Goal: Task Accomplishment & Management: Manage account settings

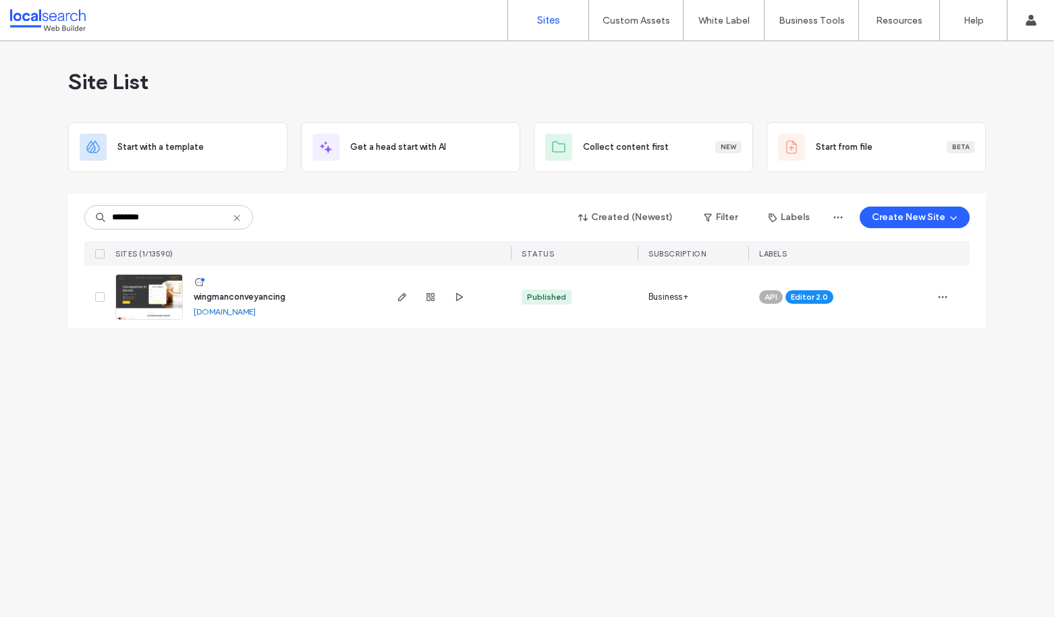
click at [240, 219] on icon at bounding box center [236, 218] width 11 height 11
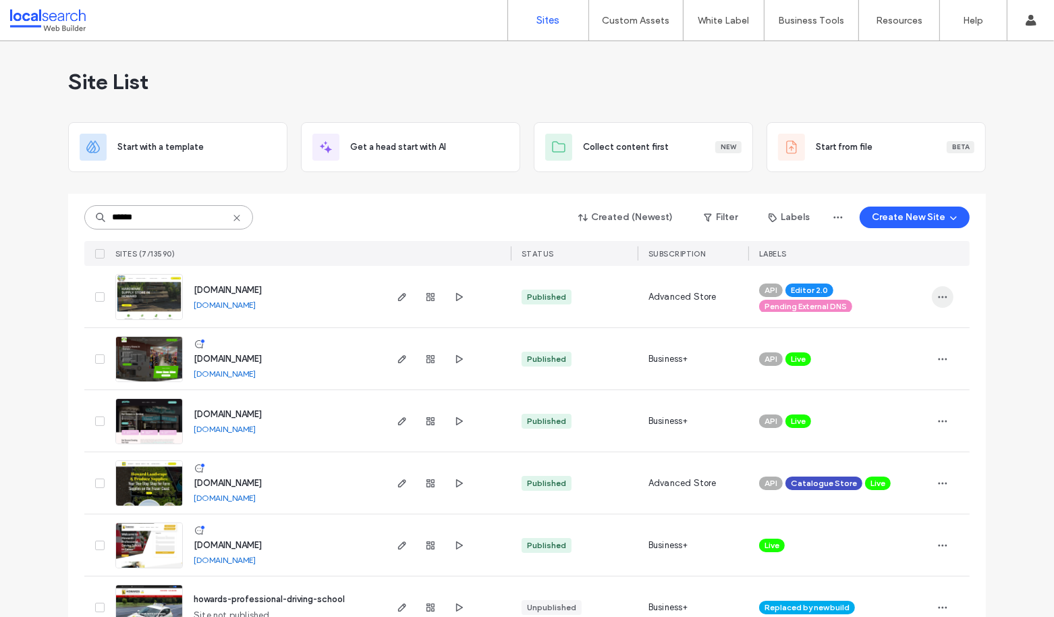
type input "******"
click at [940, 296] on use "button" at bounding box center [943, 297] width 9 height 2
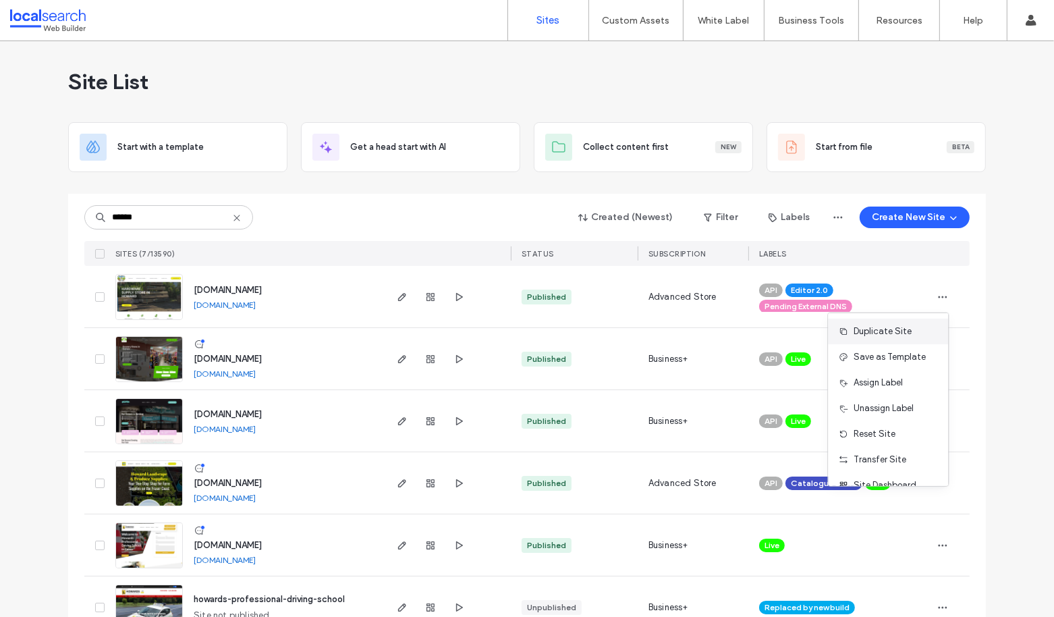
click at [902, 331] on span "Duplicate Site" at bounding box center [883, 331] width 58 height 13
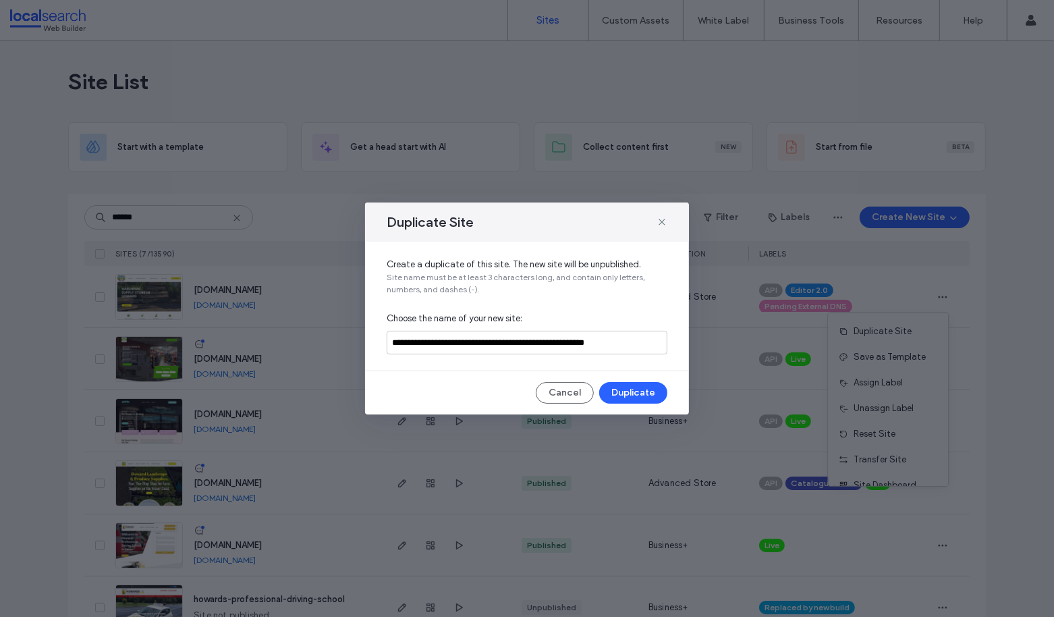
scroll to position [0, 1]
click at [630, 396] on button "Duplicate" at bounding box center [633, 393] width 68 height 22
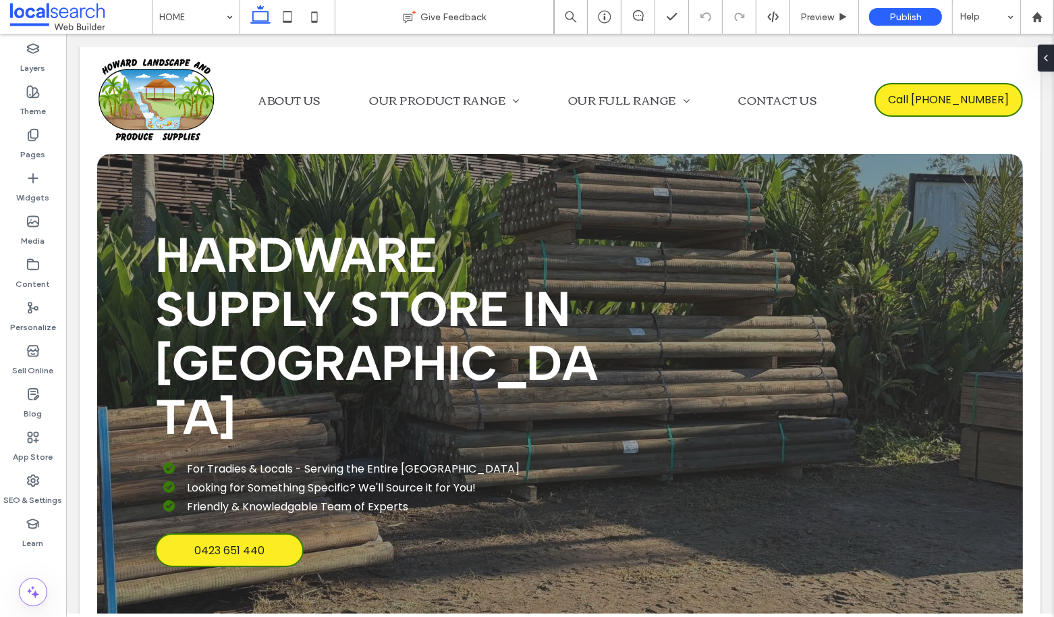
click at [28, 277] on label "Content" at bounding box center [33, 280] width 34 height 19
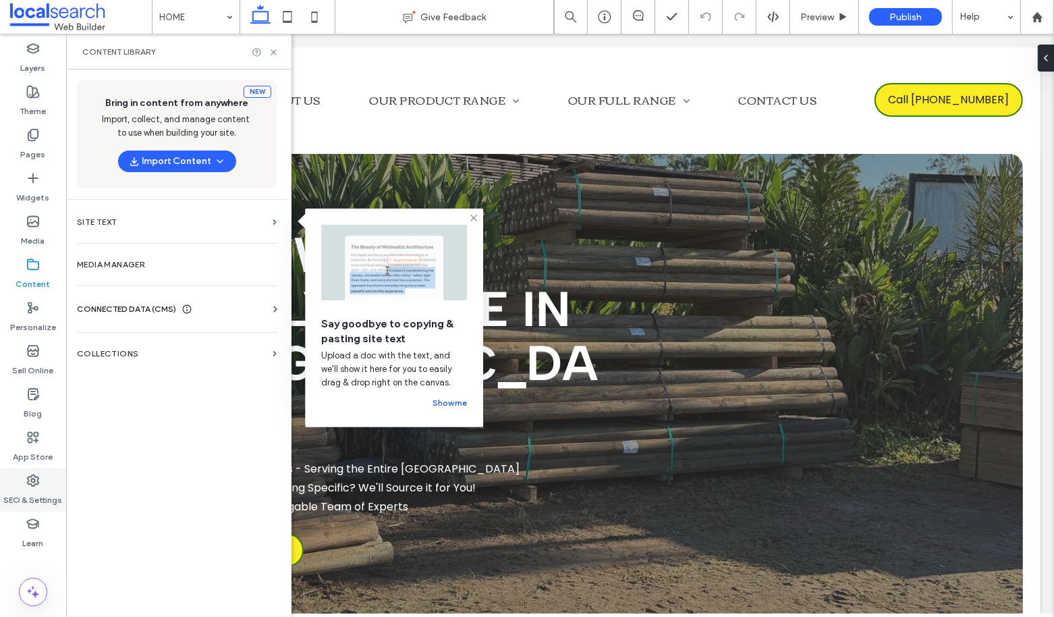
click at [26, 472] on div "SEO & Settings" at bounding box center [33, 489] width 66 height 43
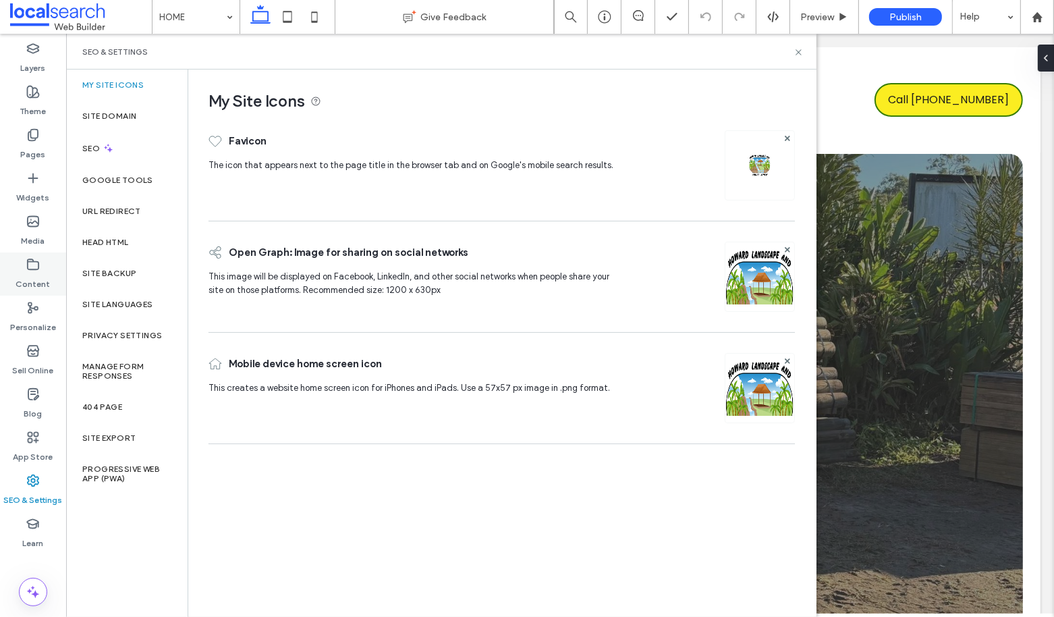
click at [36, 293] on div "Content" at bounding box center [33, 273] width 66 height 43
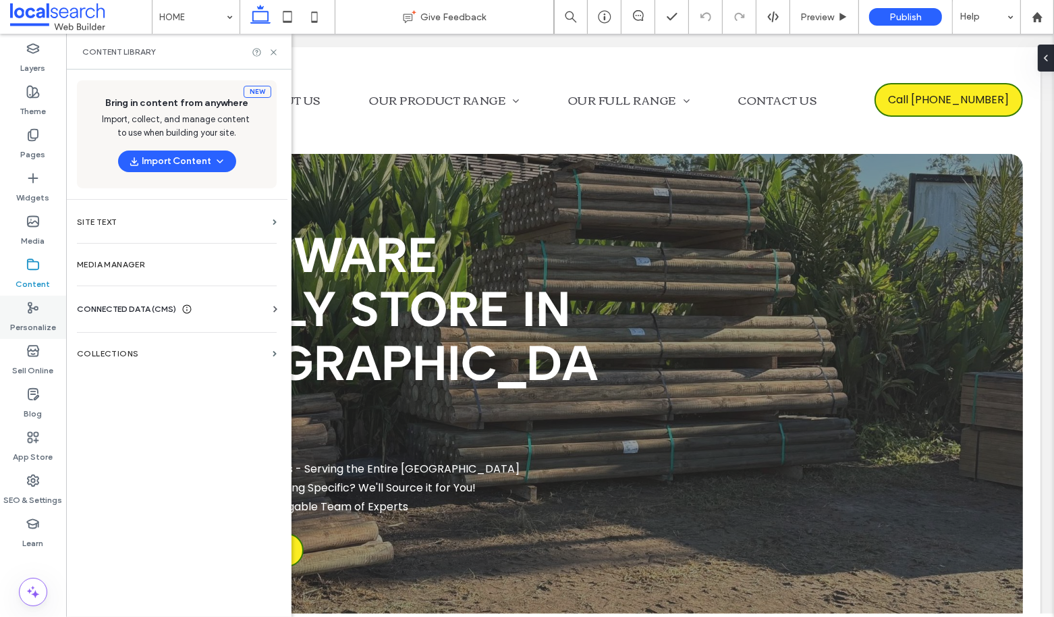
click at [31, 312] on use at bounding box center [32, 307] width 9 height 10
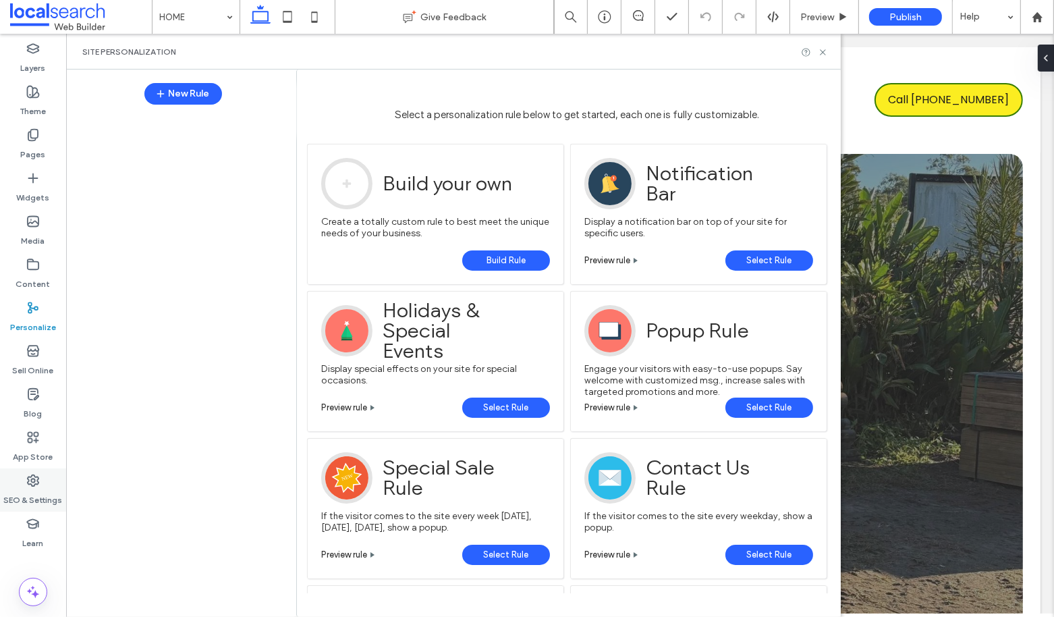
click at [36, 482] on icon at bounding box center [32, 480] width 13 height 13
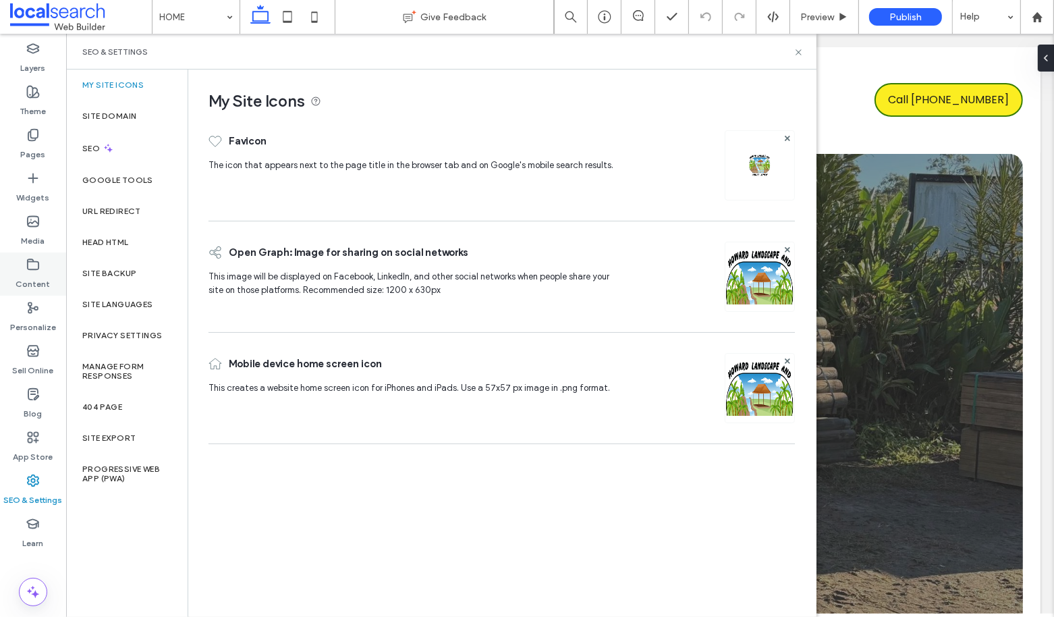
click at [40, 280] on label "Content" at bounding box center [33, 280] width 34 height 19
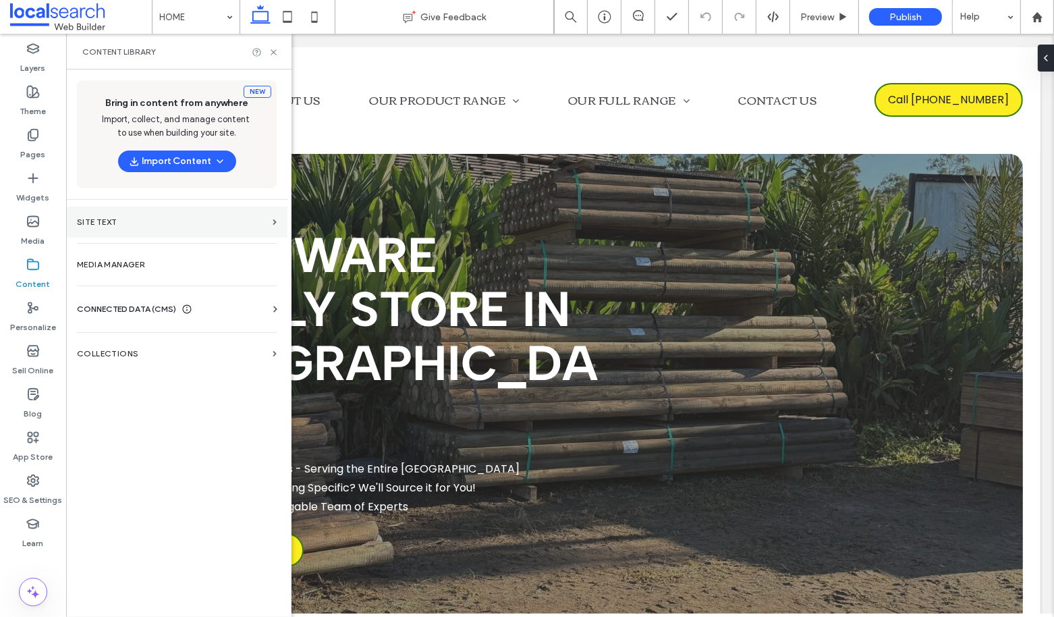
click at [177, 223] on label "Site Text" at bounding box center [172, 221] width 190 height 9
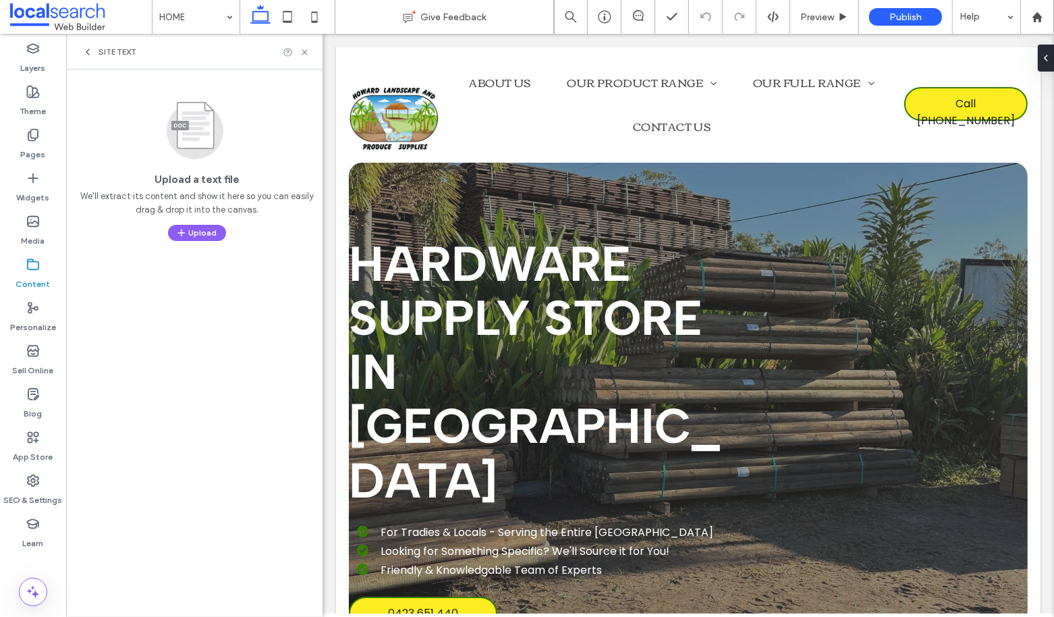
click at [84, 47] on icon at bounding box center [87, 52] width 11 height 11
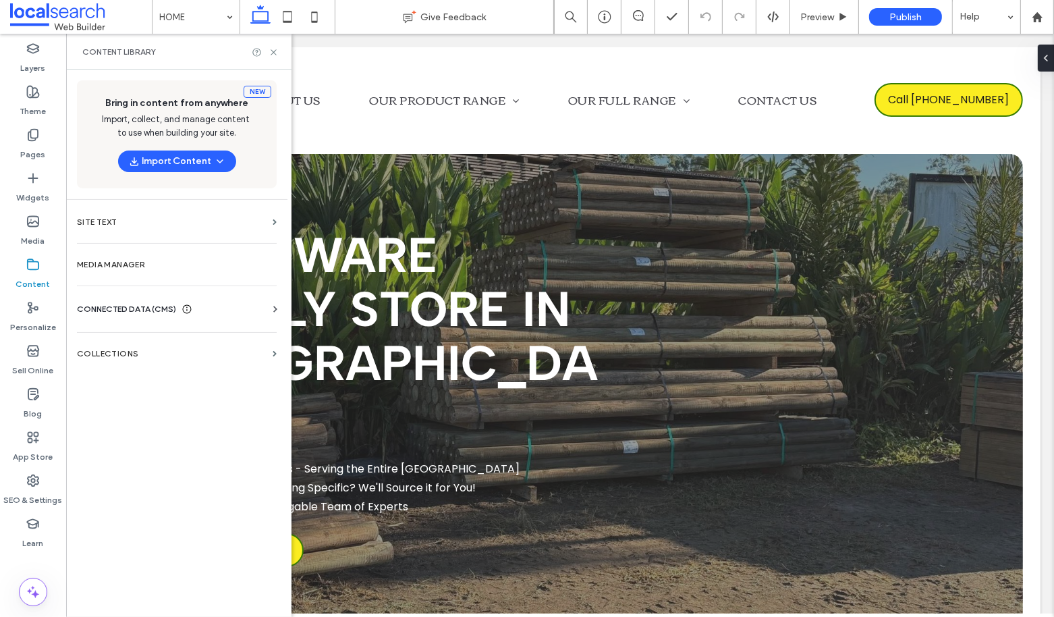
click at [123, 310] on span "CONNECTED DATA (CMS)" at bounding box center [126, 308] width 99 height 13
click at [122, 344] on label "Business Info" at bounding box center [180, 341] width 184 height 9
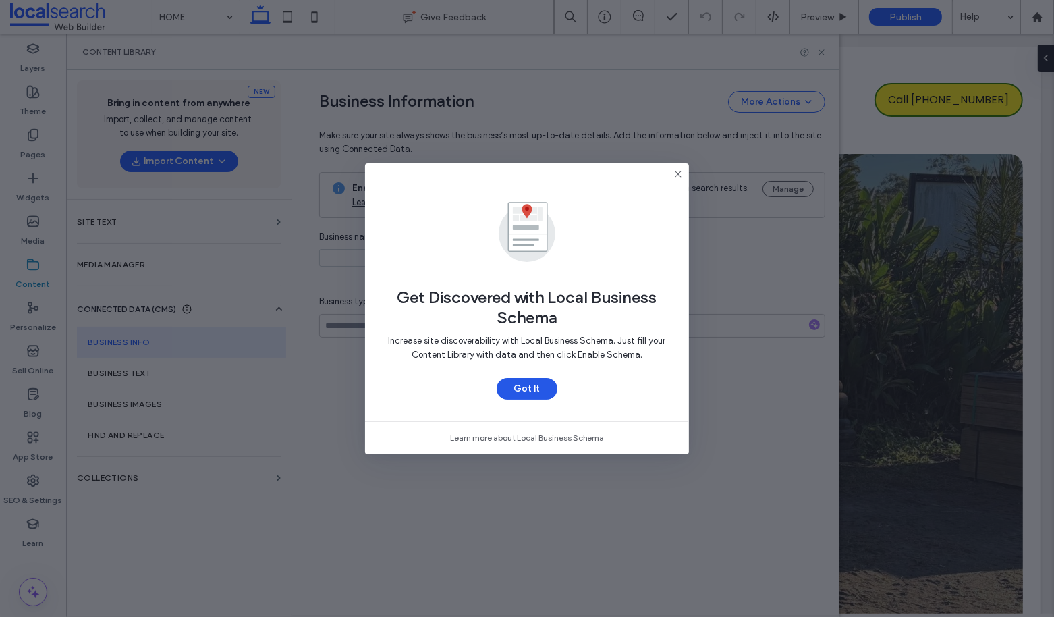
type input "**********"
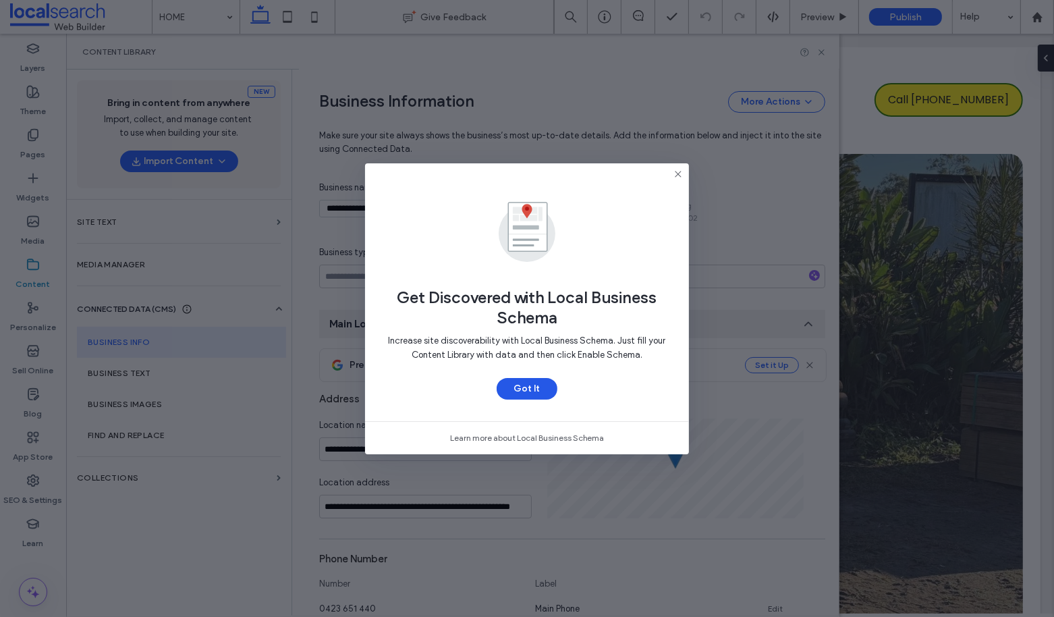
click at [515, 393] on button "Got It" at bounding box center [527, 389] width 61 height 22
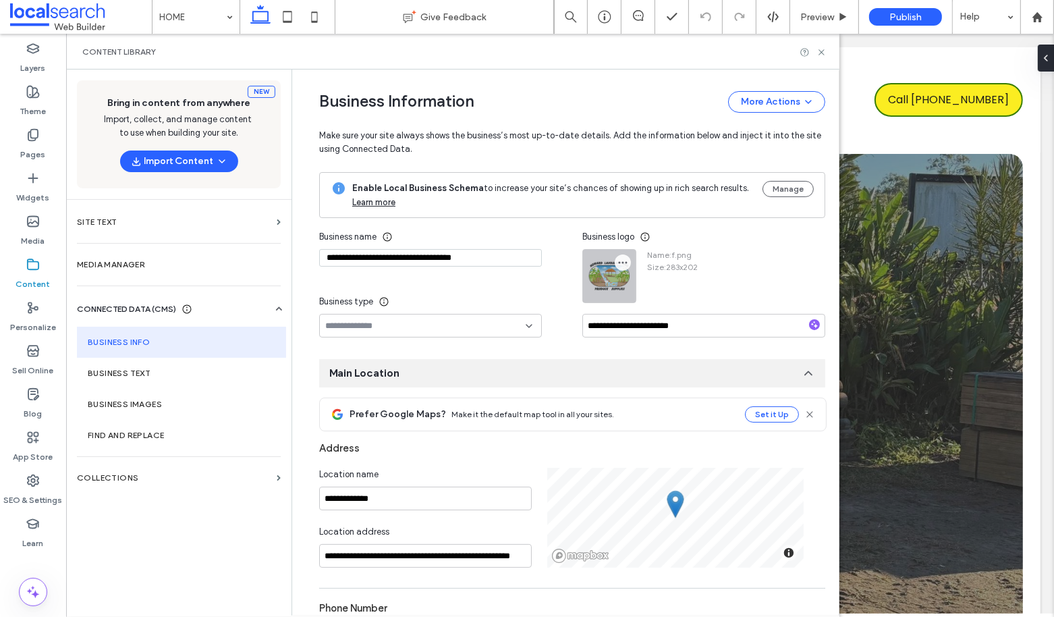
click at [619, 259] on icon "button" at bounding box center [622, 262] width 11 height 11
click at [646, 300] on span "Replace Image" at bounding box center [666, 293] width 60 height 13
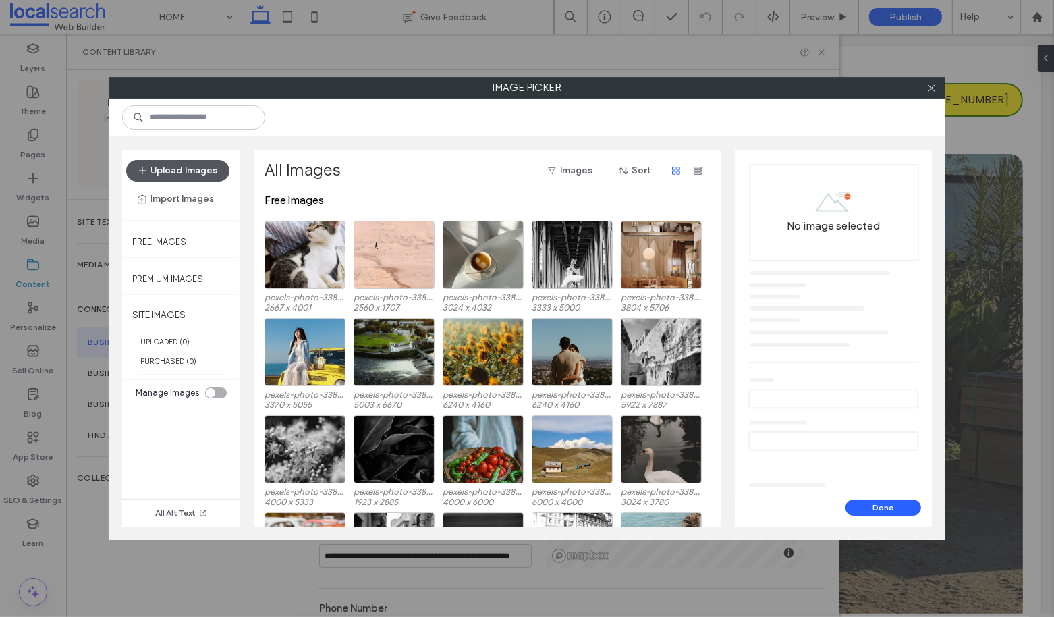
click at [163, 169] on button "Upload Images" at bounding box center [177, 171] width 103 height 22
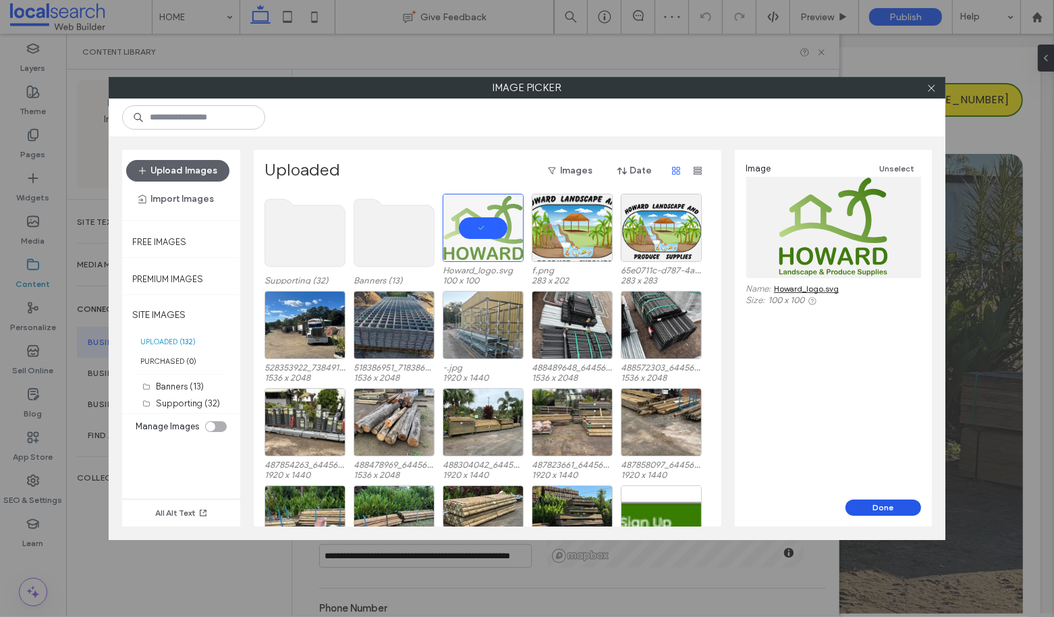
click at [872, 501] on button "Done" at bounding box center [883, 507] width 76 height 16
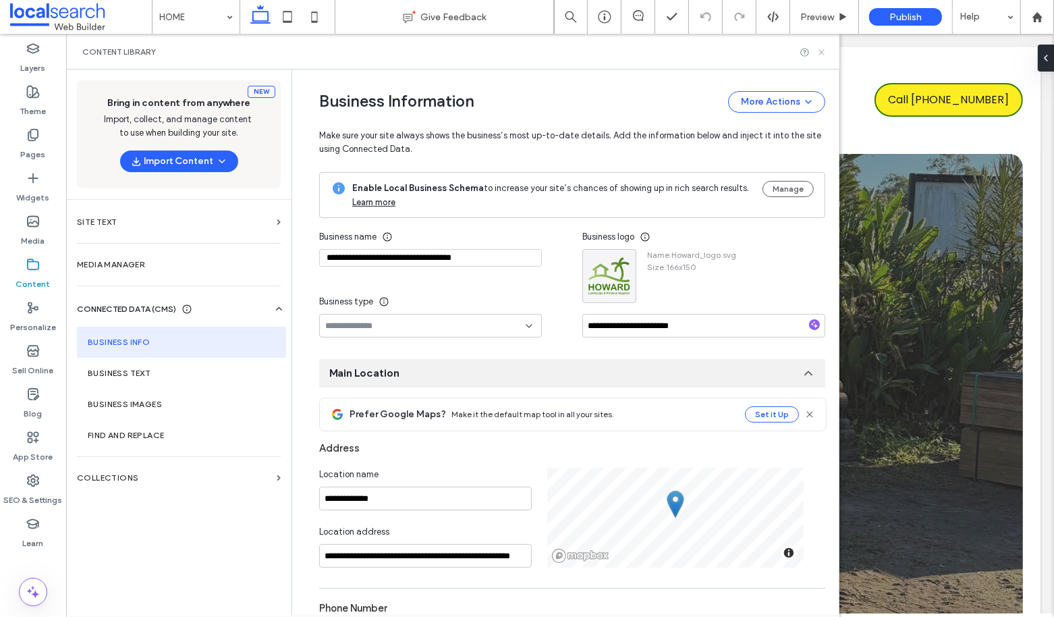
click at [821, 52] on use at bounding box center [821, 51] width 5 height 5
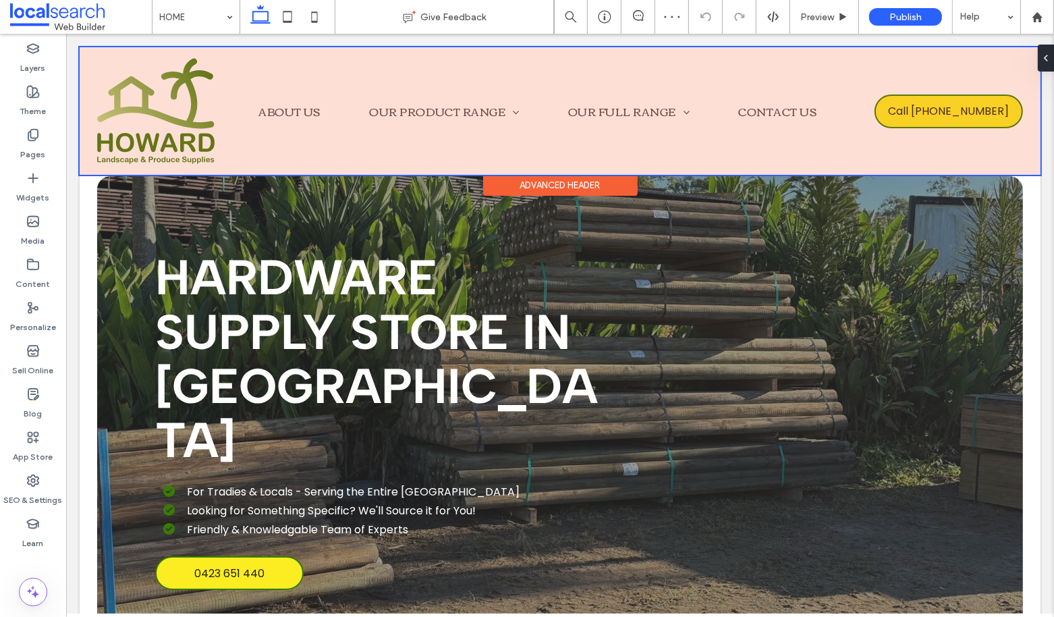
click at [148, 122] on div at bounding box center [559, 111] width 961 height 128
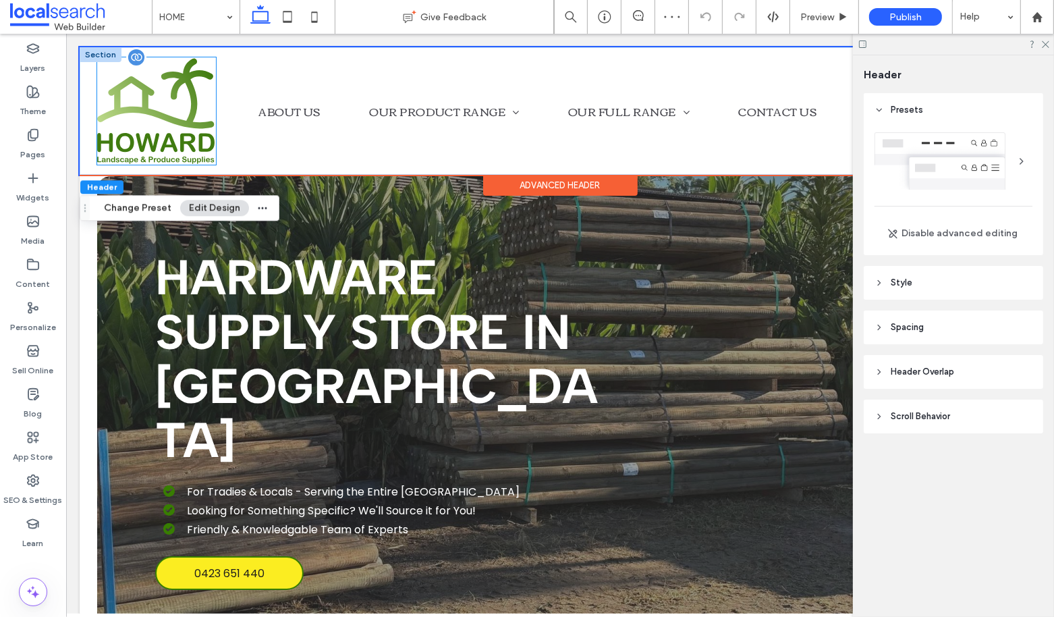
click at [156, 130] on img at bounding box center [155, 110] width 119 height 107
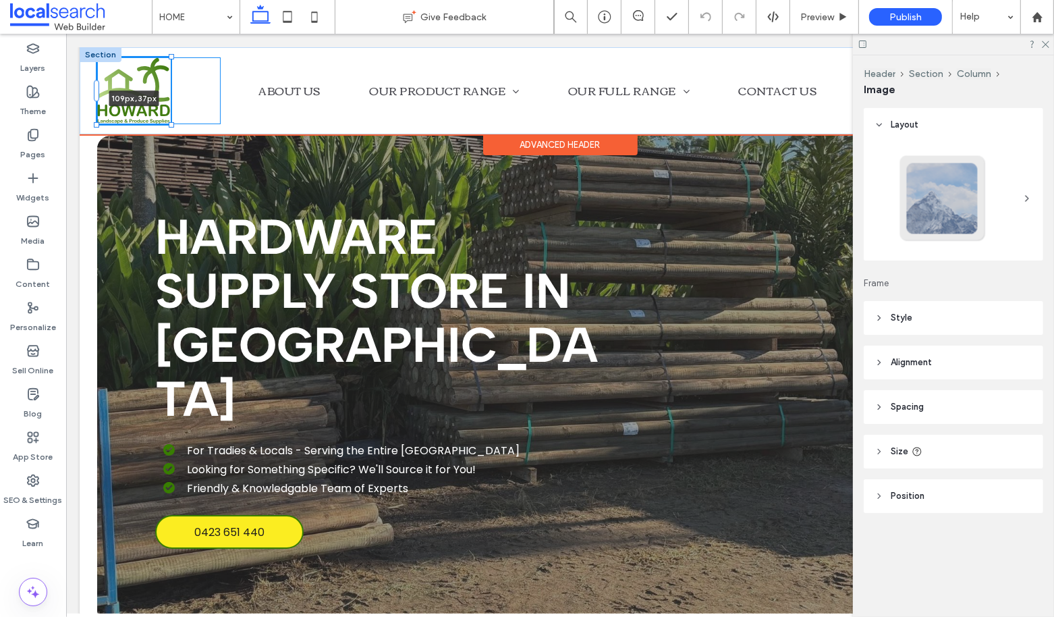
drag, startPoint x: 217, startPoint y: 164, endPoint x: 177, endPoint y: 117, distance: 61.3
click at [177, 117] on div "109px , 37px HOME ABOUT US OUR PRODUCT RANGE Plumbing Crossover Pipes Timber St…" at bounding box center [559, 90] width 961 height 87
type input "***"
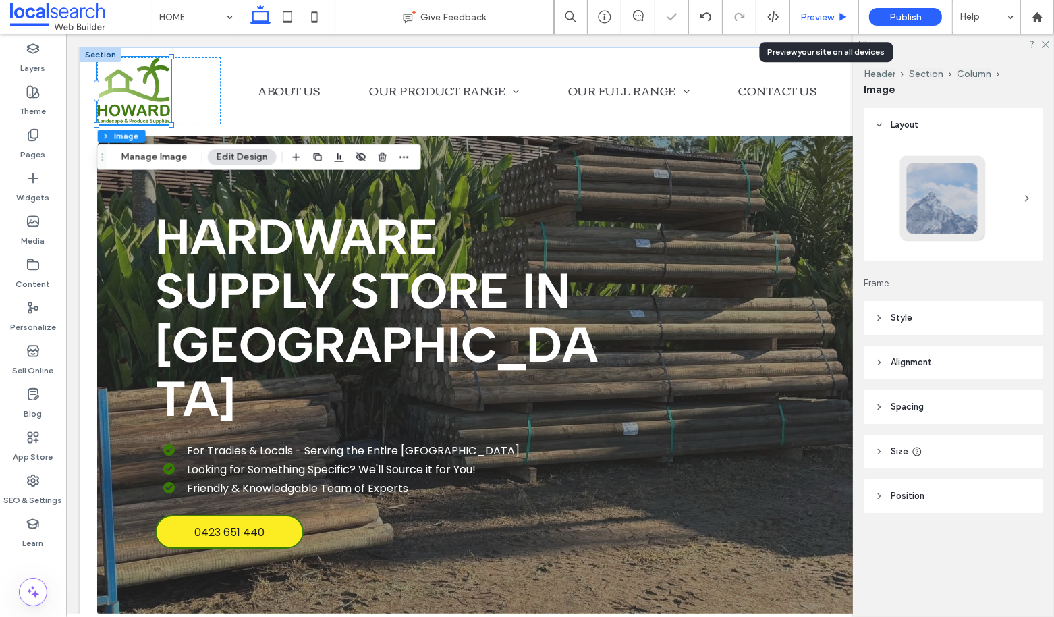
click at [814, 21] on span "Preview" at bounding box center [817, 16] width 34 height 11
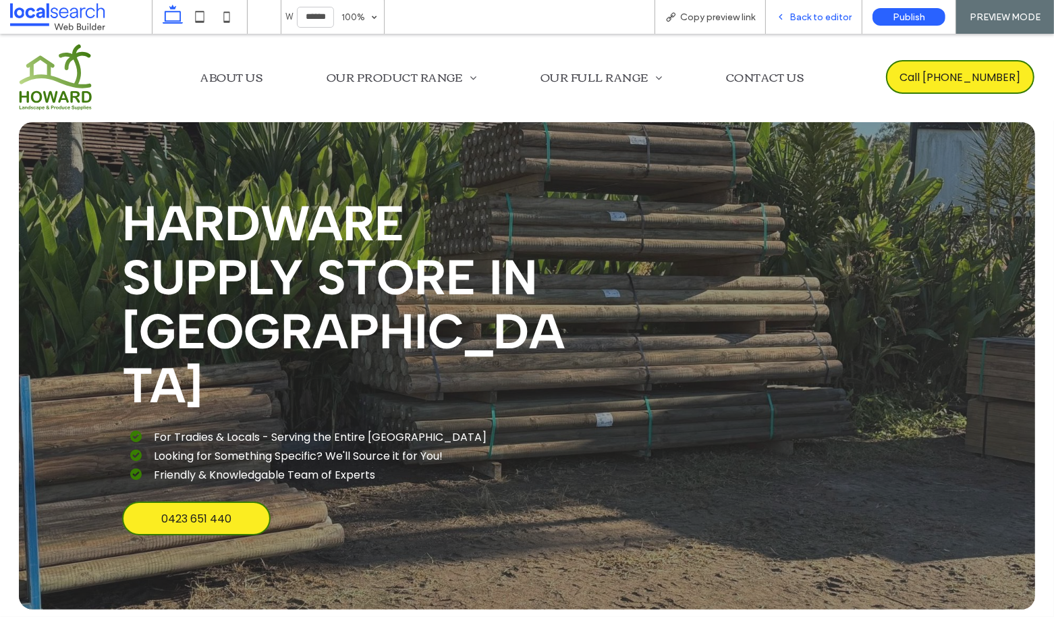
click at [814, 20] on span "Back to editor" at bounding box center [820, 16] width 62 height 11
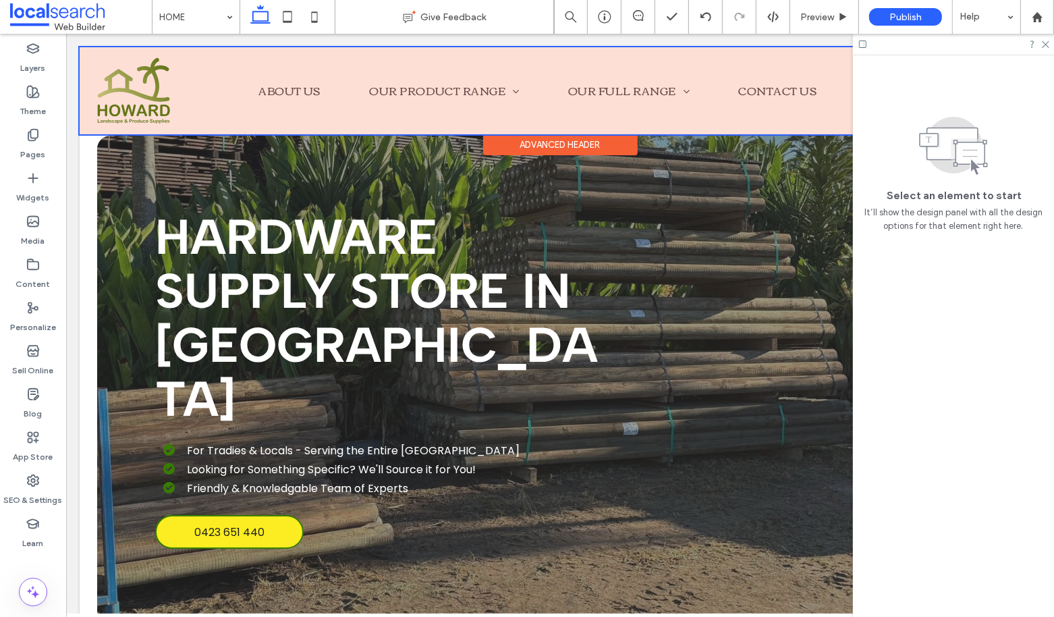
click at [360, 92] on div at bounding box center [559, 90] width 961 height 87
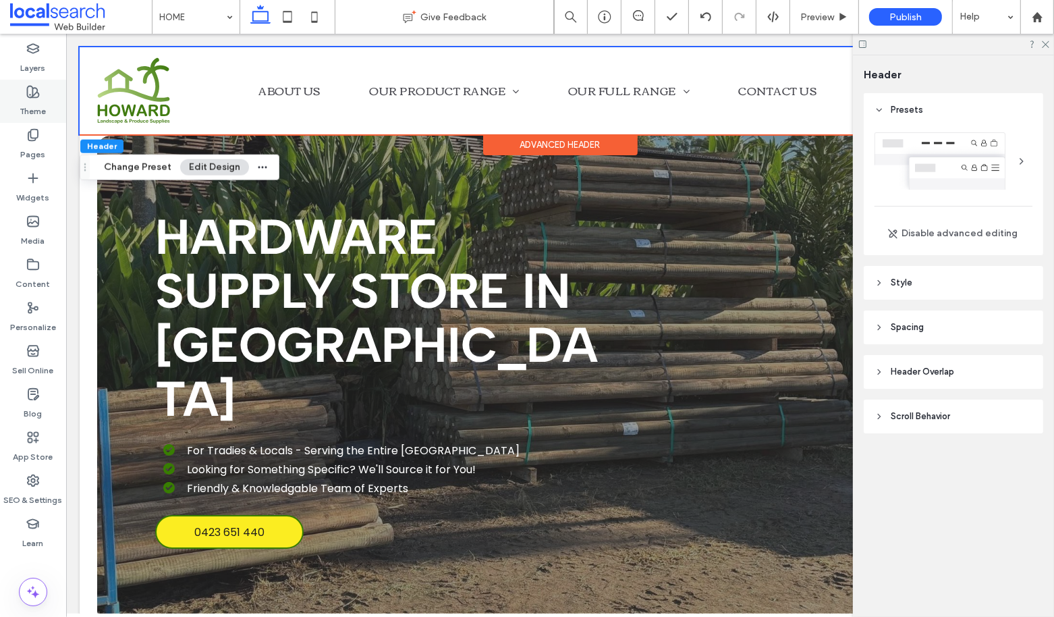
click at [22, 100] on label "Theme" at bounding box center [33, 108] width 26 height 19
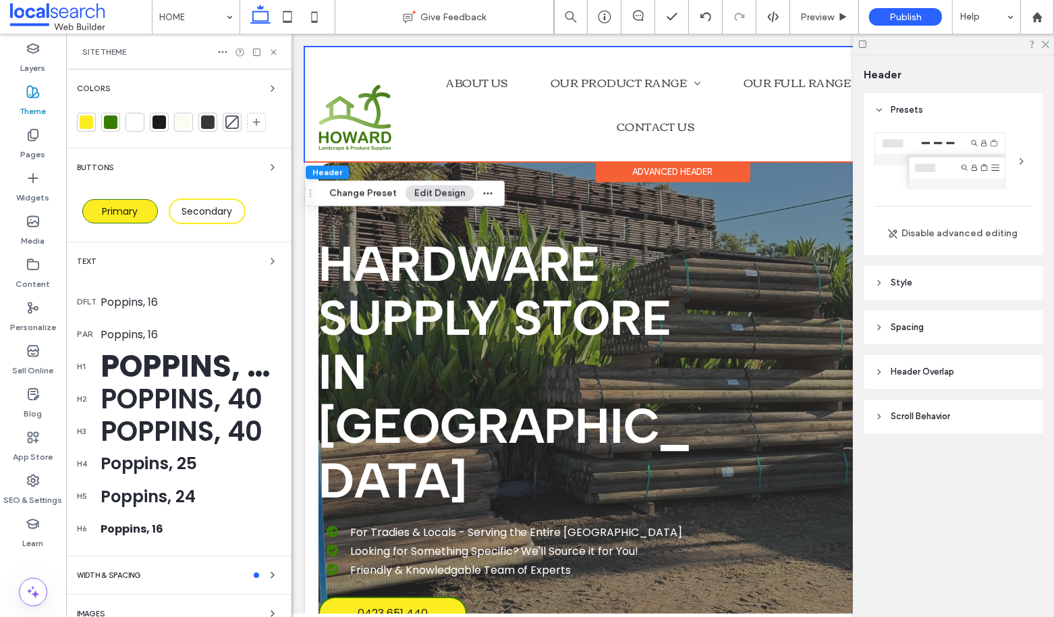
click at [92, 120] on div at bounding box center [86, 121] width 13 height 13
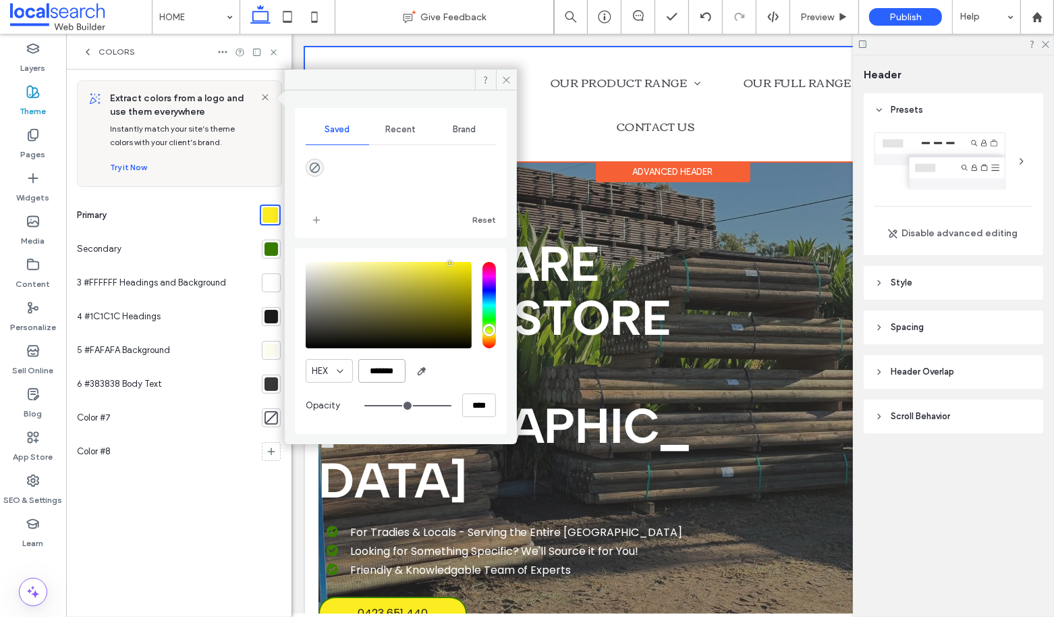
drag, startPoint x: 403, startPoint y: 373, endPoint x: 350, endPoint y: 372, distance: 53.3
click at [350, 372] on div "HEX *******" at bounding box center [401, 371] width 190 height 24
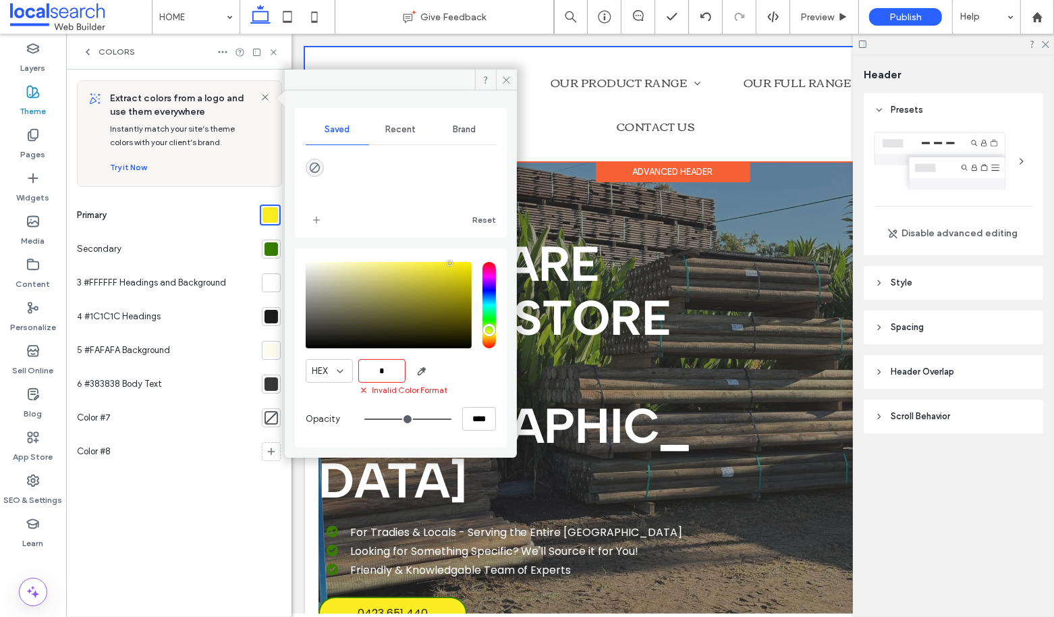
paste input "******"
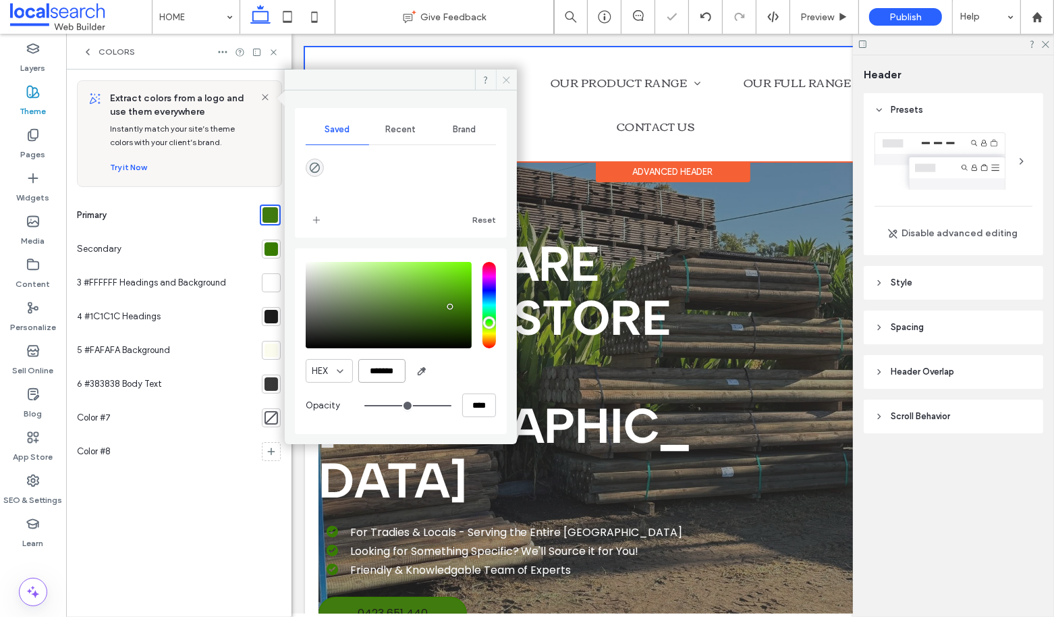
type input "*******"
click at [502, 82] on icon at bounding box center [506, 80] width 10 height 10
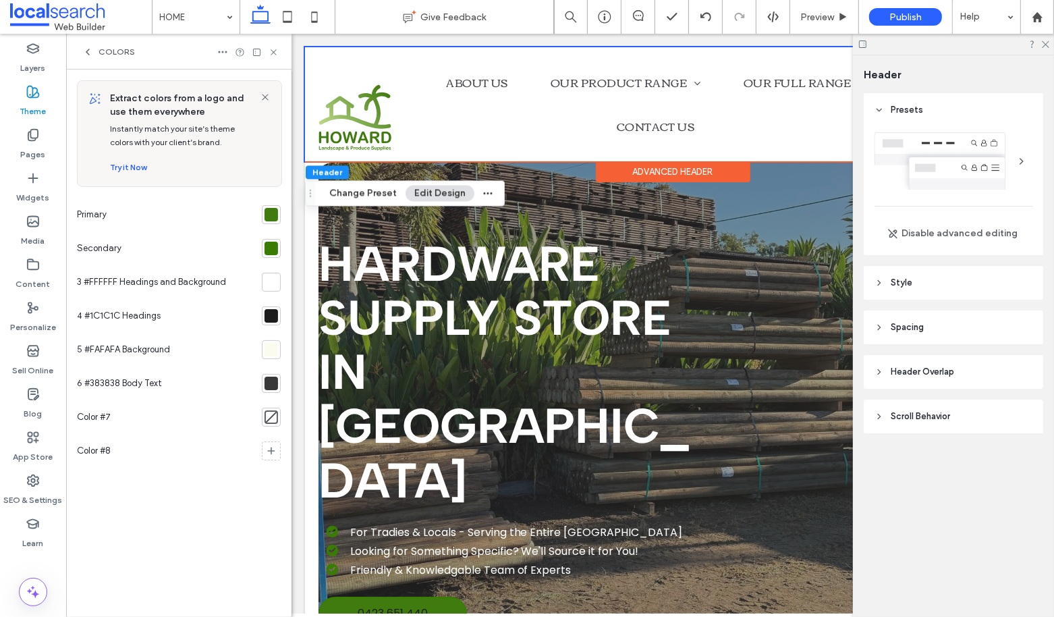
click at [275, 243] on div at bounding box center [271, 248] width 13 height 13
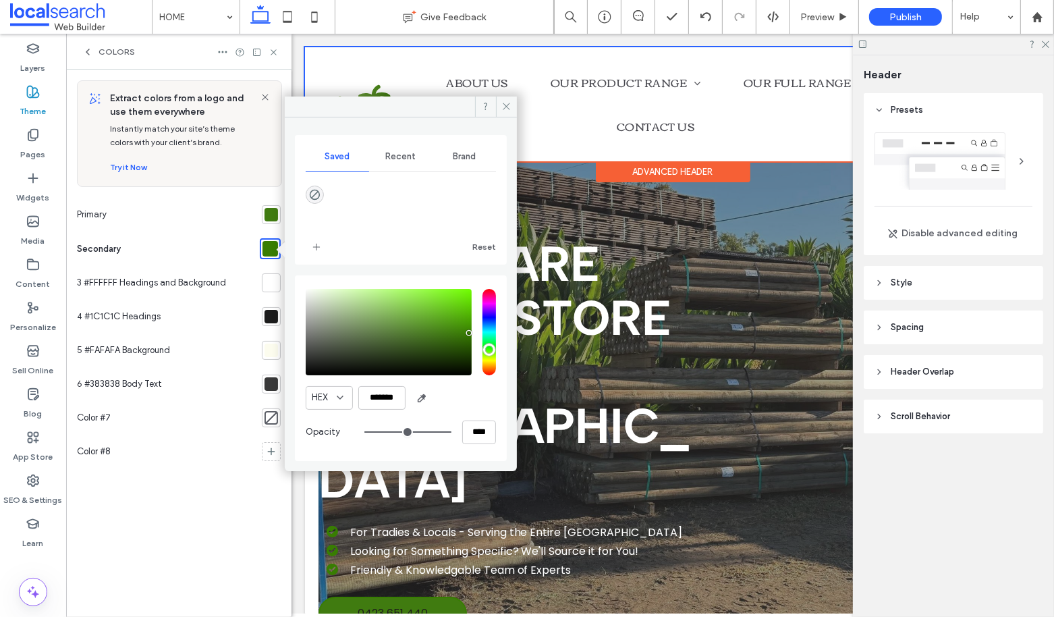
click at [275, 243] on div at bounding box center [270, 249] width 16 height 16
drag, startPoint x: 398, startPoint y: 397, endPoint x: 368, endPoint y: 397, distance: 30.4
click at [368, 397] on input "*******" at bounding box center [381, 398] width 47 height 24
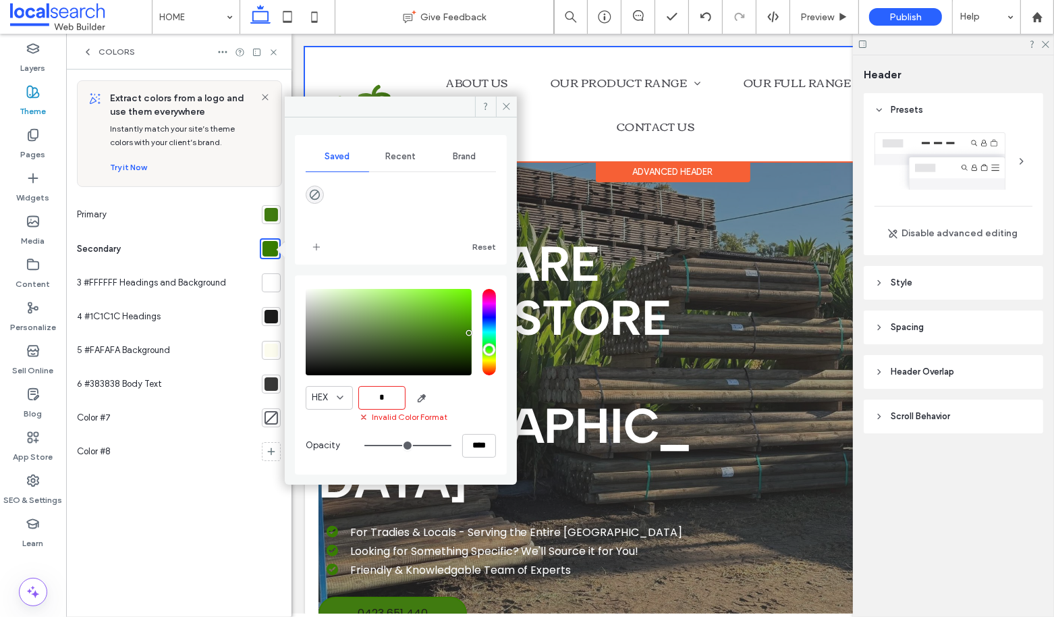
paste input "******"
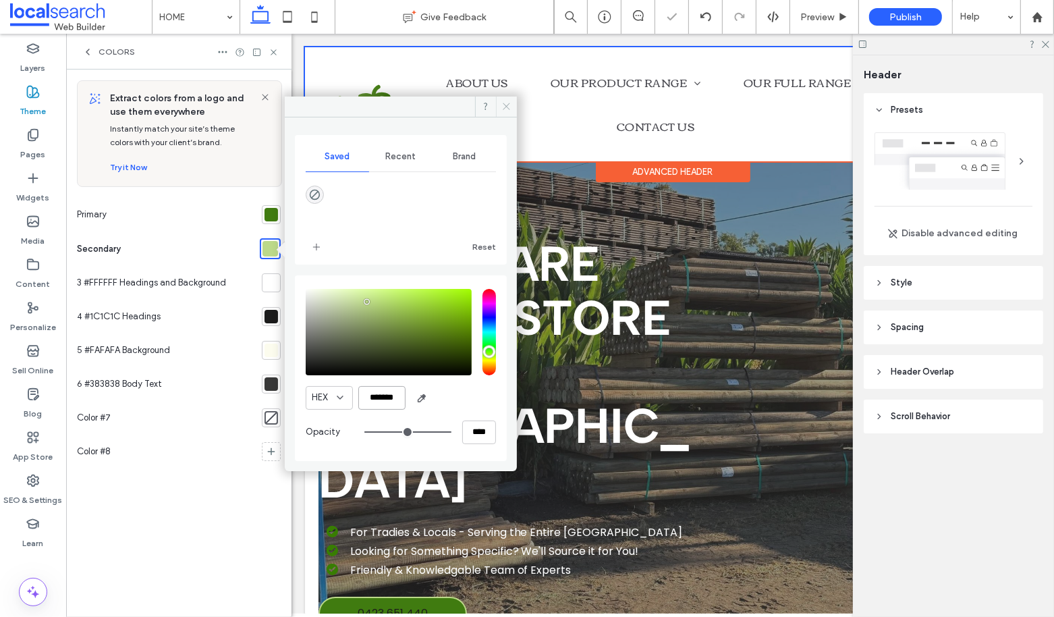
type input "*******"
click at [513, 108] on span at bounding box center [506, 106] width 21 height 20
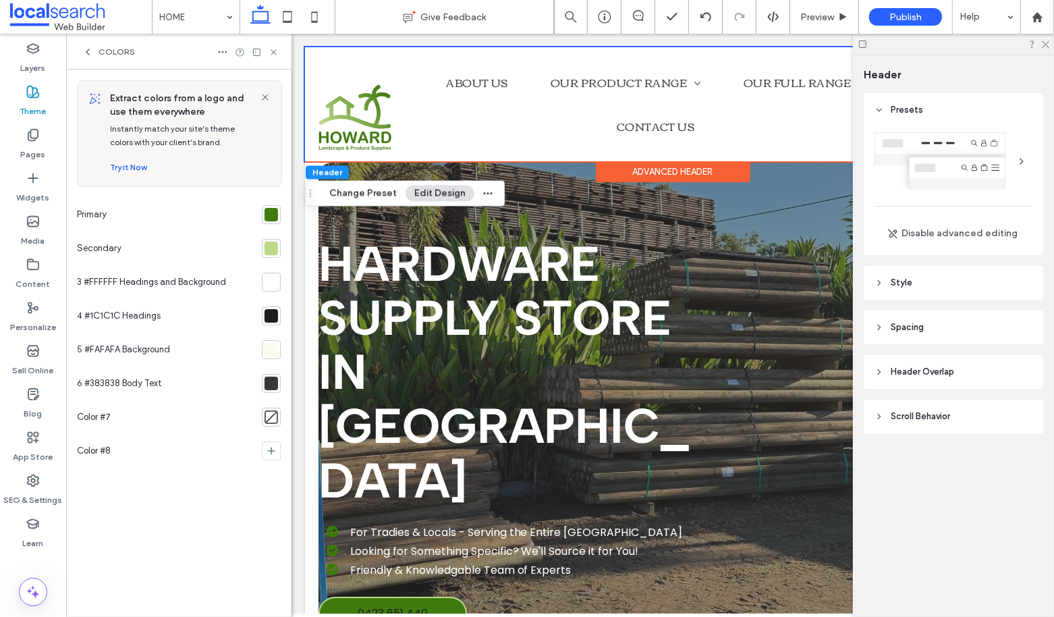
click at [86, 50] on icon at bounding box center [87, 52] width 11 height 11
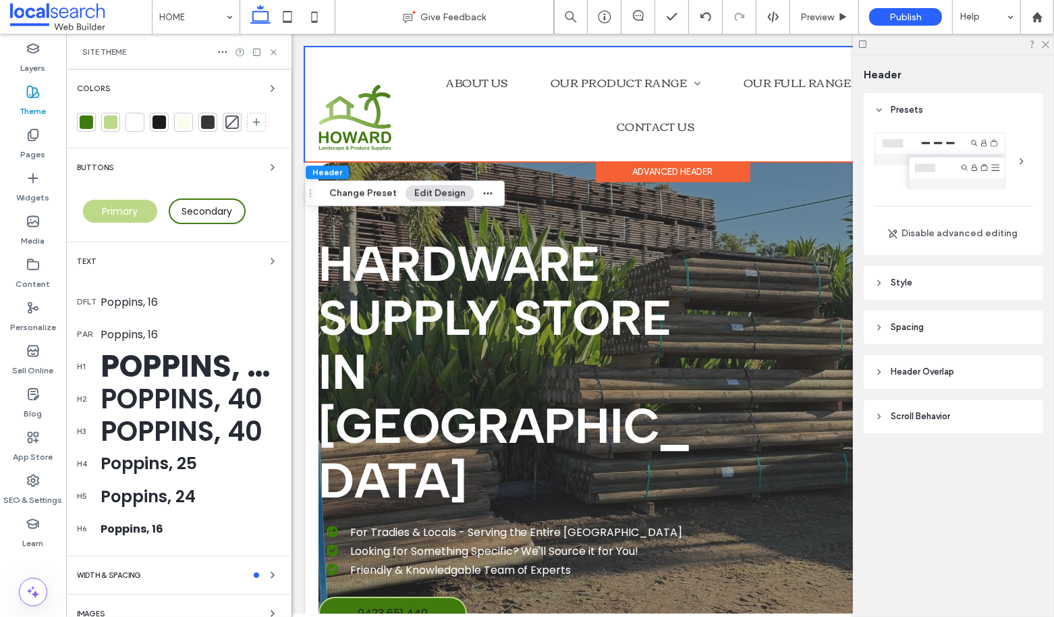
click at [137, 213] on span "Primary" at bounding box center [121, 210] width 36 height 13
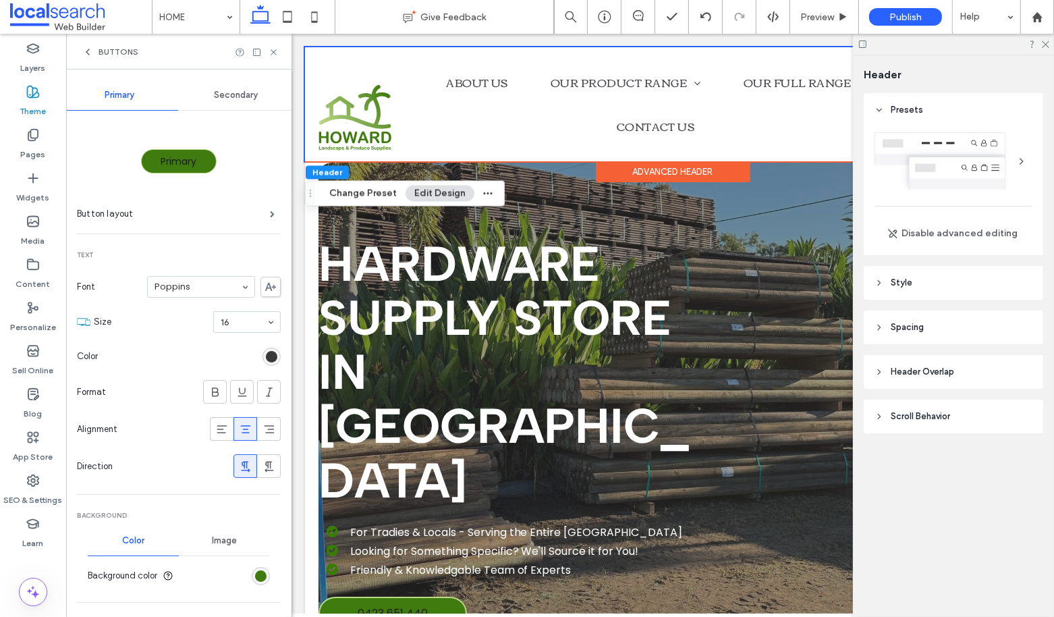
click at [267, 352] on div "rgb(28, 28, 28)" at bounding box center [271, 356] width 11 height 11
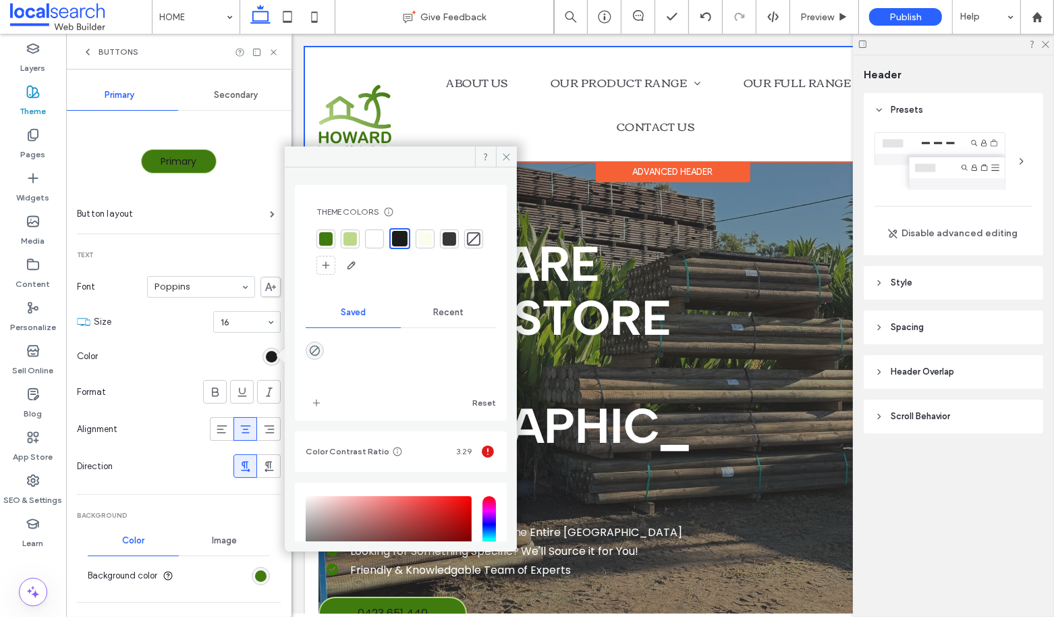
click at [372, 240] on div at bounding box center [374, 238] width 13 height 13
click at [509, 150] on span at bounding box center [506, 156] width 21 height 20
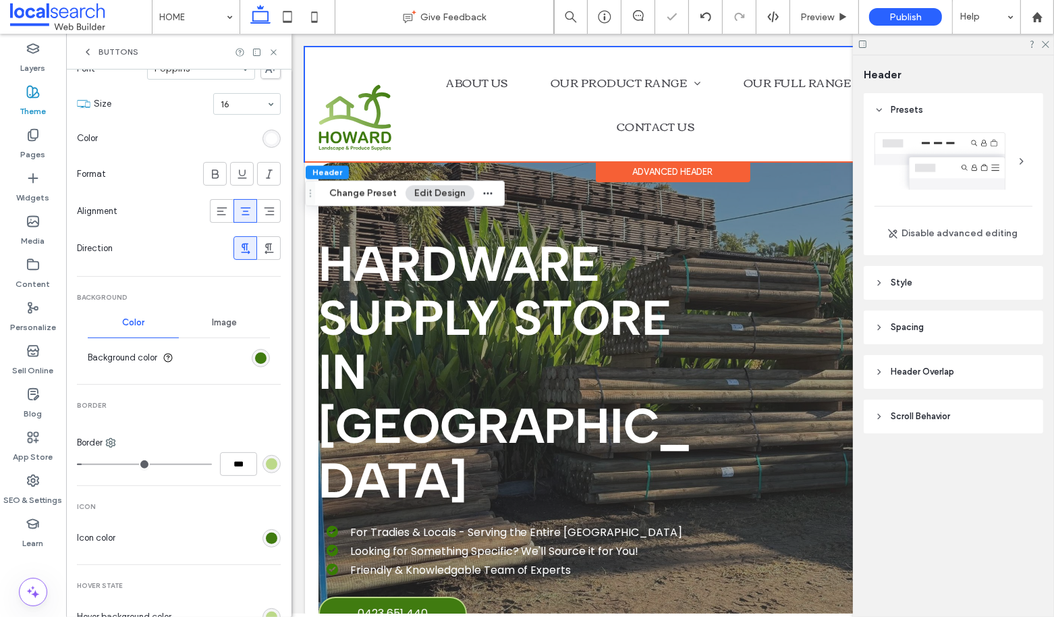
scroll to position [221, 0]
type input "*"
type input "***"
type input "*"
type input "***"
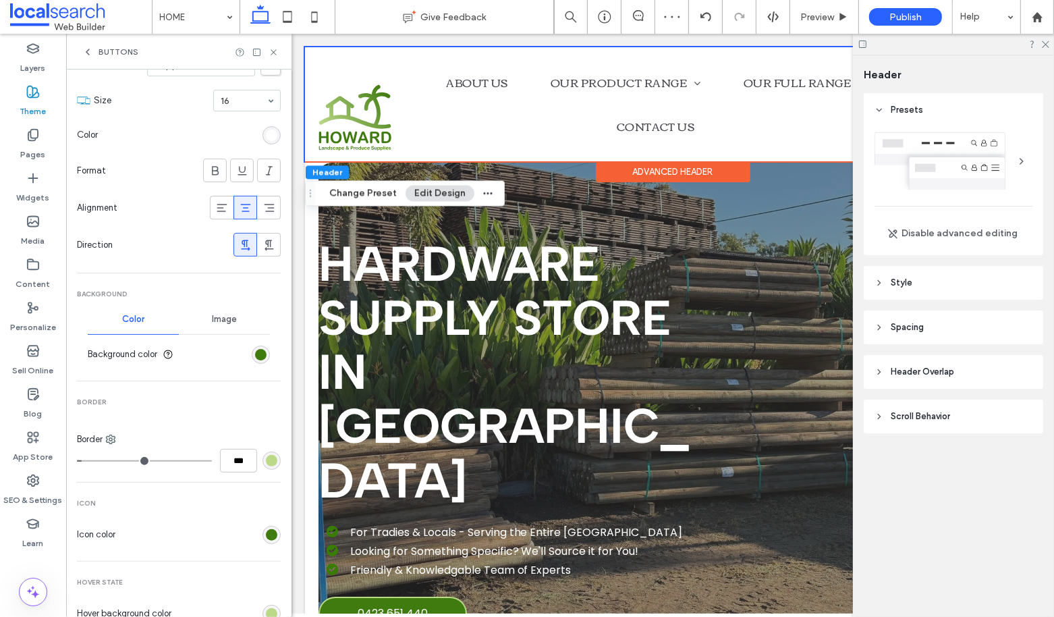
type input "*"
type input "***"
type input "*"
click at [83, 460] on input "range" at bounding box center [144, 460] width 135 height 1
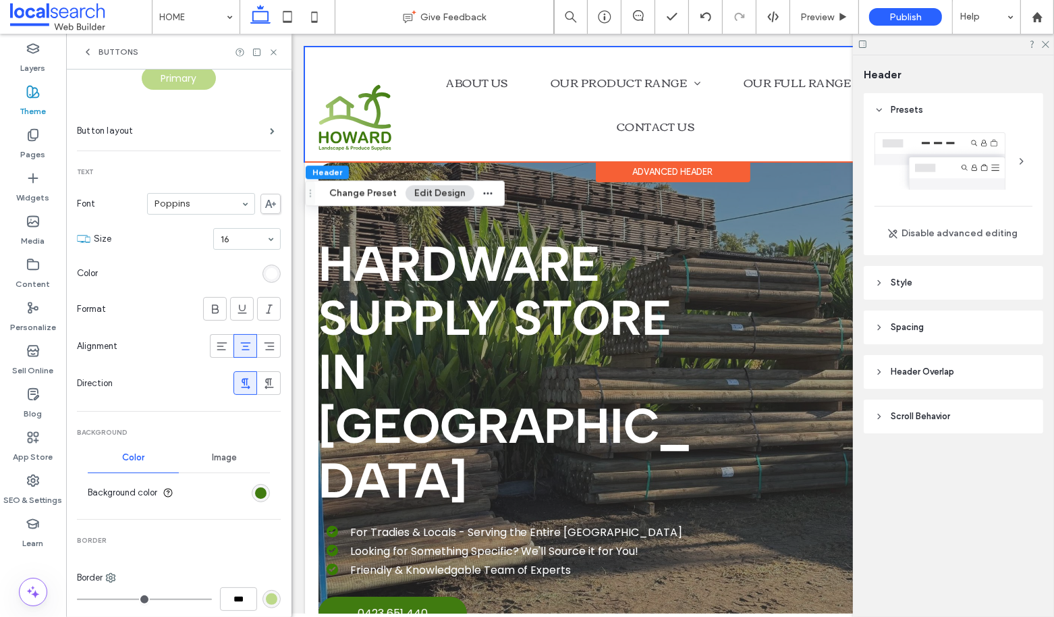
scroll to position [0, 0]
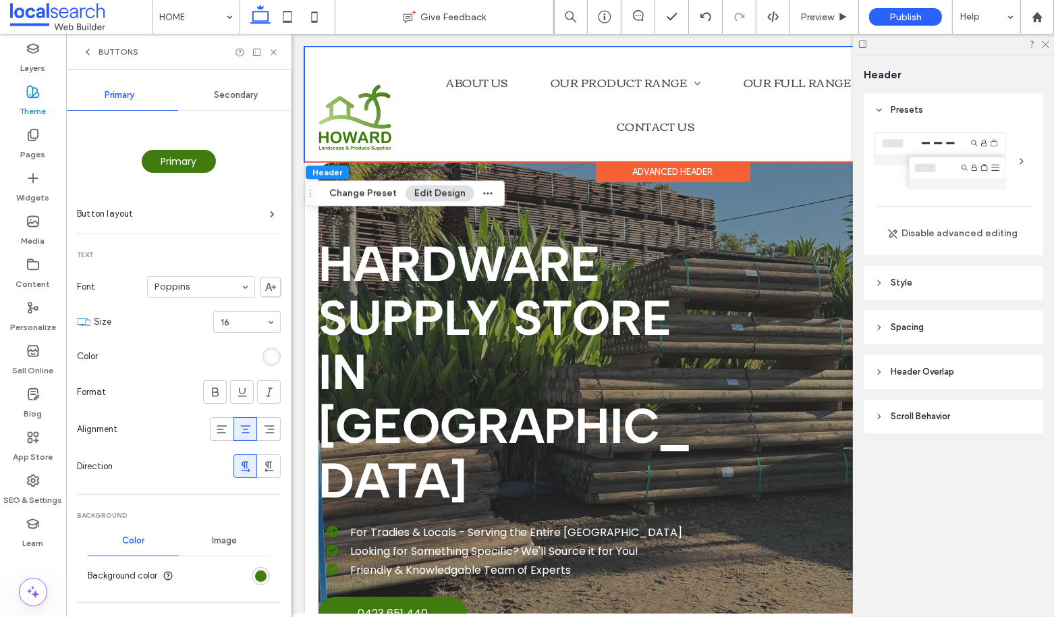
click at [222, 98] on span "Secondary" at bounding box center [236, 95] width 44 height 11
click at [266, 355] on div "rgb(28, 28, 28)" at bounding box center [271, 356] width 11 height 11
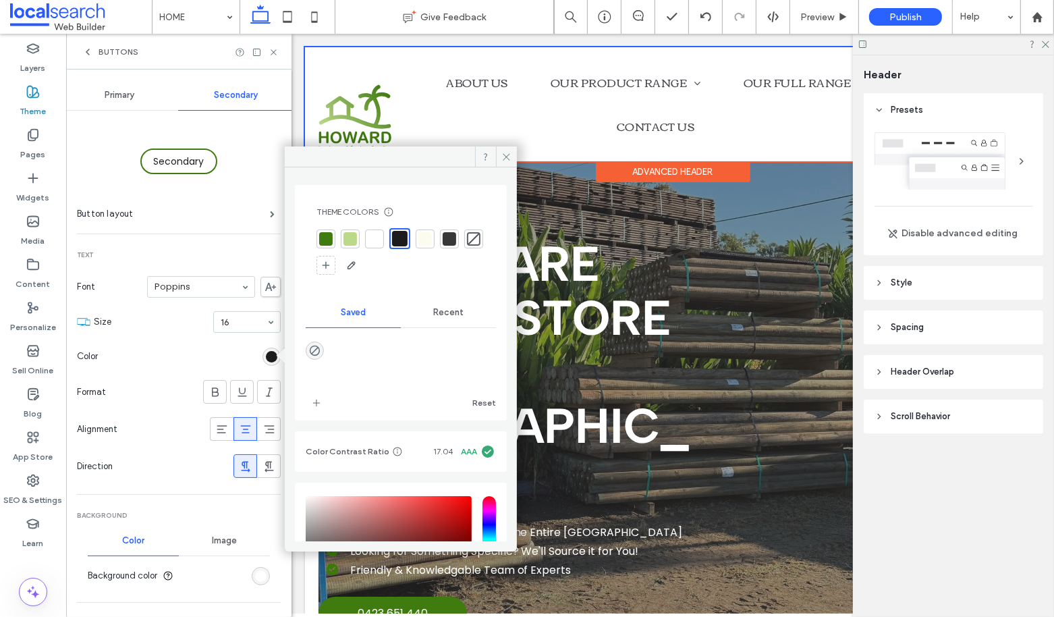
click at [326, 234] on div at bounding box center [325, 238] width 13 height 13
type input "*"
click at [505, 152] on icon at bounding box center [506, 157] width 10 height 10
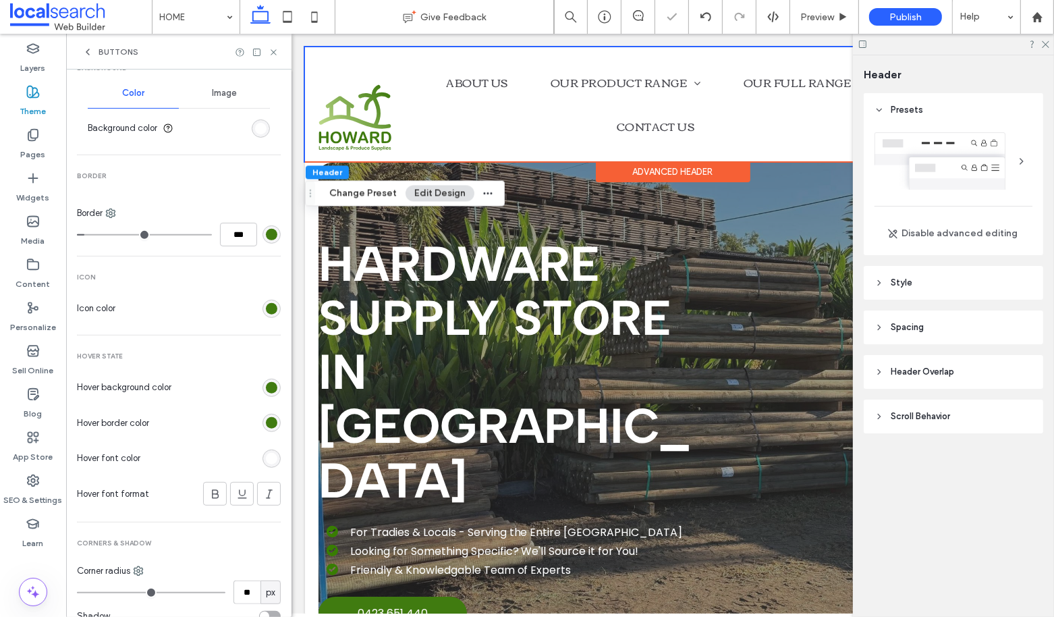
scroll to position [453, 0]
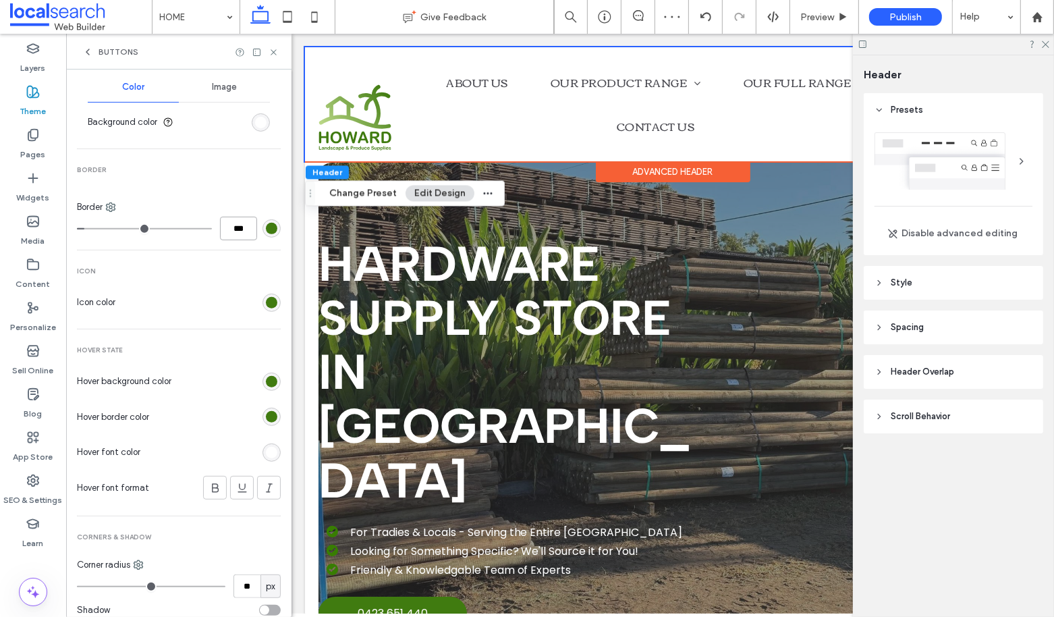
click at [248, 227] on input "***" at bounding box center [238, 229] width 37 height 24
type input "*"
type input "***"
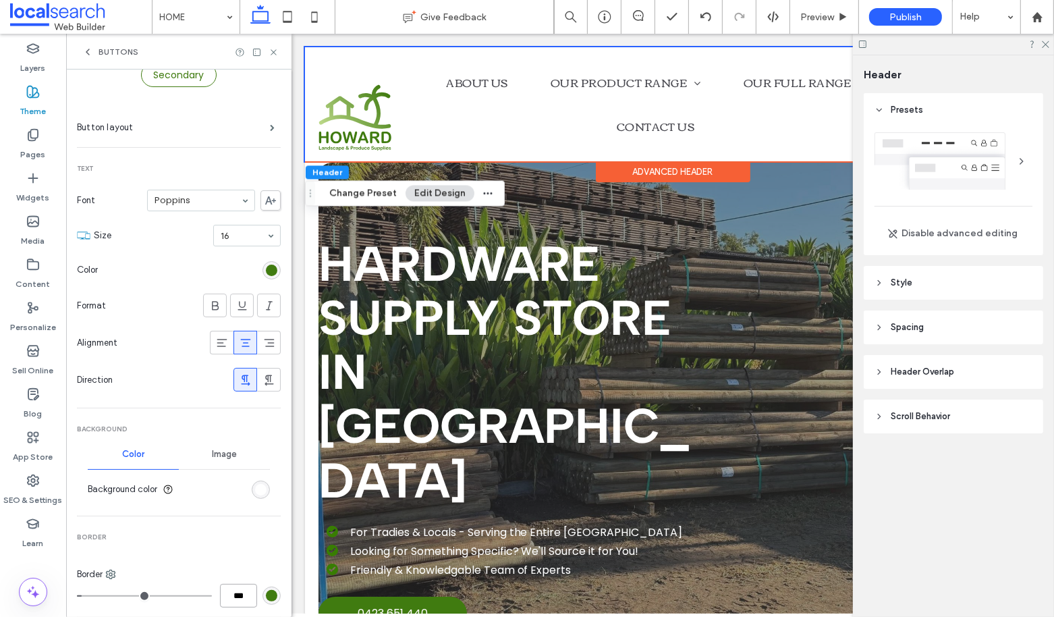
scroll to position [0, 0]
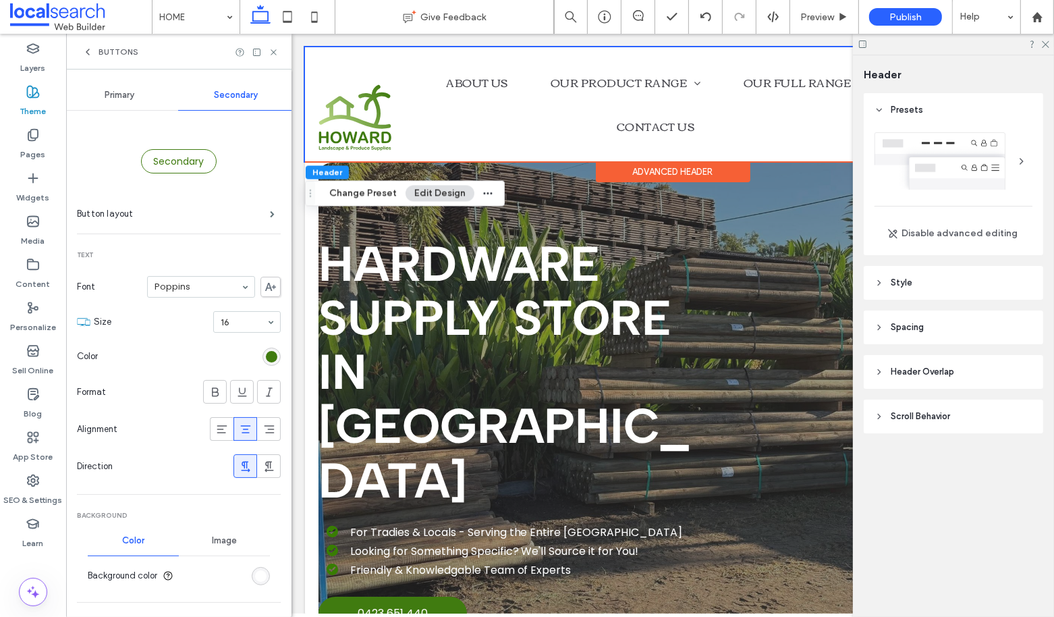
type input "*"
click at [96, 53] on div "Buttons" at bounding box center [110, 52] width 56 height 11
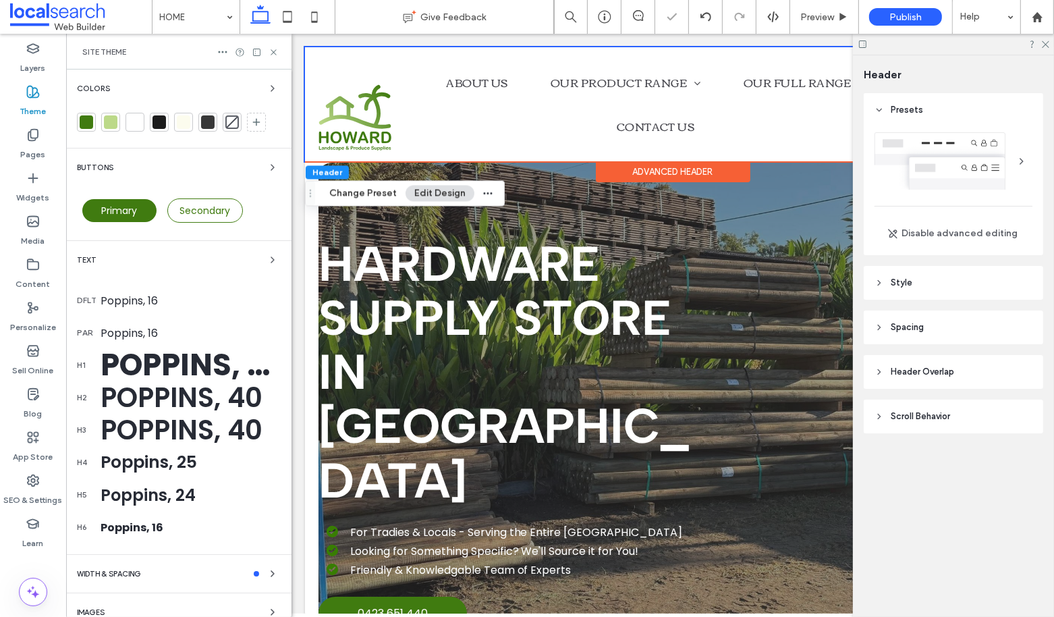
scroll to position [51, 0]
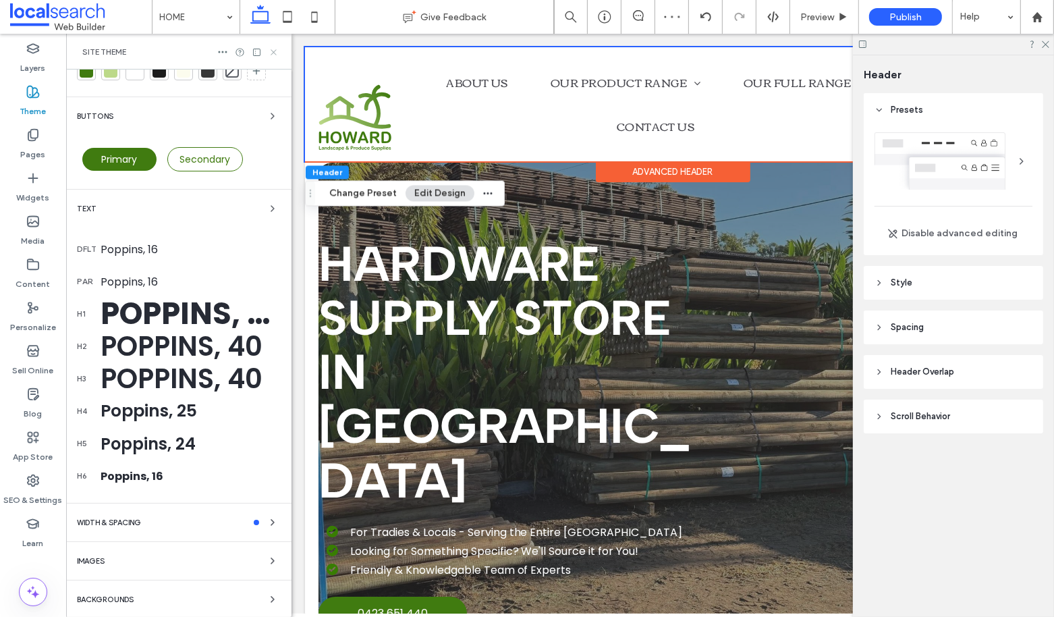
click at [273, 51] on use at bounding box center [273, 51] width 5 height 5
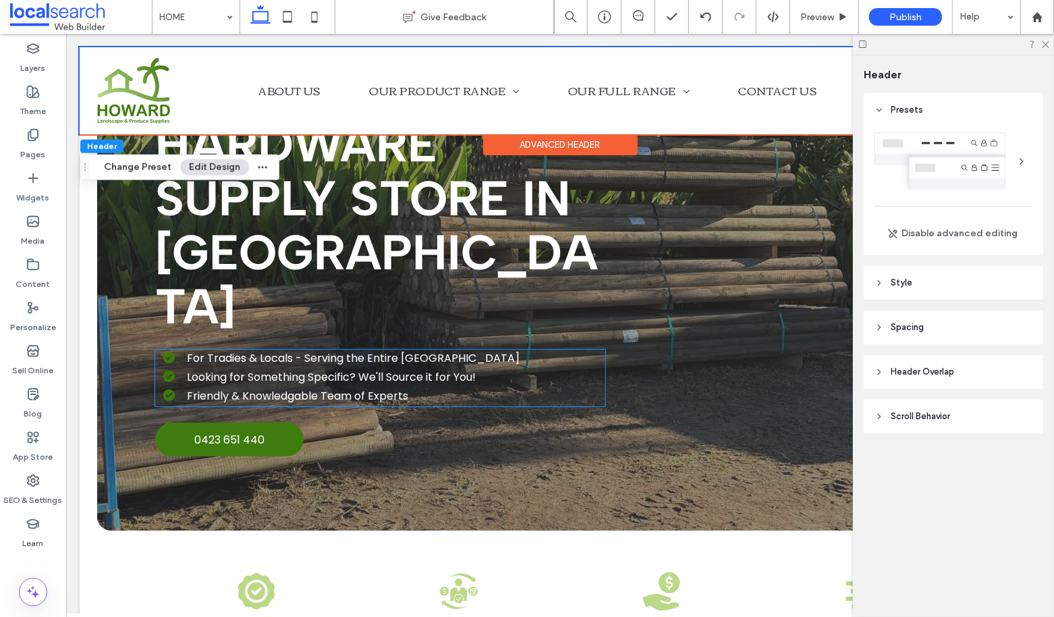
scroll to position [0, 0]
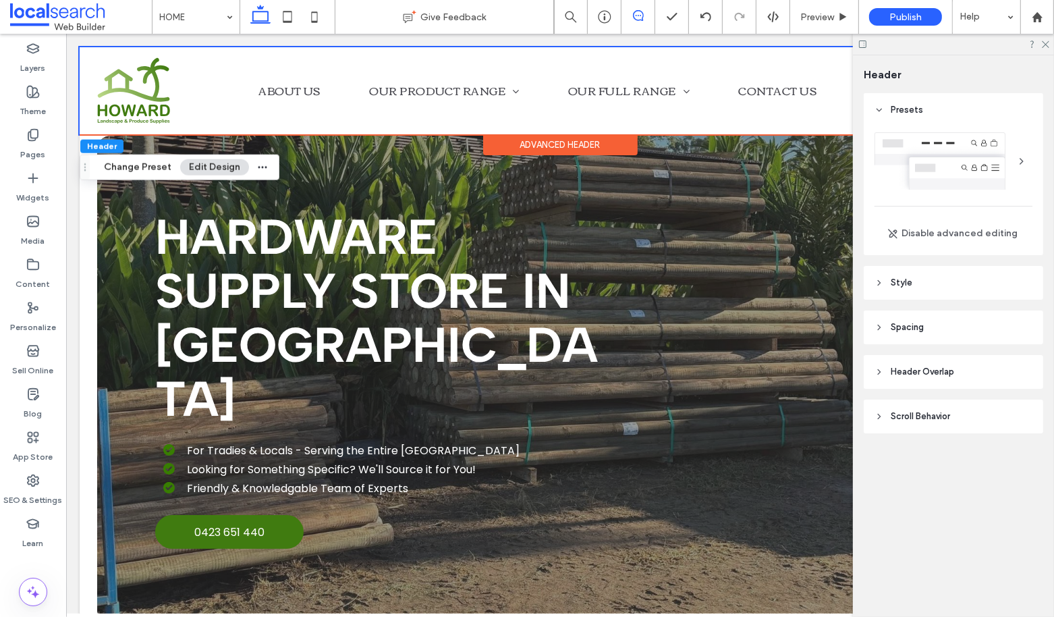
click at [642, 19] on icon at bounding box center [638, 15] width 11 height 11
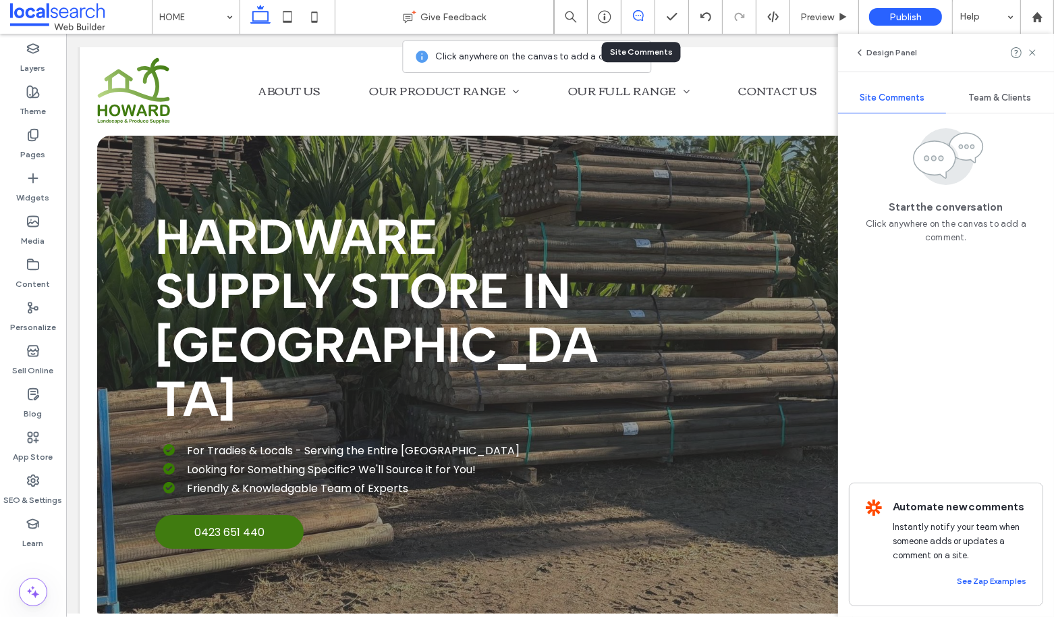
click at [633, 18] on icon at bounding box center [638, 15] width 11 height 11
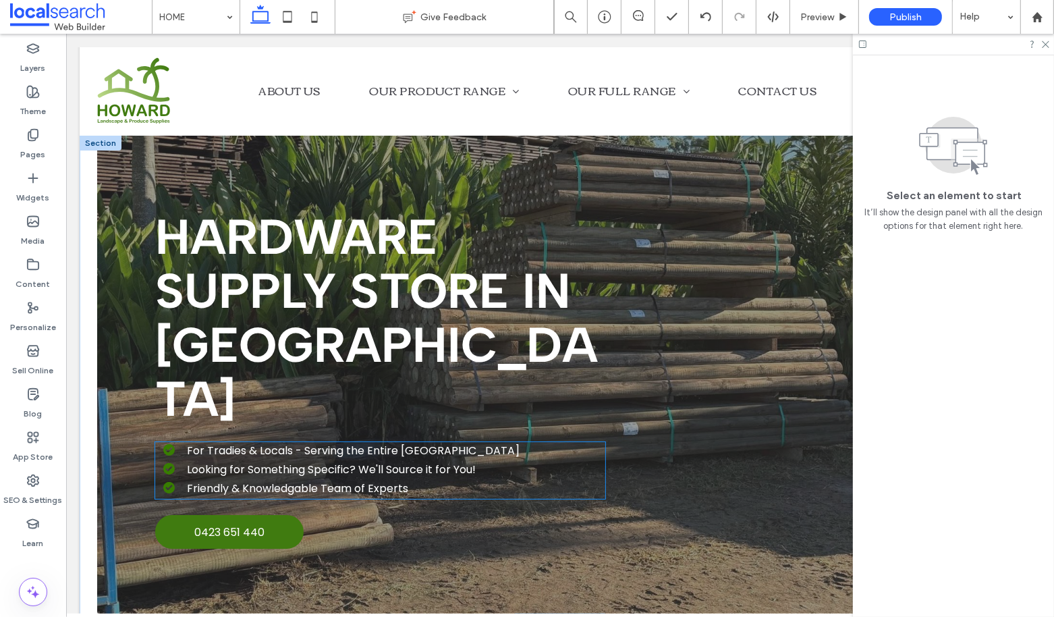
click at [209, 462] on span "Looking for Something Specific? We'll Source it for You!" at bounding box center [330, 470] width 289 height 16
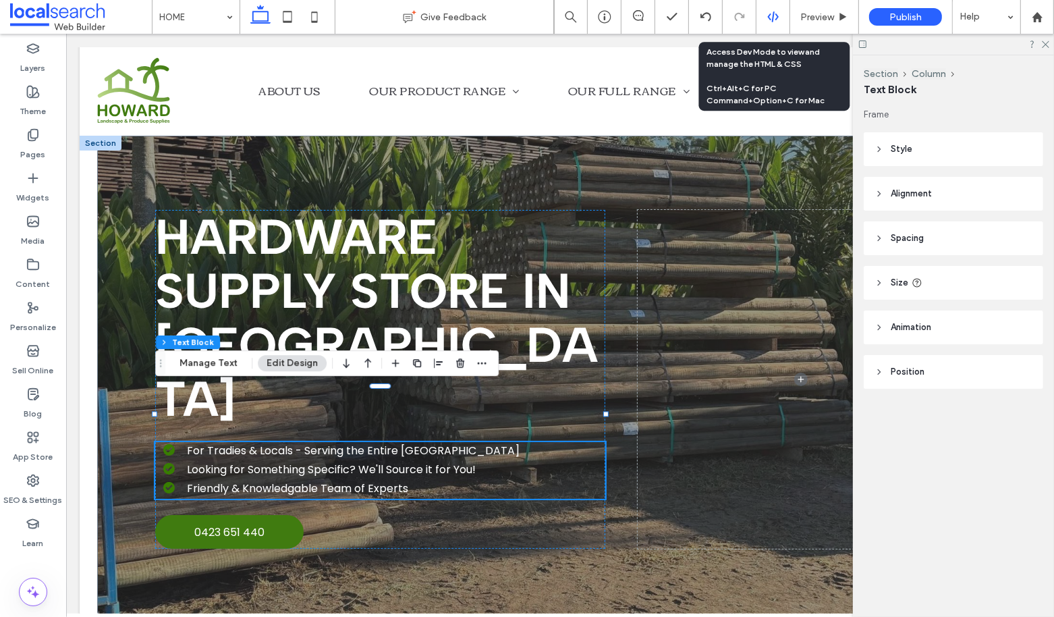
click at [769, 16] on use at bounding box center [772, 16] width 11 height 11
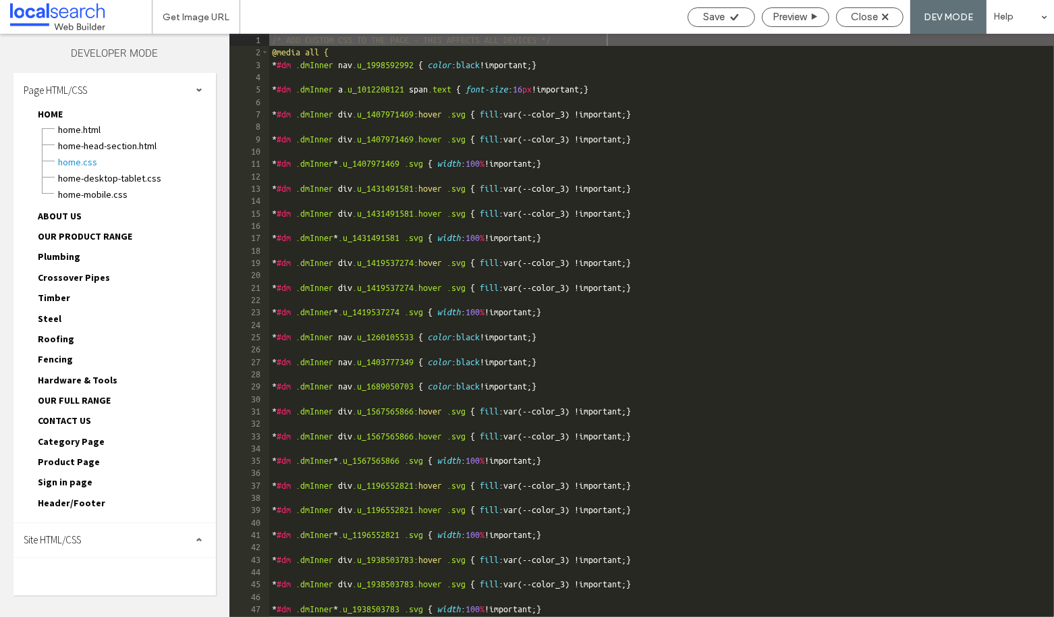
click at [80, 533] on span "Site HTML/CSS" at bounding box center [52, 539] width 57 height 13
click at [83, 592] on span "site.css" at bounding box center [139, 598] width 153 height 13
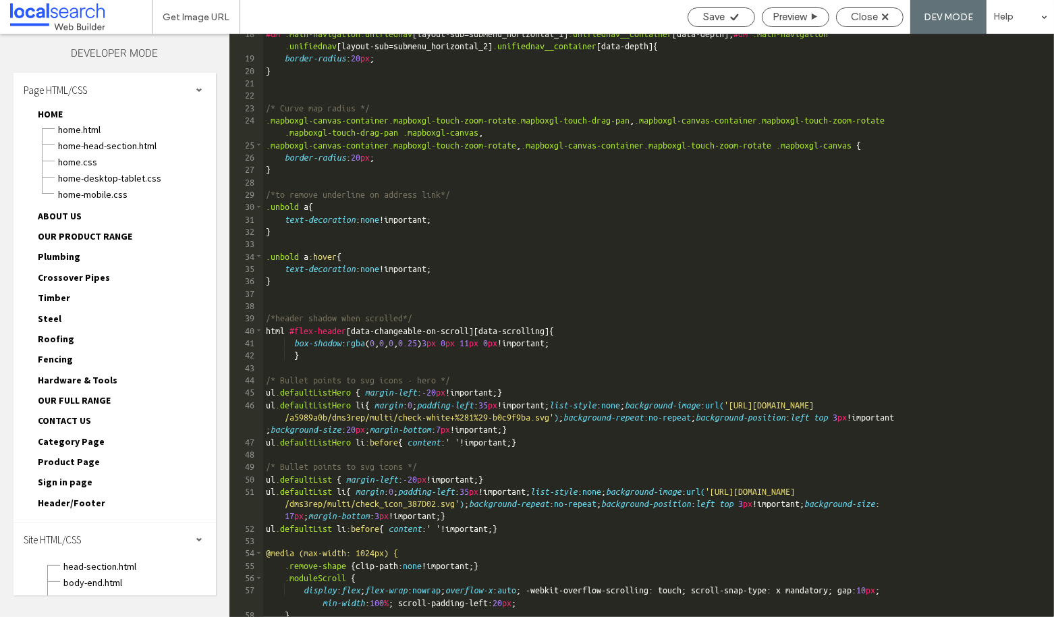
scroll to position [270, 0]
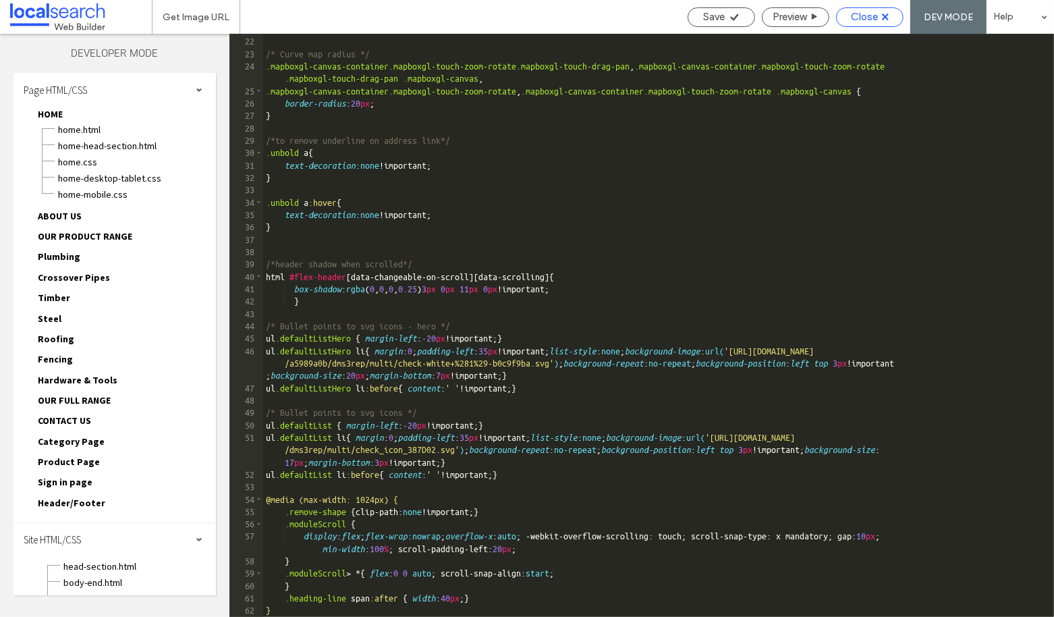
click at [862, 20] on span "Close" at bounding box center [864, 17] width 27 height 12
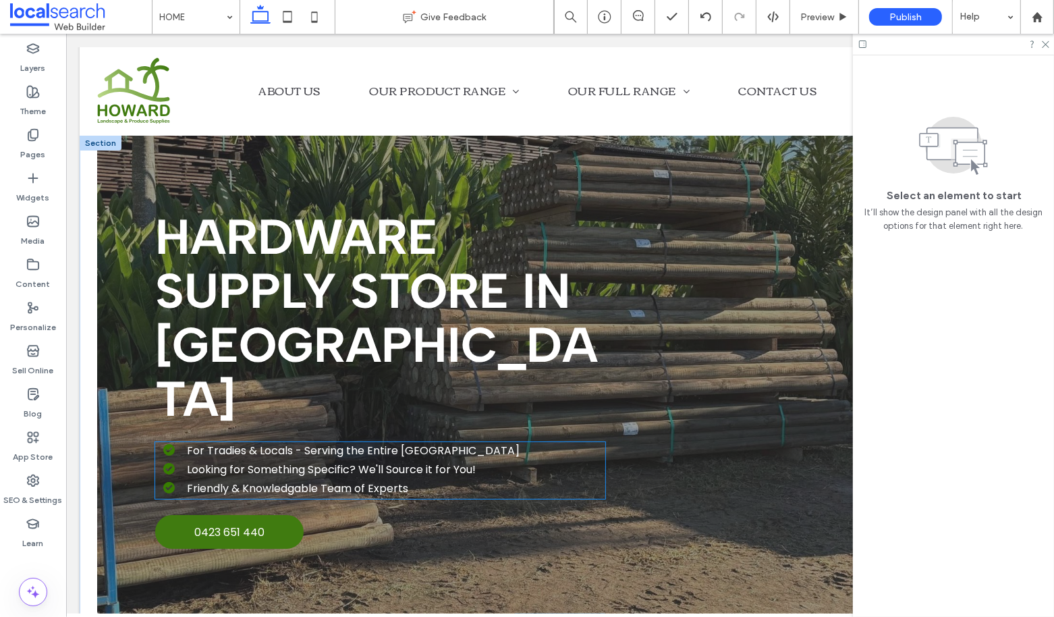
click at [237, 462] on span "Looking for Something Specific? We'll Source it for You!" at bounding box center [330, 470] width 289 height 16
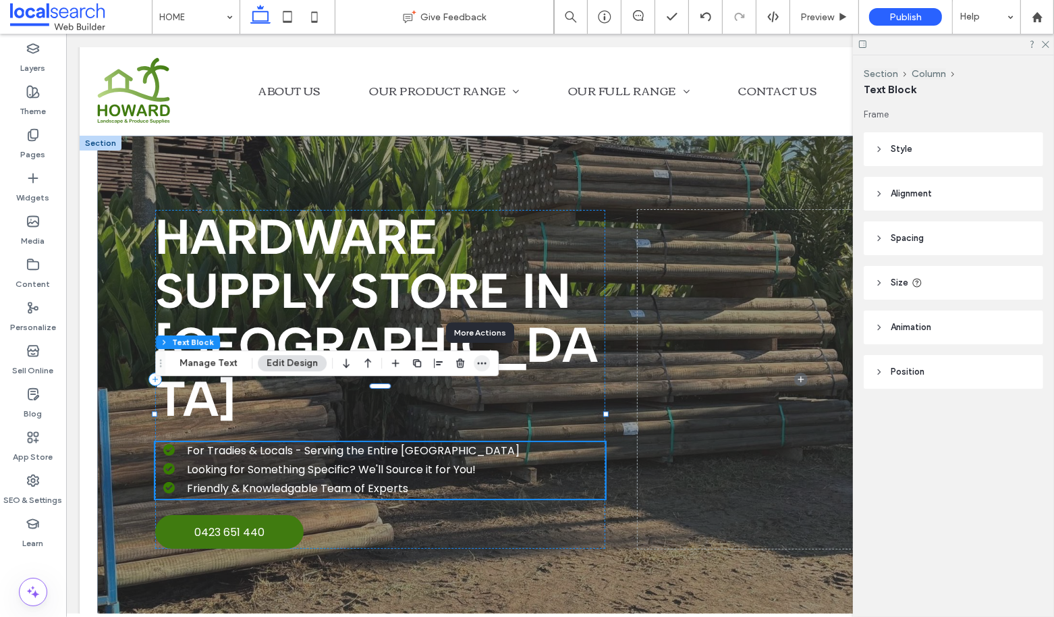
click at [476, 360] on icon "button" at bounding box center [481, 363] width 11 height 11
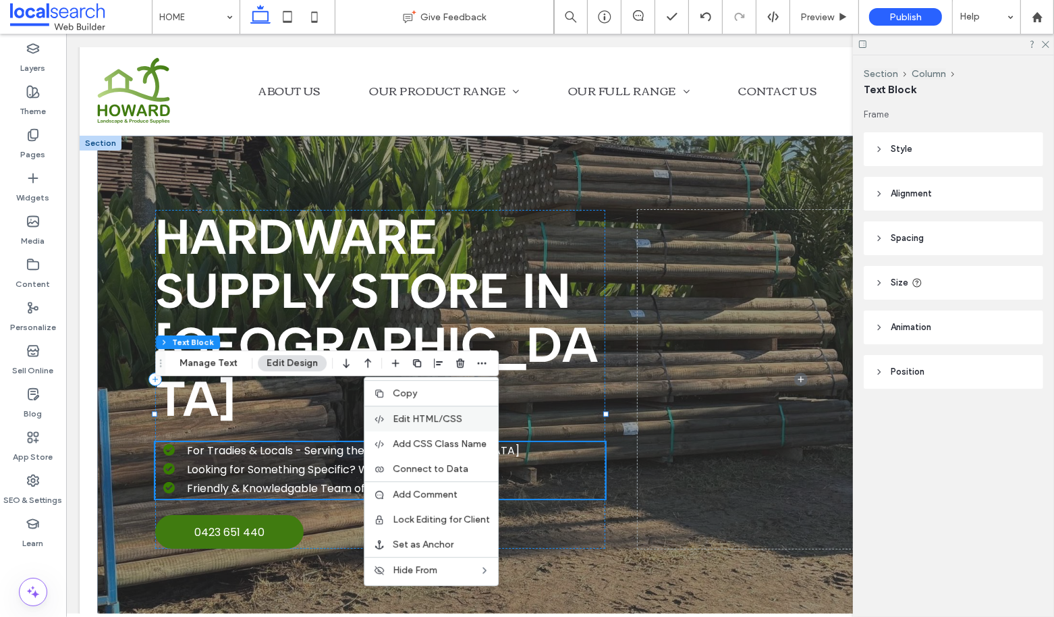
click at [433, 417] on span "Edit HTML/CSS" at bounding box center [428, 418] width 70 height 11
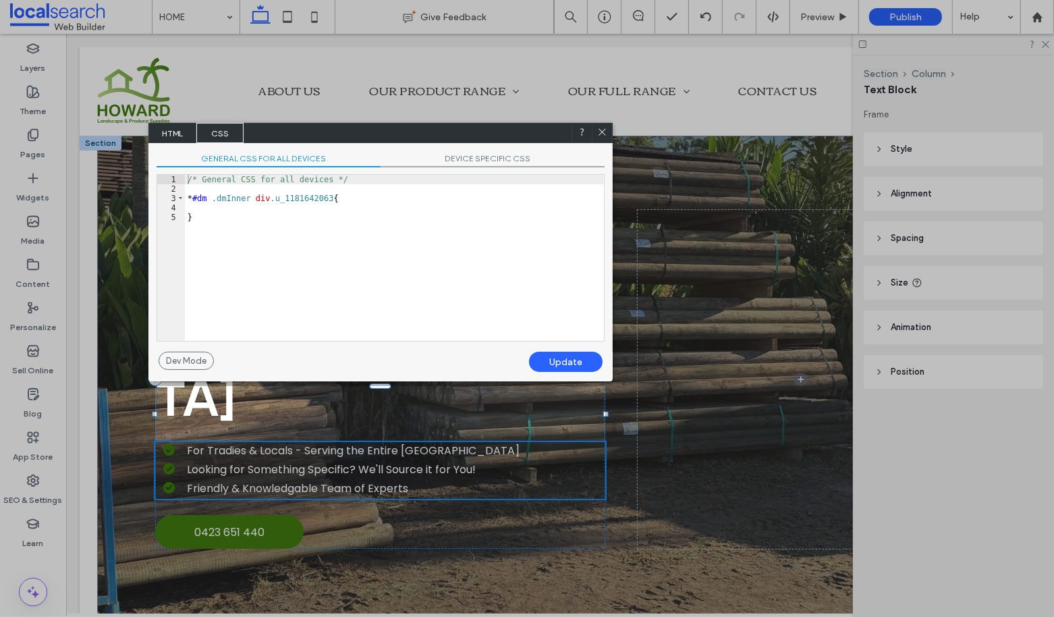
click at [169, 136] on span "HTML" at bounding box center [172, 133] width 47 height 20
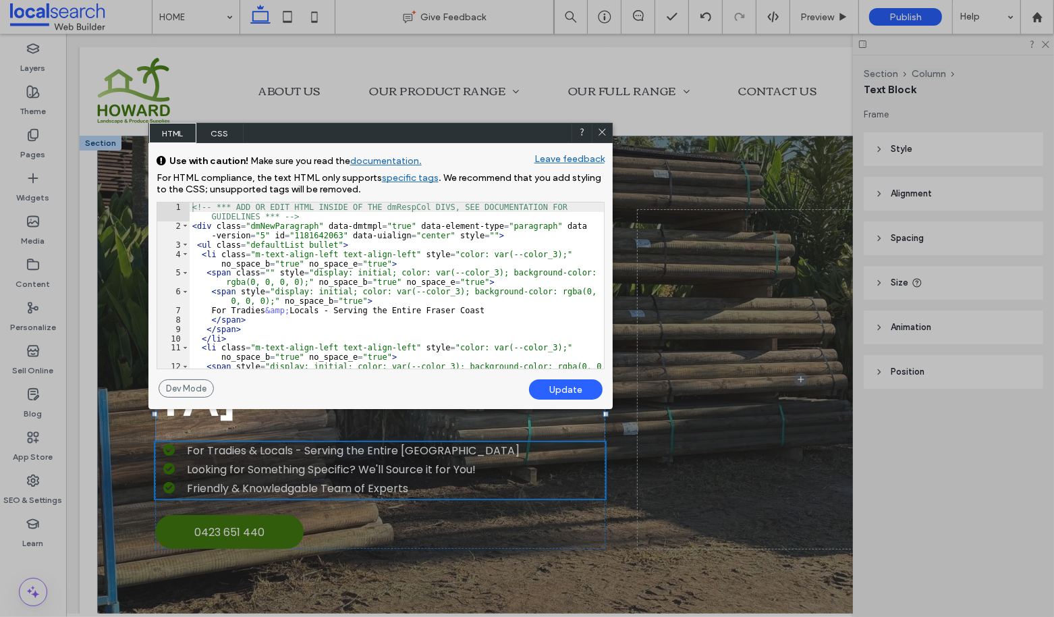
click at [302, 244] on div "<!-- *** ADD OR EDIT HTML INSIDE OF THE dmRespCol DIVS, SEE DOCUMENTATION FOR G…" at bounding box center [397, 304] width 415 height 204
type textarea "**"
click at [576, 390] on div "Update" at bounding box center [566, 389] width 74 height 20
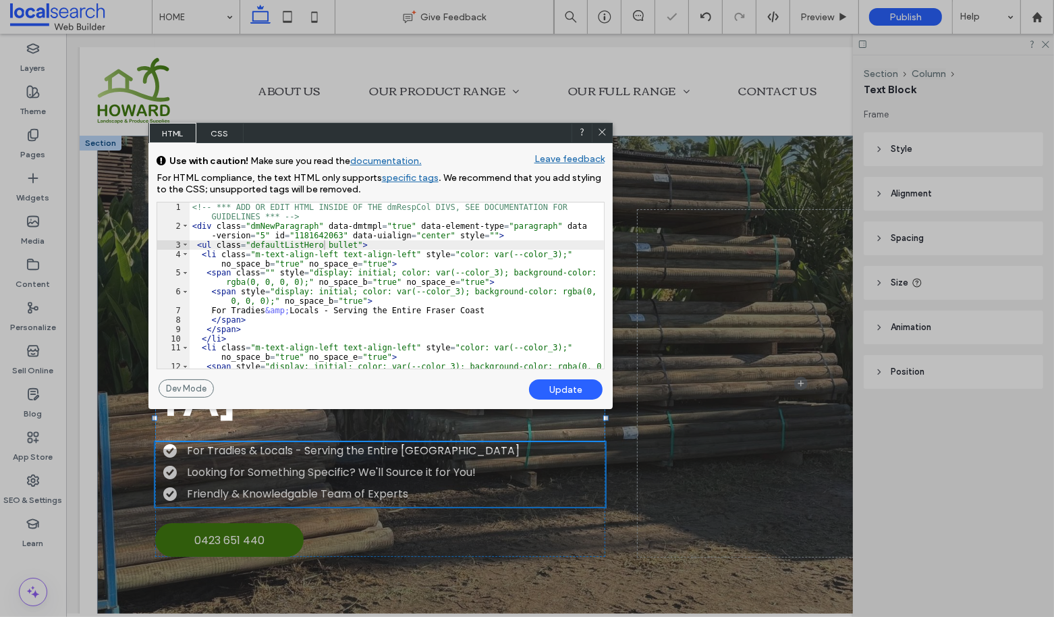
click at [603, 134] on icon at bounding box center [602, 132] width 10 height 10
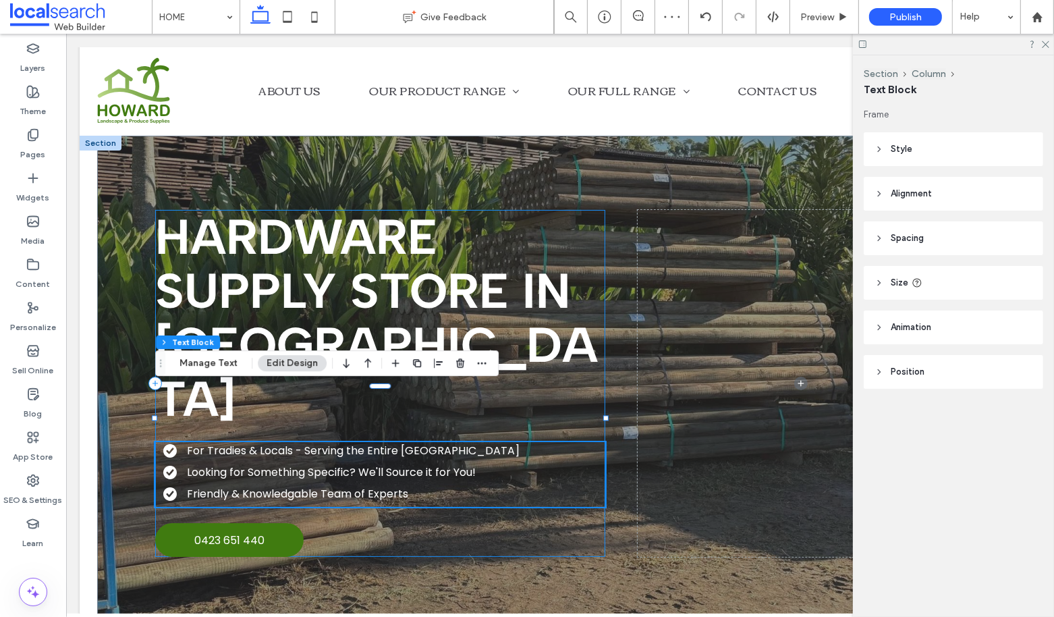
click at [470, 499] on div "Hardware Supply Store in Howard For Tradies & Locals - Serving the Entire Frase…" at bounding box center [560, 384] width 810 height 496
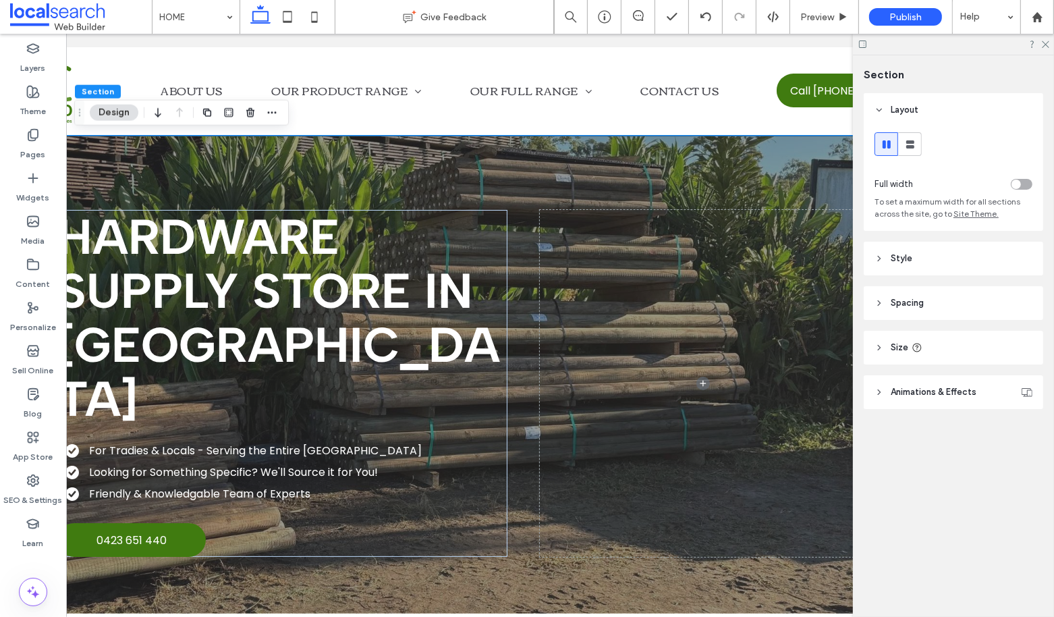
scroll to position [0, 139]
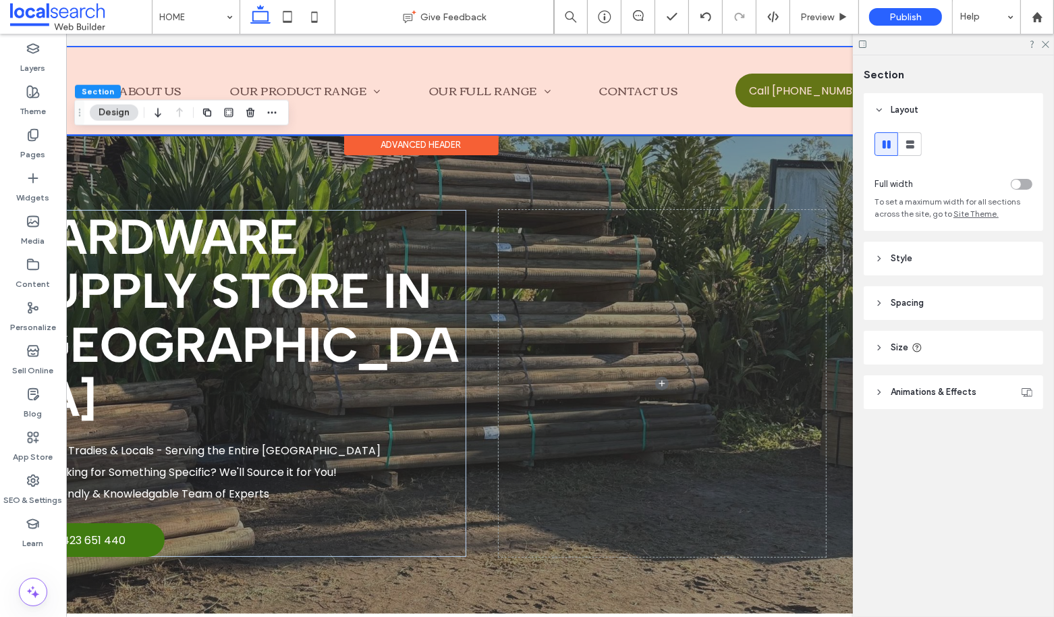
click at [443, 92] on div at bounding box center [421, 90] width 961 height 87
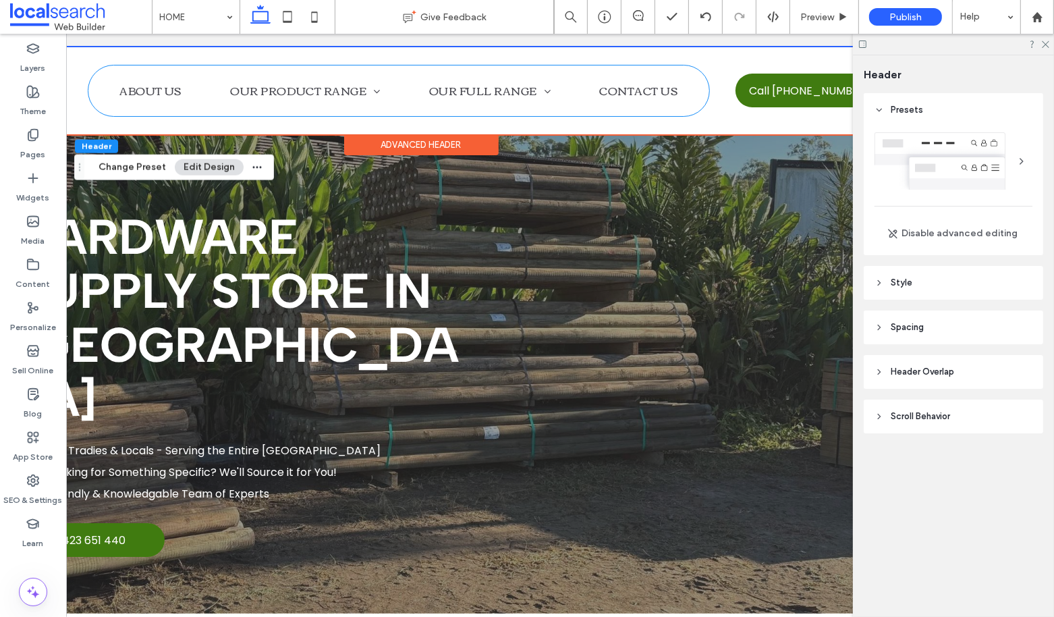
click at [443, 92] on span "OUR FULL RANGE" at bounding box center [490, 90] width 121 height 27
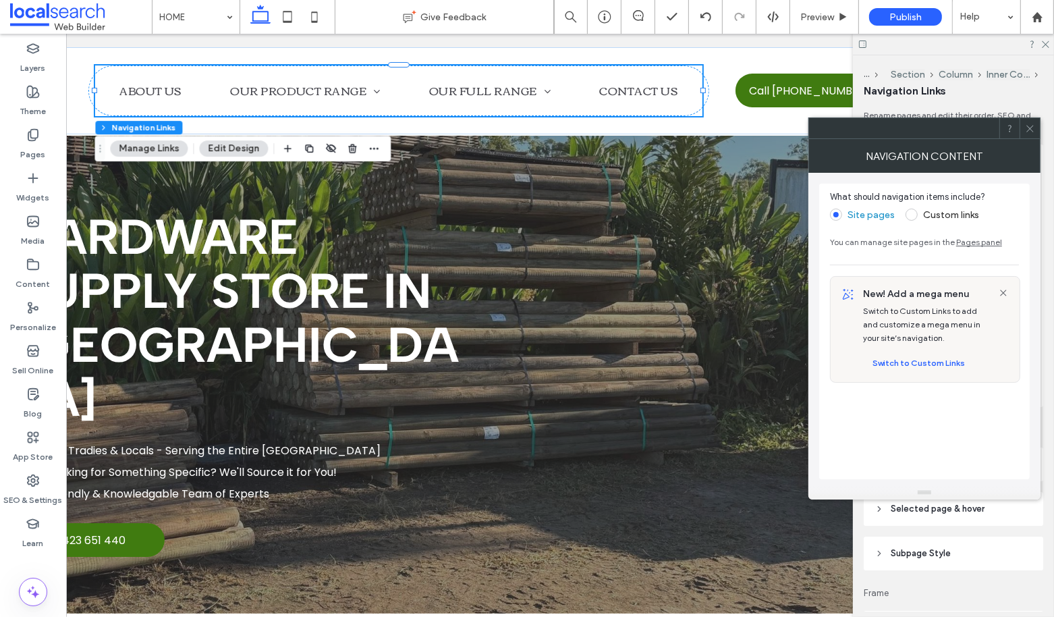
click at [1032, 130] on use at bounding box center [1029, 128] width 7 height 7
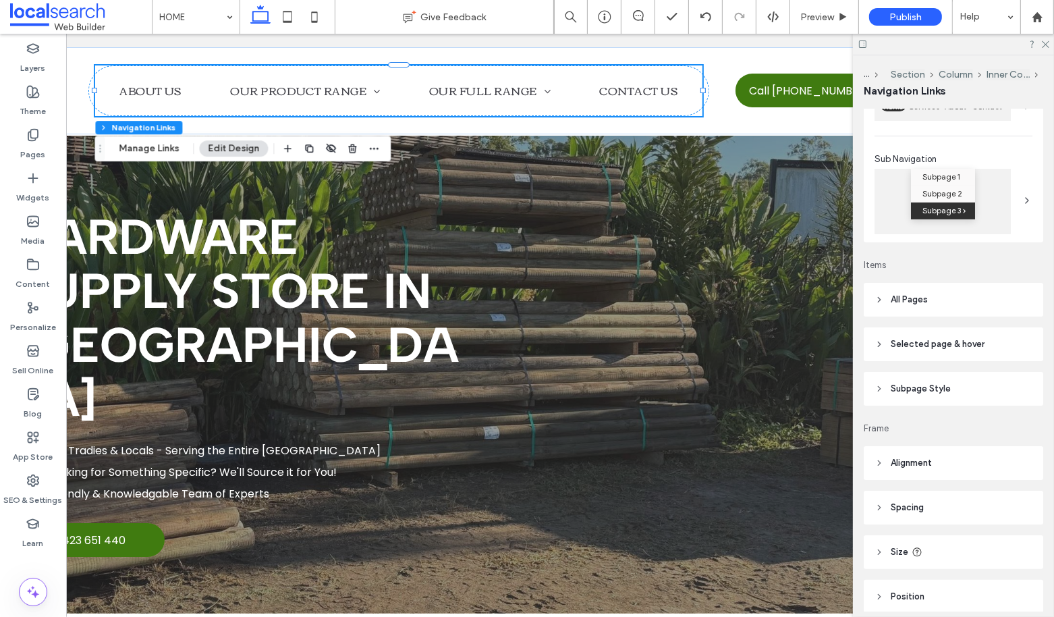
scroll to position [219, 0]
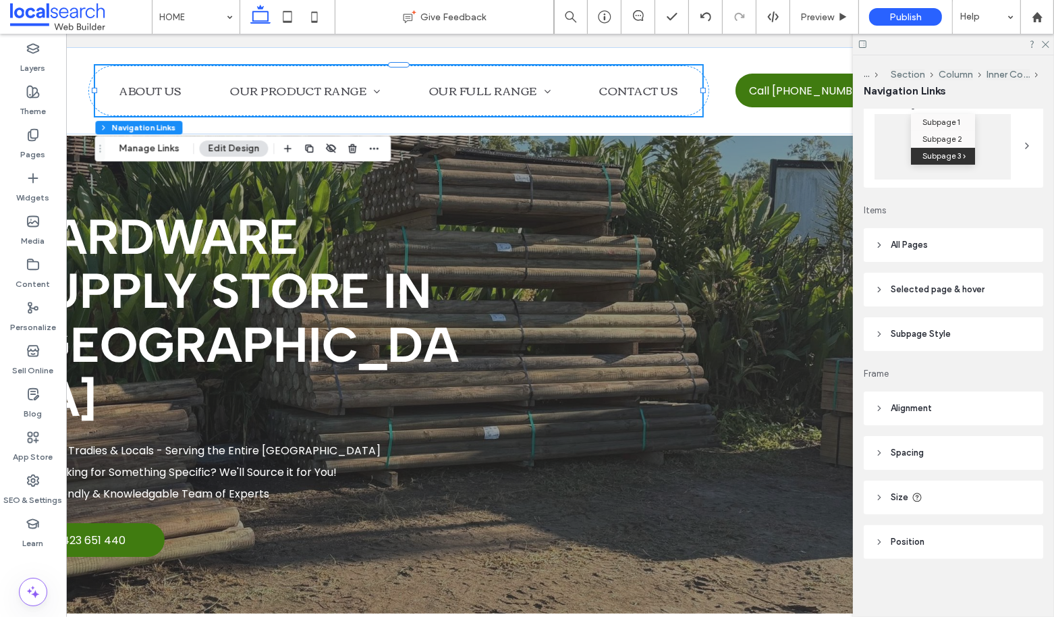
click at [924, 247] on span "All Pages" at bounding box center [909, 244] width 37 height 13
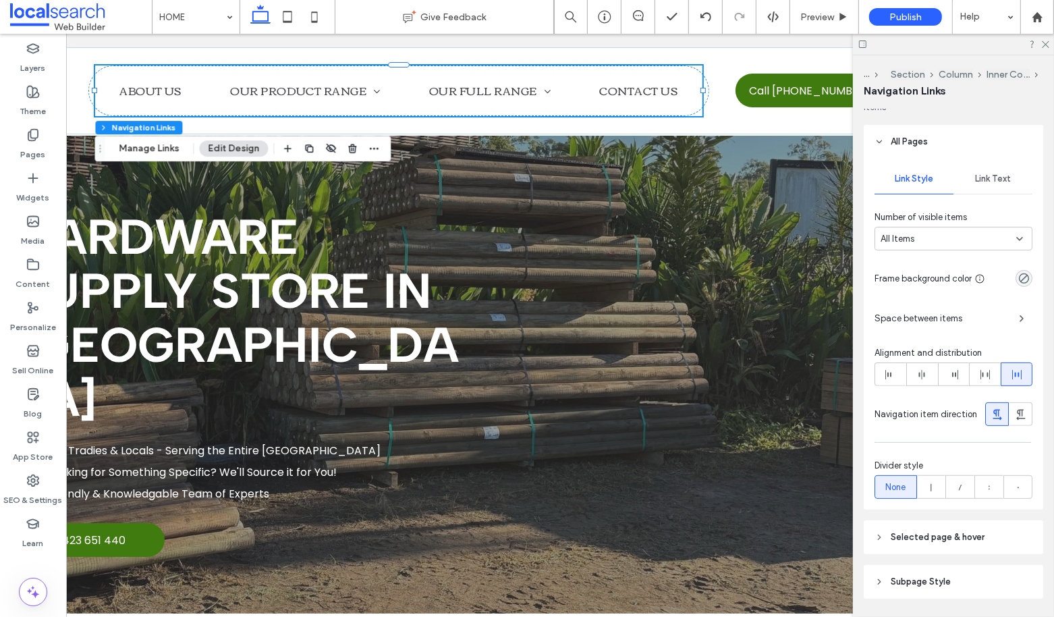
scroll to position [324, 0]
click at [984, 177] on span "Link Text" at bounding box center [993, 177] width 36 height 11
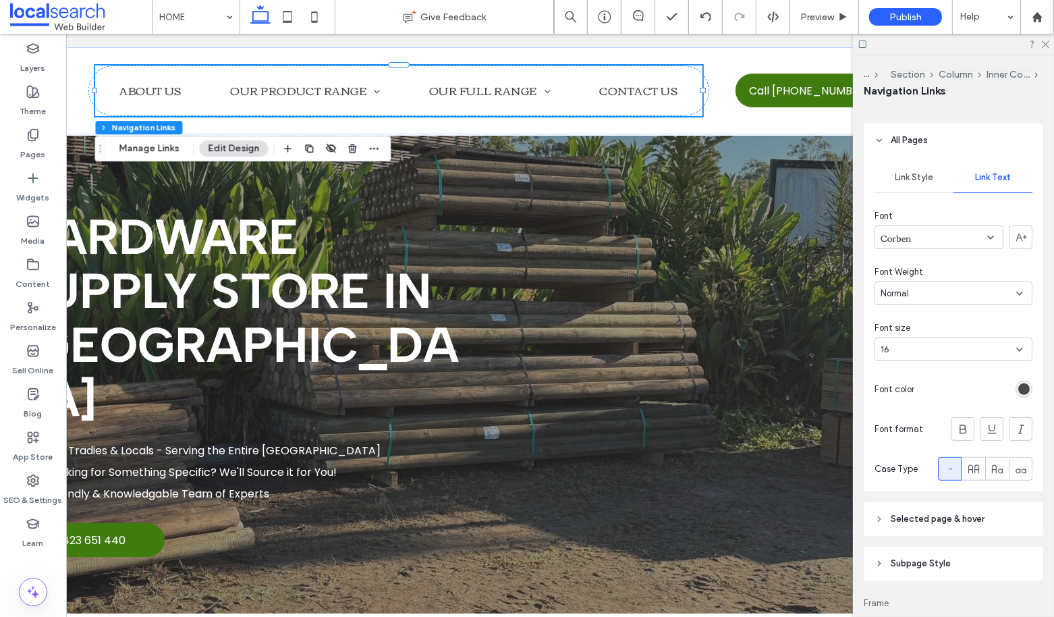
click at [929, 233] on div "Corben" at bounding box center [939, 237] width 129 height 24
click at [912, 308] on span "Poppins" at bounding box center [898, 308] width 35 height 13
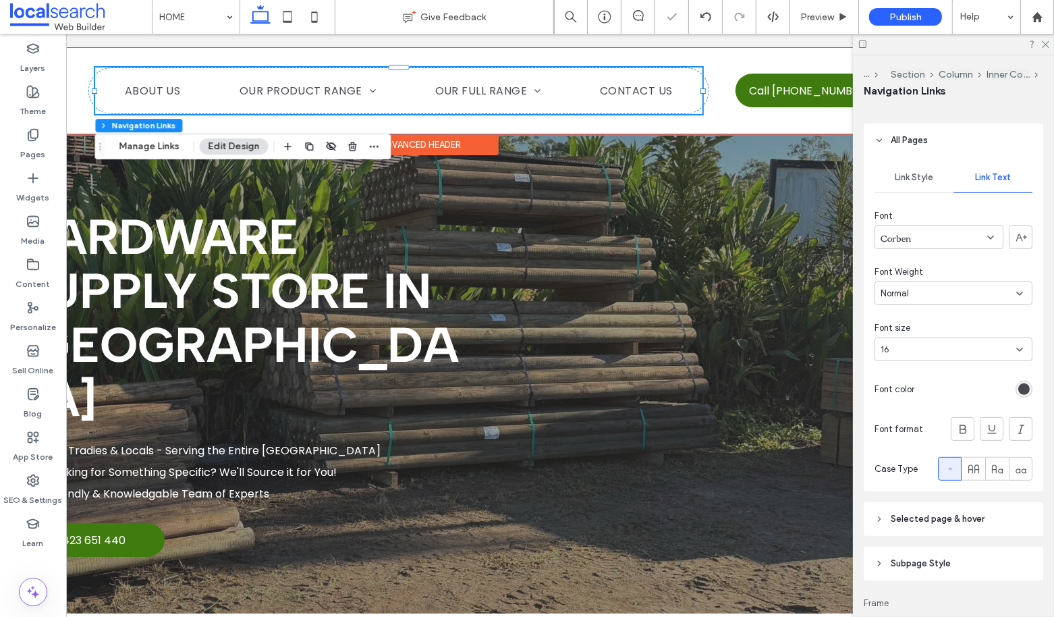
type input "*"
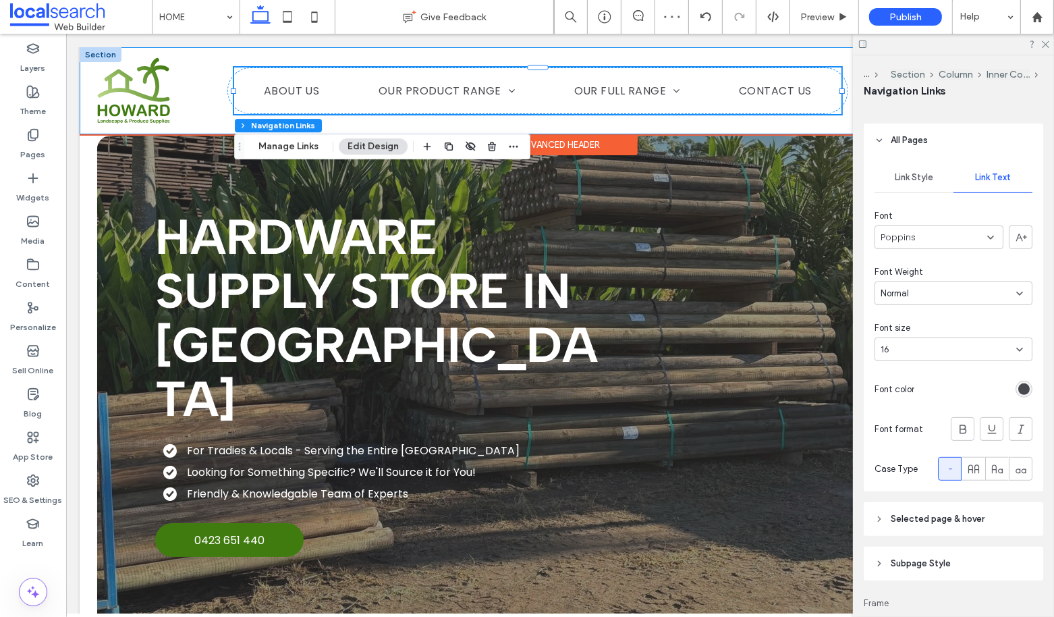
click at [211, 123] on div "HOME ABOUT US OUR PRODUCT RANGE Plumbing Crossover Pipes Timber Steel Roofing F…" at bounding box center [559, 90] width 961 height 87
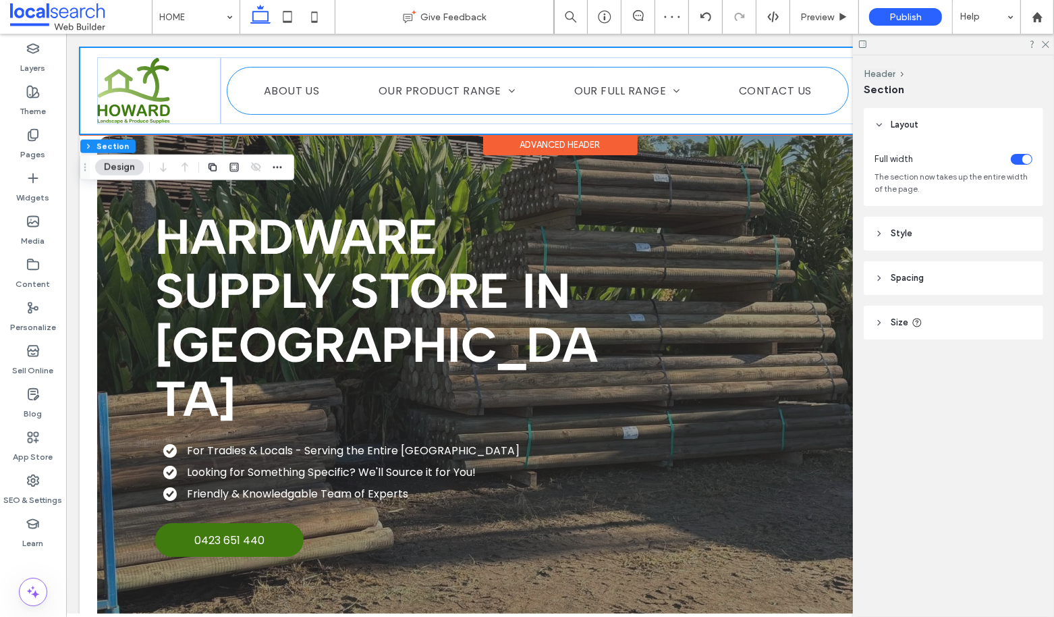
click at [241, 99] on ul "HOME ABOUT US OUR PRODUCT RANGE Plumbing Crossover Pipes Timber Steel Roofing F…" at bounding box center [536, 91] width 607 height 40
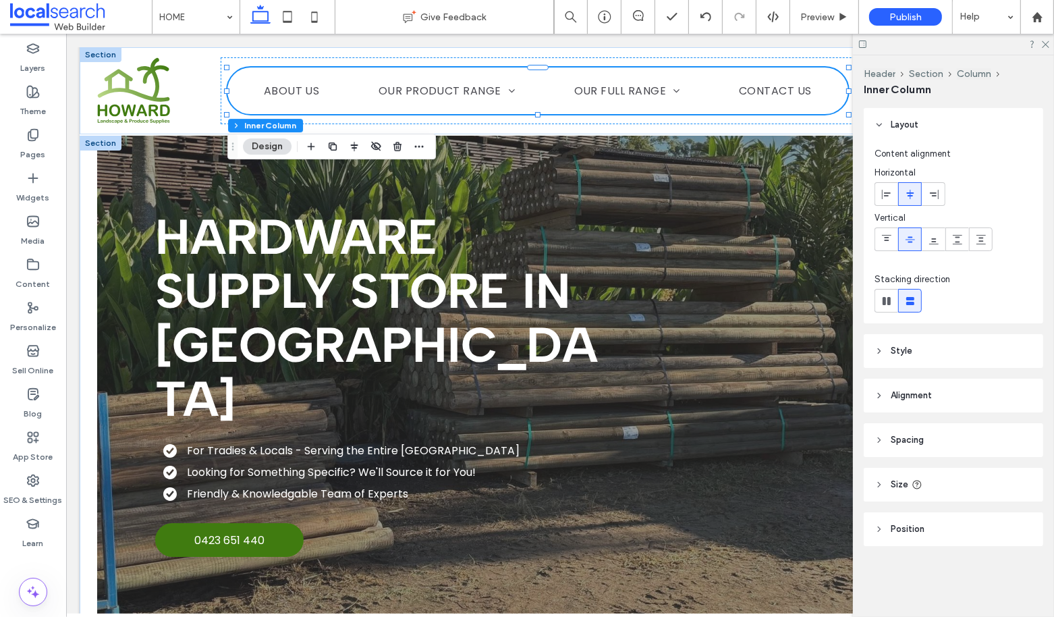
click at [85, 161] on div "Hardware Supply Store in Howard For Tradies & Locals - Serving the Entire Frase…" at bounding box center [559, 384] width 961 height 496
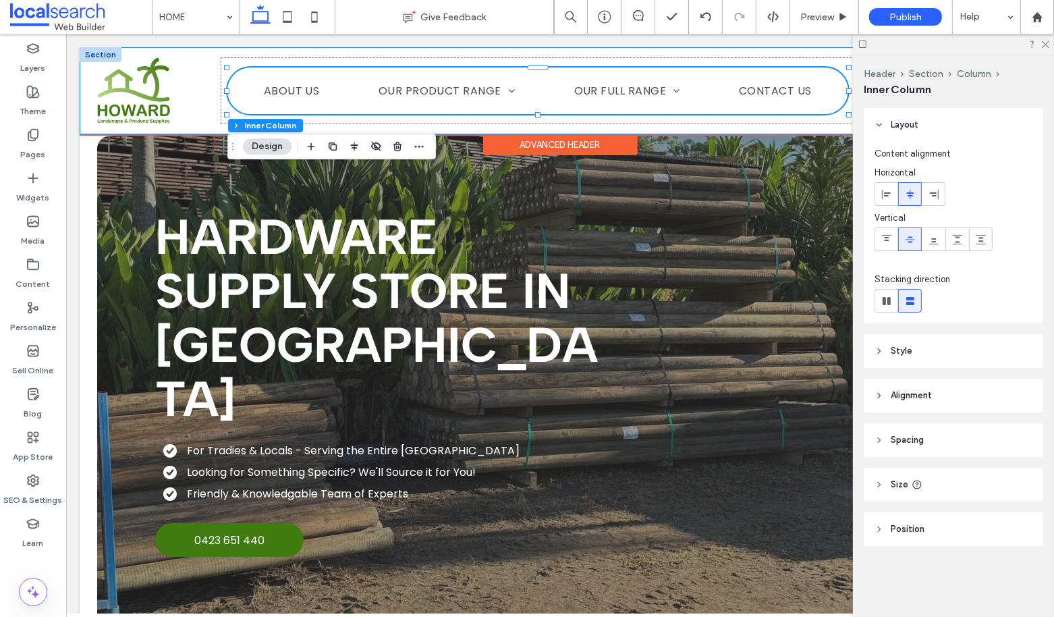
click at [100, 128] on div "HOME ABOUT US OUR PRODUCT RANGE Plumbing Crossover Pipes Timber Steel Roofing F…" at bounding box center [559, 90] width 961 height 87
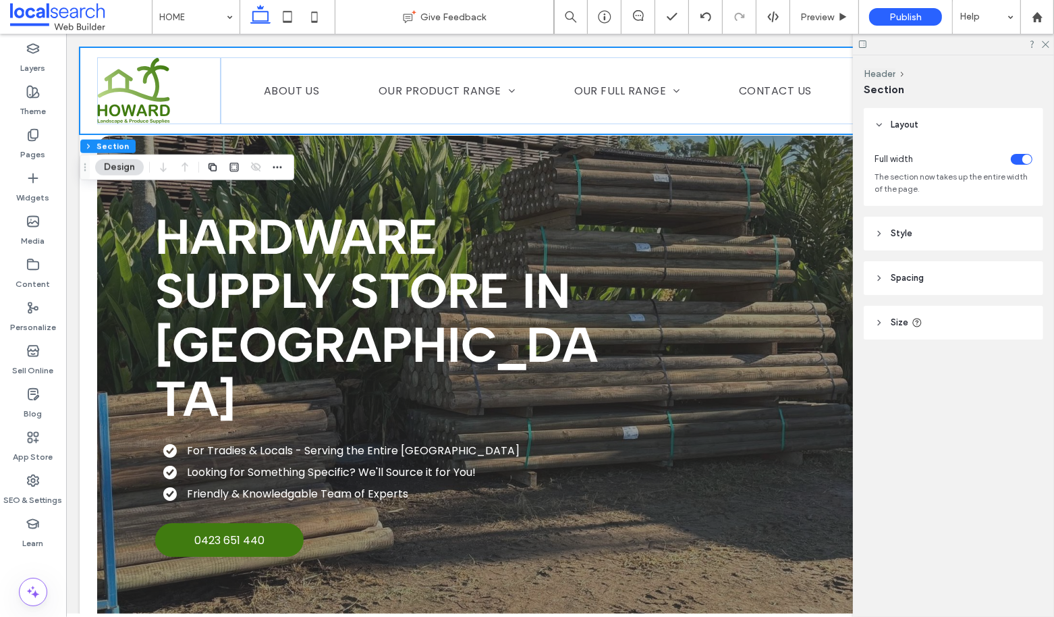
click at [943, 267] on header "Spacing" at bounding box center [953, 278] width 179 height 34
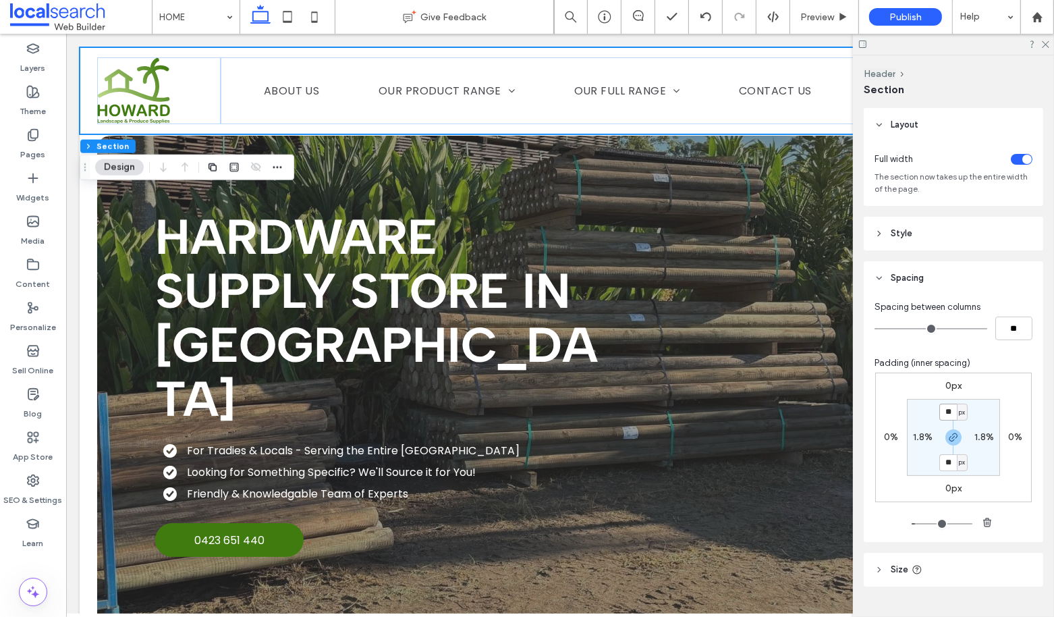
click at [949, 413] on input "**" at bounding box center [948, 412] width 18 height 17
type input "**"
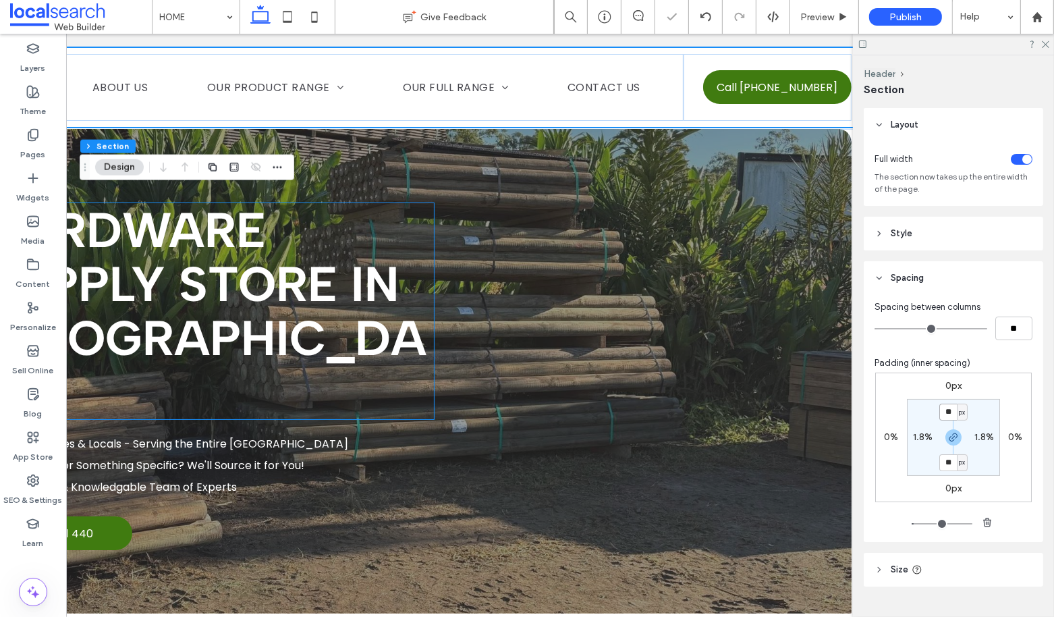
scroll to position [0, 200]
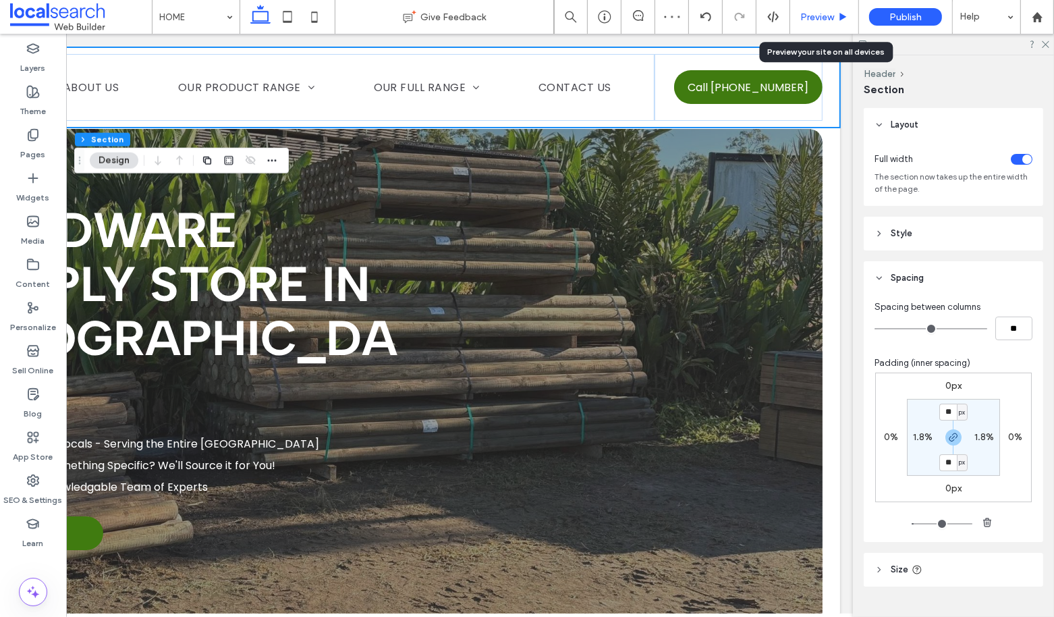
click at [824, 13] on span "Preview" at bounding box center [817, 16] width 34 height 11
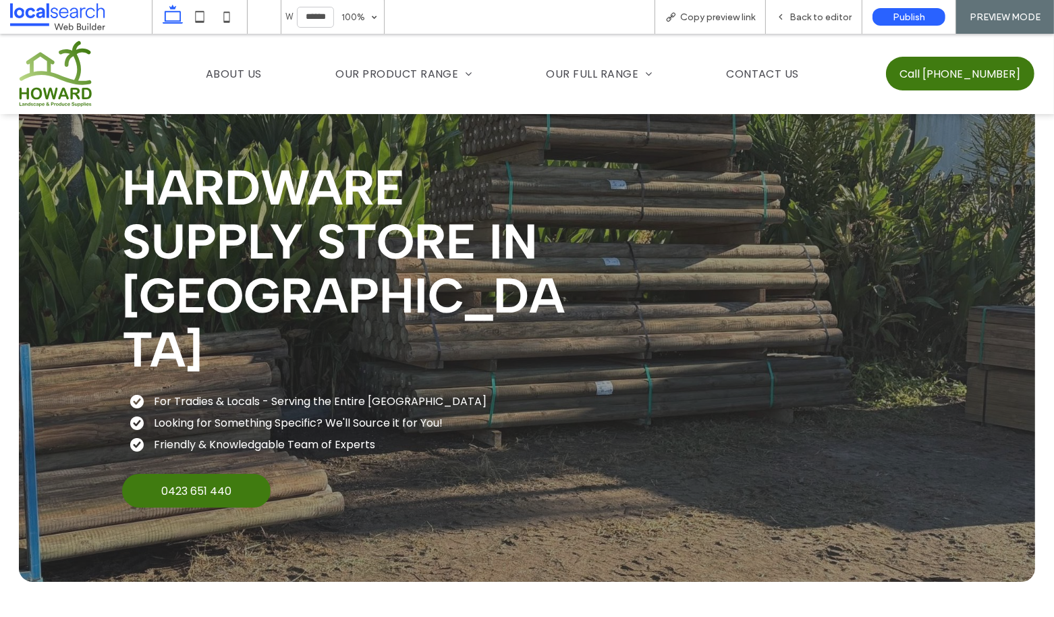
scroll to position [28, 0]
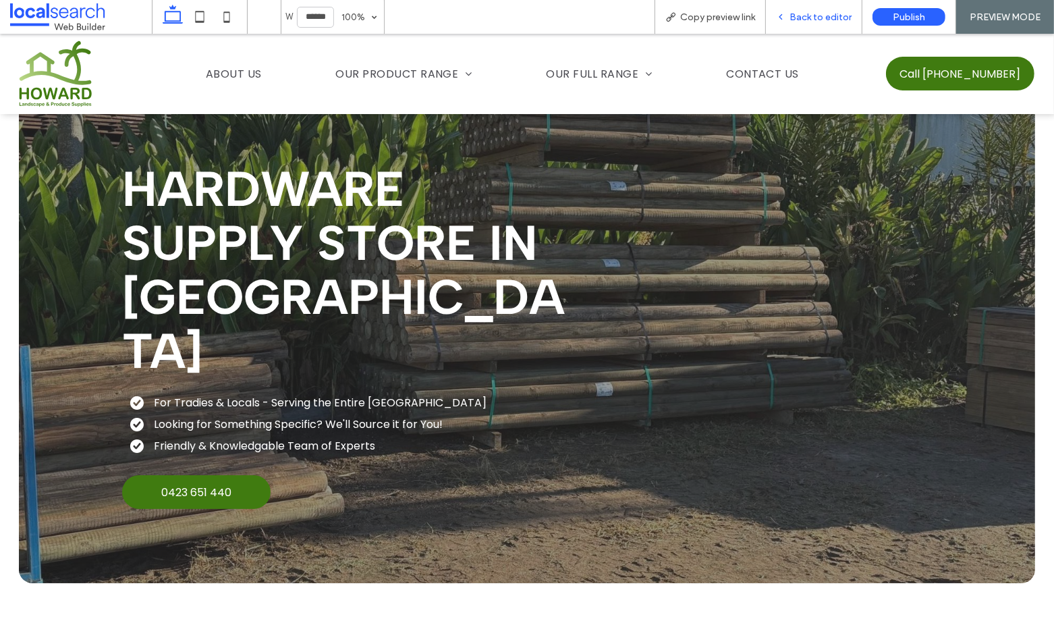
click at [810, 7] on div "Back to editor" at bounding box center [814, 17] width 96 height 34
click at [810, 20] on span "Back to editor" at bounding box center [820, 16] width 62 height 11
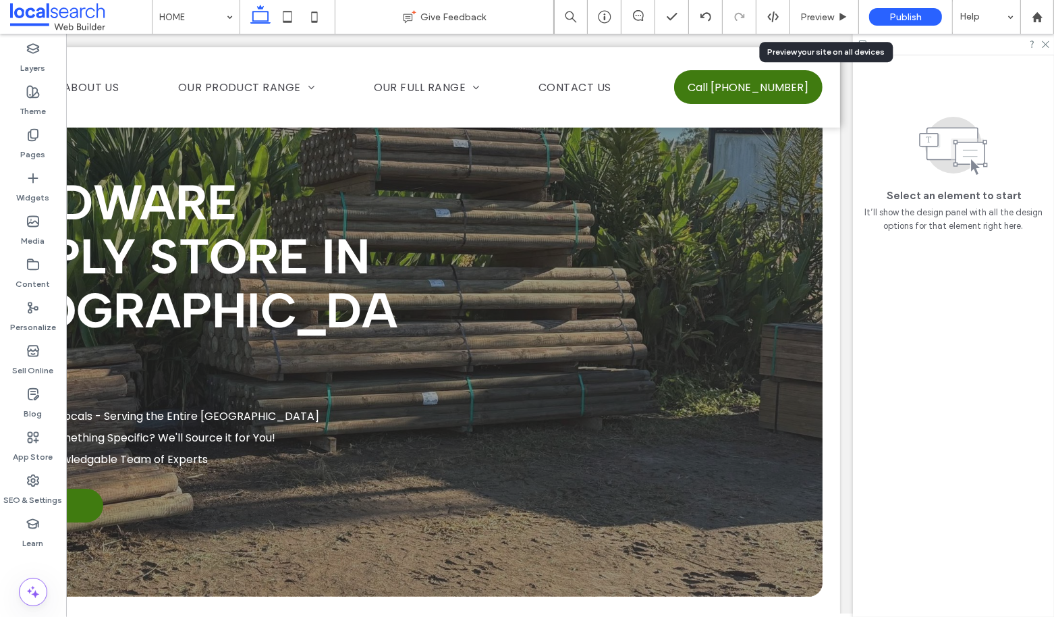
scroll to position [41, 0]
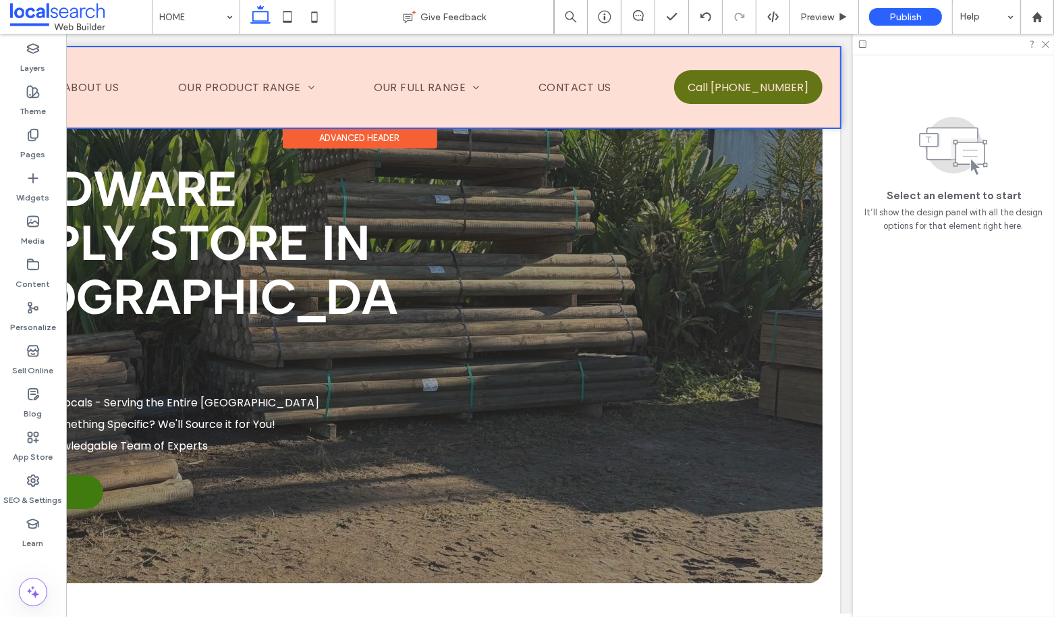
click at [481, 83] on div at bounding box center [360, 87] width 961 height 80
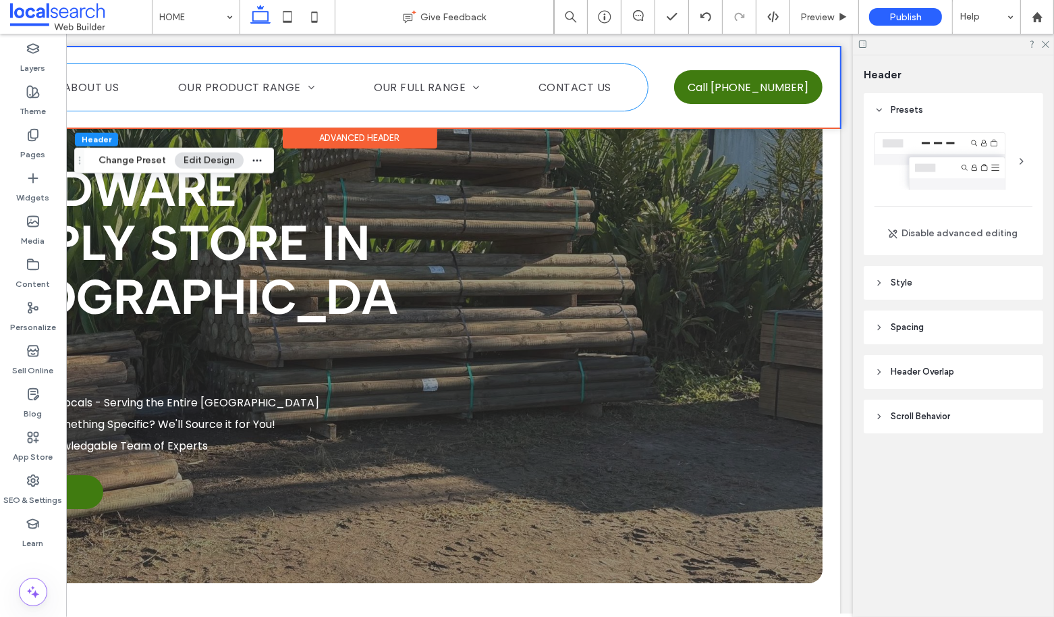
click at [481, 83] on link "OUR FULL RANGE" at bounding box center [427, 87] width 126 height 40
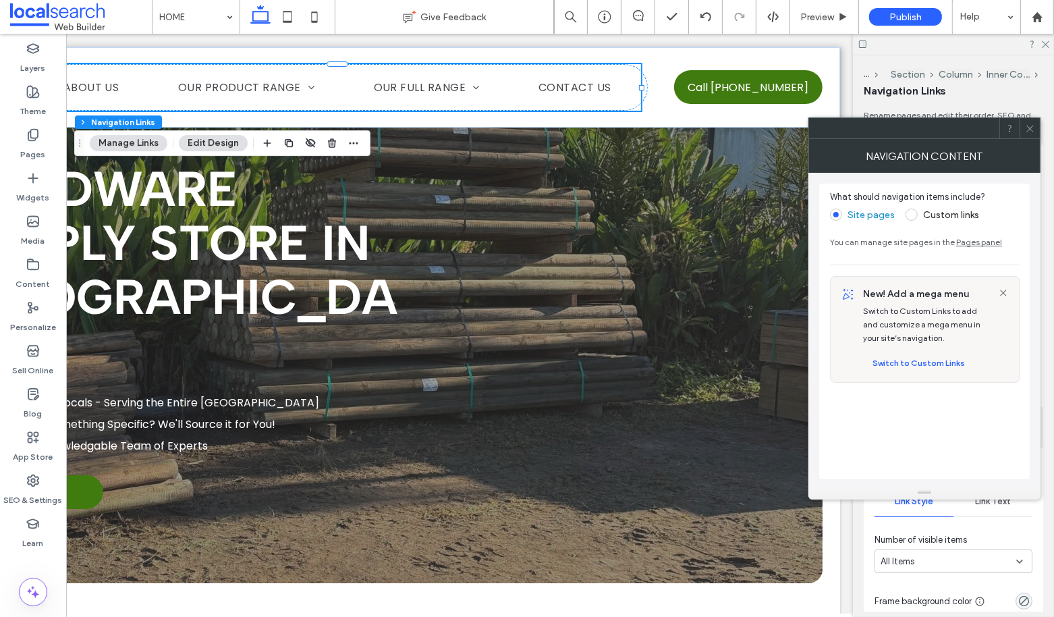
click at [1032, 126] on icon at bounding box center [1030, 128] width 10 height 10
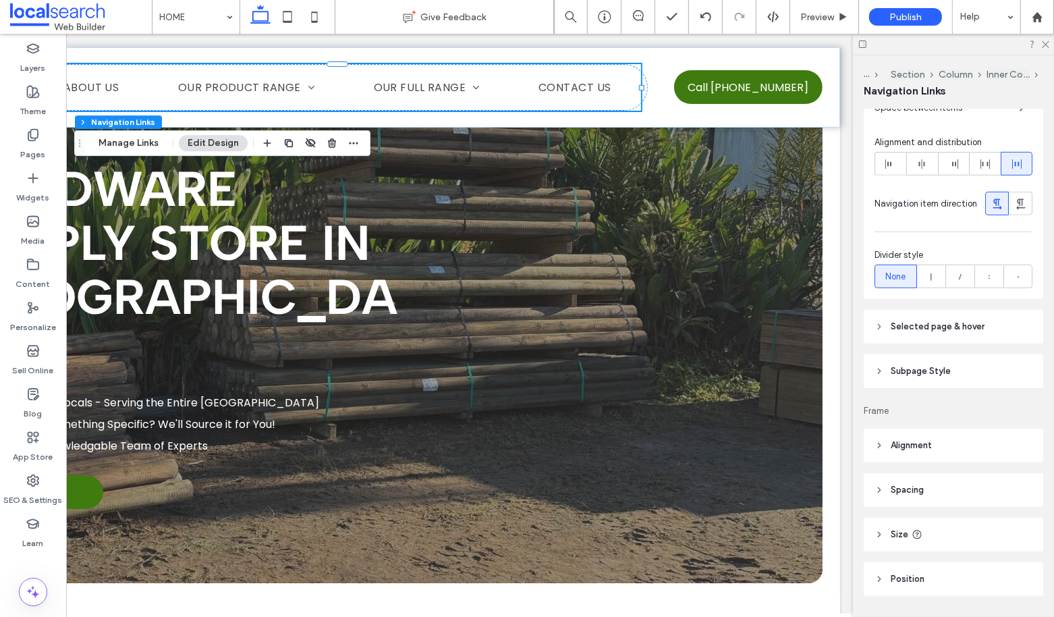
scroll to position [516, 0]
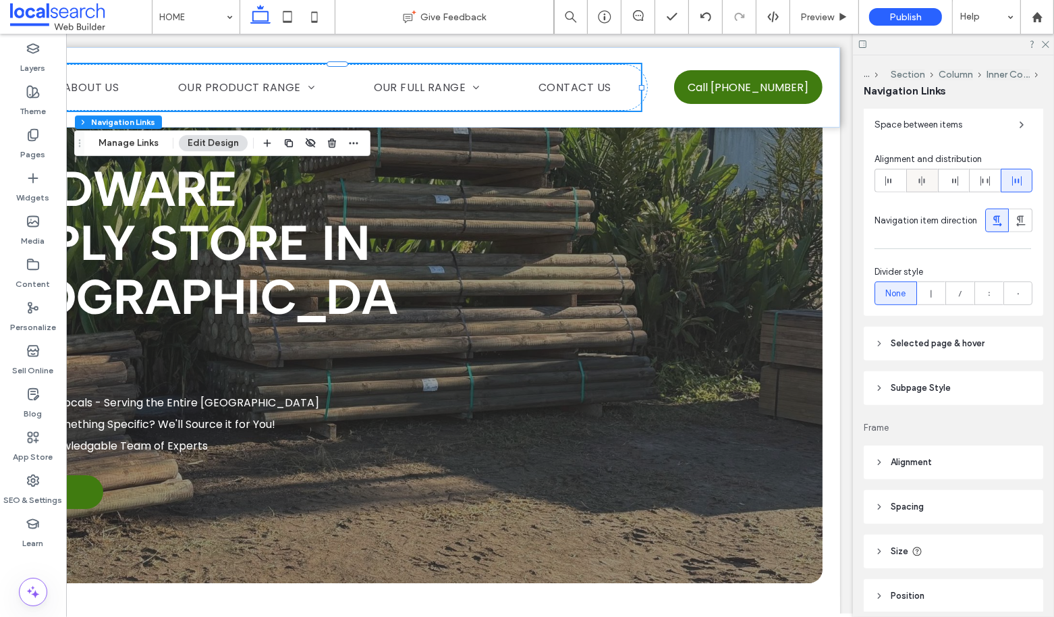
click at [914, 183] on div at bounding box center [922, 180] width 30 height 22
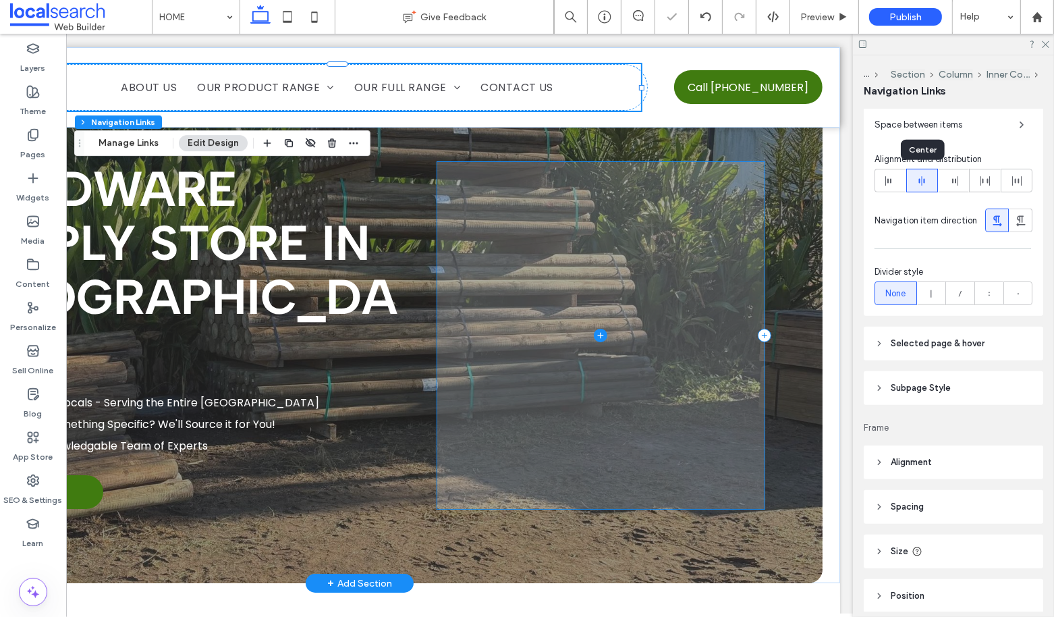
type input "*"
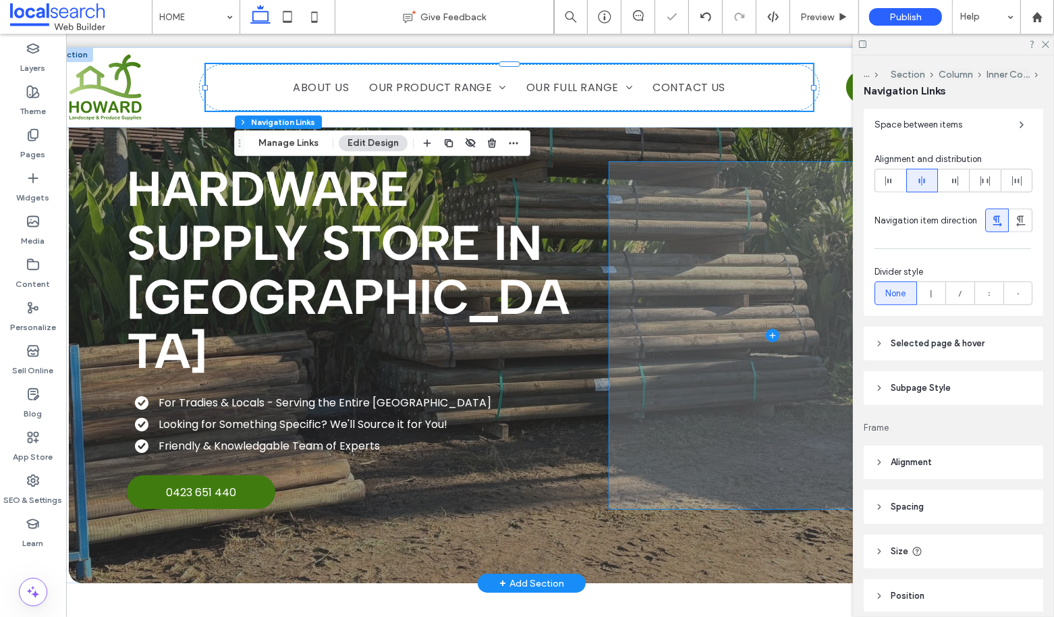
scroll to position [0, 0]
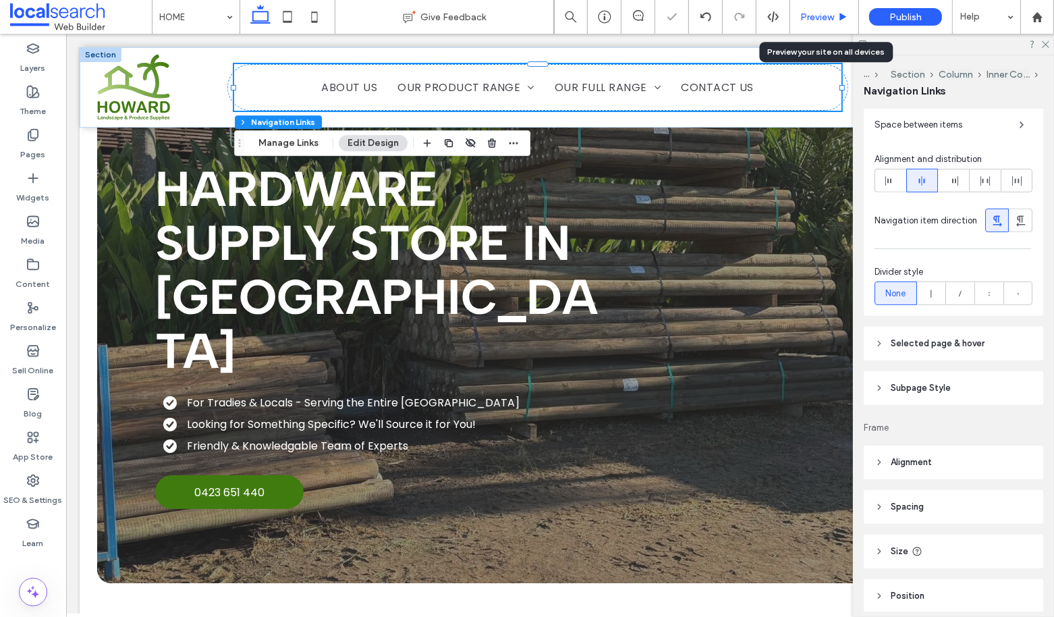
click at [816, 18] on span "Preview" at bounding box center [817, 16] width 34 height 11
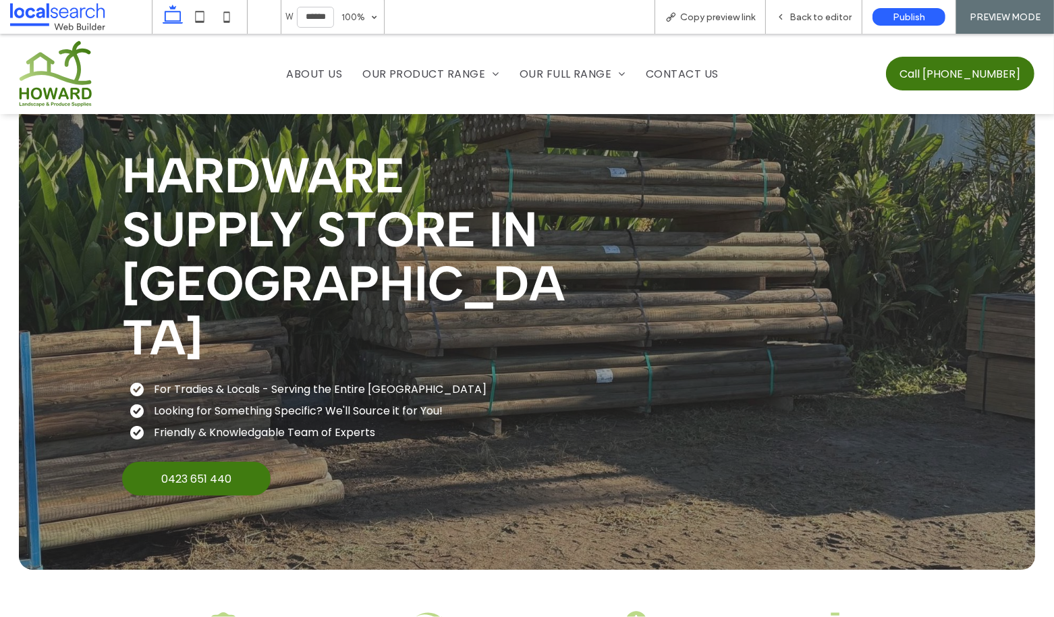
scroll to position [28, 0]
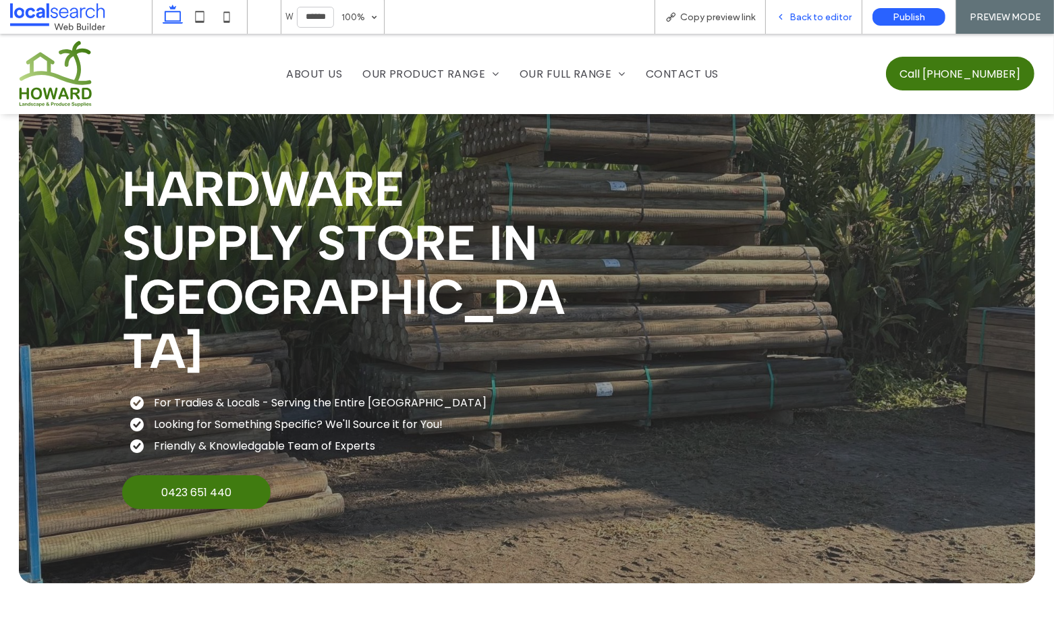
click at [804, 21] on span "Back to editor" at bounding box center [820, 16] width 62 height 11
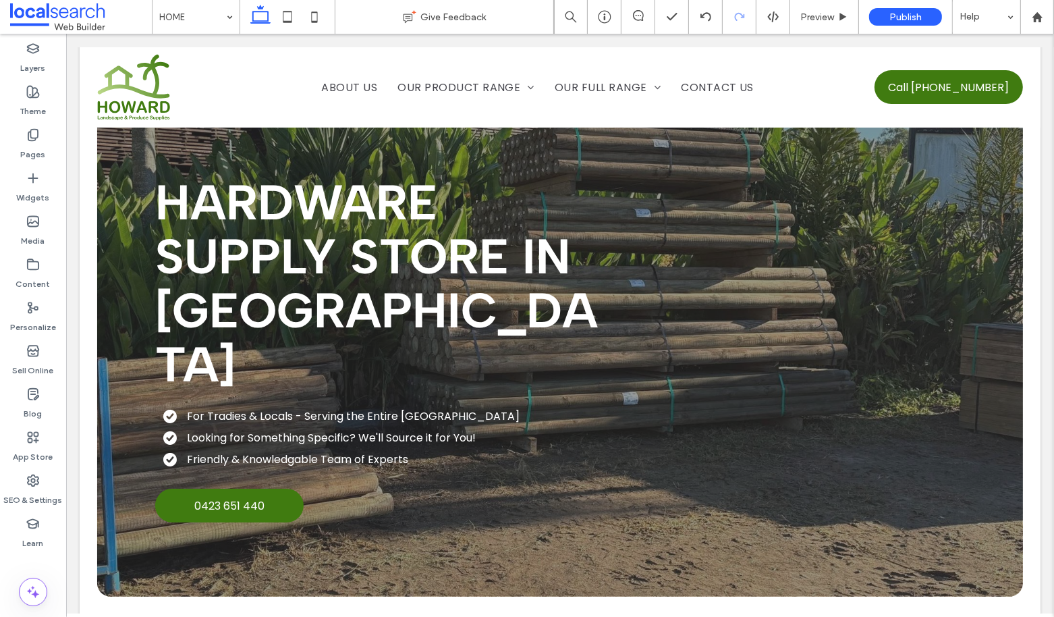
scroll to position [41, 0]
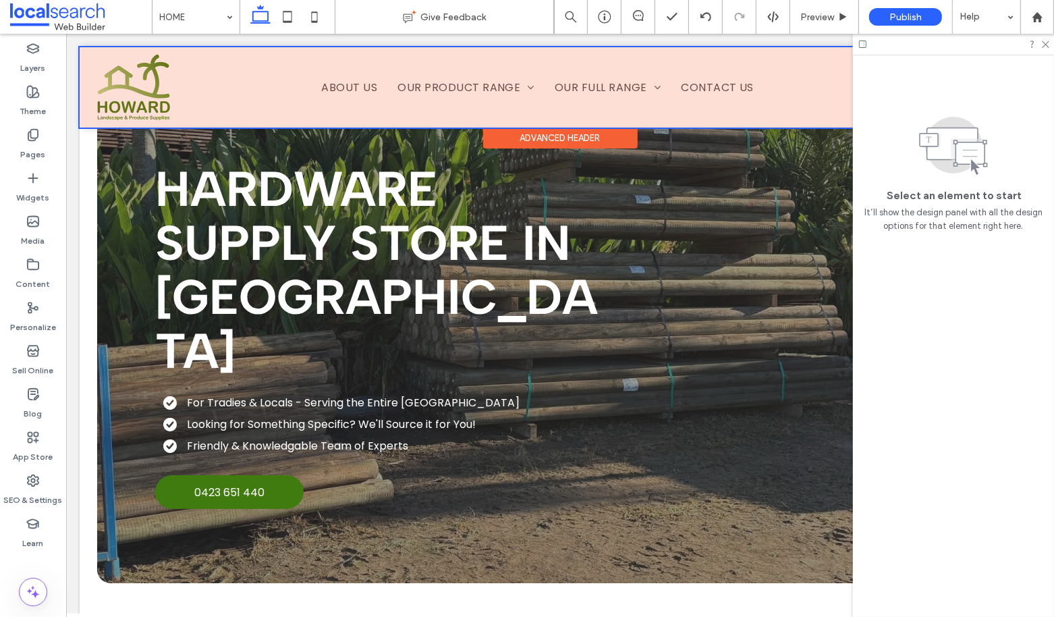
click at [410, 84] on div at bounding box center [559, 87] width 961 height 80
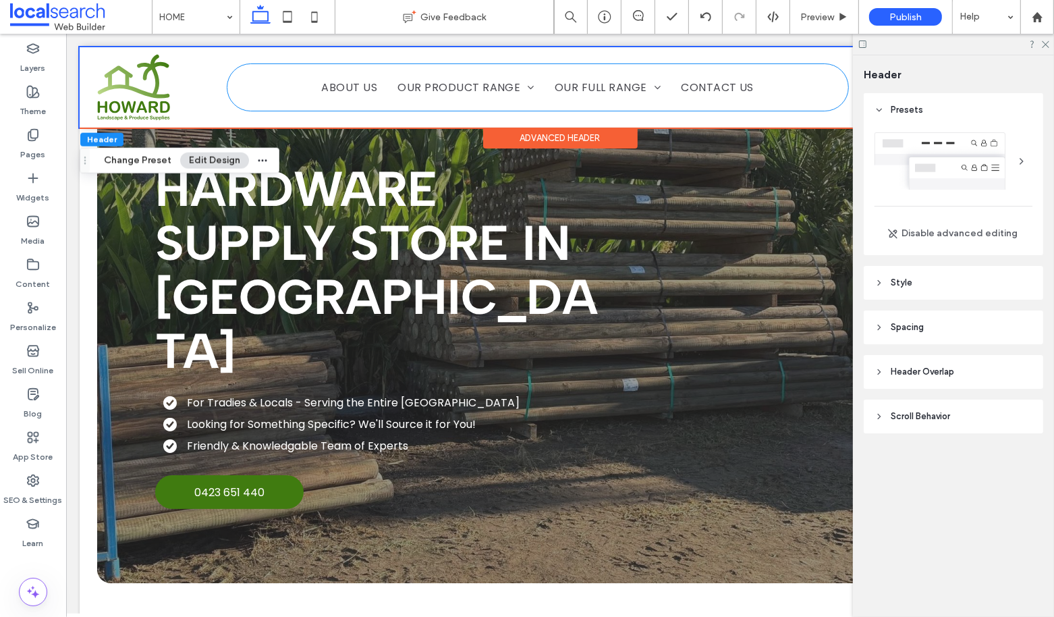
click at [410, 84] on span "OUR PRODUCT RANGE" at bounding box center [465, 88] width 137 height 24
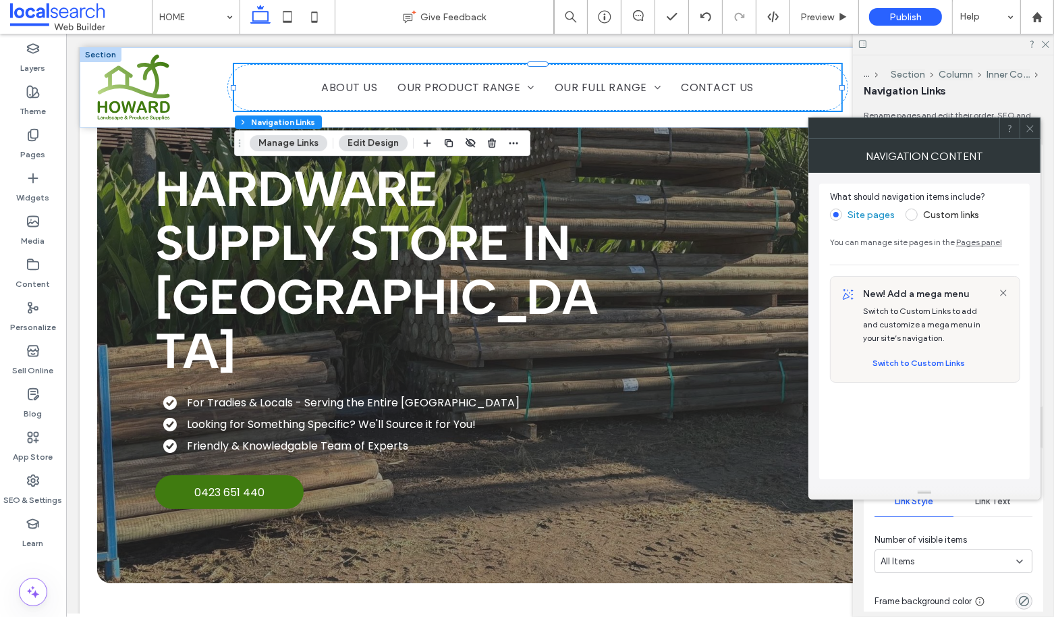
click at [1032, 128] on icon at bounding box center [1030, 128] width 10 height 10
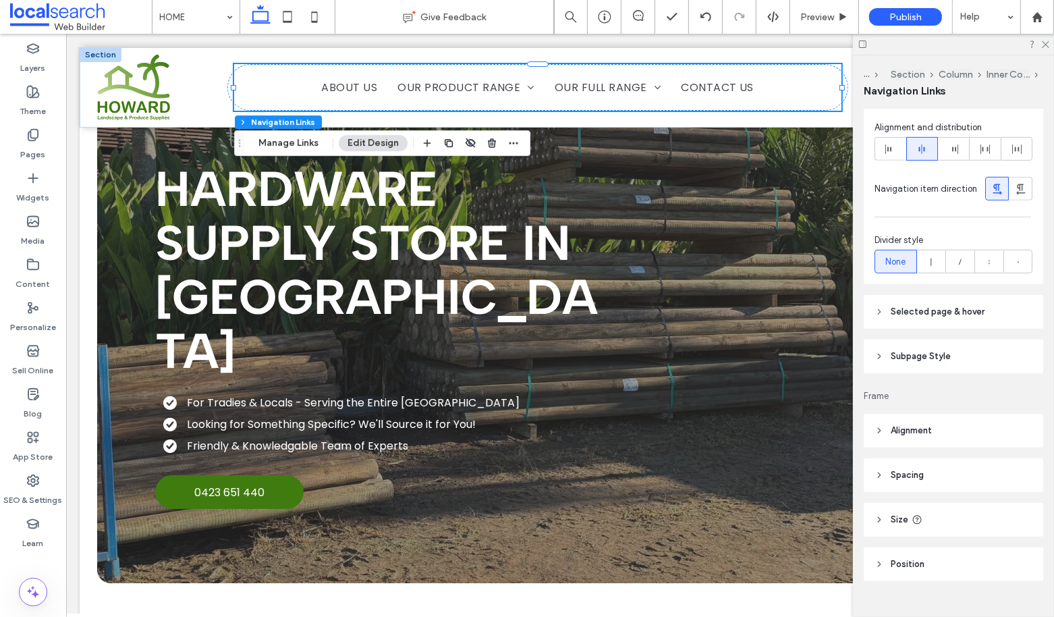
click at [916, 350] on span "Subpage Style" at bounding box center [921, 356] width 60 height 13
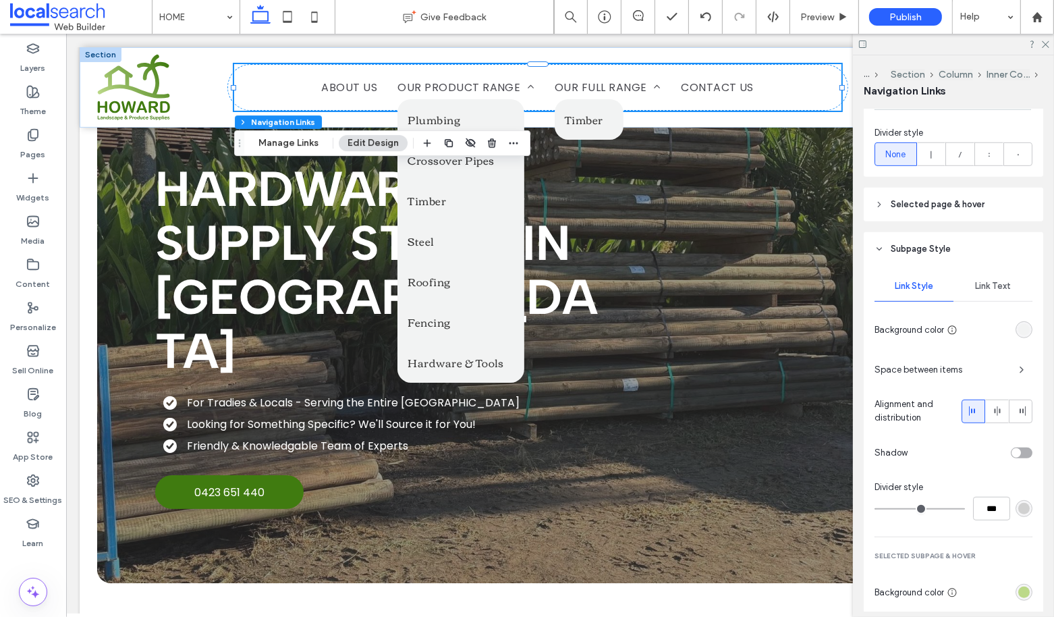
scroll to position [661, 0]
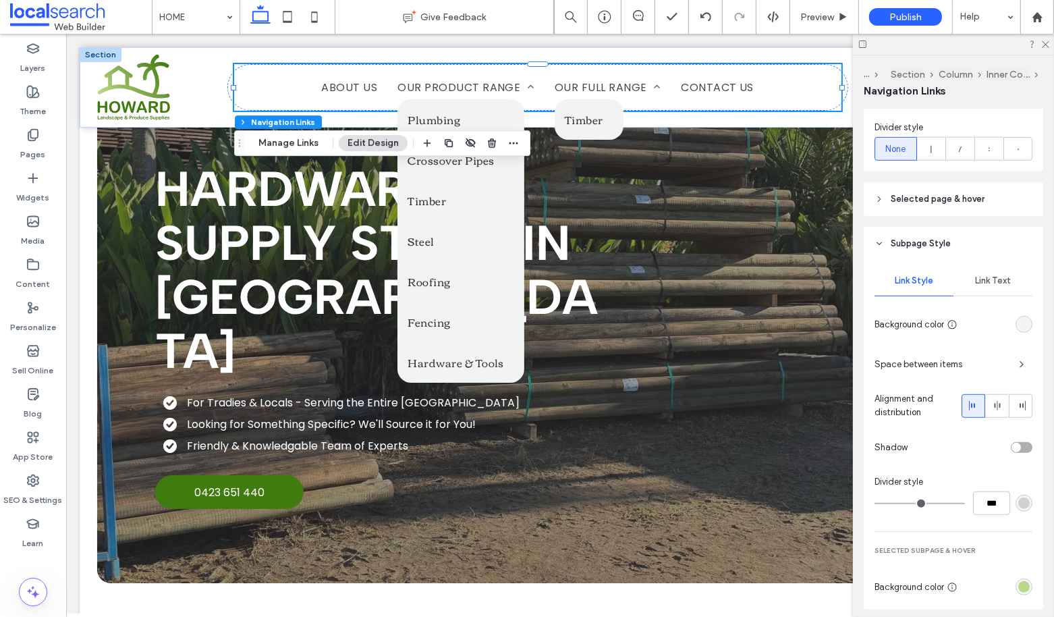
click at [999, 275] on span "Link Text" at bounding box center [993, 280] width 36 height 11
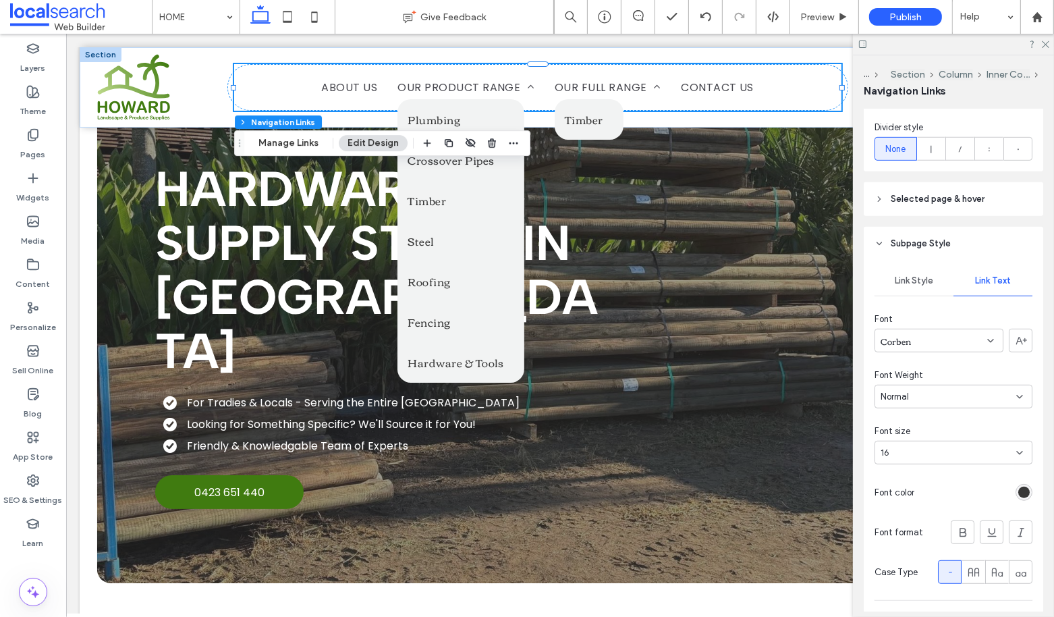
click at [968, 334] on div "Corben" at bounding box center [939, 341] width 129 height 24
click at [908, 445] on span "Poppins" at bounding box center [898, 439] width 35 height 13
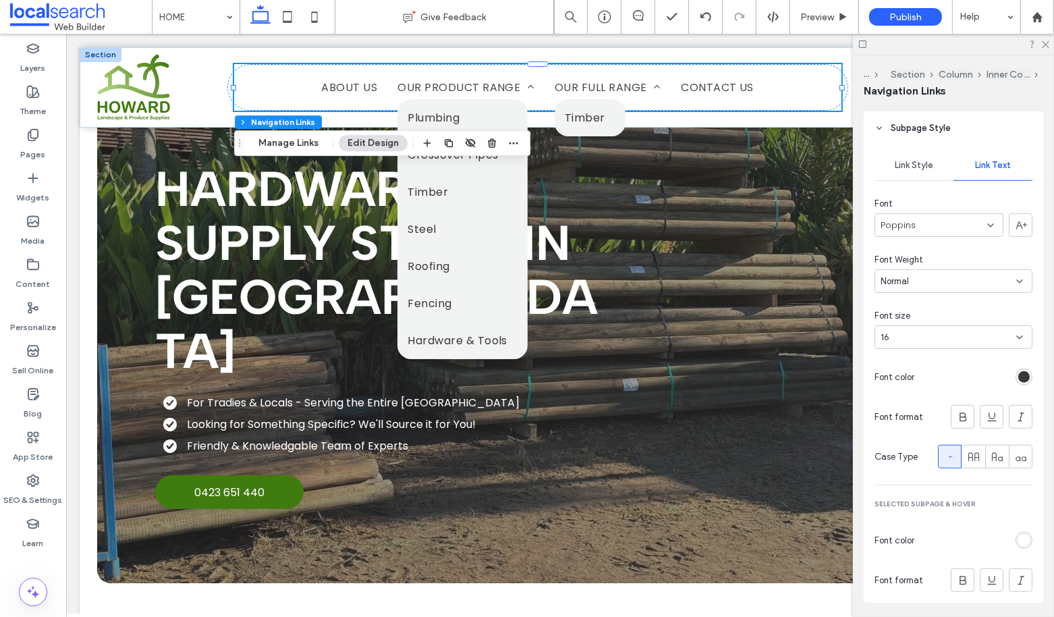
scroll to position [774, 0]
click at [915, 168] on span "Link Style" at bounding box center [914, 167] width 38 height 11
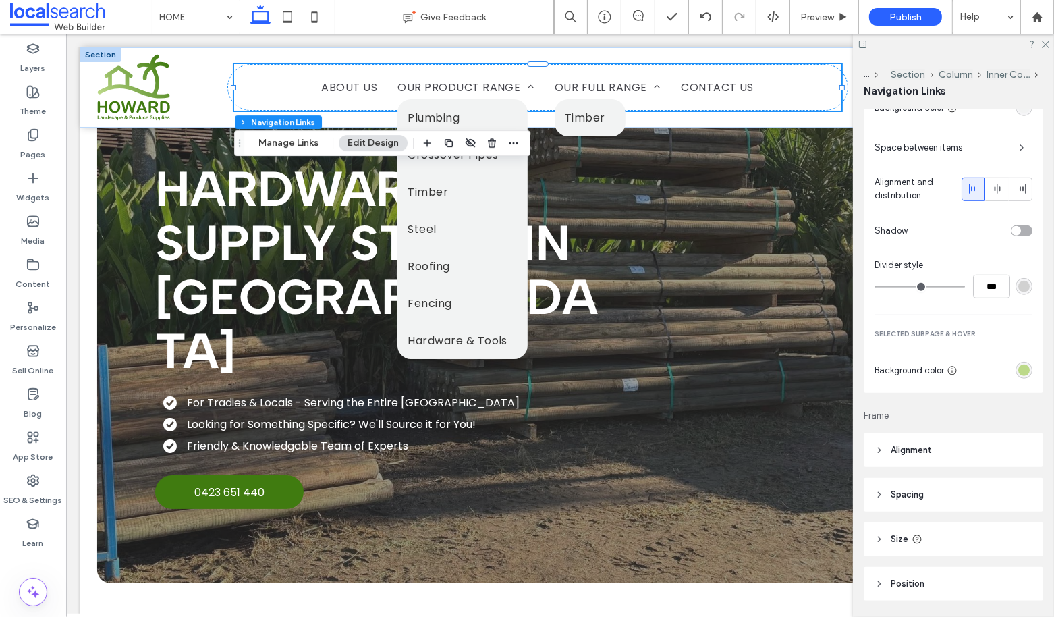
scroll to position [884, 0]
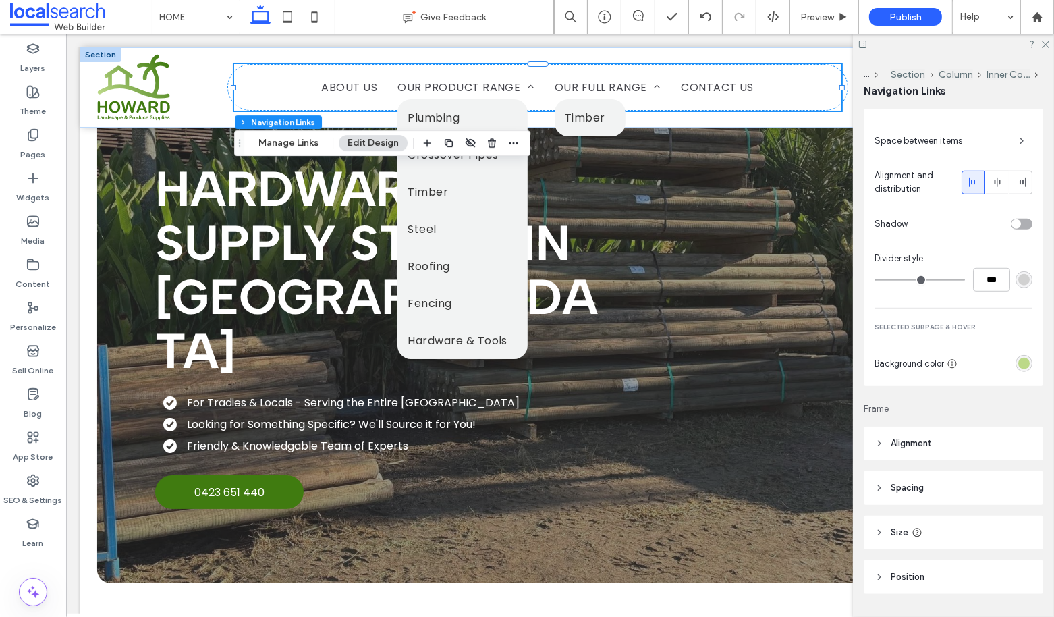
click at [1022, 362] on div "rgb(188, 217, 137)" at bounding box center [1023, 363] width 11 height 11
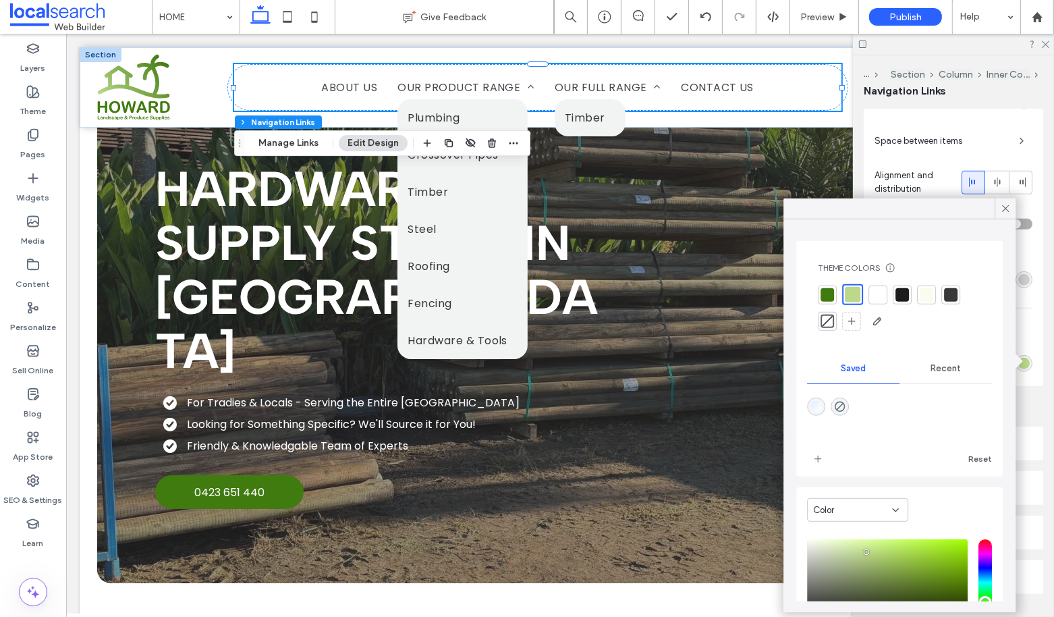
click at [825, 294] on div at bounding box center [827, 293] width 13 height 13
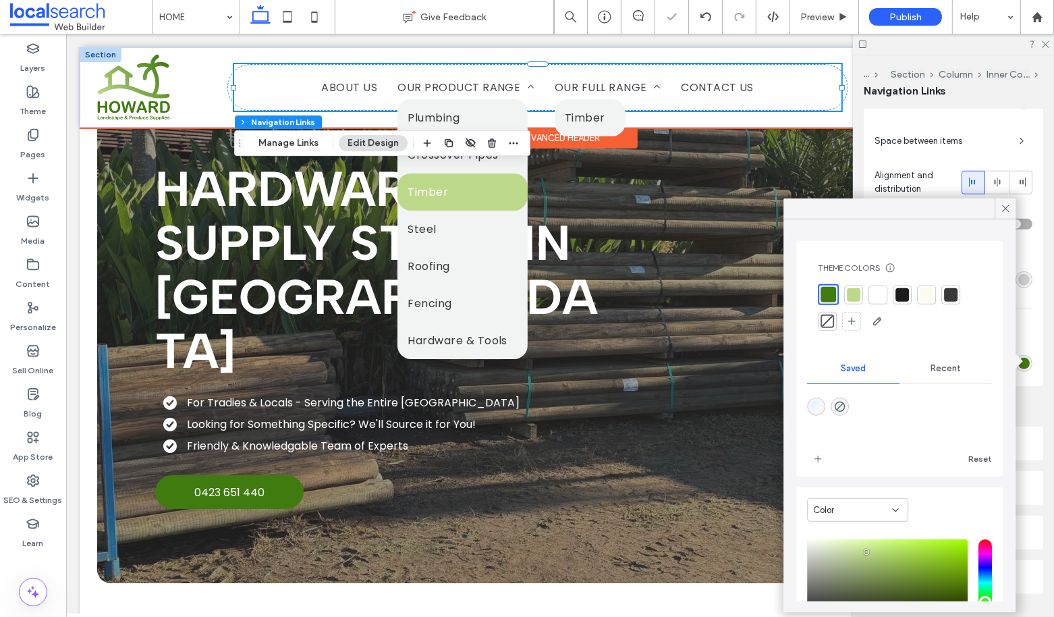
type input "*"
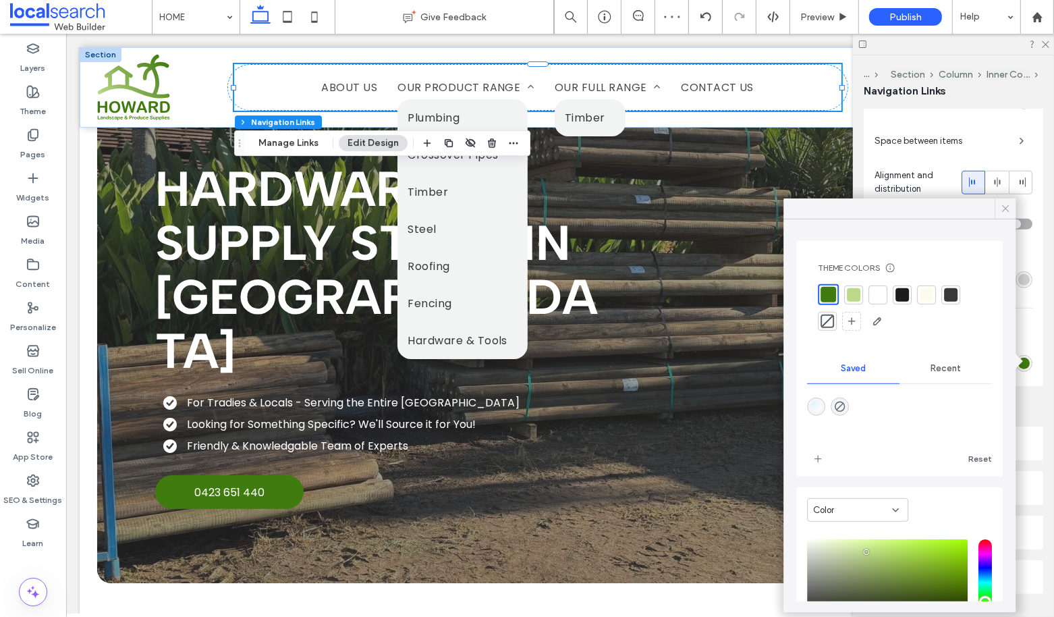
click at [1009, 209] on icon at bounding box center [1005, 208] width 12 height 12
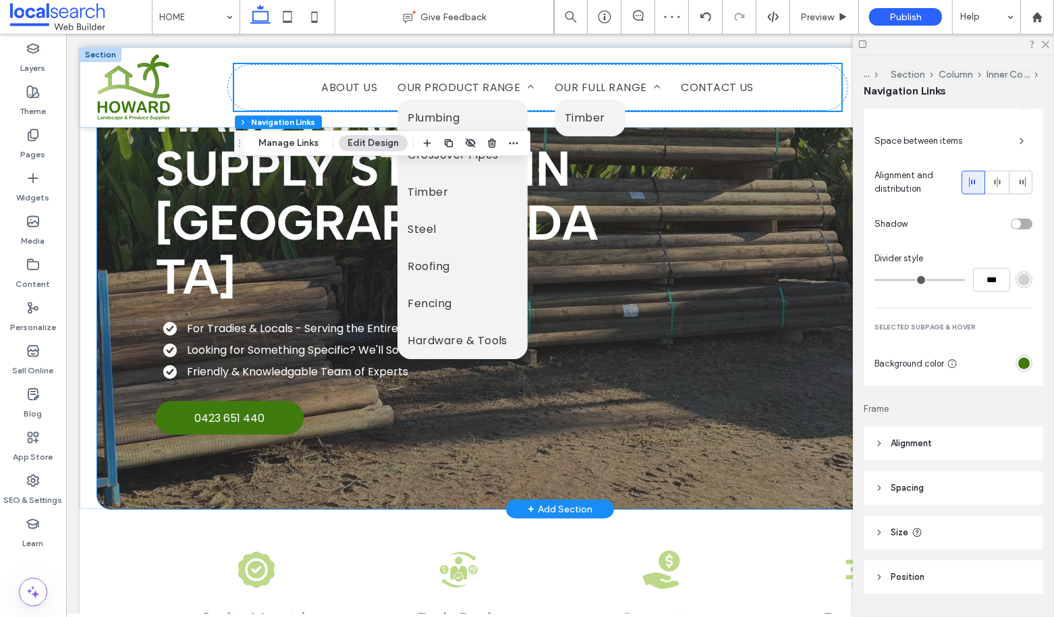
click at [538, 381] on div "Hardware Supply Store in Howard For Tradies & Locals - Serving the Entire Frase…" at bounding box center [560, 261] width 810 height 496
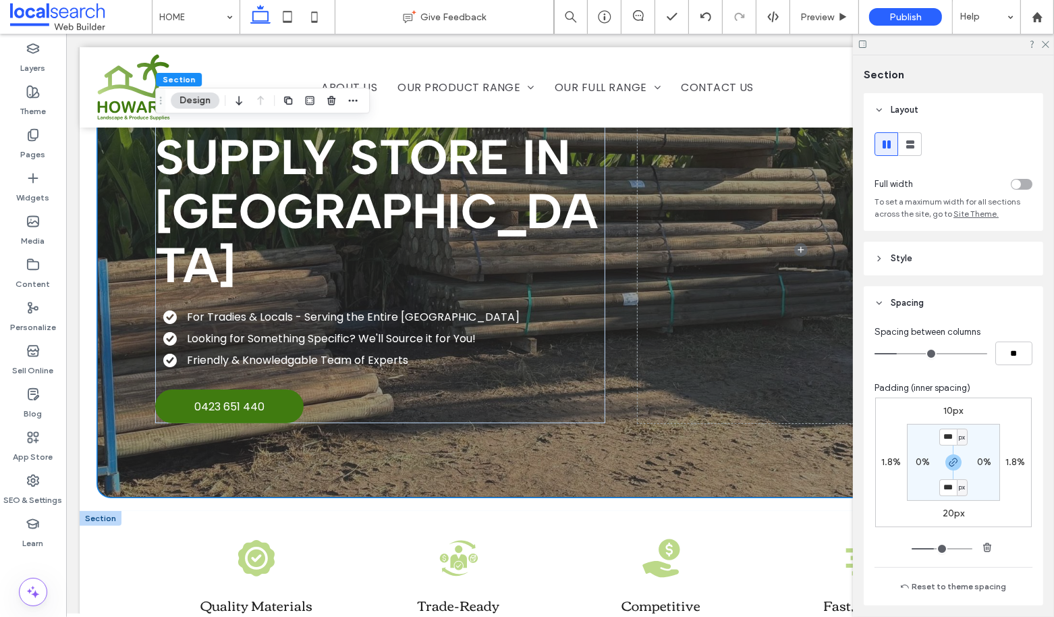
scroll to position [0, 0]
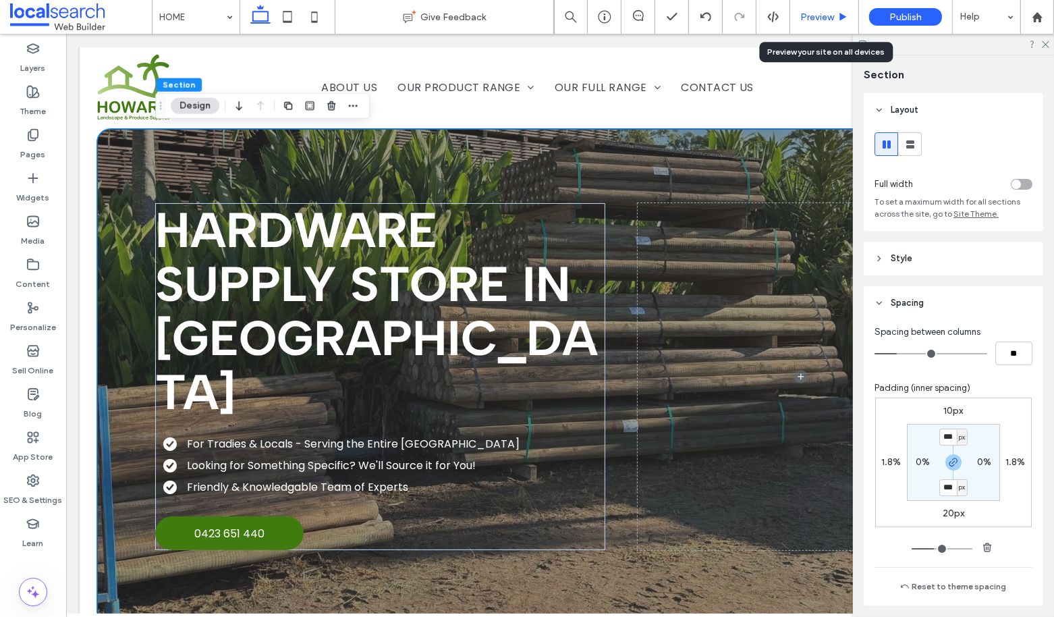
click at [822, 13] on span "Preview" at bounding box center [817, 16] width 34 height 11
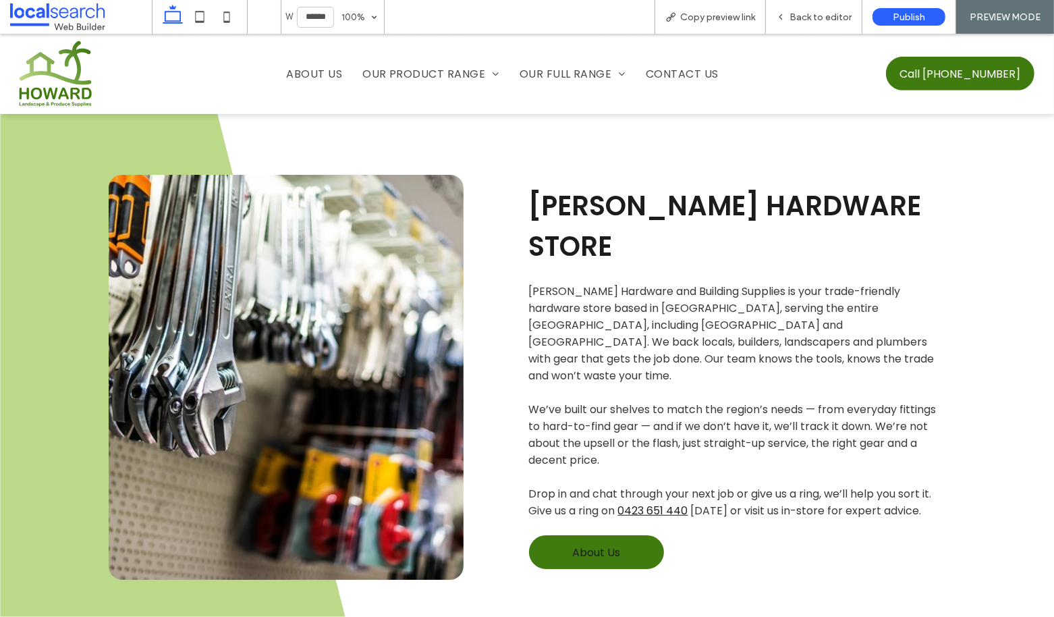
scroll to position [669, 0]
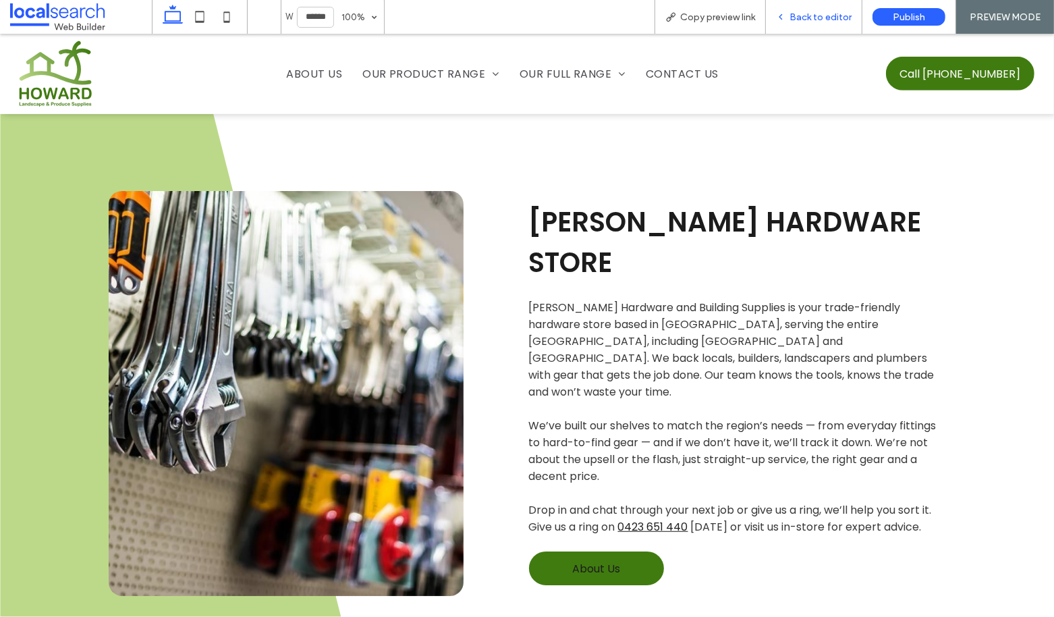
click at [814, 20] on span "Back to editor" at bounding box center [820, 16] width 62 height 11
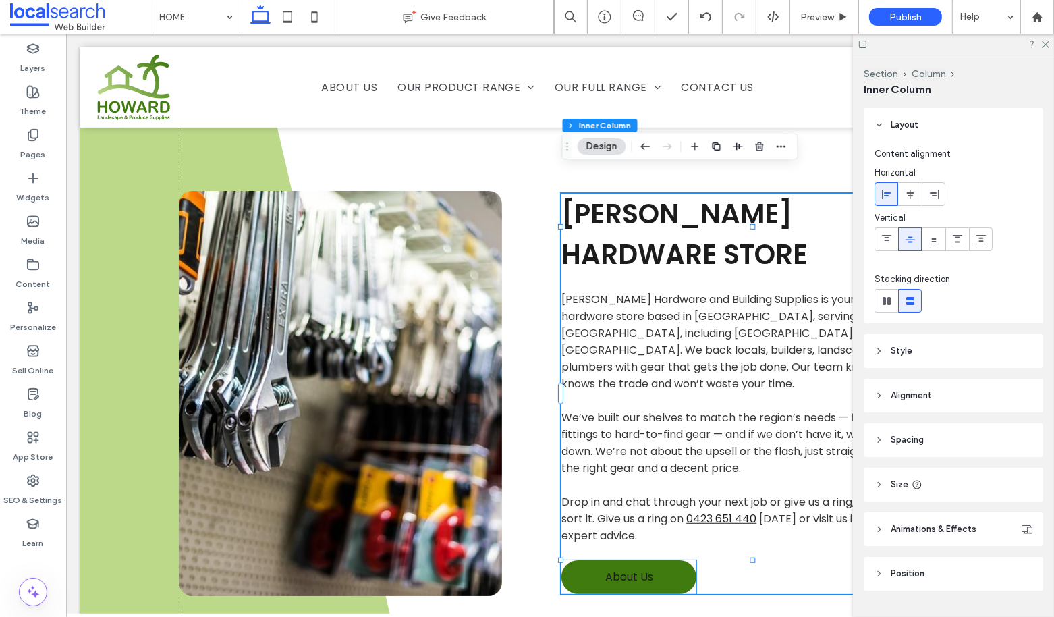
scroll to position [32, 0]
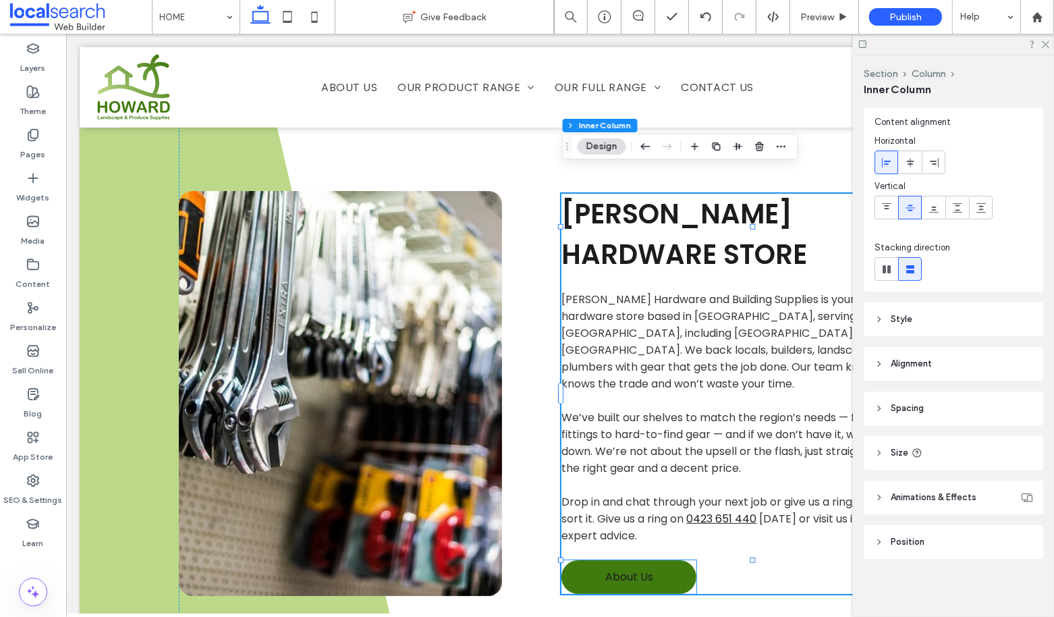
click at [595, 560] on link "About Us" at bounding box center [628, 577] width 135 height 34
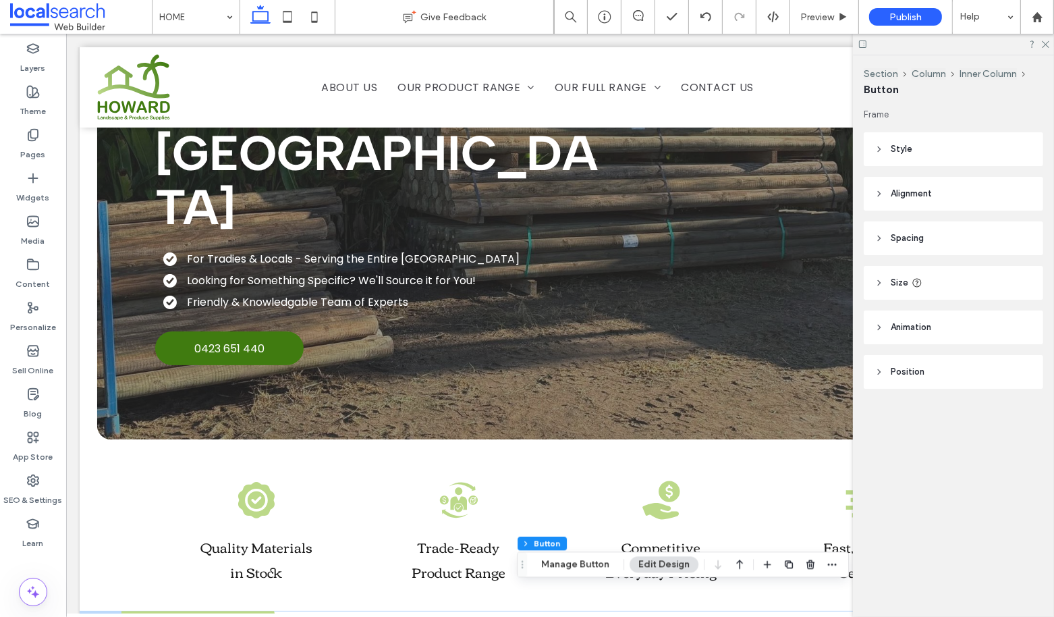
scroll to position [0, 0]
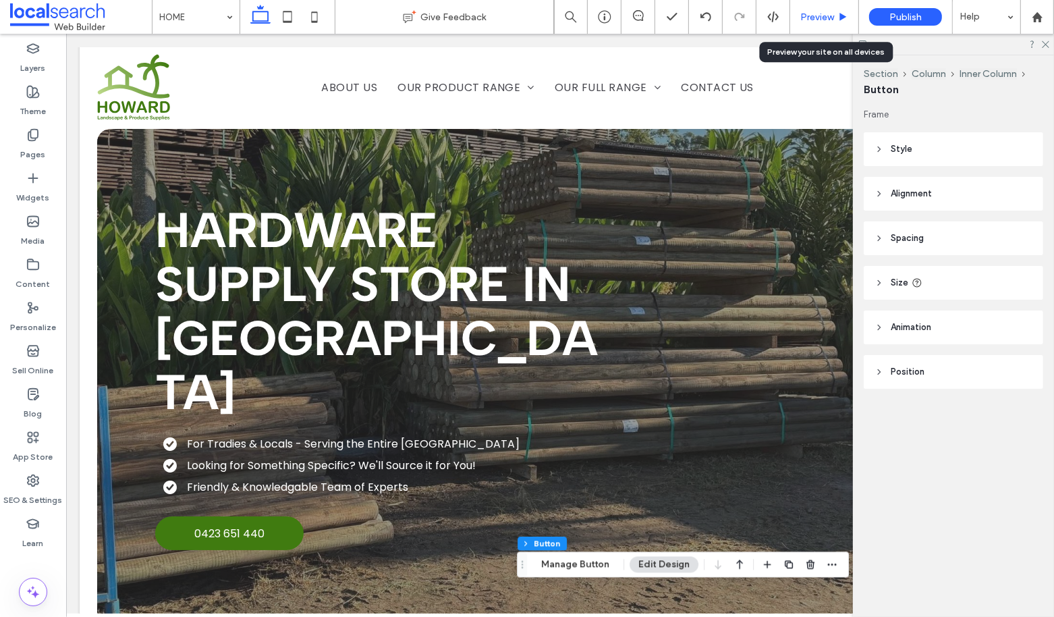
click at [838, 13] on div "Preview" at bounding box center [824, 16] width 68 height 11
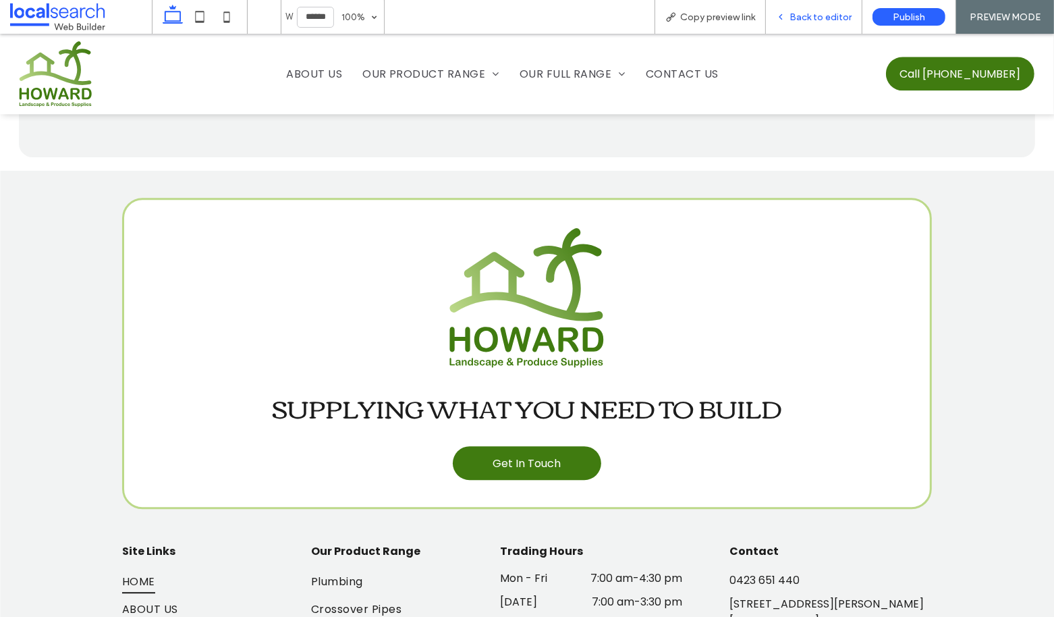
click at [805, 17] on span "Back to editor" at bounding box center [820, 16] width 62 height 11
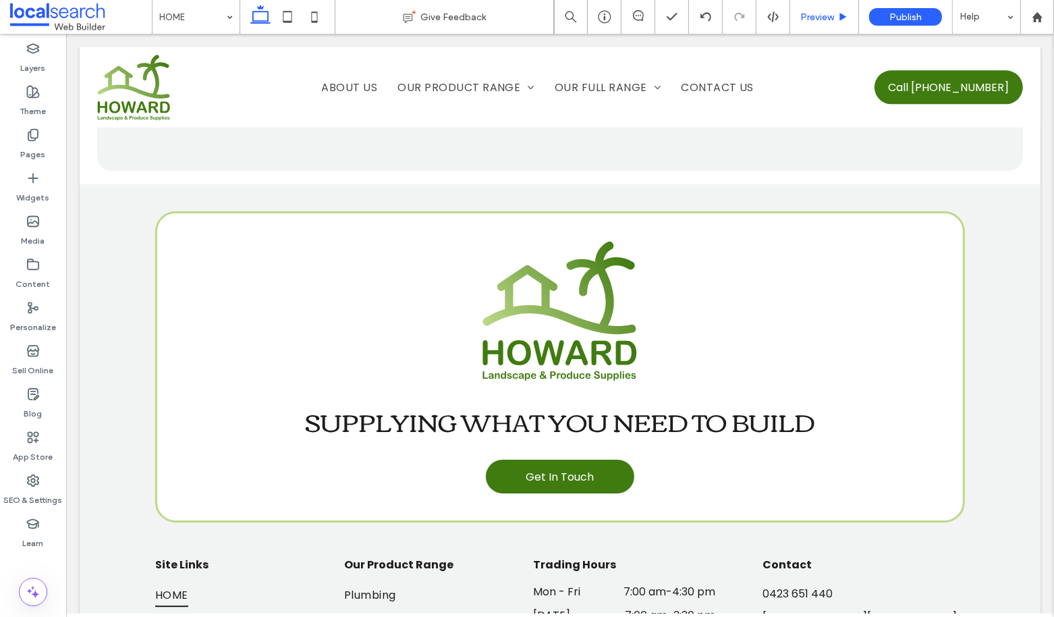
scroll to position [3350, 0]
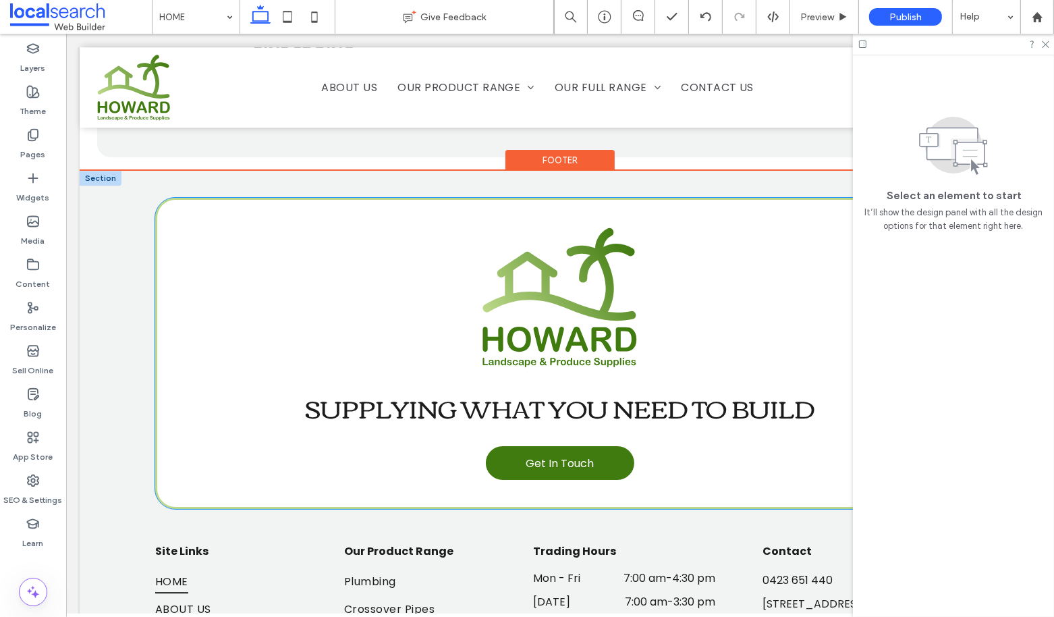
click at [190, 420] on div "SUPPLYING WHAT YOU NEED TO BUILD Get In Touch" at bounding box center [560, 353] width 810 height 311
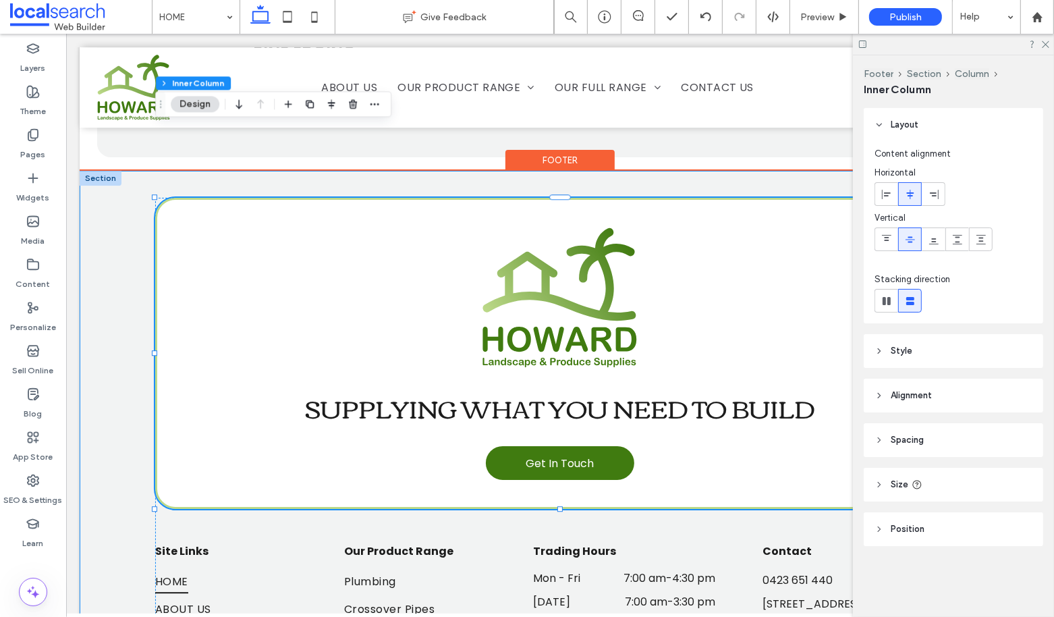
click at [123, 364] on div "SUPPLYING WHAT YOU NEED TO BUILD Get In Touch Site Links HOME ABOUT US OUR PROD…" at bounding box center [559, 531] width 961 height 720
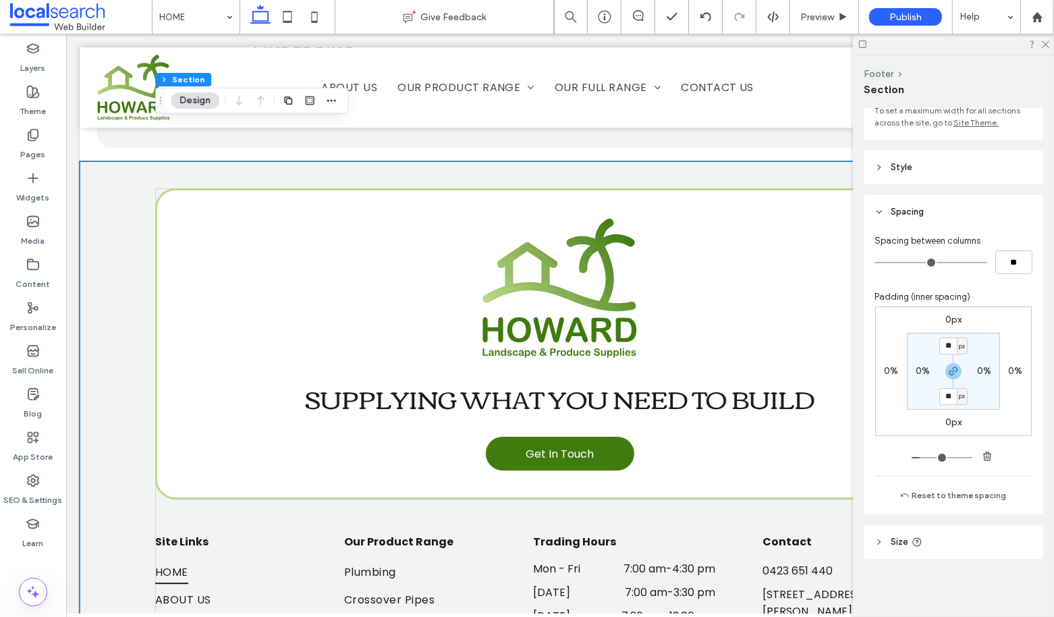
scroll to position [0, 0]
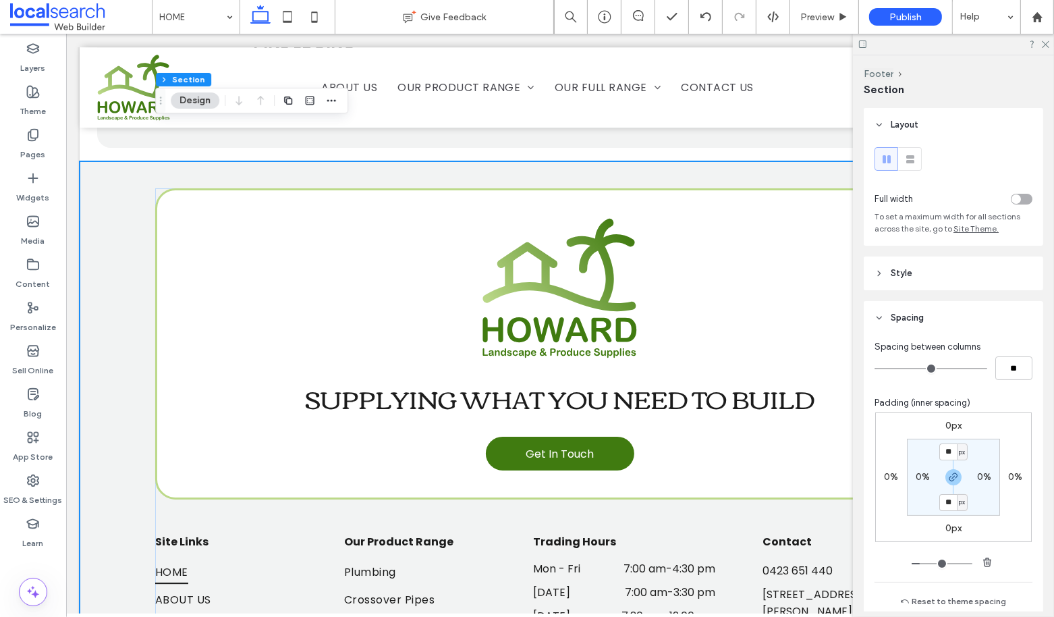
click at [910, 267] on span "Style" at bounding box center [902, 273] width 22 height 13
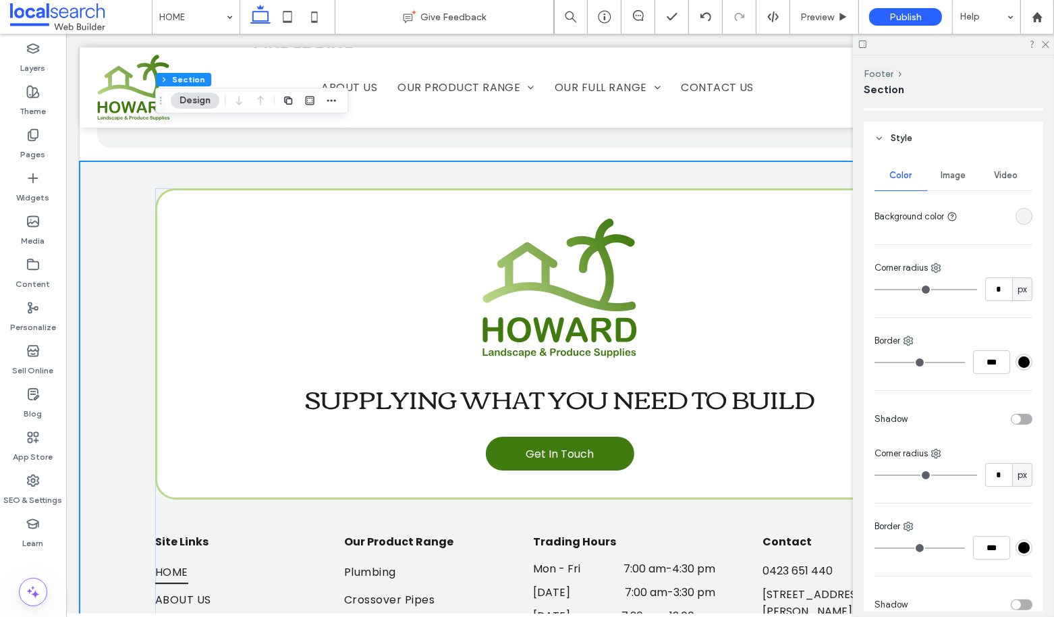
scroll to position [143, 0]
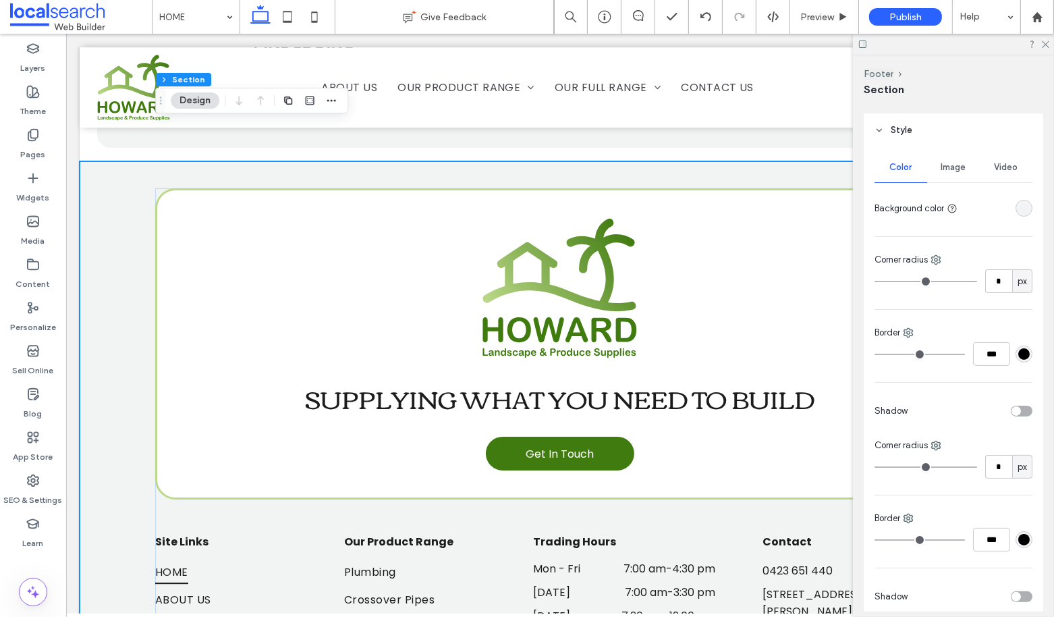
click at [1021, 208] on div "rgba(242, 243, 243, 1)" at bounding box center [1023, 207] width 11 height 11
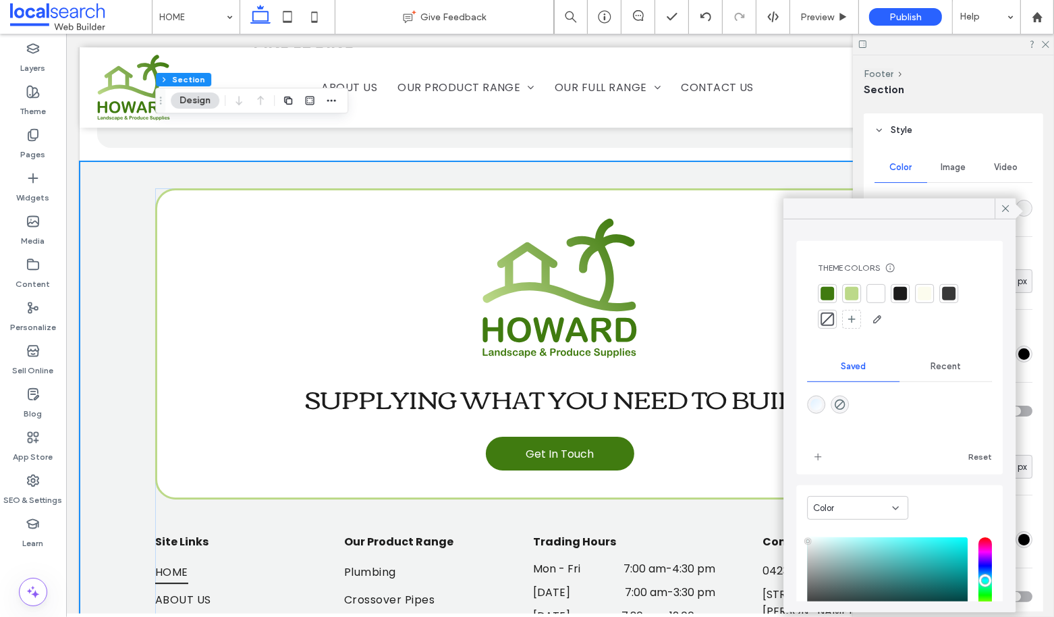
click at [830, 292] on div at bounding box center [827, 293] width 13 height 13
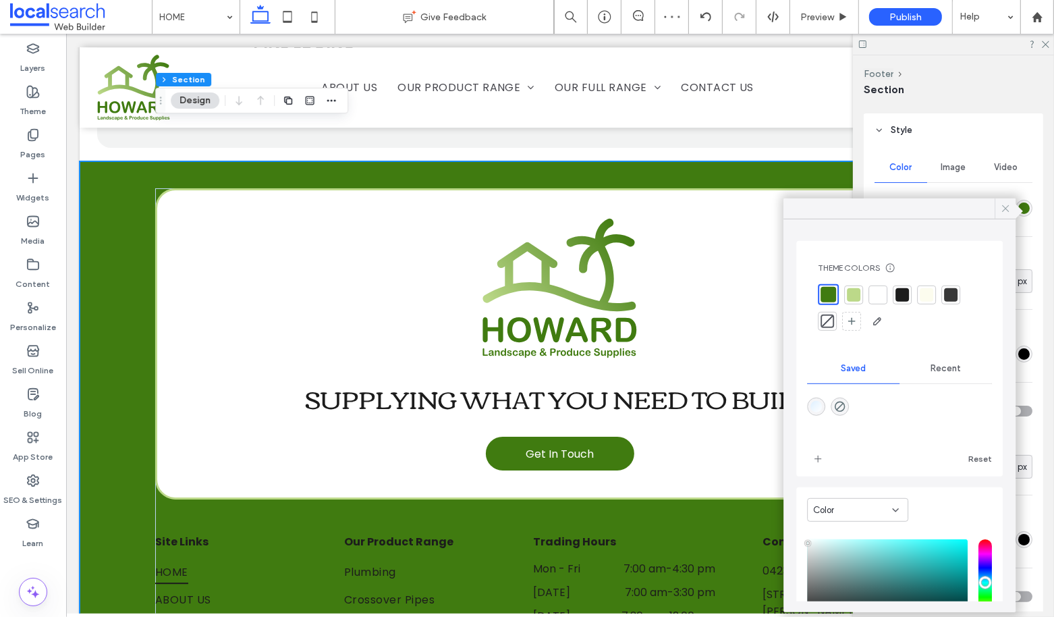
click at [1005, 213] on icon at bounding box center [1005, 208] width 12 height 12
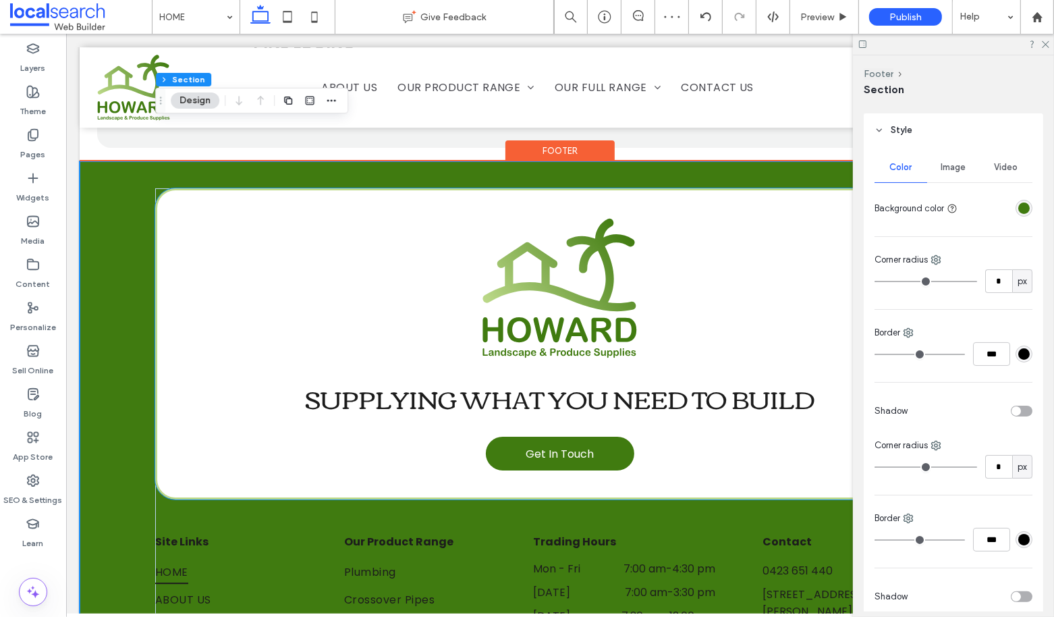
click at [395, 379] on div "SUPPLYING WHAT YOU NEED TO BUILD Get In Touch" at bounding box center [560, 343] width 810 height 311
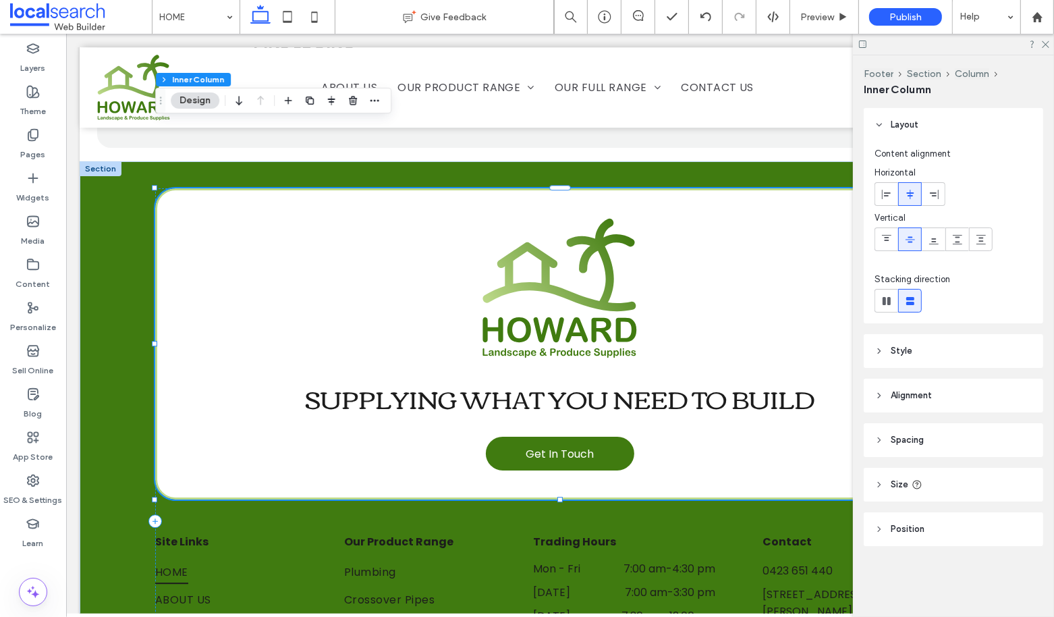
click at [935, 356] on header "Style" at bounding box center [953, 351] width 179 height 34
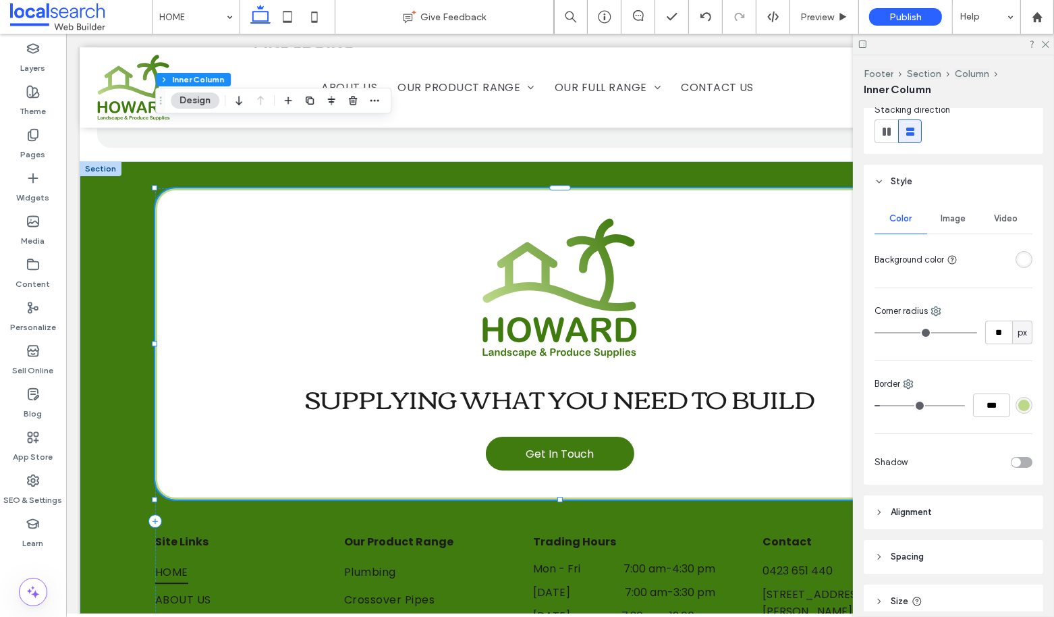
scroll to position [184, 0]
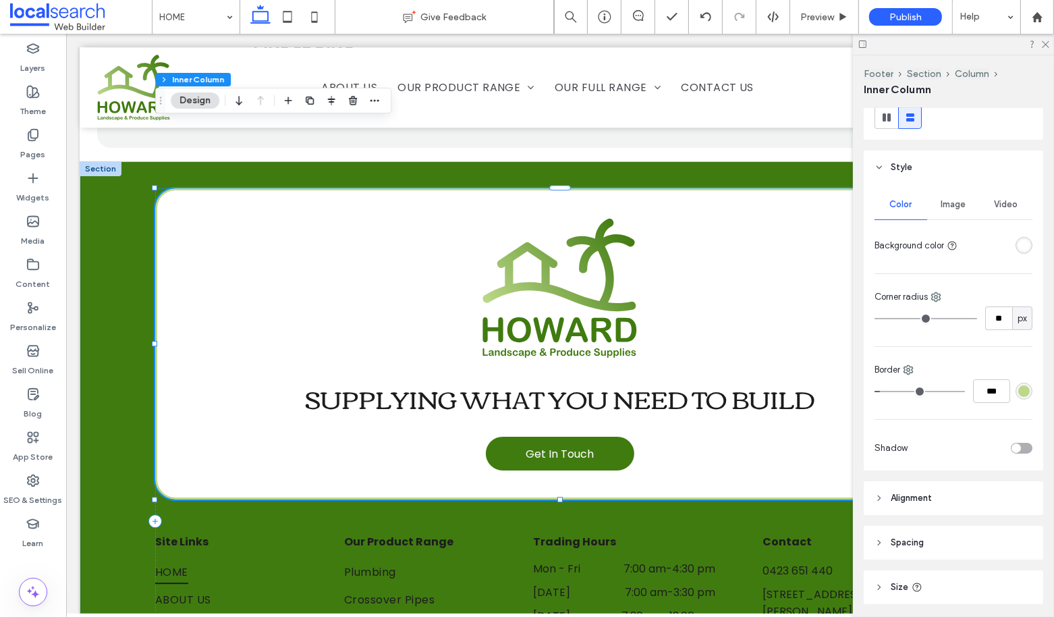
type input "*"
type input "***"
type input "*"
type input "***"
type input "*"
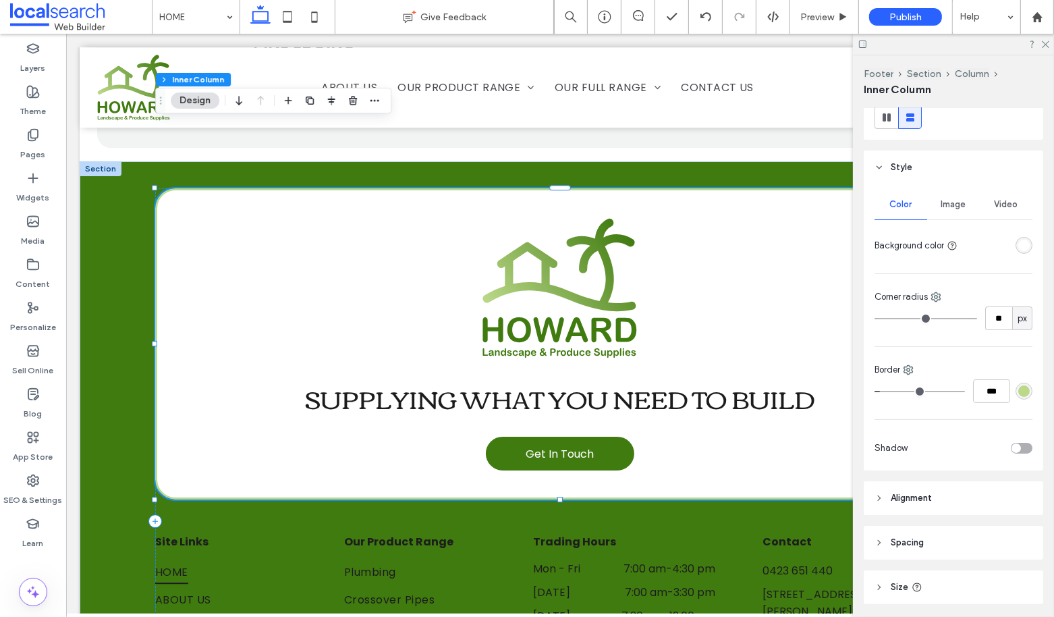
type input "***"
type input "*"
type input "***"
type input "*"
type input "***"
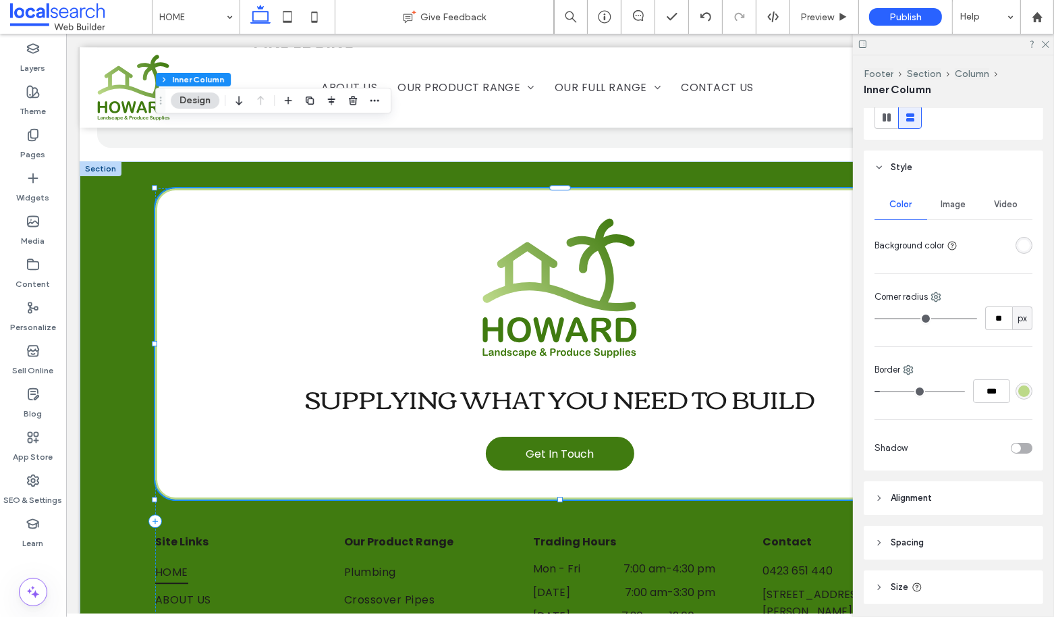
type input "*"
type input "***"
drag, startPoint x: 889, startPoint y: 389, endPoint x: 849, endPoint y: 389, distance: 39.8
type input "*"
click at [875, 391] on input "range" at bounding box center [920, 391] width 90 height 1
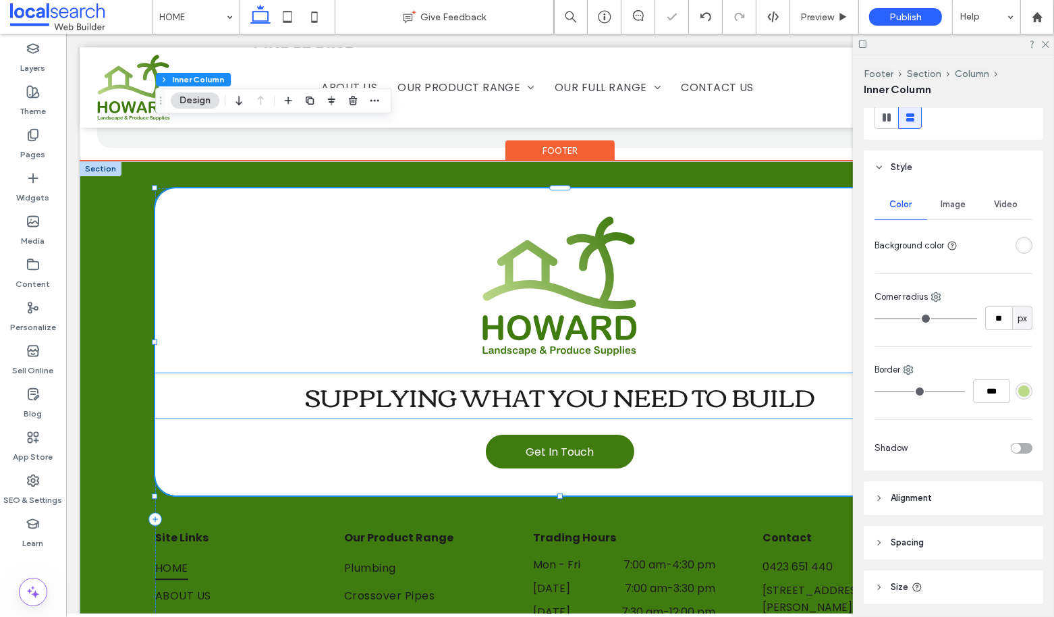
click at [447, 373] on span "SUPPLYING WHAT YOU NEED TO BUILD" at bounding box center [559, 395] width 509 height 45
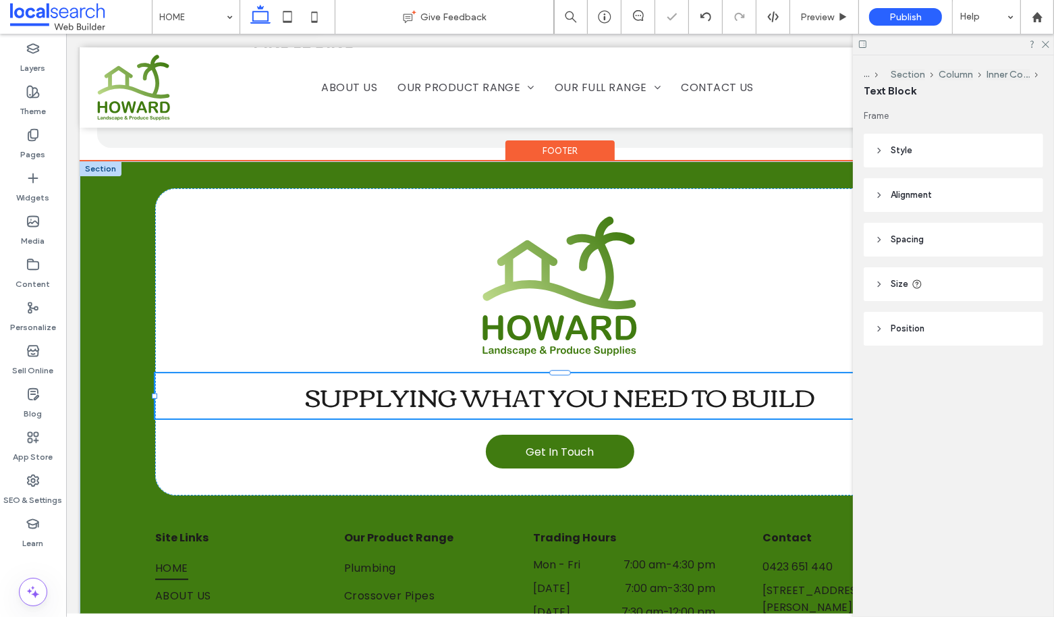
click at [447, 373] on span "SUPPLYING WHAT YOU NEED TO BUILD" at bounding box center [559, 395] width 509 height 45
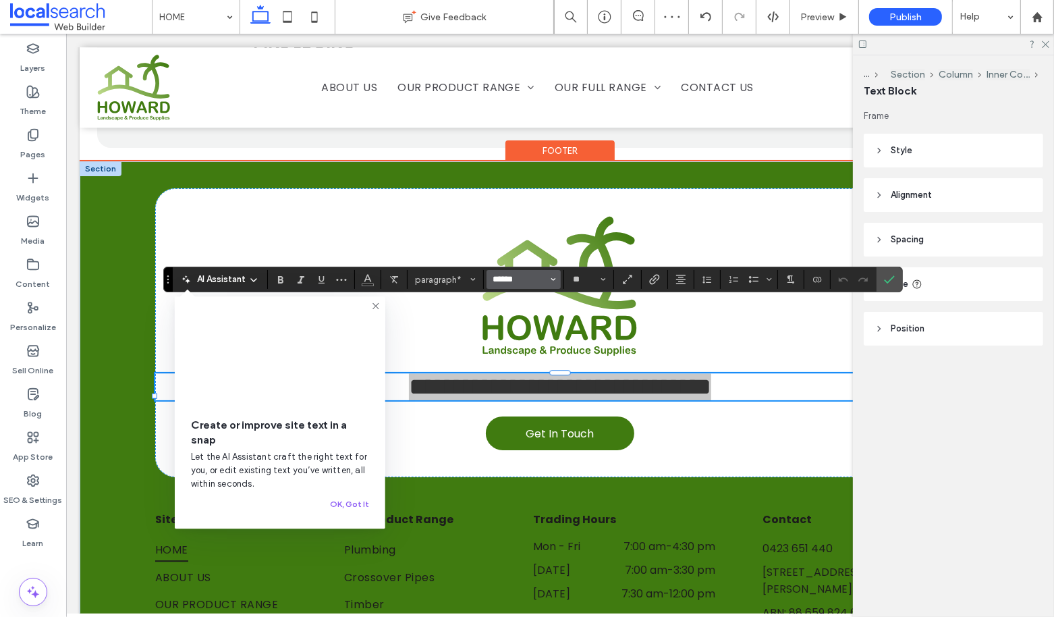
click at [508, 279] on input "******" at bounding box center [519, 279] width 57 height 11
click at [446, 275] on span "paragraph*" at bounding box center [441, 280] width 53 height 10
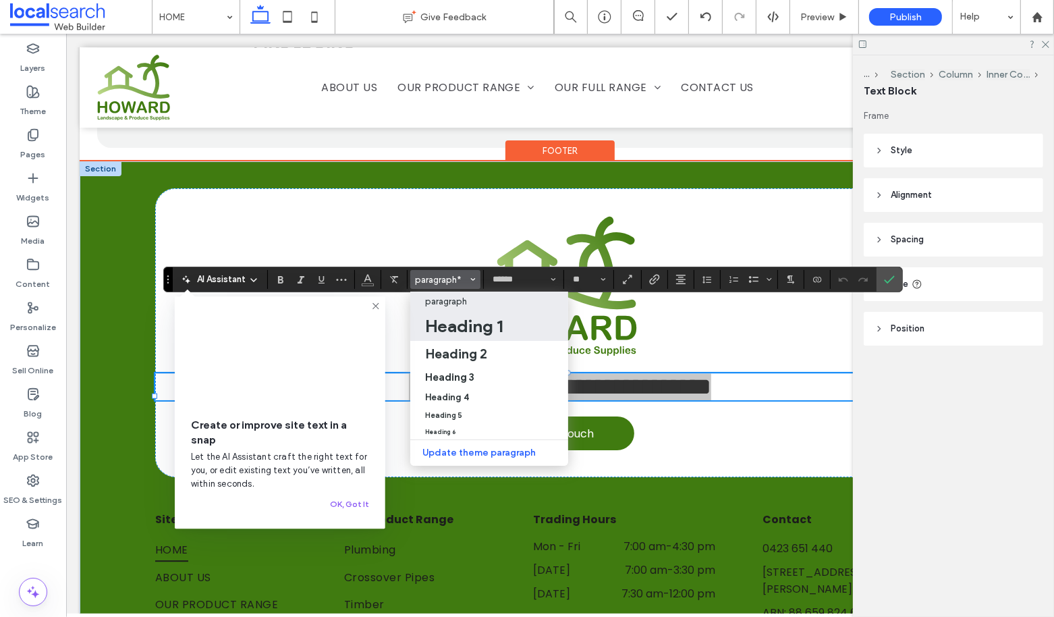
click at [452, 324] on h1 "Heading 1" at bounding box center [464, 326] width 78 height 22
type input "*******"
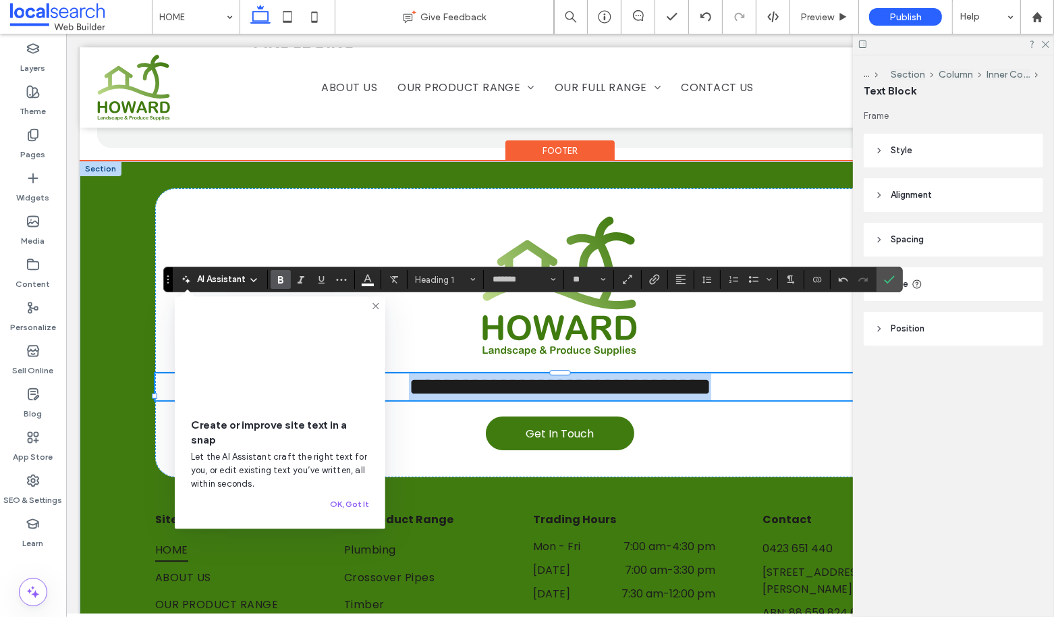
scroll to position [0, 0]
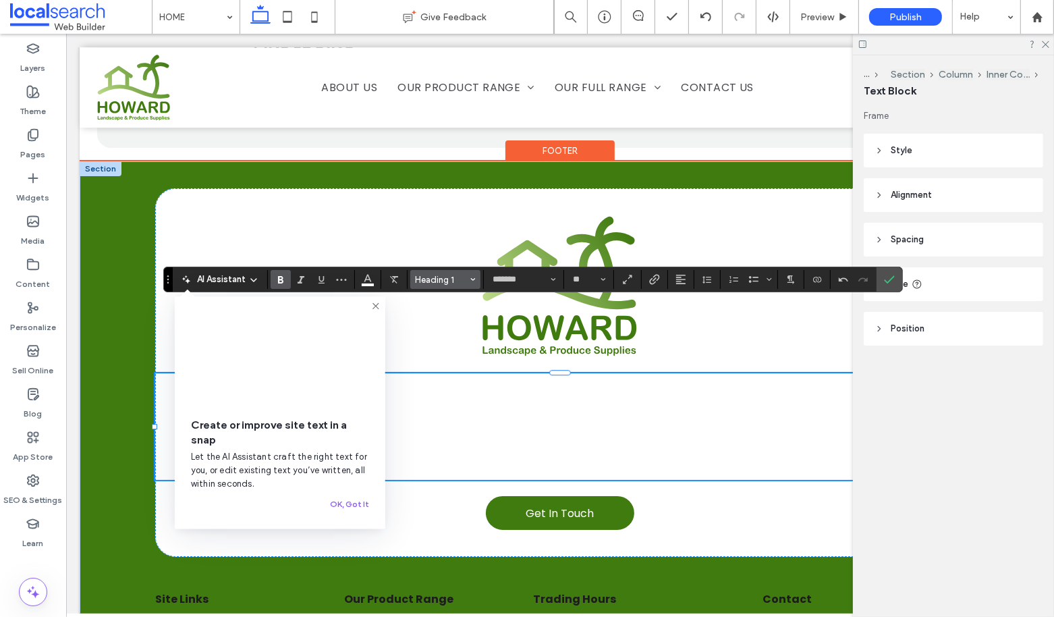
click at [439, 281] on span "Heading 1" at bounding box center [441, 280] width 53 height 10
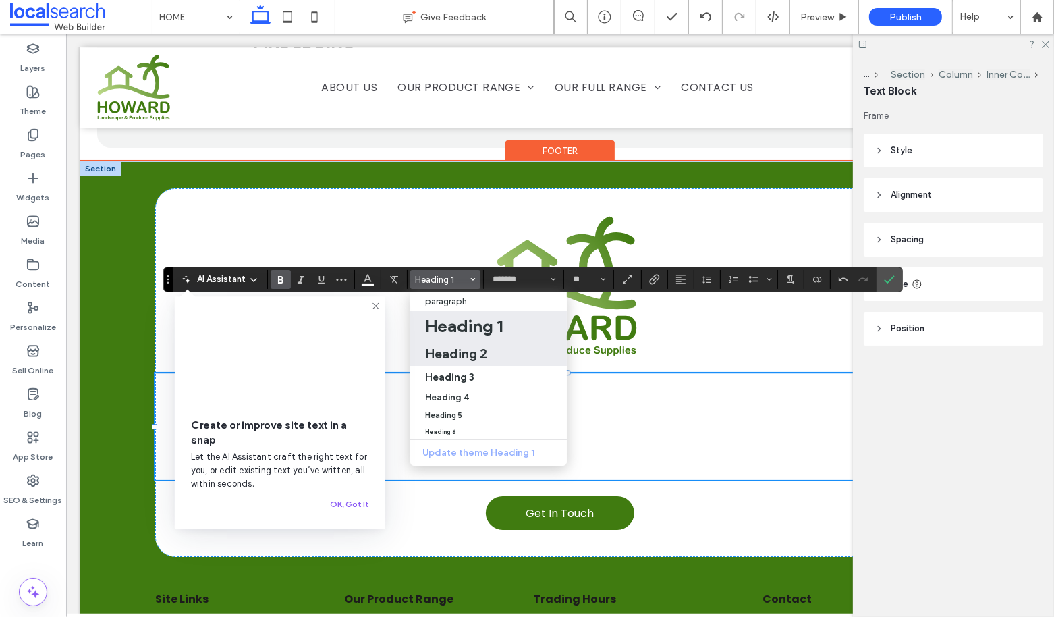
click at [460, 359] on h2 "Heading 2" at bounding box center [456, 353] width 62 height 16
type input "**"
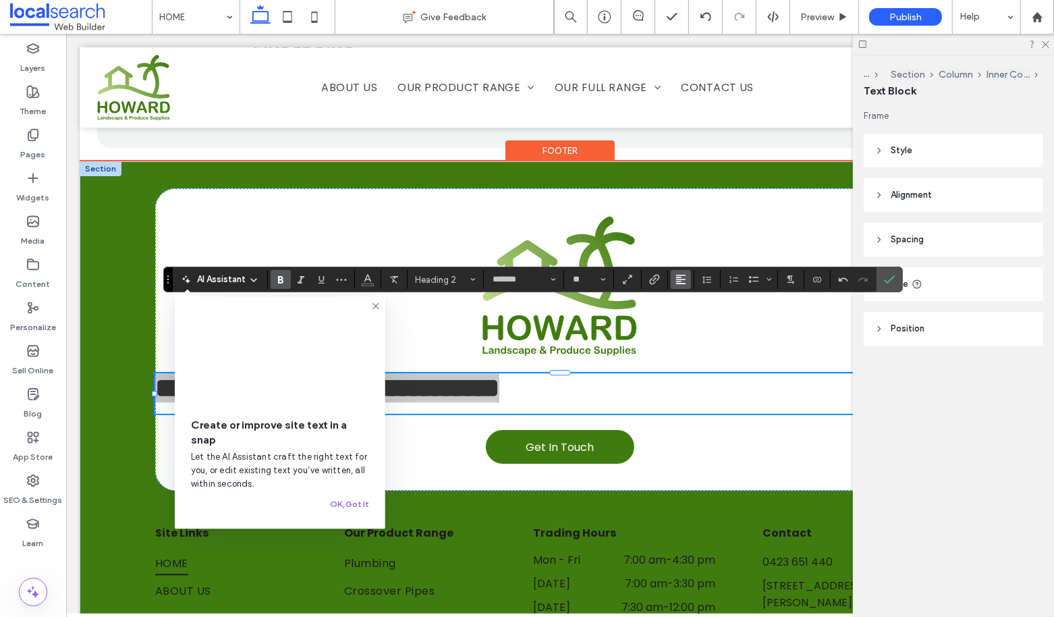
click at [675, 281] on icon "Alignment" at bounding box center [680, 279] width 11 height 11
click at [686, 325] on use "ui.textEditor.alignment.center" at bounding box center [690, 320] width 9 height 9
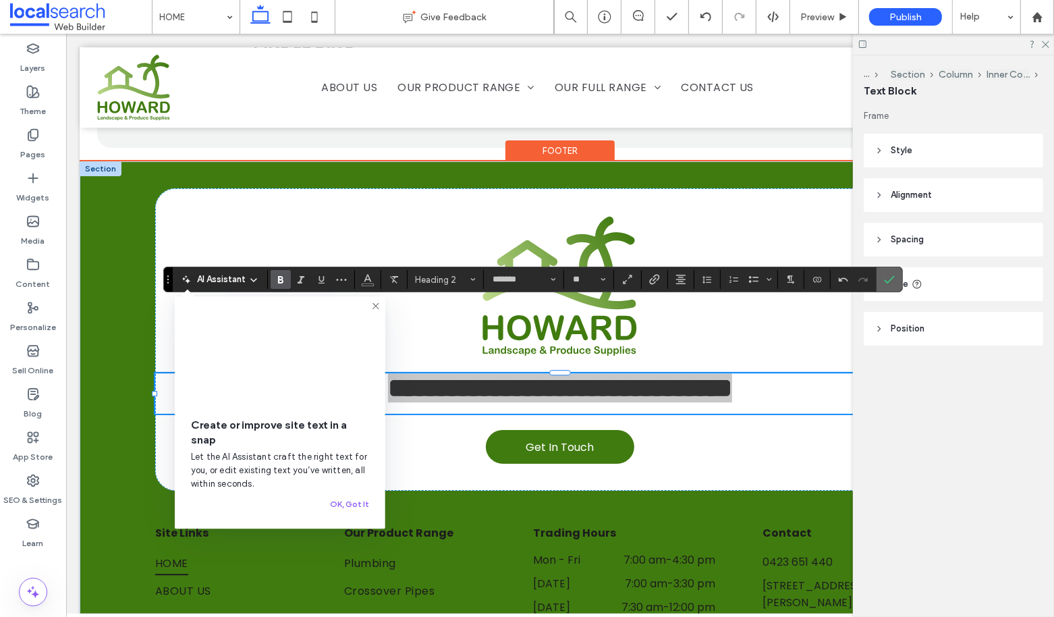
click at [885, 281] on use "Confirm" at bounding box center [890, 279] width 11 height 8
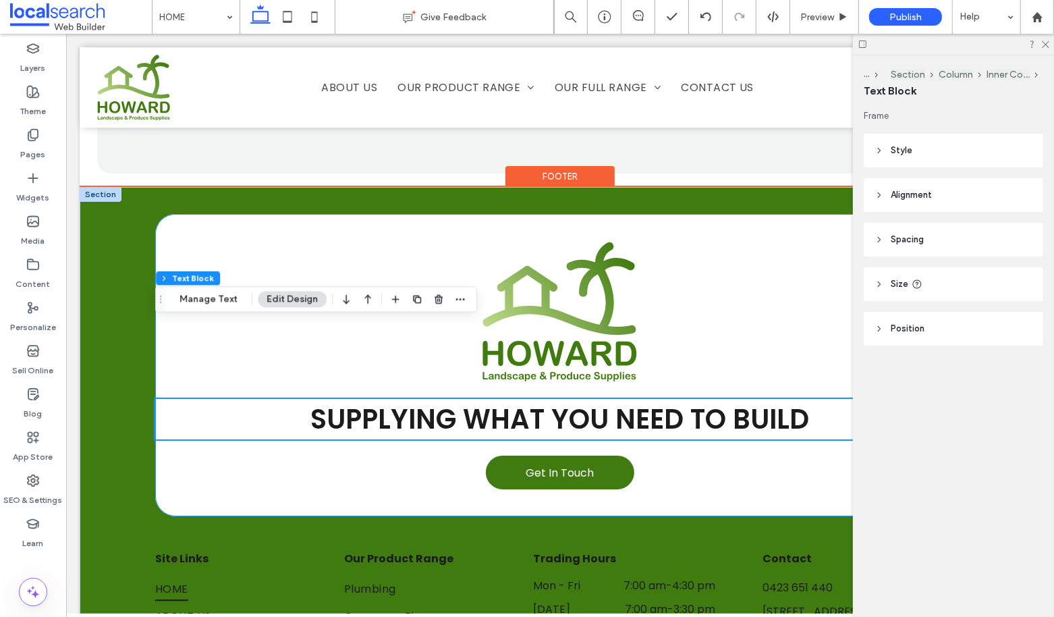
scroll to position [3327, 0]
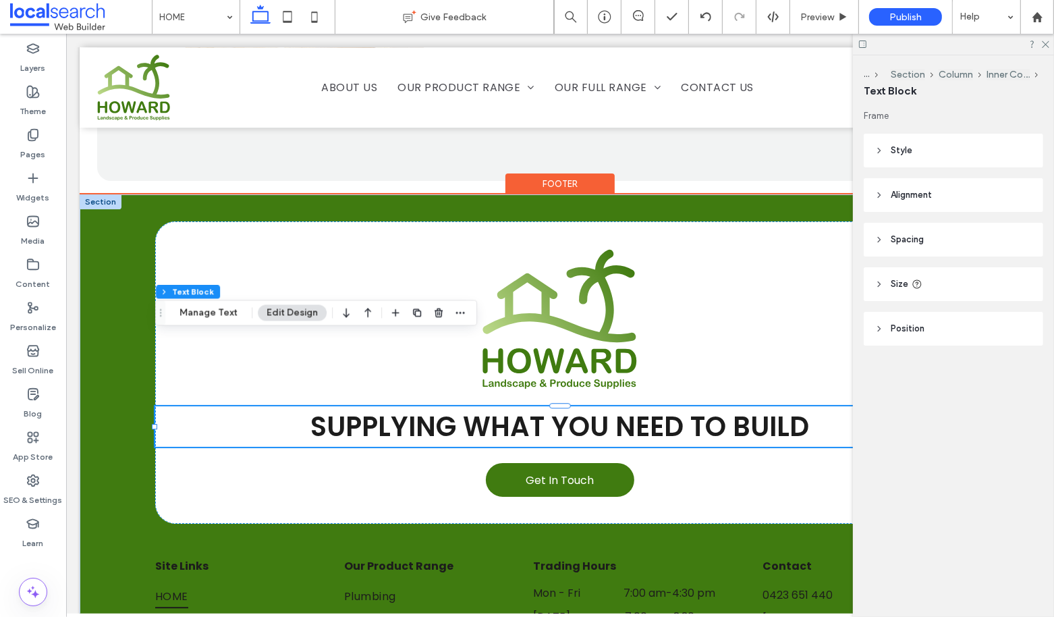
click at [749, 408] on span "SUPPLYING WHAT YOU NEED TO BUILD" at bounding box center [559, 427] width 499 height 38
type input "*******"
type input "**"
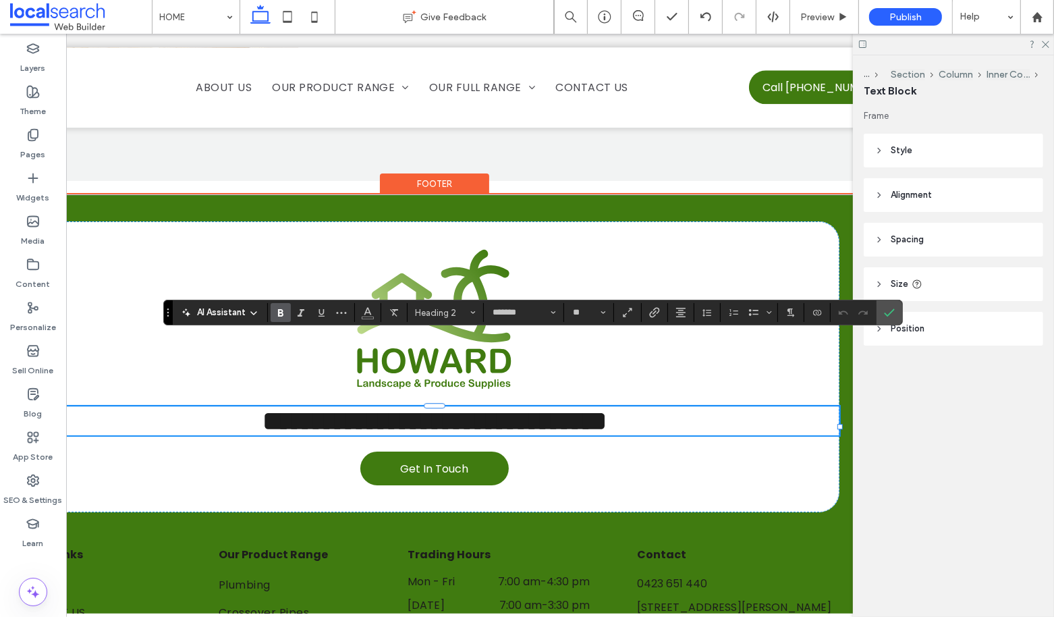
scroll to position [0, 200]
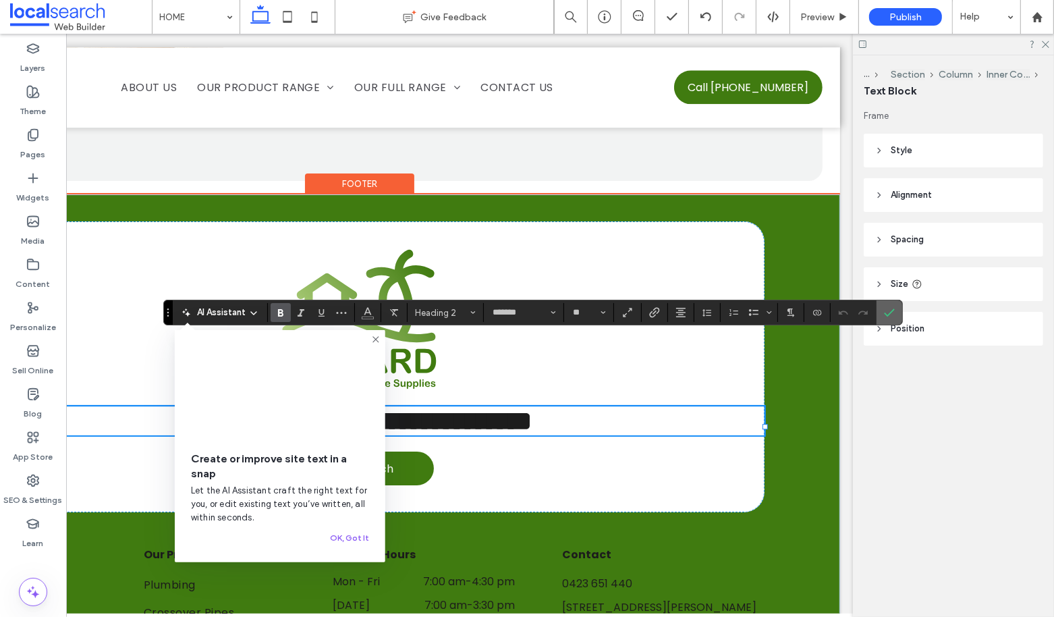
click at [891, 313] on label "Confirm" at bounding box center [889, 312] width 20 height 24
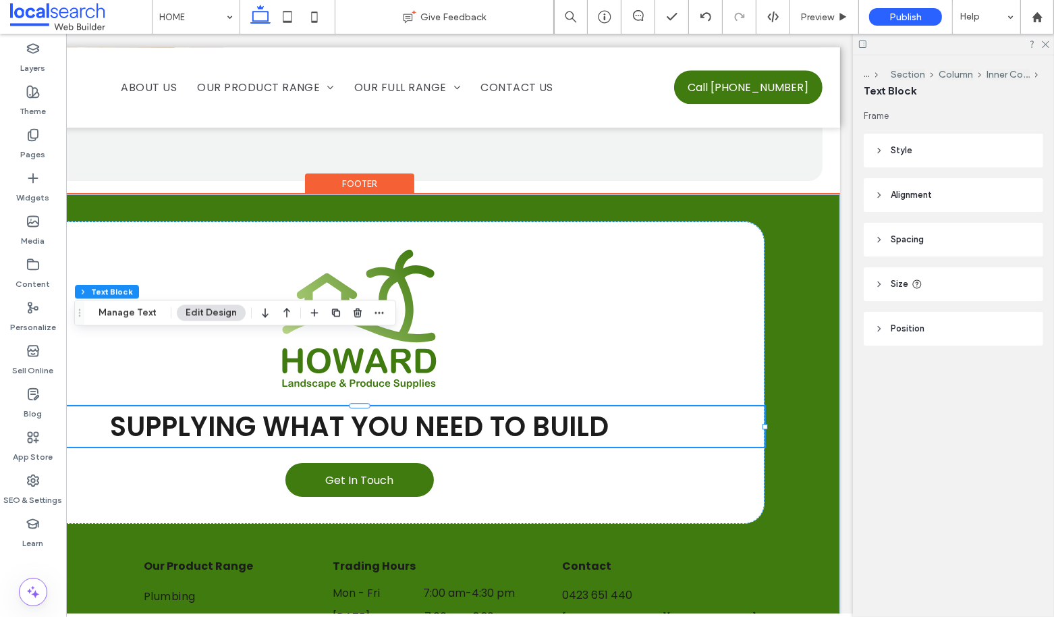
click at [909, 272] on header "Size" at bounding box center [953, 284] width 179 height 34
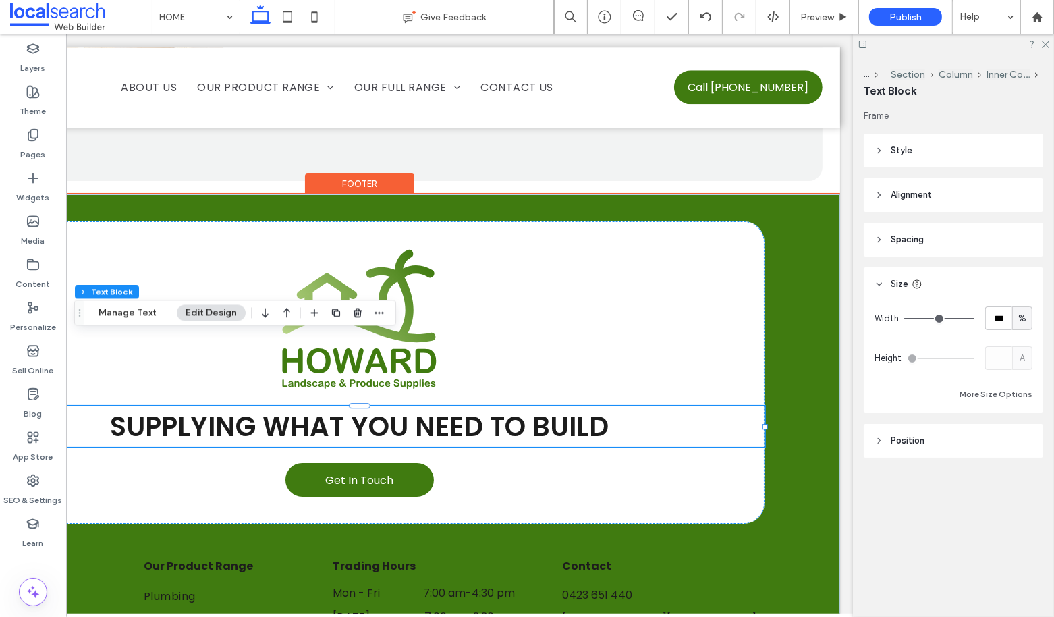
click at [1019, 314] on span "%" at bounding box center [1022, 318] width 8 height 13
click at [1024, 429] on span "A" at bounding box center [1022, 435] width 5 height 13
type input "*"
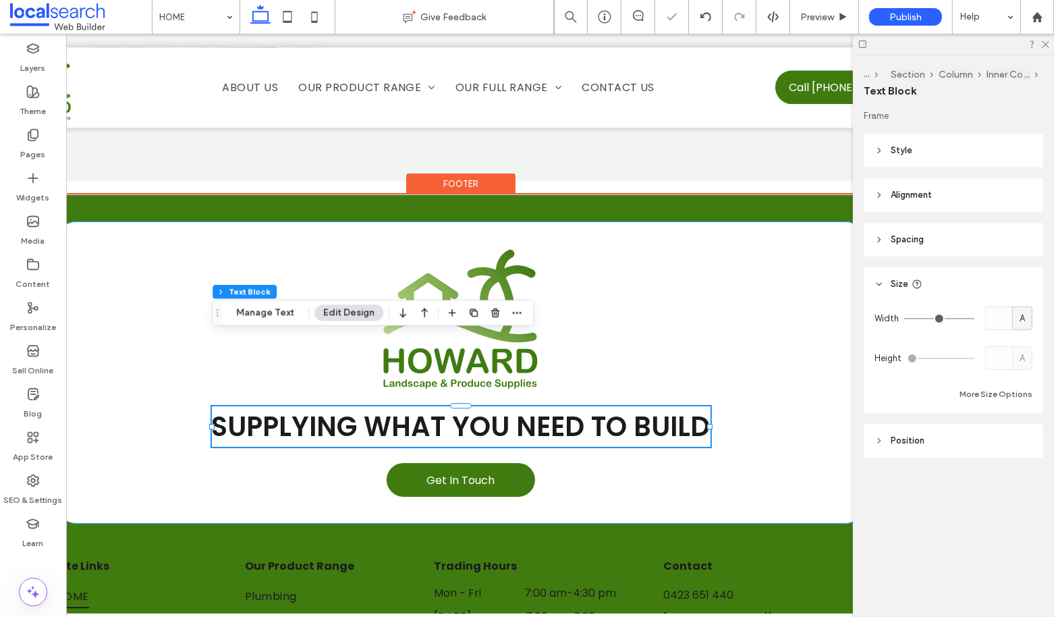
scroll to position [0, 0]
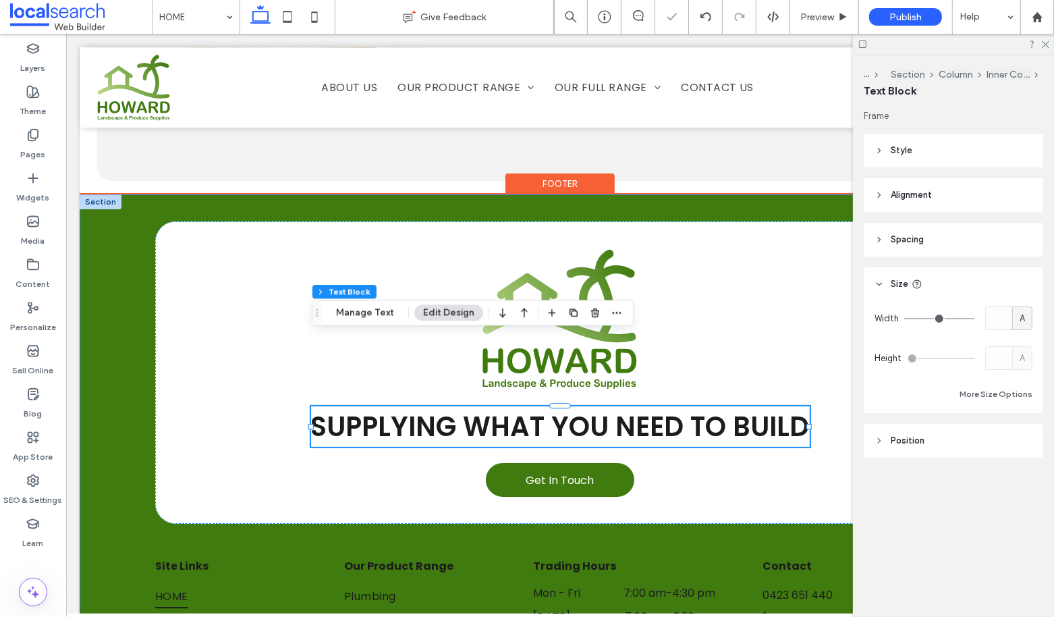
click at [126, 341] on div "SUPPLYING WHAT YOU NEED TO BUILD Get In Touch Site Links HOME ABOUT US OUR PROD…" at bounding box center [559, 549] width 961 height 711
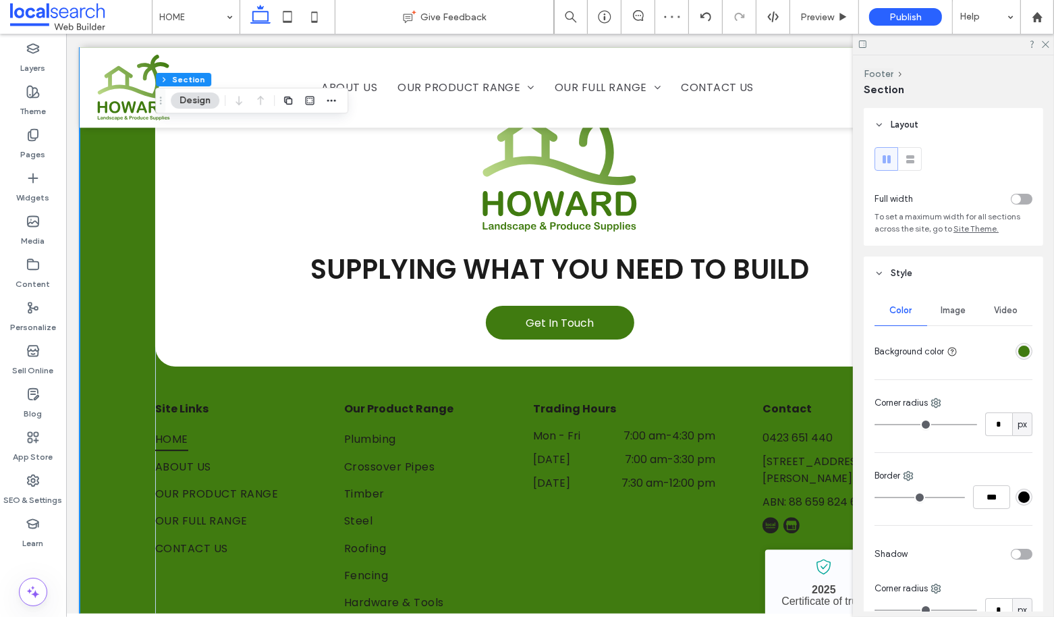
scroll to position [3485, 0]
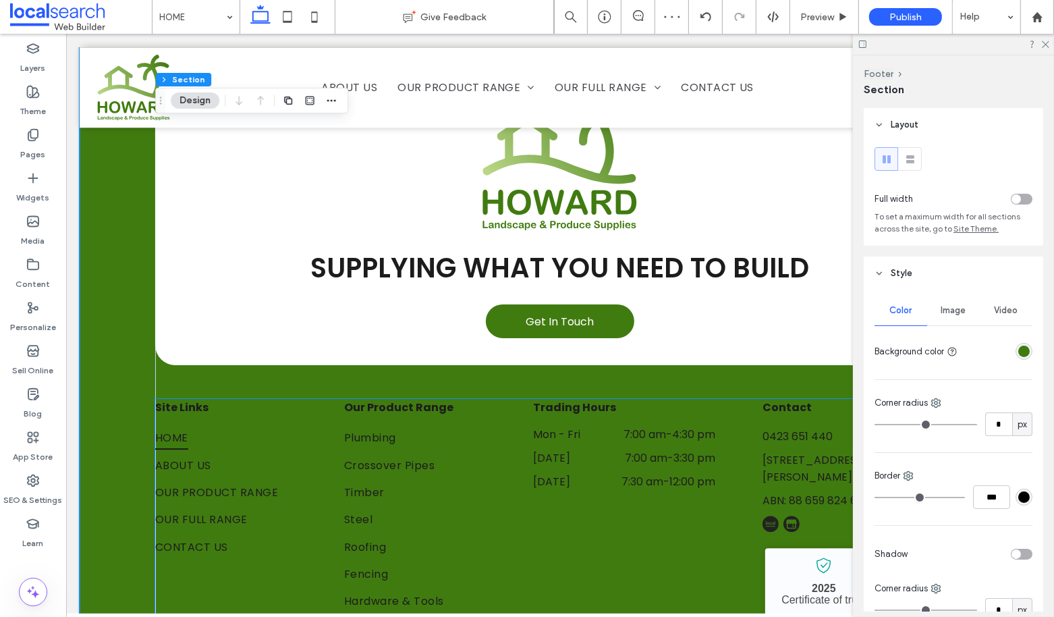
click at [175, 426] on span "HOME" at bounding box center [171, 438] width 33 height 24
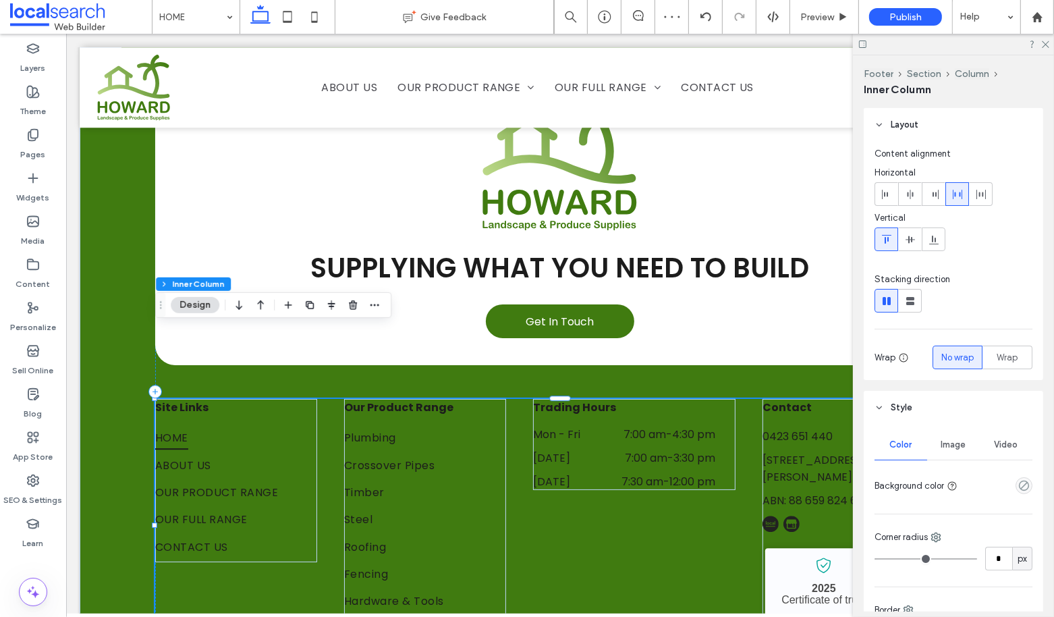
click at [175, 426] on span "HOME" at bounding box center [171, 438] width 33 height 24
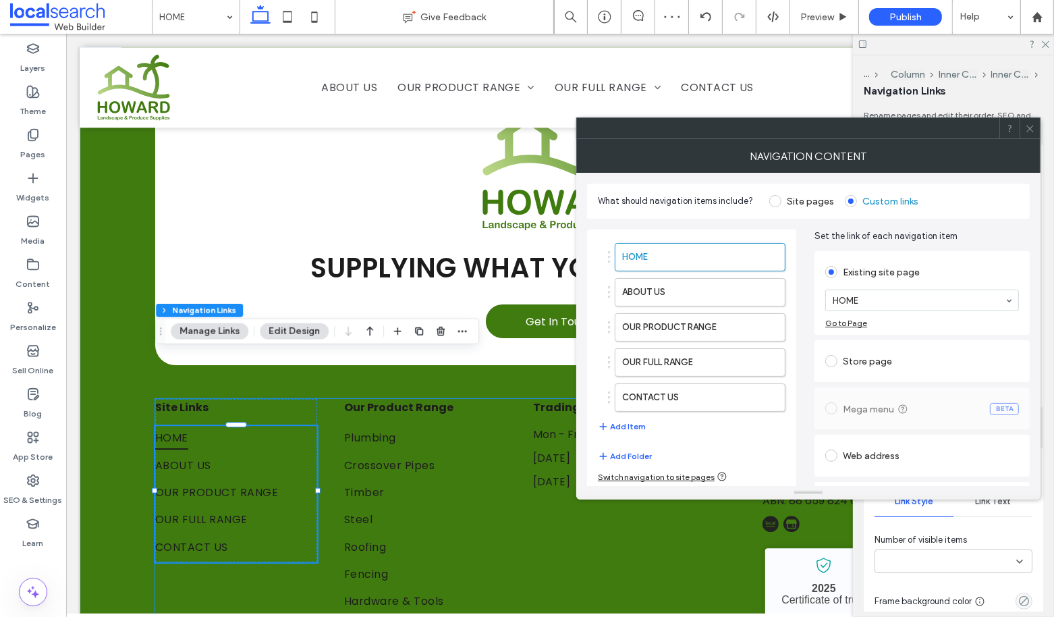
type input "***"
type input "****"
click at [1030, 129] on use at bounding box center [1030, 128] width 7 height 7
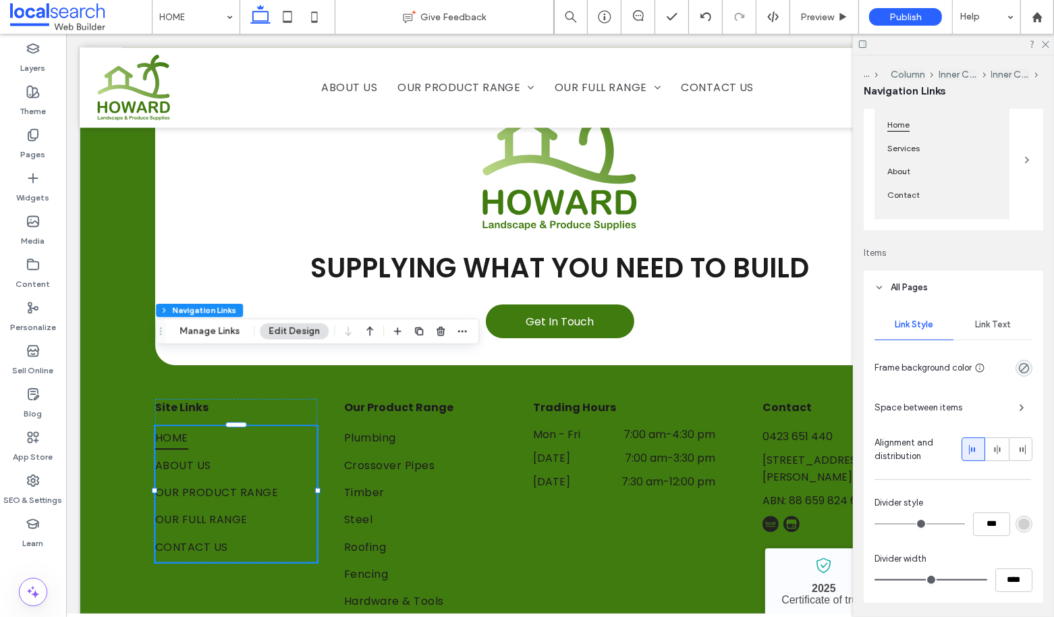
scroll to position [194, 0]
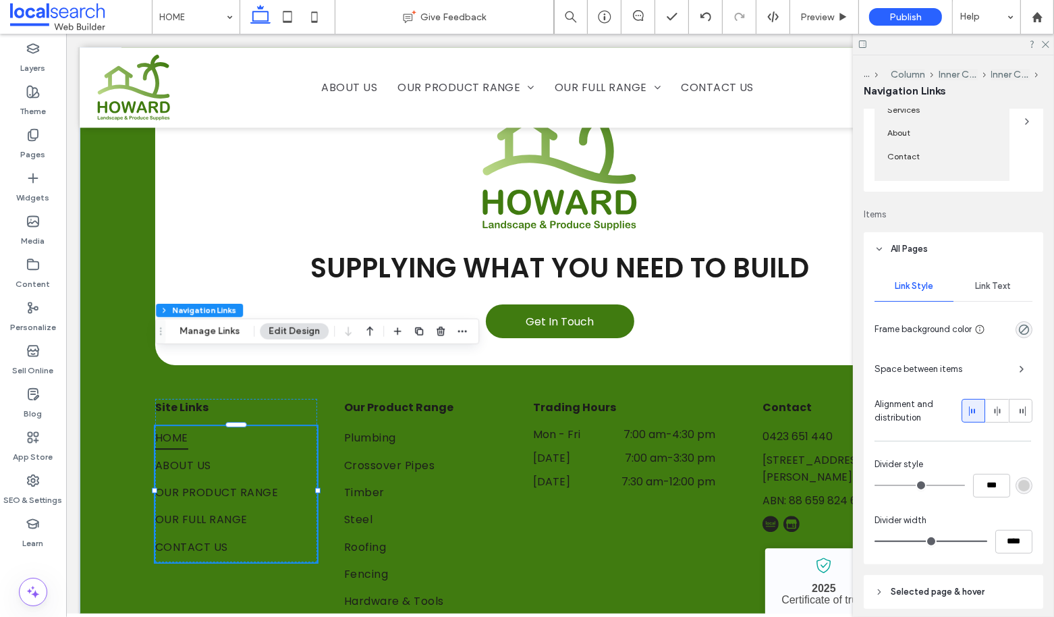
click at [987, 287] on span "Link Text" at bounding box center [993, 286] width 36 height 11
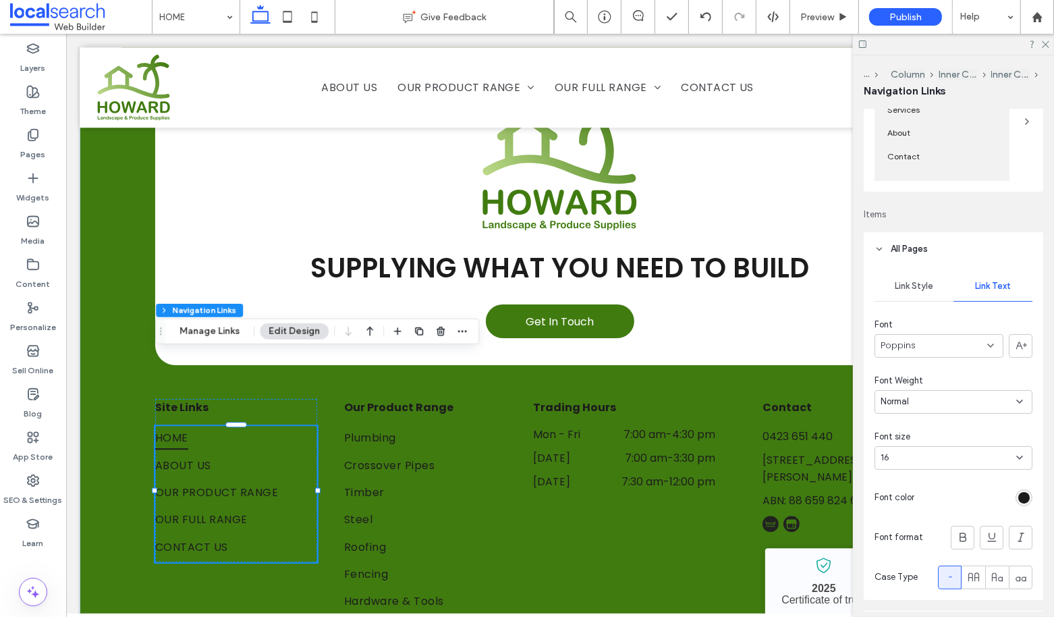
click at [1018, 497] on div "rgb(28, 28, 28)" at bounding box center [1023, 497] width 11 height 11
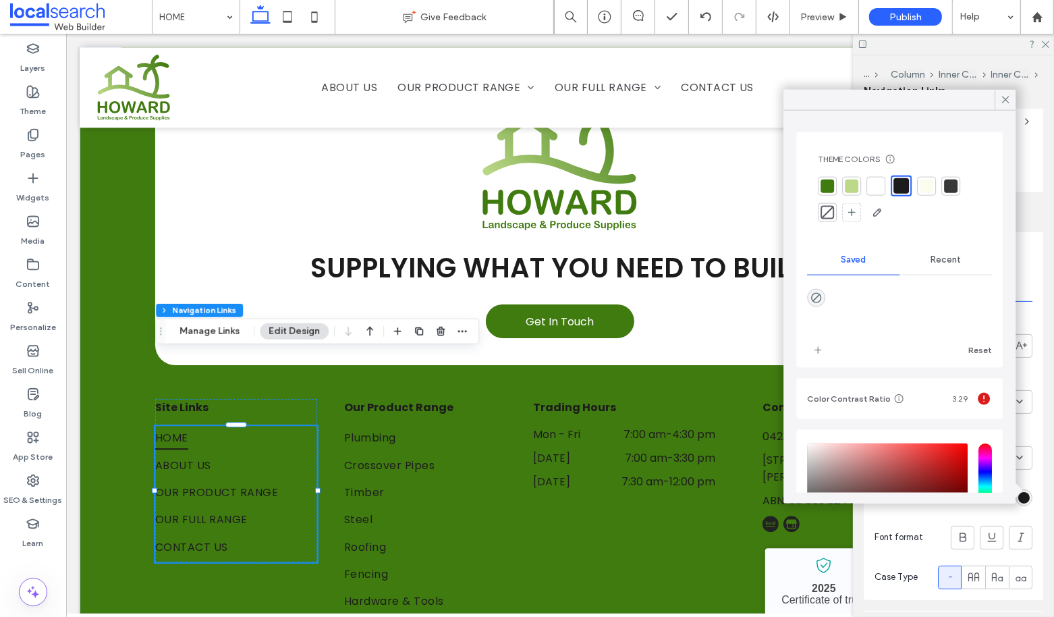
click at [874, 191] on div at bounding box center [875, 185] width 13 height 13
type input "*"
click at [1005, 101] on use at bounding box center [1005, 99] width 7 height 7
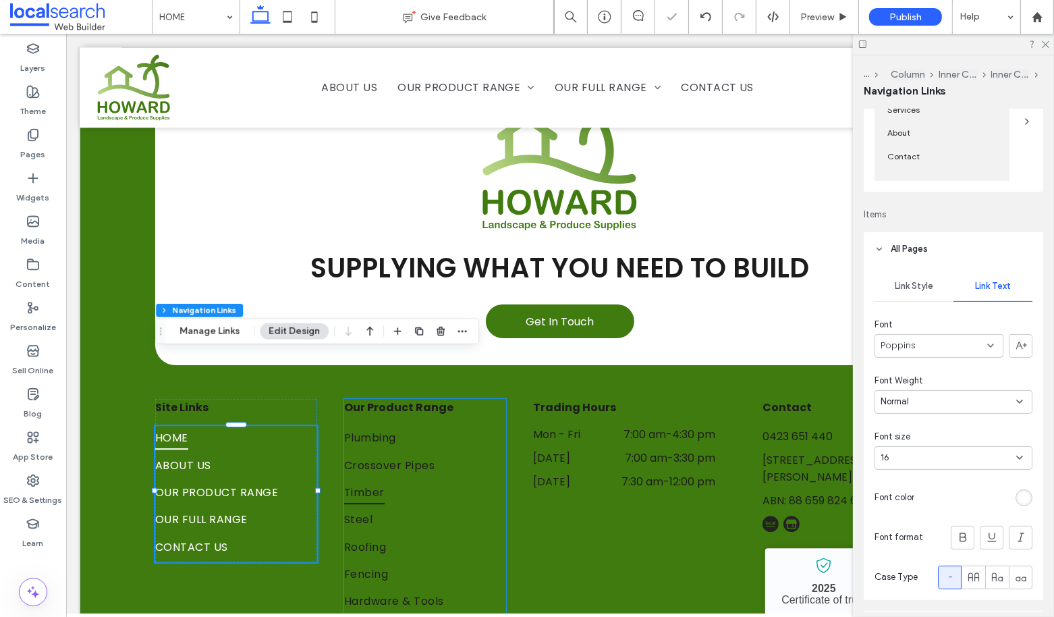
click at [372, 480] on span "Timber" at bounding box center [363, 492] width 40 height 24
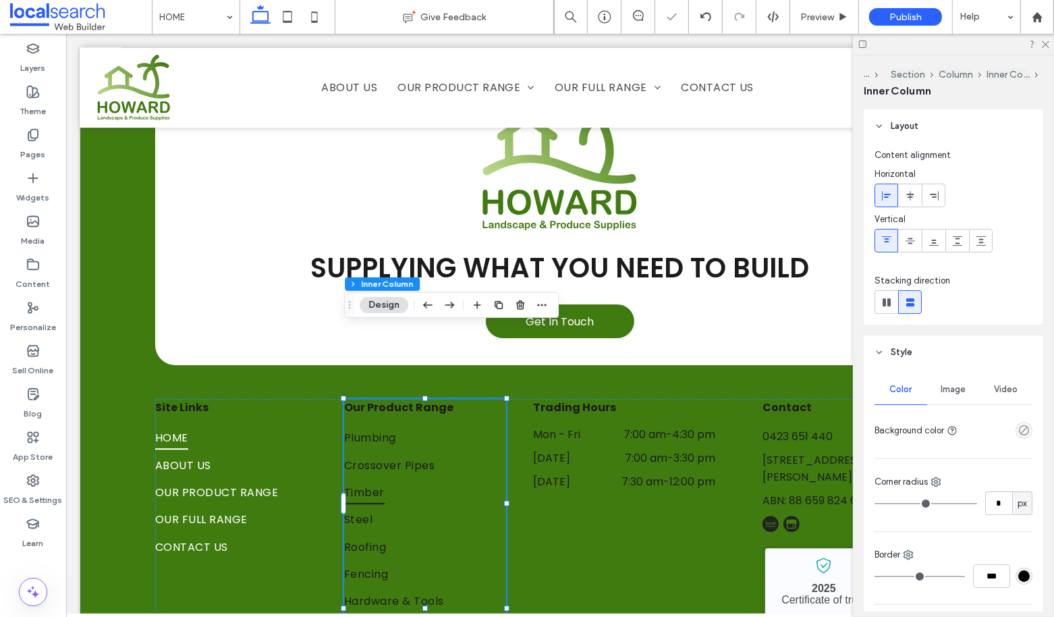
click at [372, 480] on span "Timber" at bounding box center [363, 492] width 40 height 24
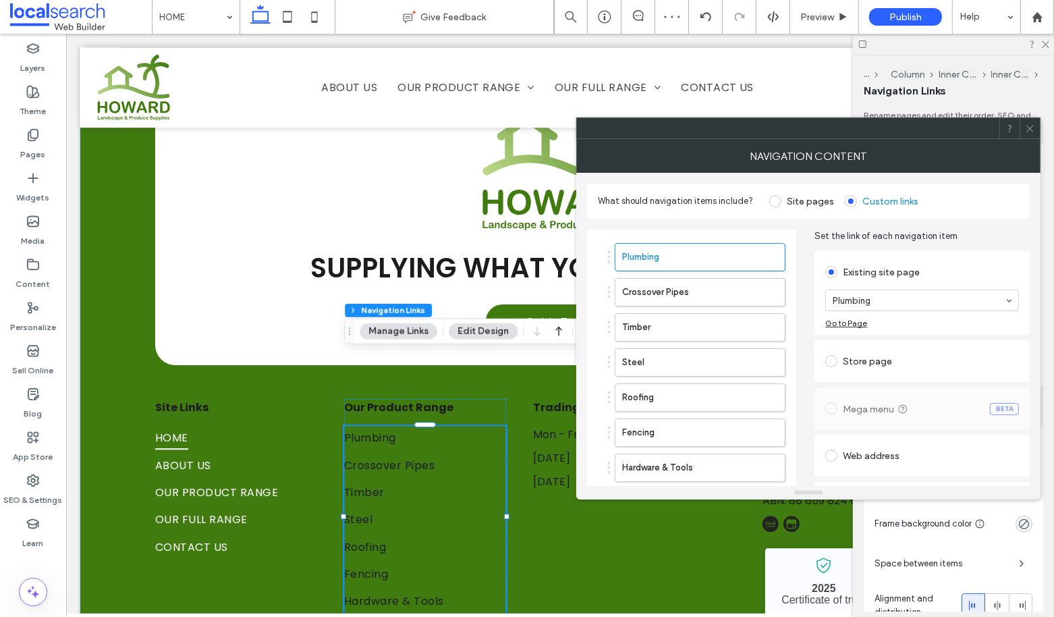
click at [1027, 130] on icon at bounding box center [1030, 128] width 10 height 10
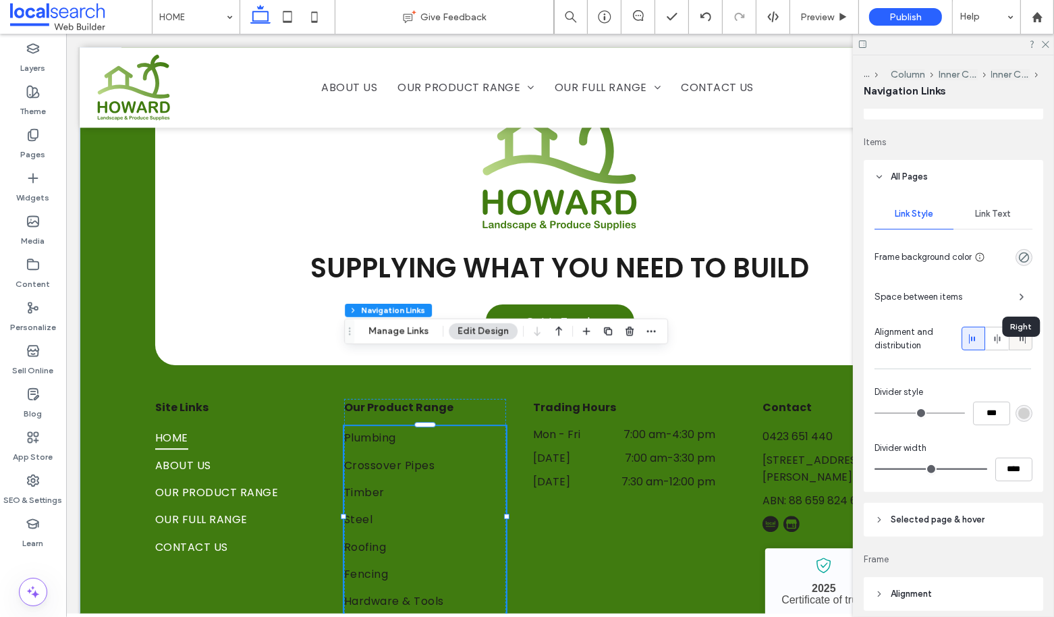
scroll to position [241, 0]
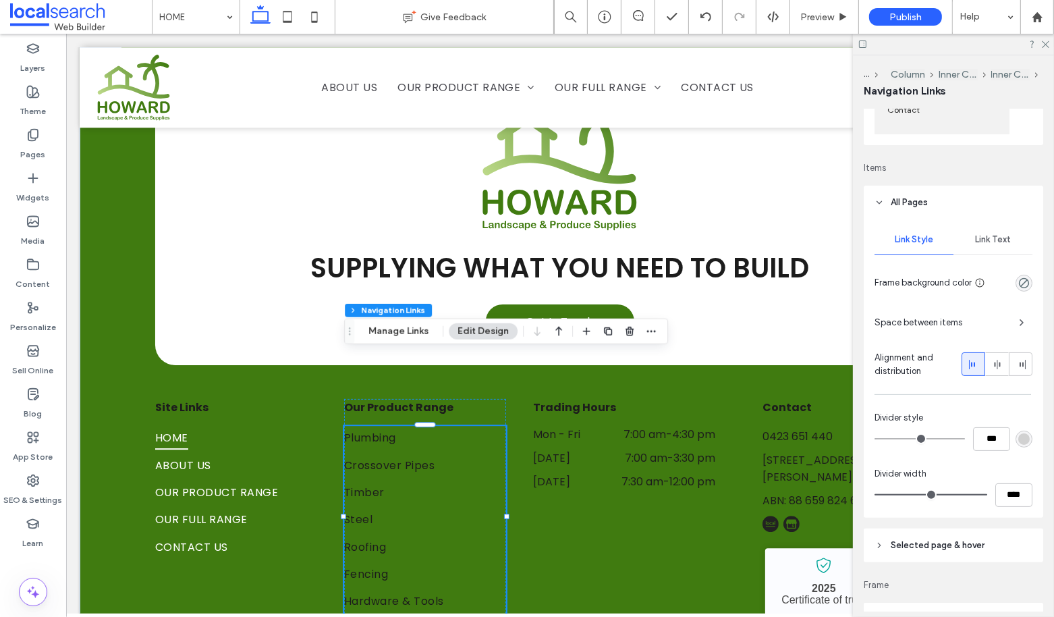
click at [1003, 242] on span "Link Text" at bounding box center [993, 239] width 36 height 11
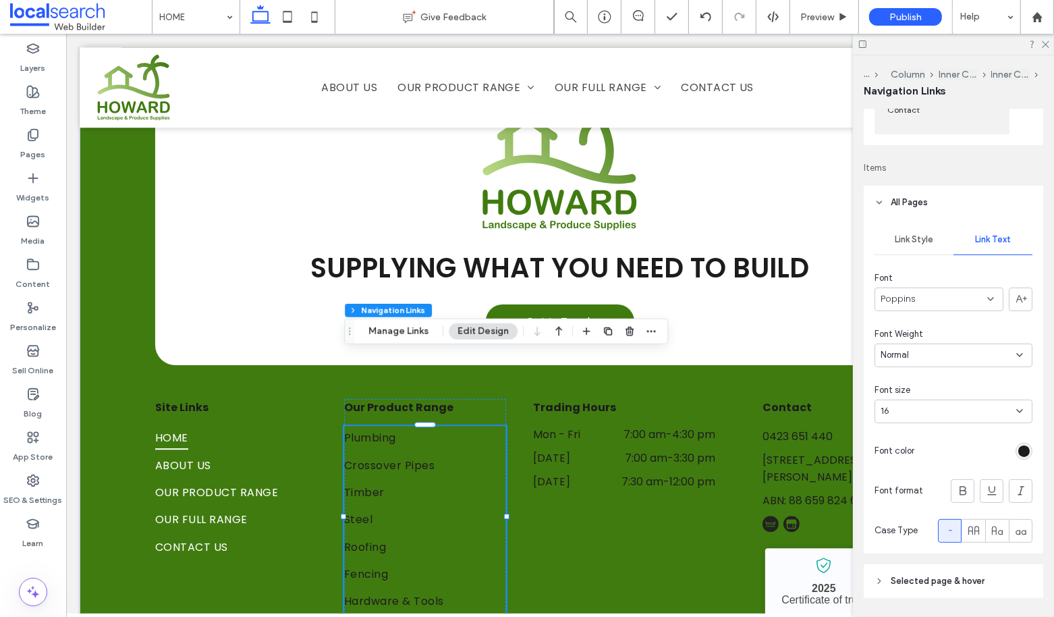
click at [1024, 449] on div "rgb(28, 28, 28)" at bounding box center [1023, 450] width 11 height 11
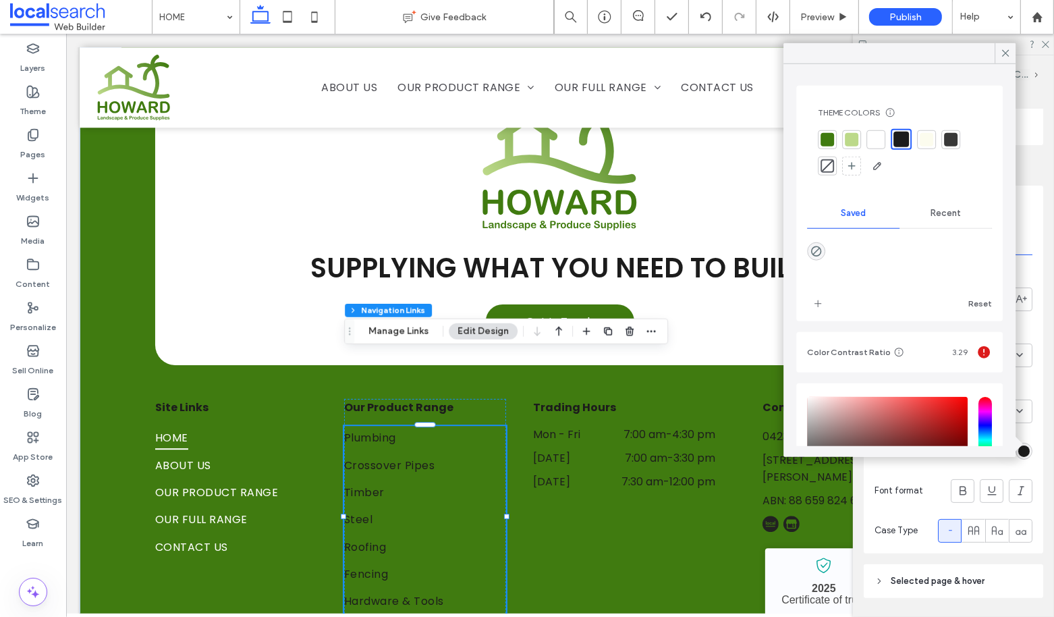
click at [874, 141] on div at bounding box center [875, 138] width 13 height 13
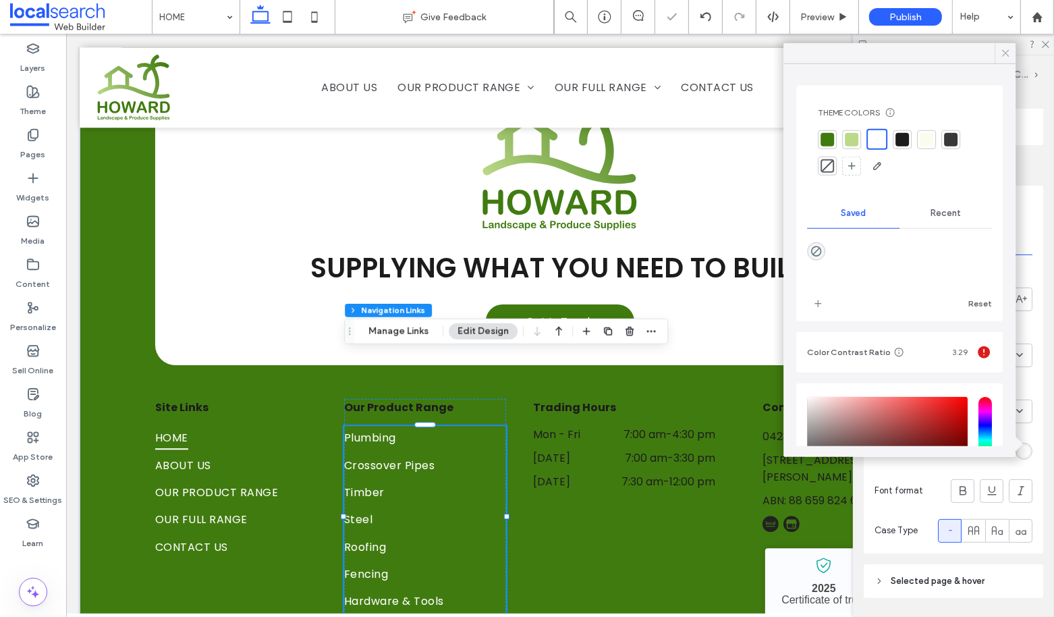
click at [1007, 51] on use at bounding box center [1005, 53] width 7 height 7
type input "*"
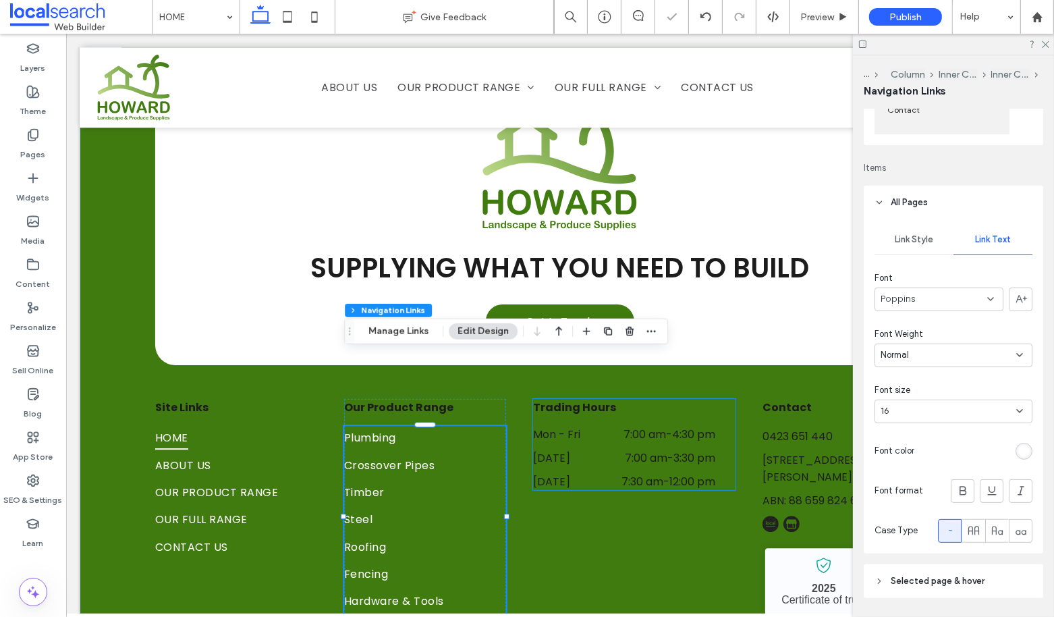
click at [583, 426] on div "Mon - Fri 7:00 am - 4:30 pm" at bounding box center [623, 438] width 182 height 24
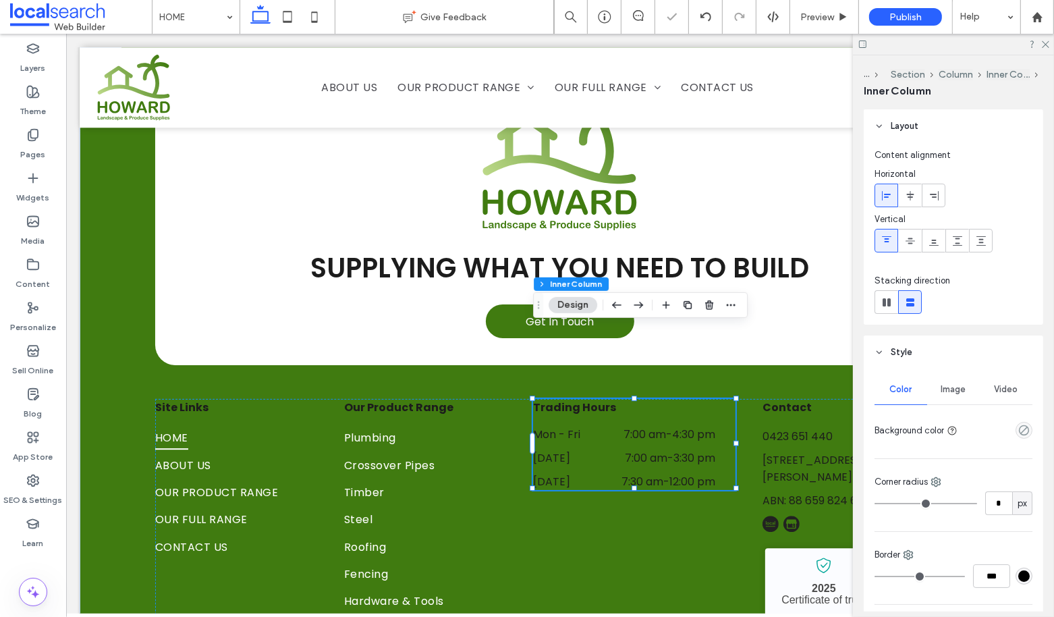
click at [583, 426] on div "Mon - Fri 7:00 am - 4:30 pm" at bounding box center [623, 438] width 182 height 24
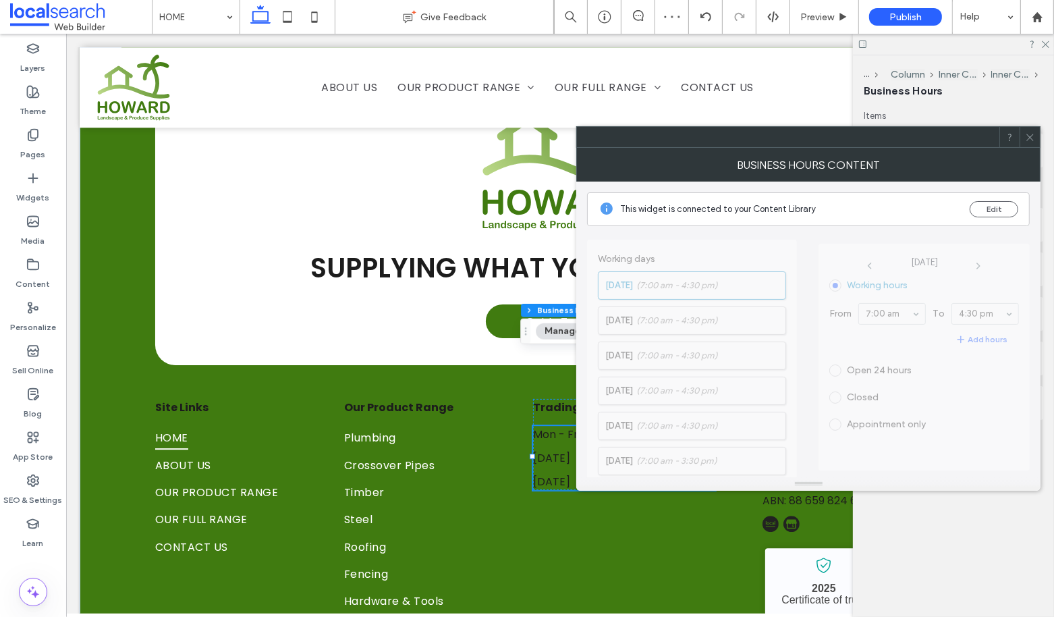
click at [1030, 135] on icon at bounding box center [1030, 137] width 10 height 10
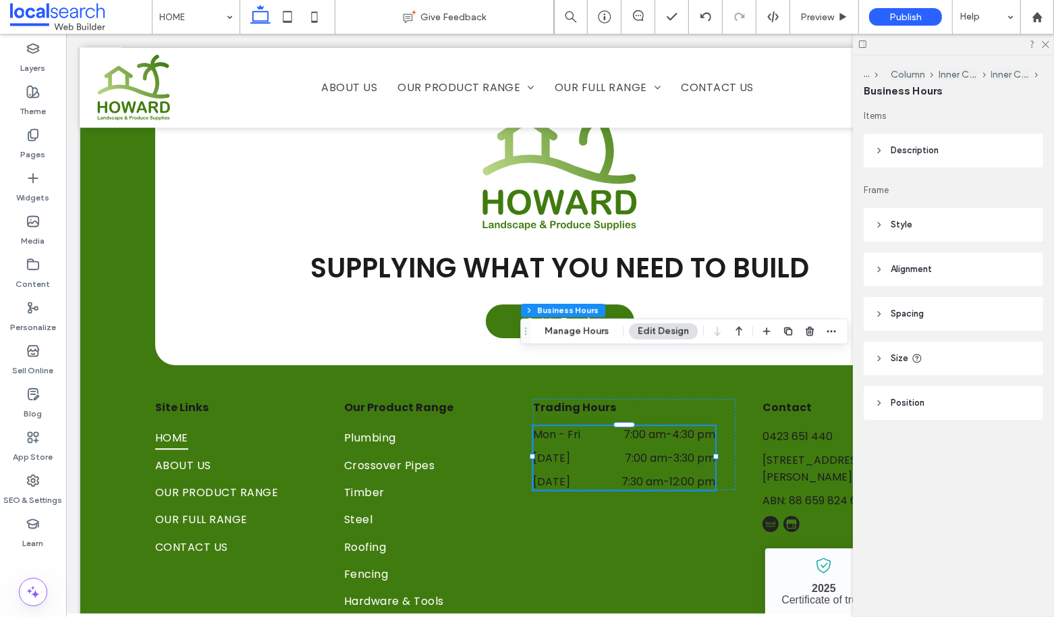
click at [933, 227] on header "Style" at bounding box center [953, 225] width 179 height 34
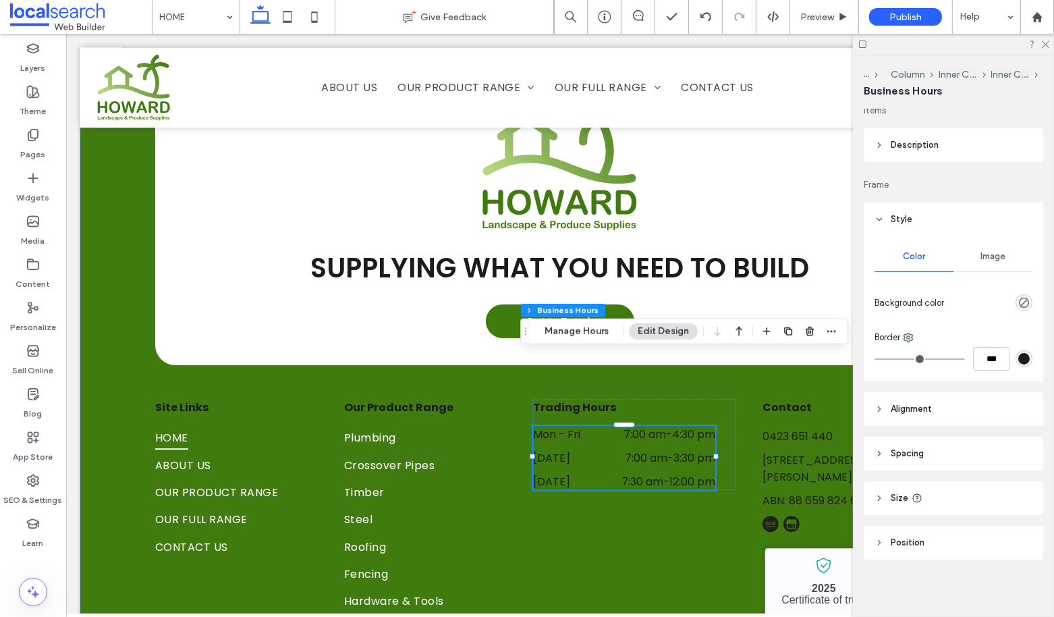
scroll to position [0, 0]
click at [936, 154] on span "Description" at bounding box center [915, 150] width 48 height 13
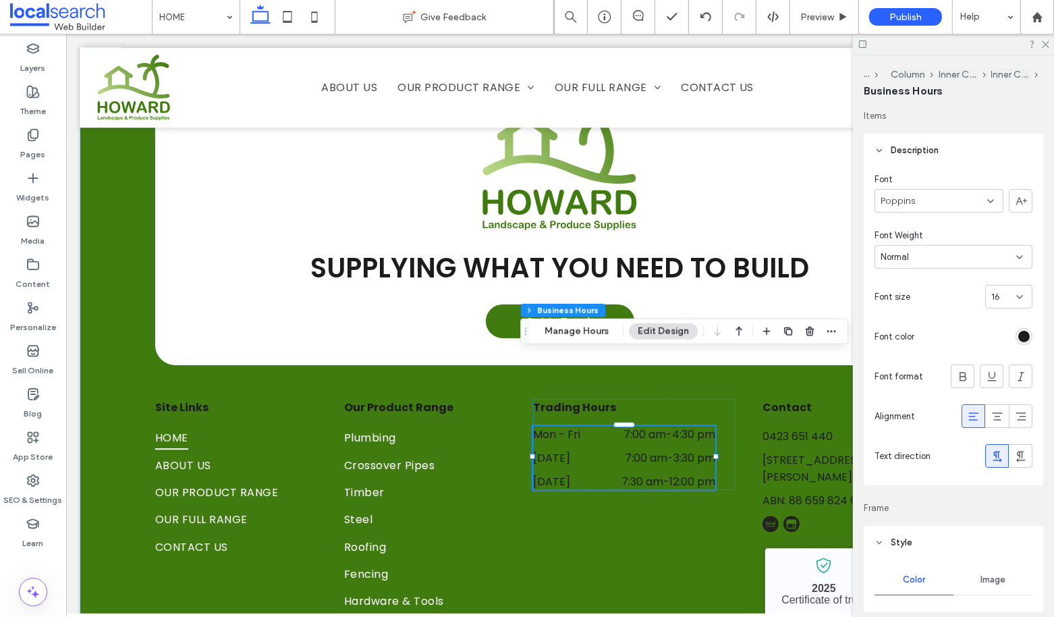
click at [1018, 337] on div "rgb(28, 28, 28)" at bounding box center [1023, 336] width 11 height 11
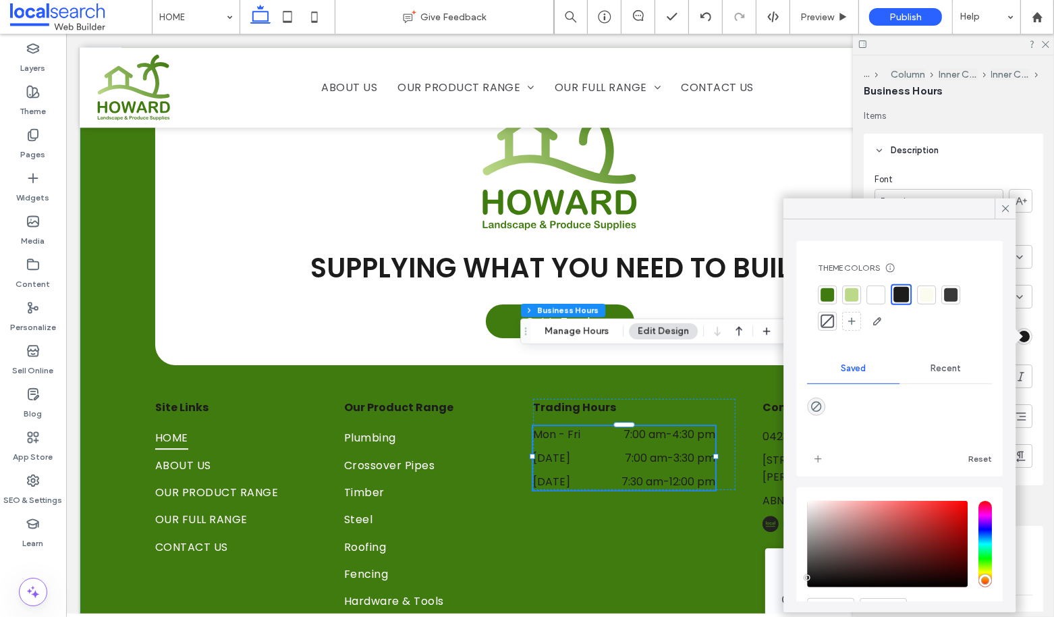
click at [884, 295] on div at bounding box center [875, 294] width 19 height 19
click at [1013, 206] on div at bounding box center [1005, 208] width 21 height 20
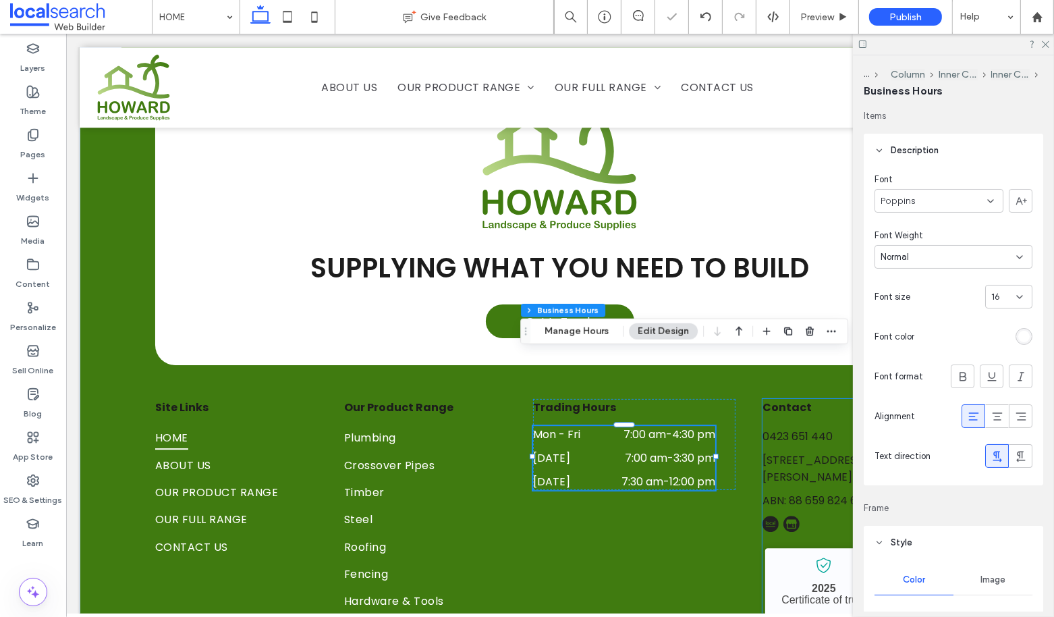
click at [795, 452] on link "38 Old Bruce Hwy, Howard QLD 4659" at bounding box center [859, 468] width 194 height 32
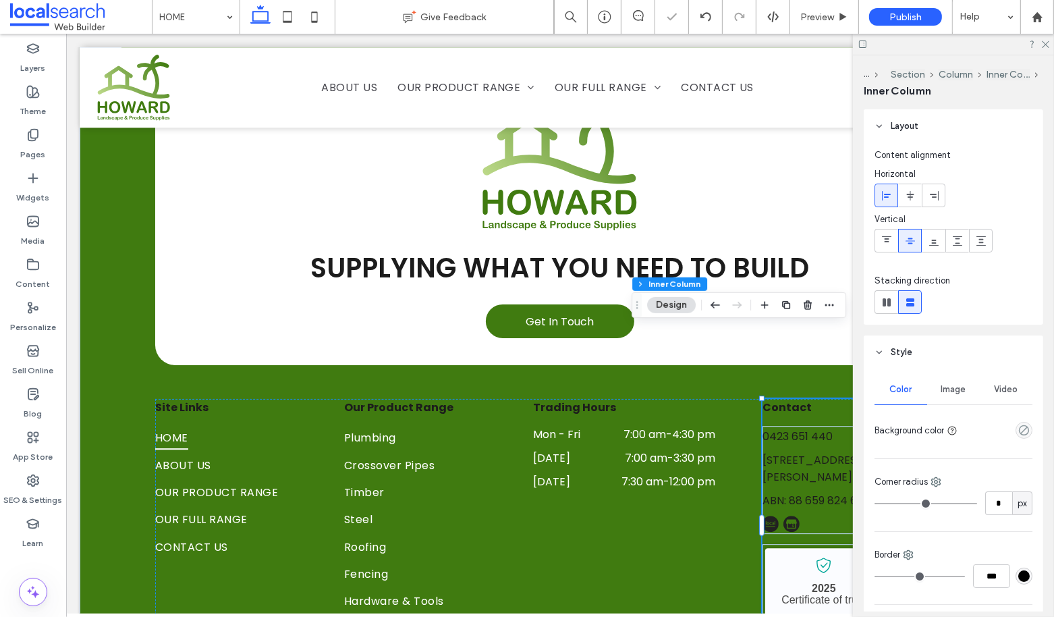
click at [795, 452] on link "38 Old Bruce Hwy, Howard QLD 4659" at bounding box center [859, 468] width 194 height 32
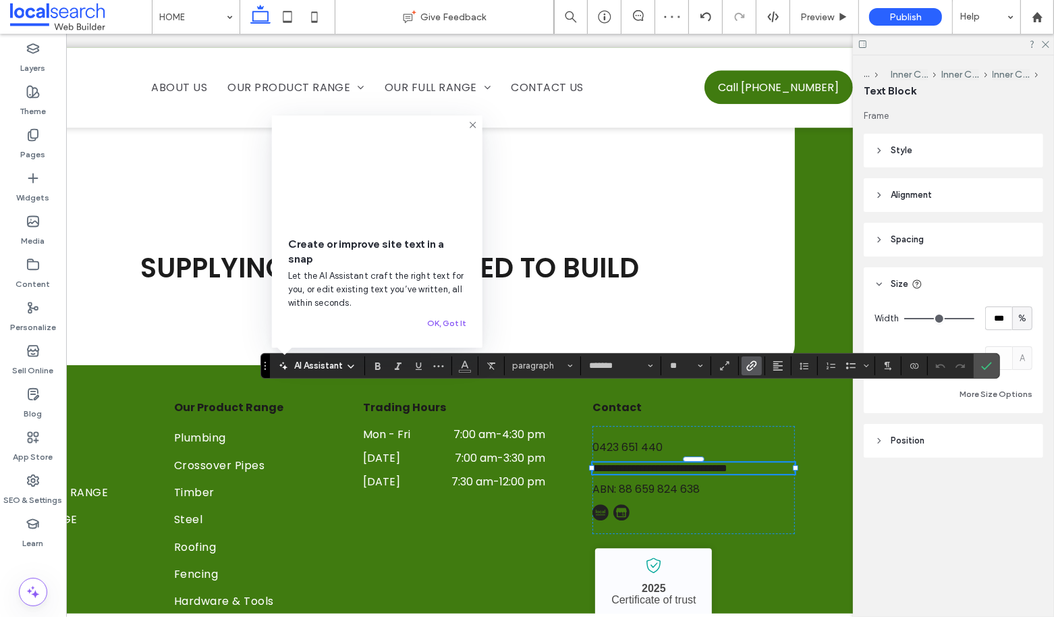
scroll to position [0, 200]
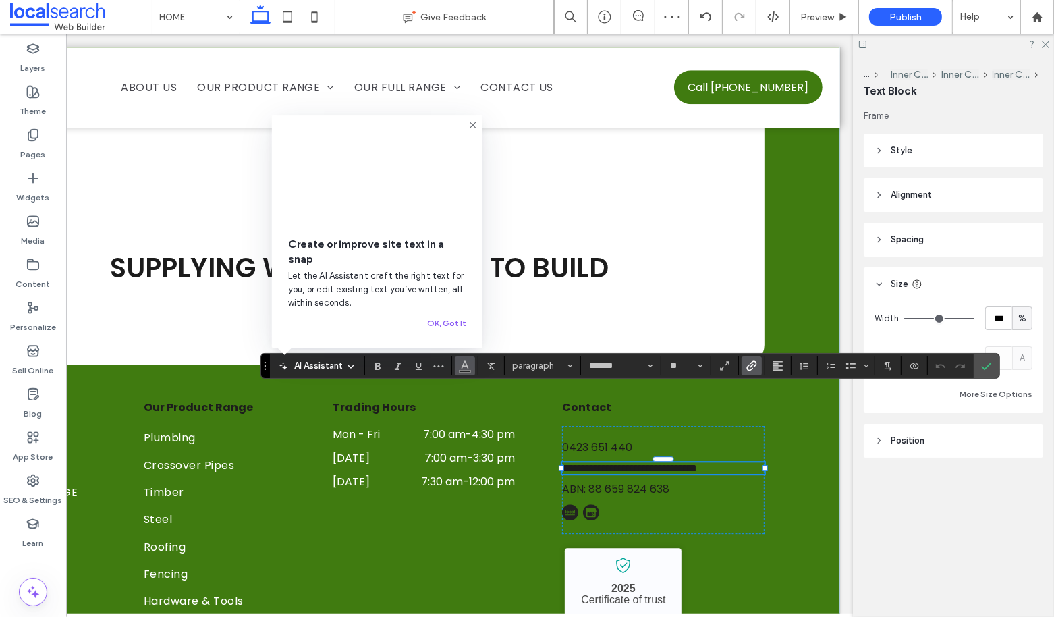
click at [470, 362] on button "Color" at bounding box center [465, 365] width 20 height 19
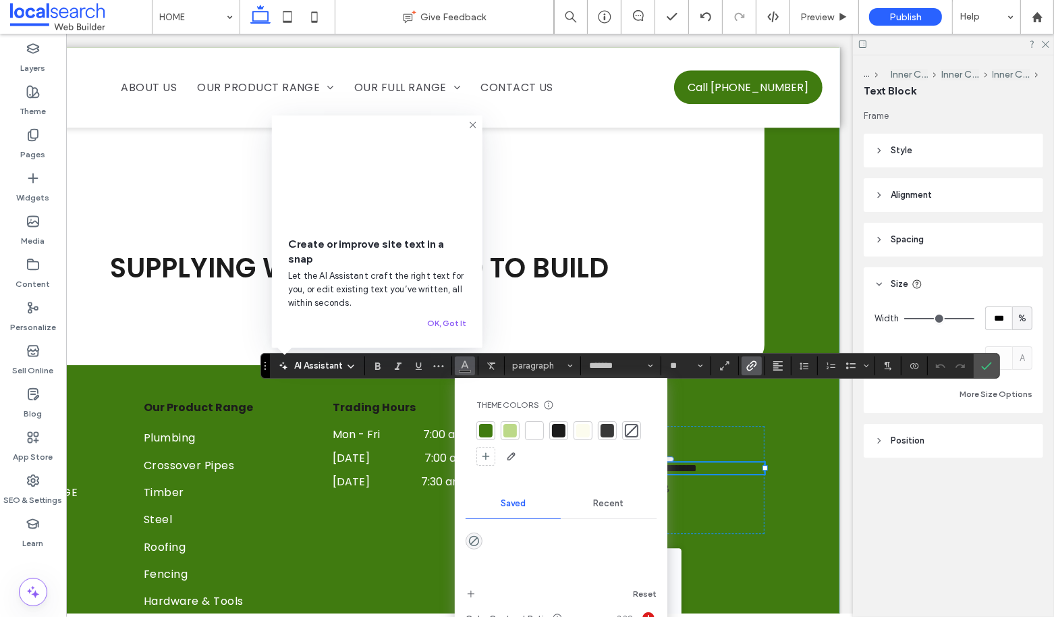
click at [525, 422] on div at bounding box center [534, 430] width 19 height 19
click at [985, 365] on icon "Confirm" at bounding box center [986, 365] width 11 height 11
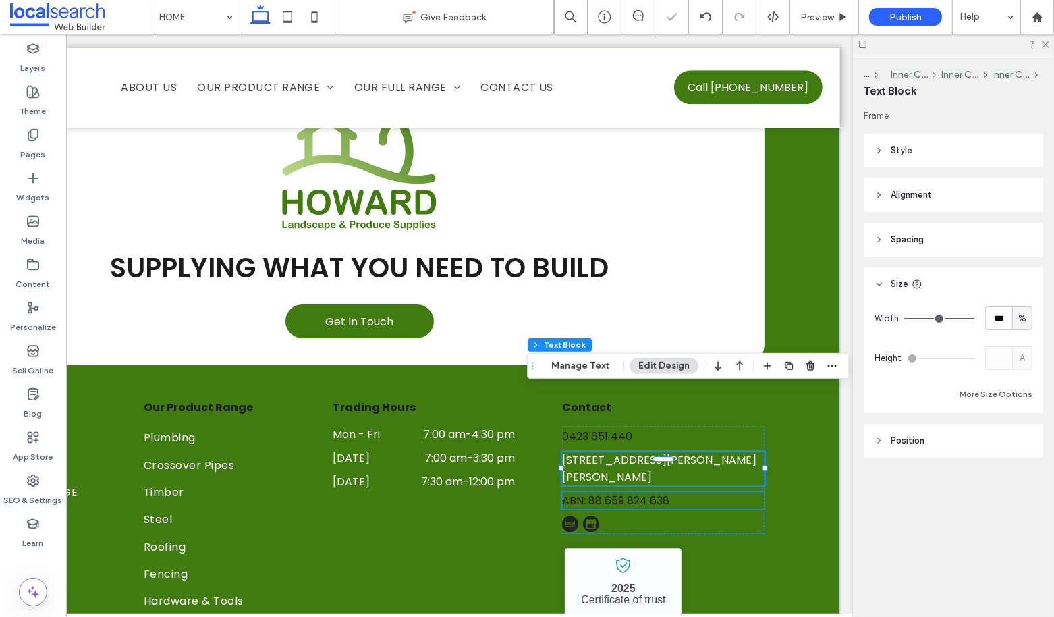
click at [657, 493] on span "ABN: 88 659 824 638" at bounding box center [616, 501] width 107 height 16
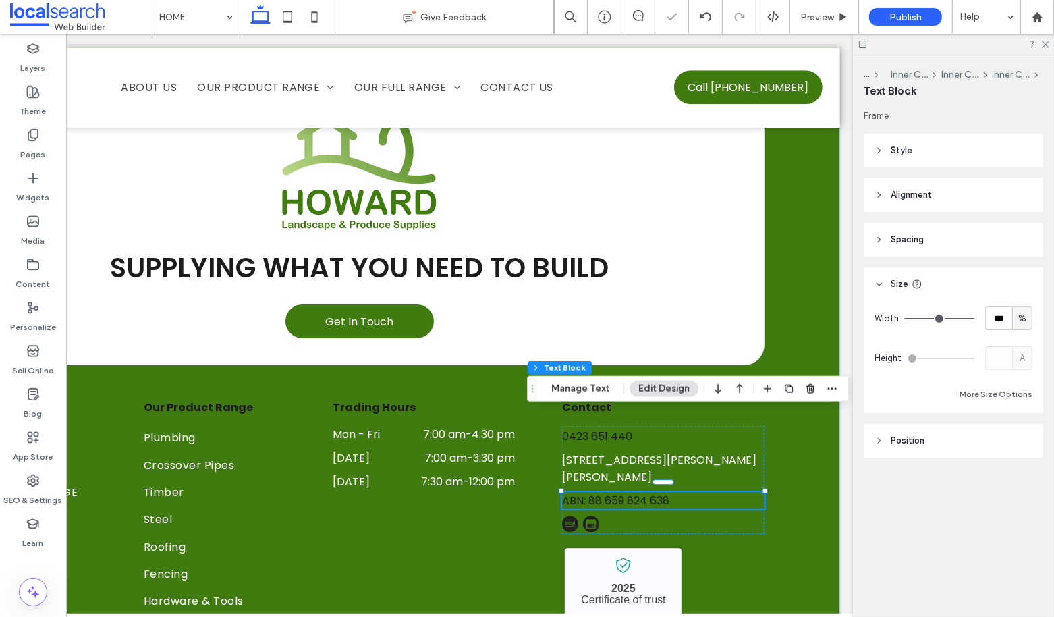
click at [657, 493] on span "ABN: 88 659 824 638" at bounding box center [616, 501] width 107 height 16
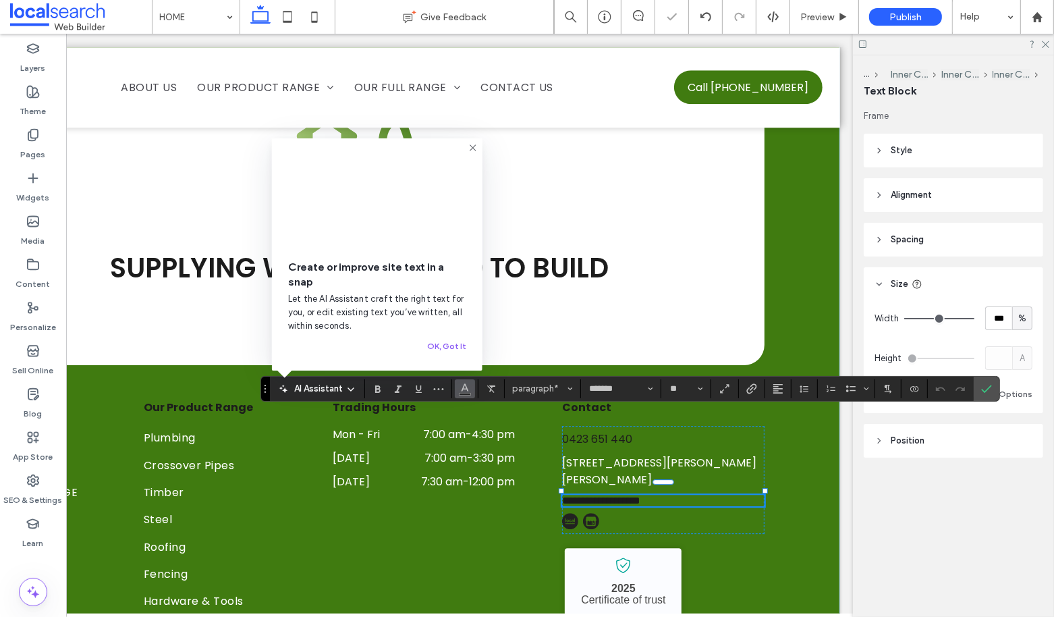
click at [460, 387] on icon "Color" at bounding box center [465, 387] width 11 height 11
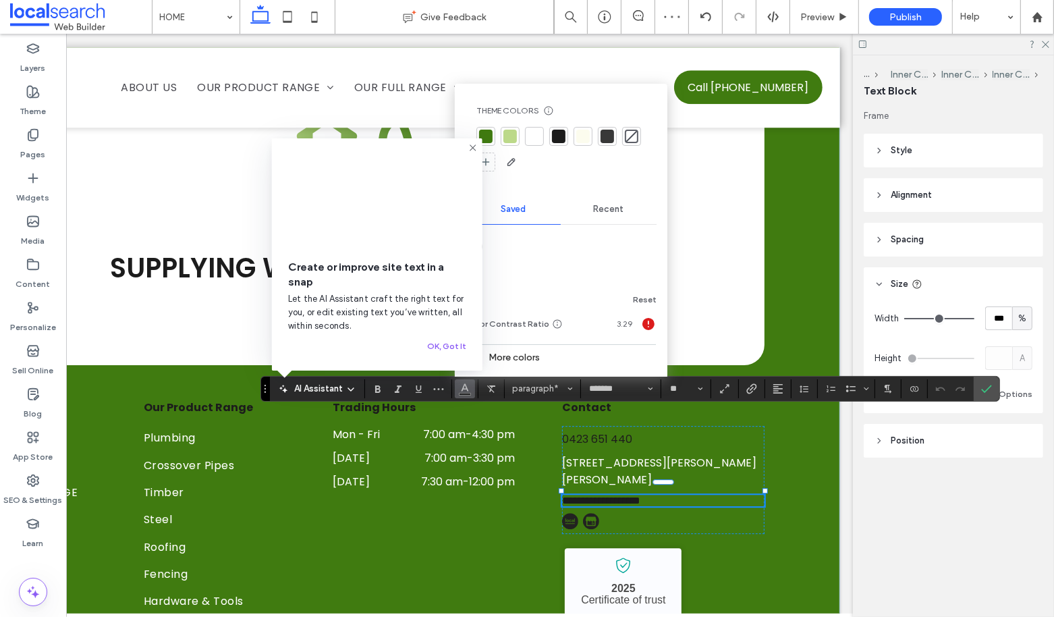
click at [584, 132] on div at bounding box center [582, 136] width 13 height 13
click at [531, 138] on div at bounding box center [534, 136] width 13 height 13
click at [981, 391] on use "Confirm" at bounding box center [986, 389] width 11 height 8
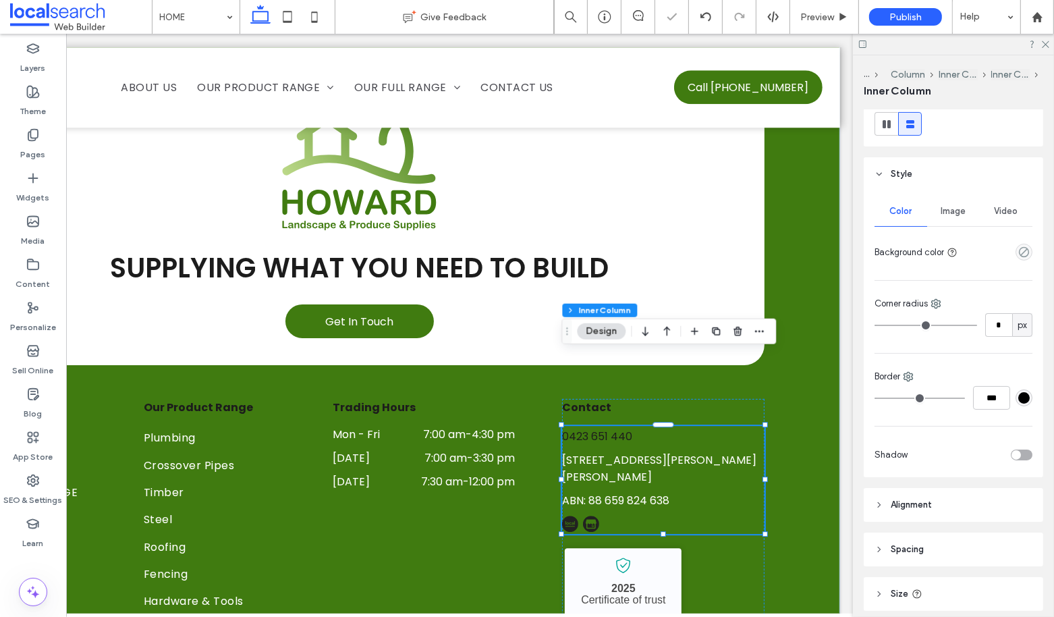
scroll to position [274, 0]
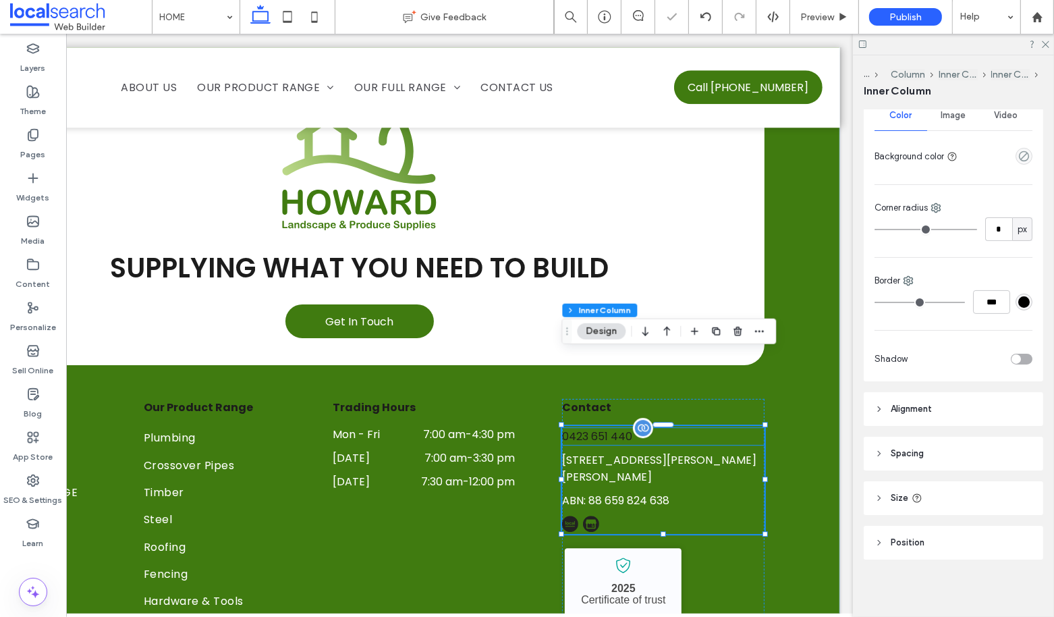
click at [607, 428] on span "0423 651 440" at bounding box center [598, 436] width 70 height 16
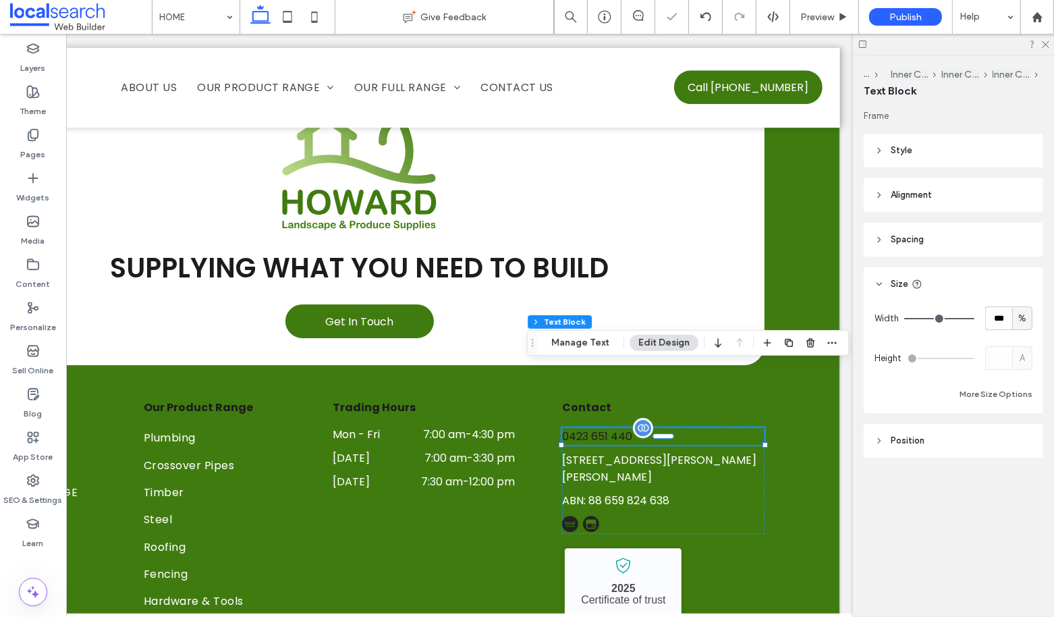
click at [607, 428] on span "0423 651 440" at bounding box center [598, 436] width 70 height 16
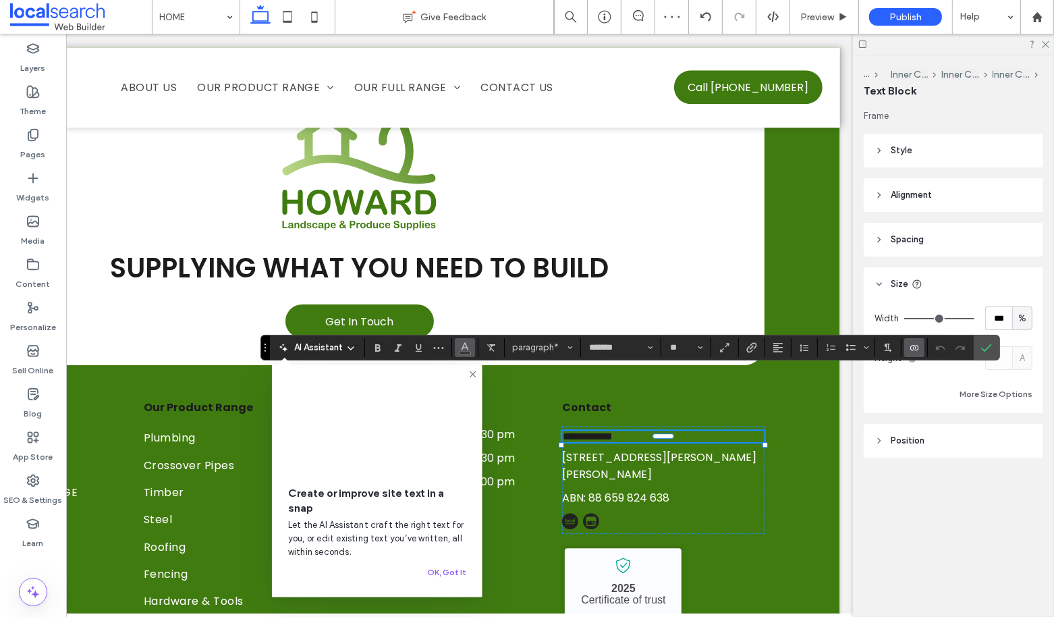
click at [460, 348] on icon "Color" at bounding box center [465, 346] width 11 height 11
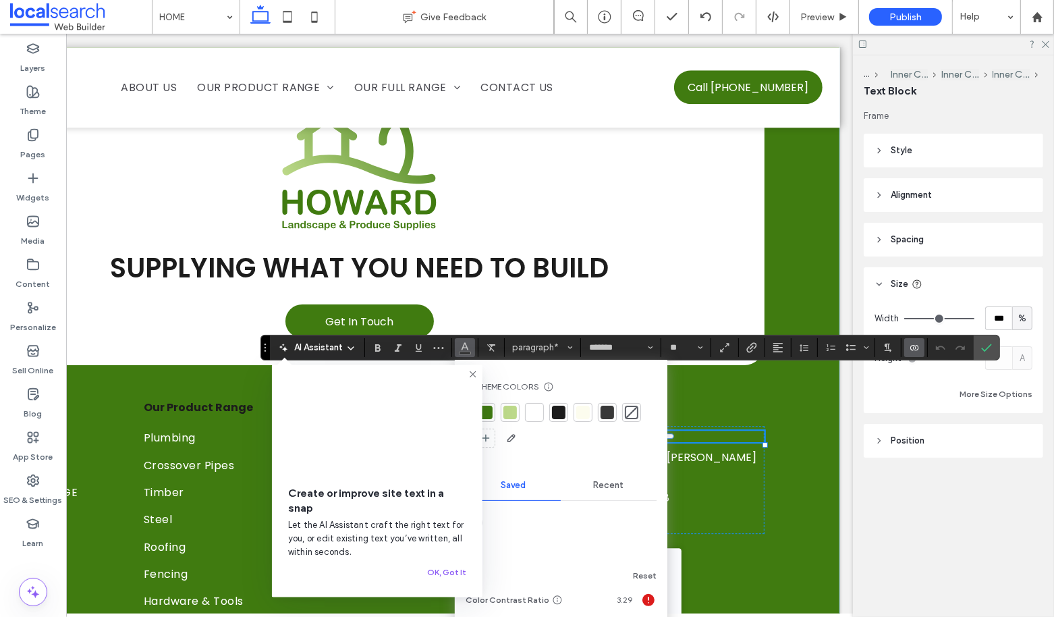
click at [532, 407] on div at bounding box center [534, 412] width 13 height 13
click at [986, 343] on use "Confirm" at bounding box center [986, 347] width 11 height 8
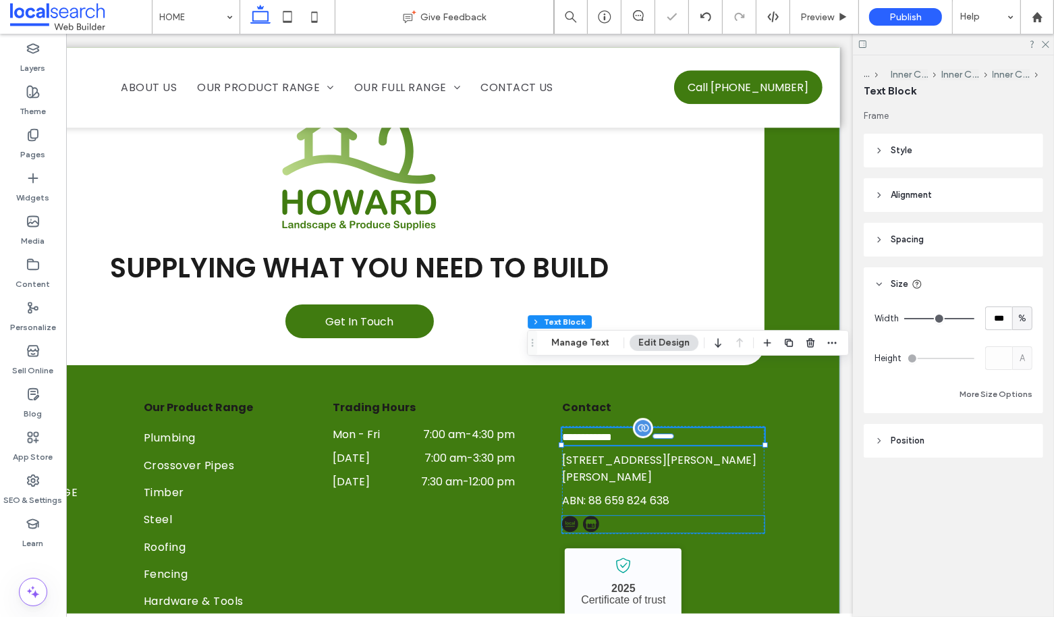
click at [590, 516] on img at bounding box center [592, 524] width 16 height 16
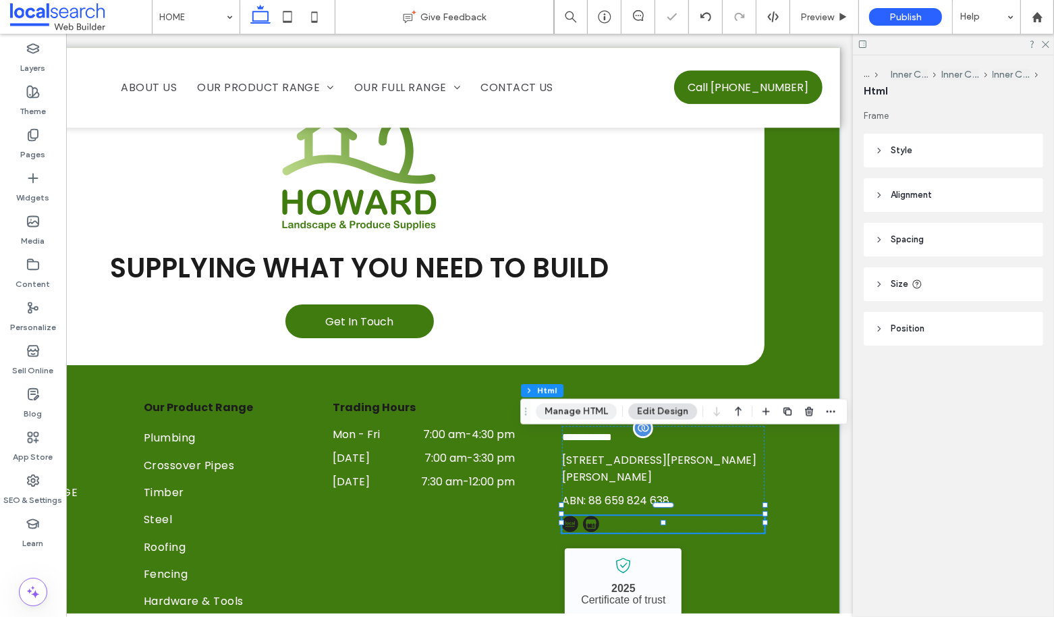
click at [578, 410] on button "Manage HTML" at bounding box center [576, 412] width 81 height 16
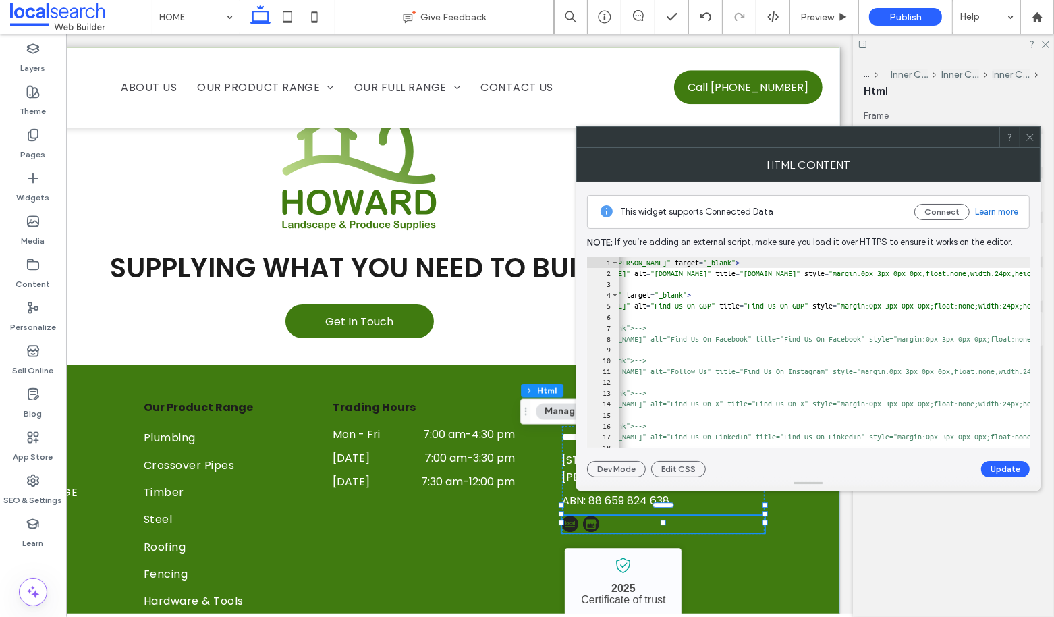
scroll to position [0, 117]
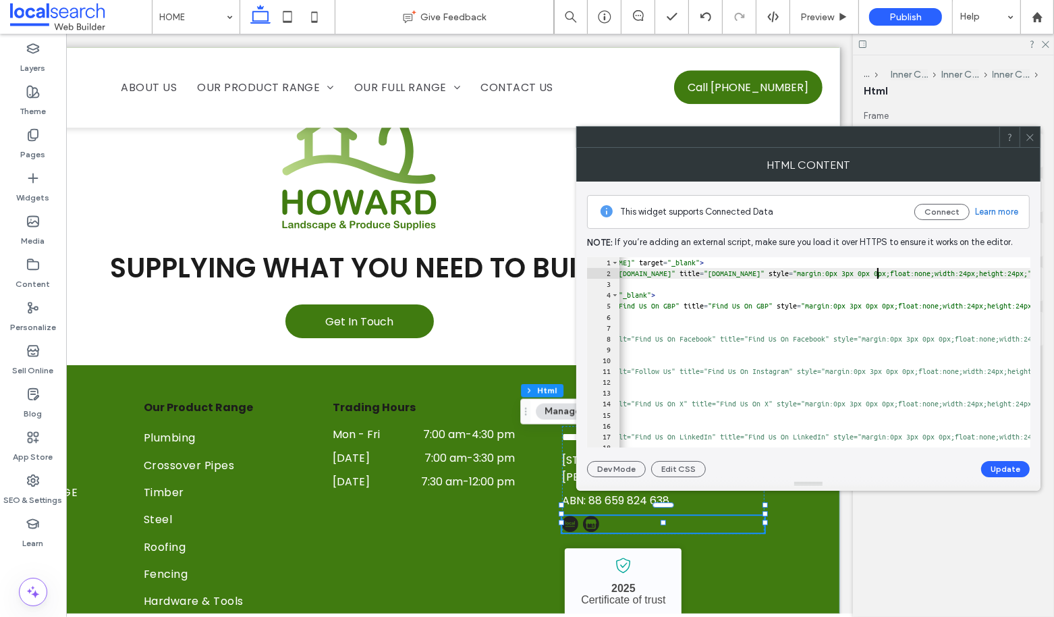
click at [876, 273] on div "< a href = "https://www.localsearch.com.au/profile/howard-hardware-and-building…" at bounding box center [1040, 363] width 1147 height 213
type textarea "**"
click at [1009, 470] on button "Update" at bounding box center [1005, 469] width 49 height 16
click at [1026, 138] on icon at bounding box center [1030, 137] width 10 height 10
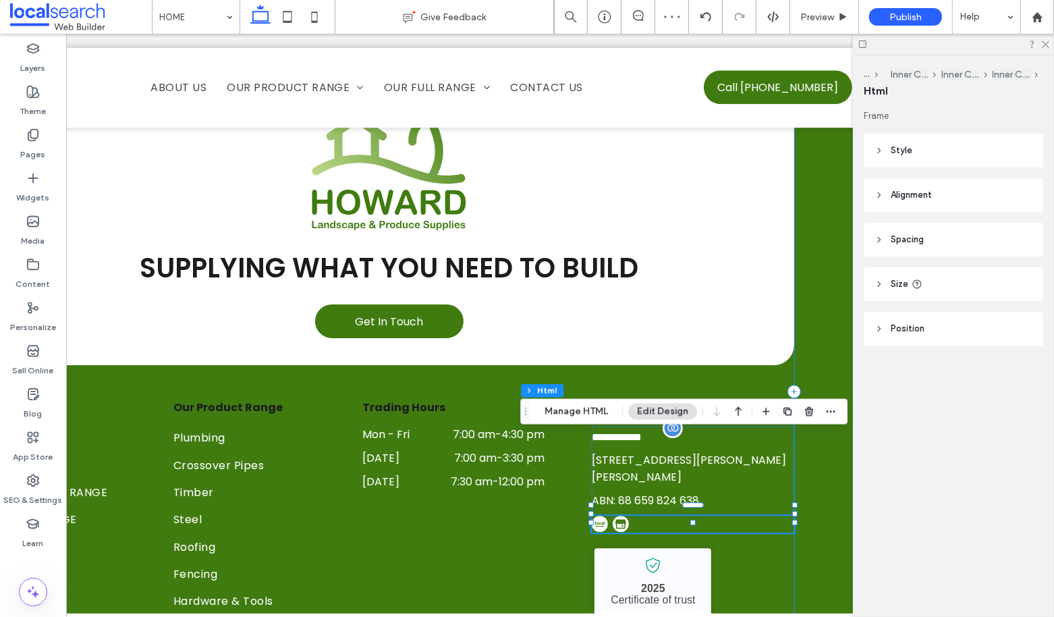
scroll to position [0, 167]
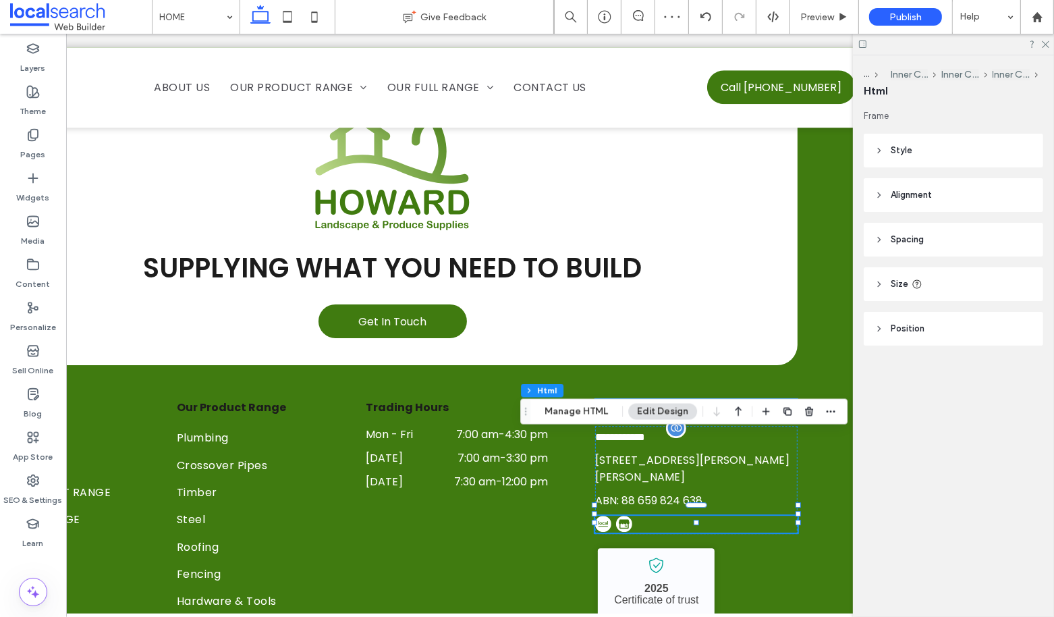
click at [613, 399] on span "Contact" at bounding box center [620, 407] width 49 height 16
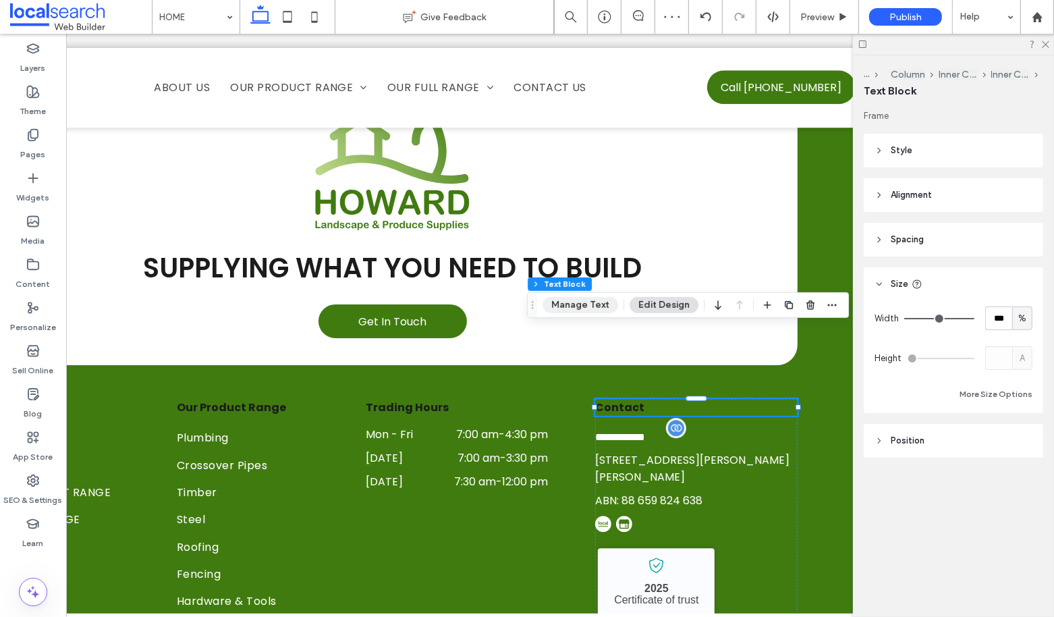
click at [582, 304] on button "Manage Text" at bounding box center [581, 305] width 76 height 16
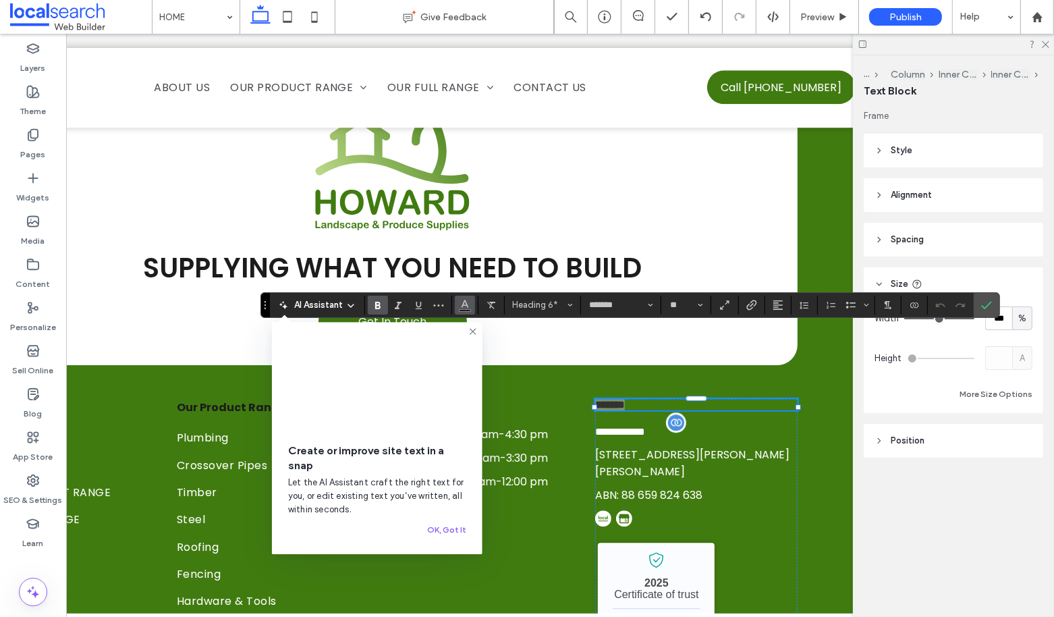
click at [470, 303] on button "Color" at bounding box center [465, 305] width 20 height 19
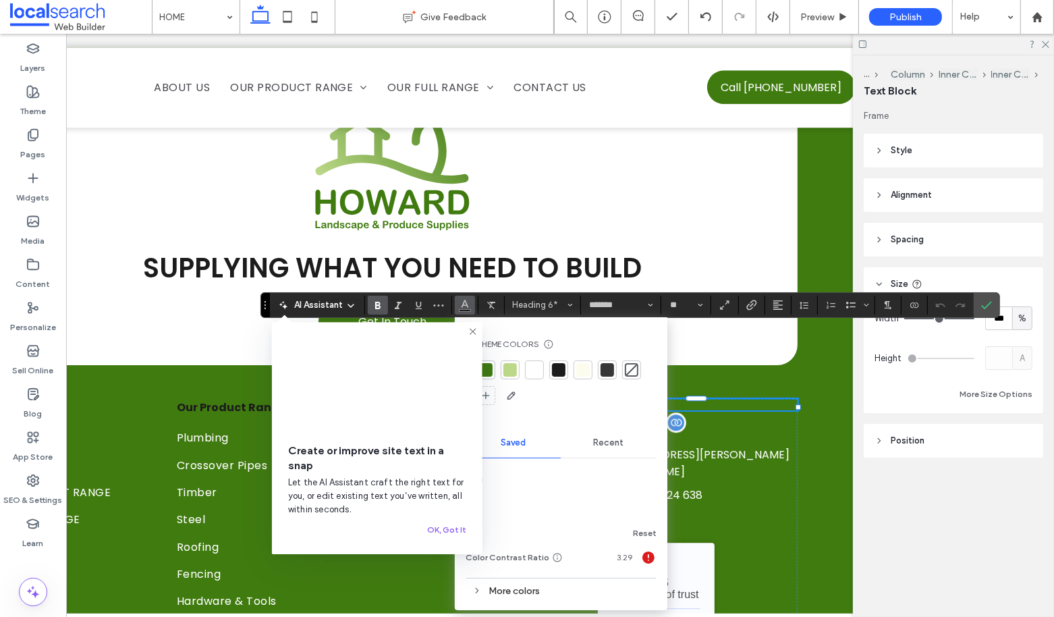
click at [536, 370] on div at bounding box center [534, 369] width 13 height 13
click at [981, 304] on icon "Confirm" at bounding box center [986, 305] width 11 height 11
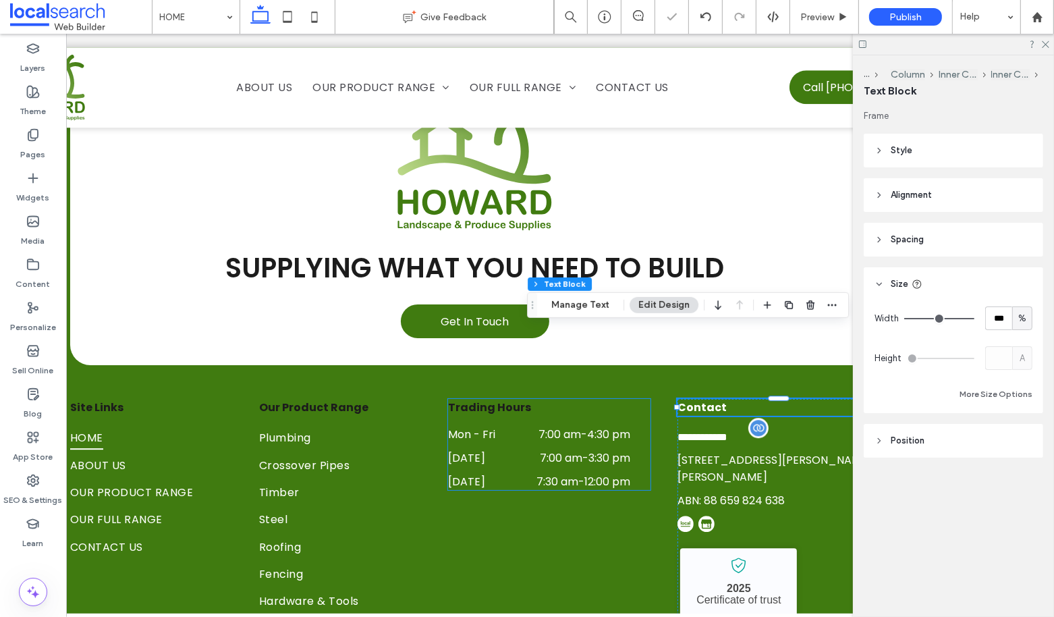
scroll to position [0, 51]
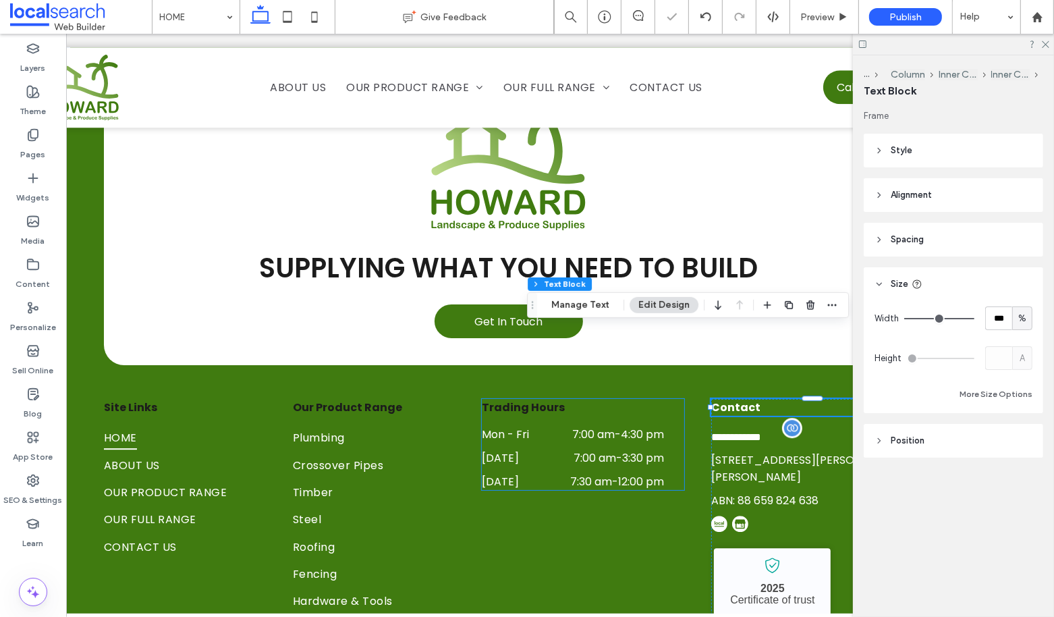
click at [508, 399] on span "Trading Hours" at bounding box center [523, 407] width 83 height 16
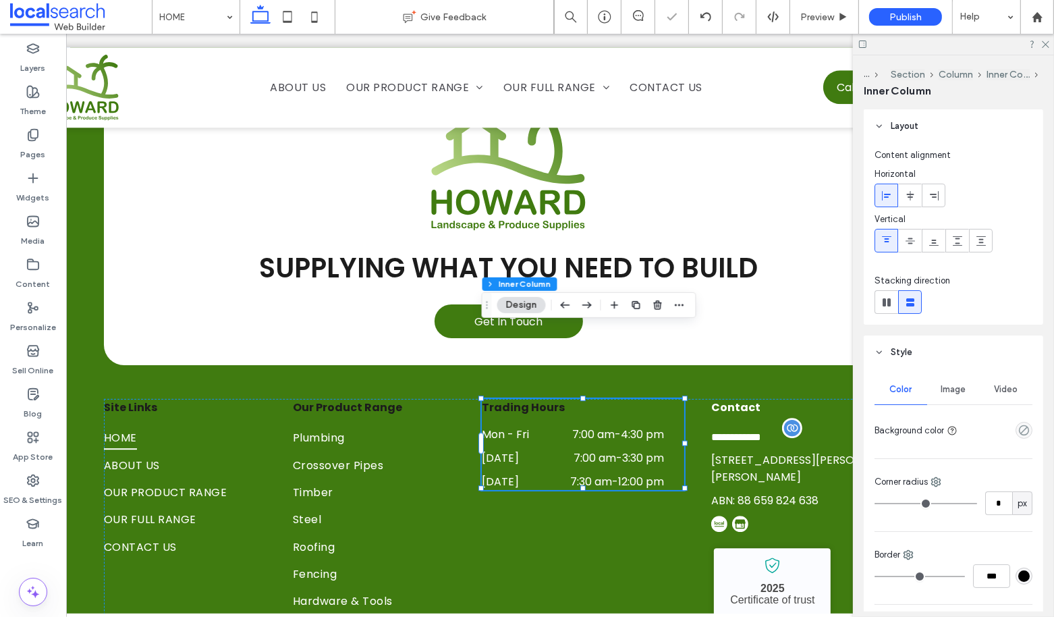
click at [508, 399] on span "Trading Hours" at bounding box center [523, 407] width 83 height 16
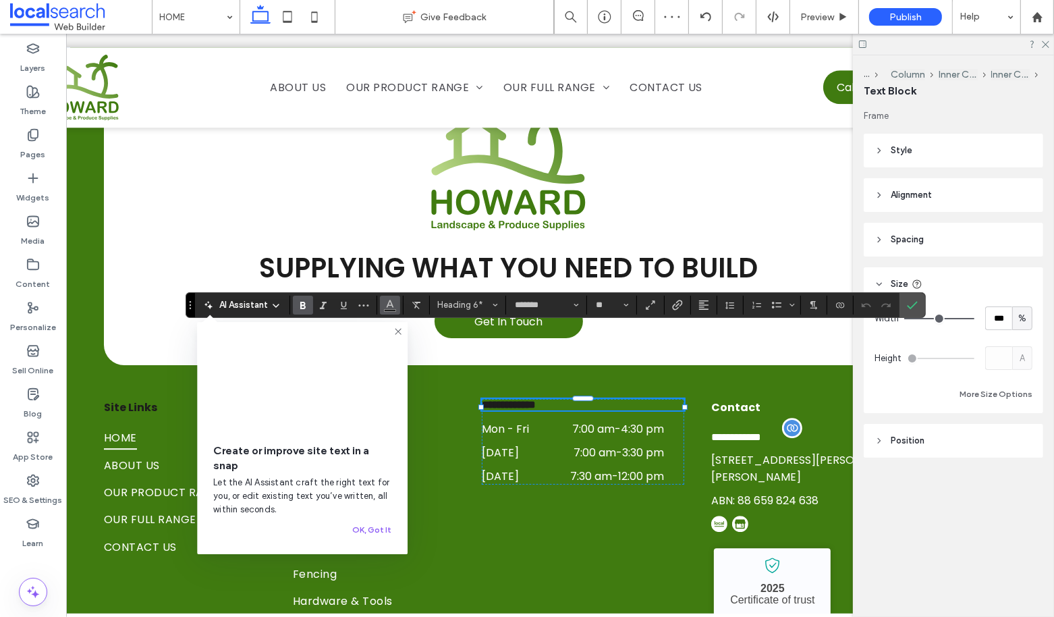
click at [393, 305] on icon "Color" at bounding box center [390, 303] width 11 height 11
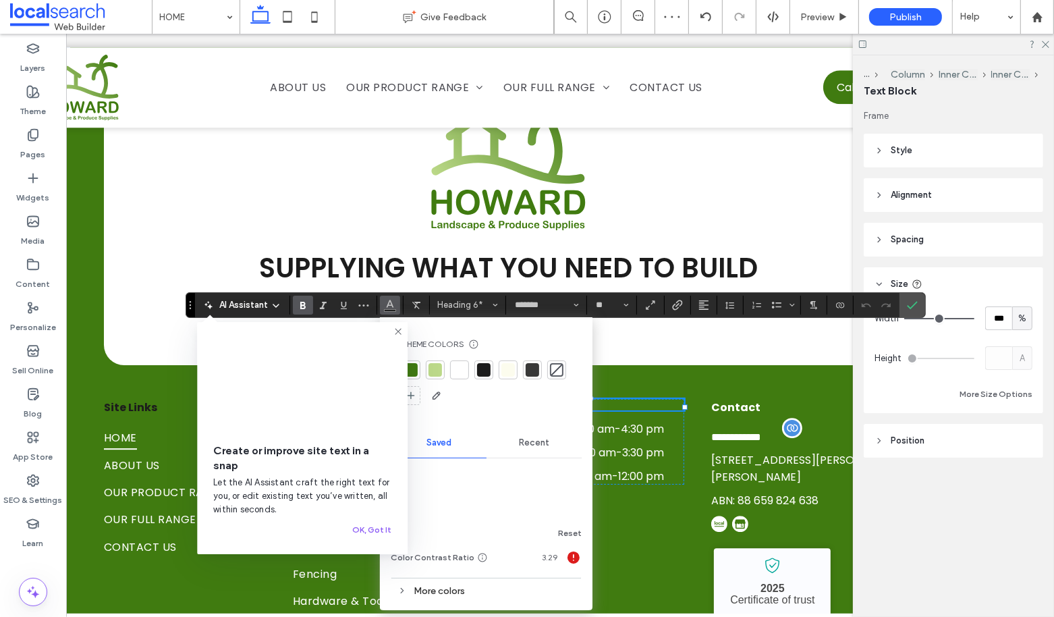
click at [460, 374] on div at bounding box center [459, 369] width 13 height 13
click at [908, 303] on icon "Confirm" at bounding box center [912, 305] width 11 height 11
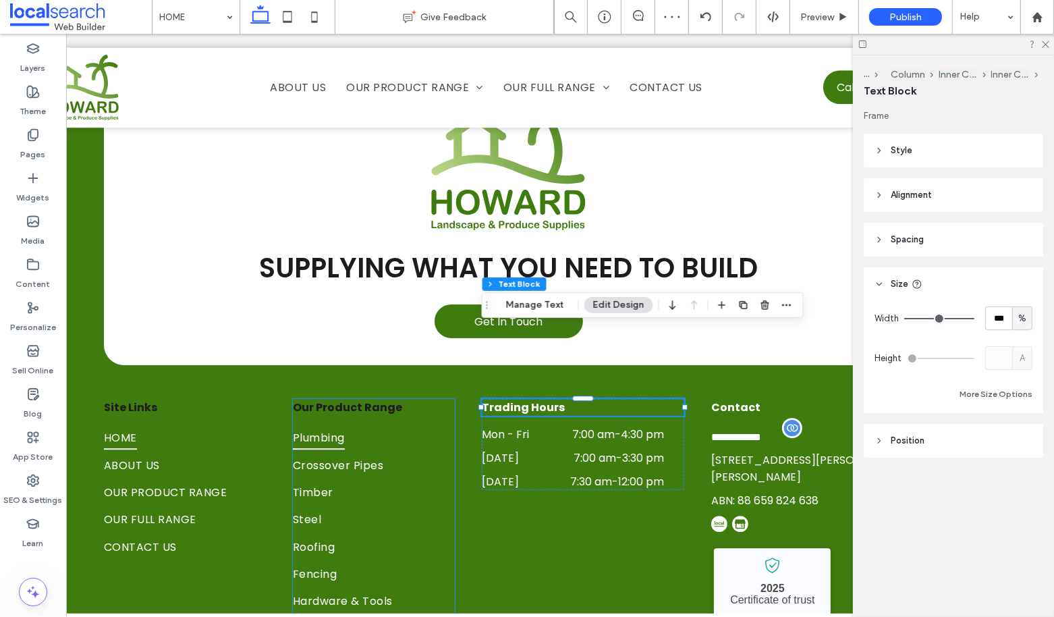
scroll to position [0, 0]
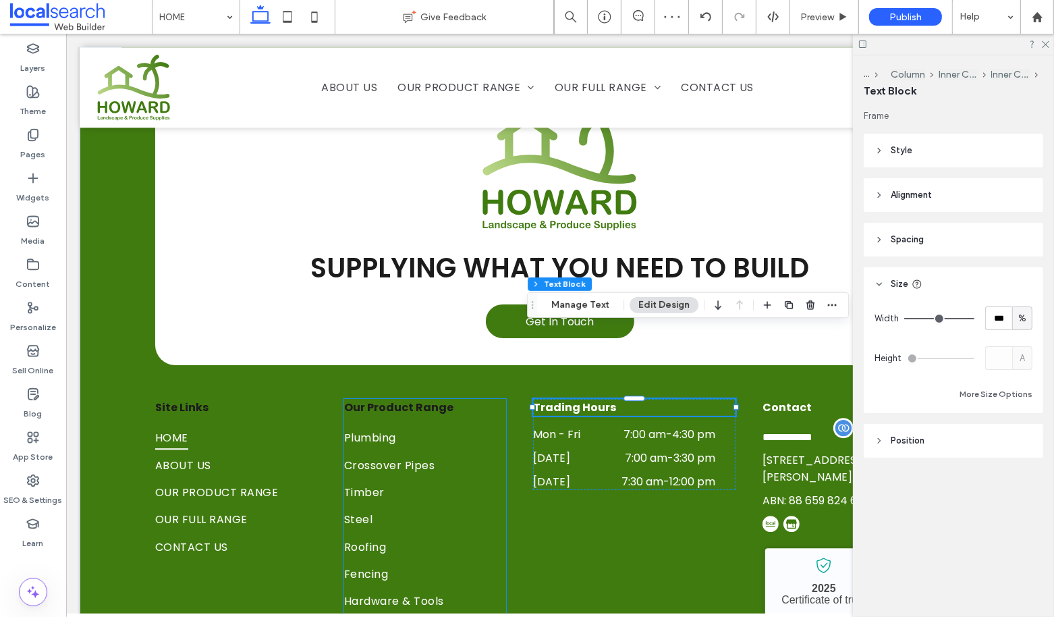
click at [418, 399] on span "Our Product Range" at bounding box center [397, 407] width 109 height 16
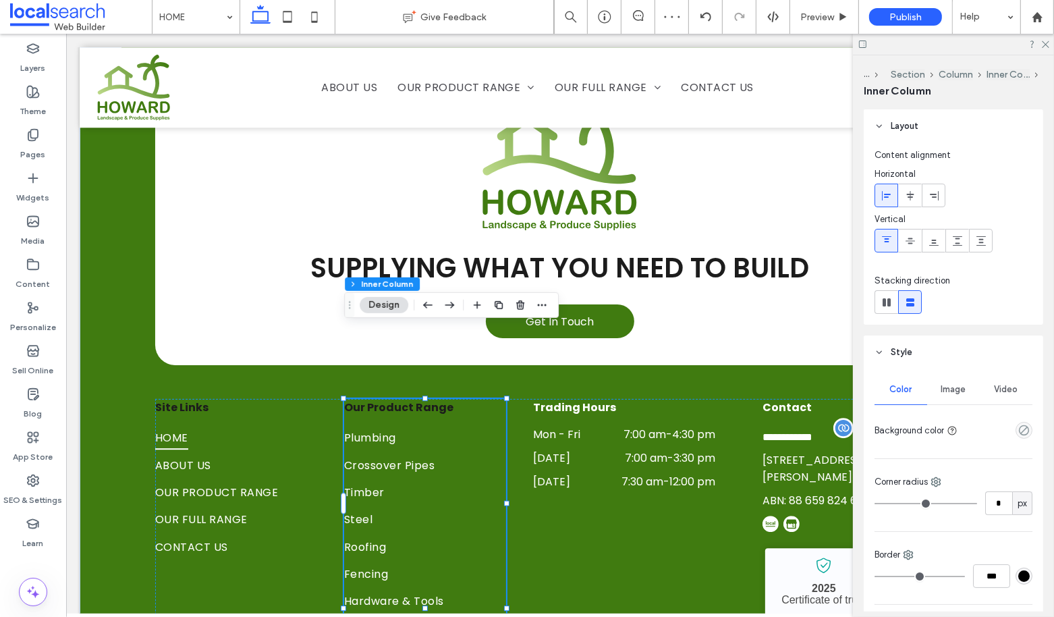
click at [418, 399] on span "Our Product Range" at bounding box center [397, 407] width 109 height 16
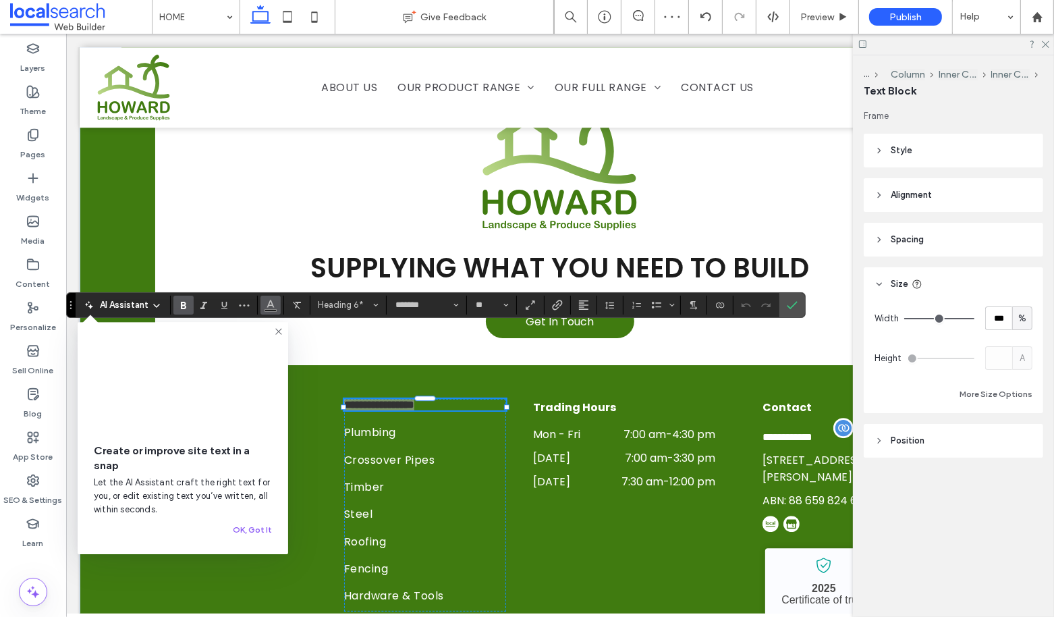
click at [265, 299] on icon "Color" at bounding box center [270, 303] width 11 height 11
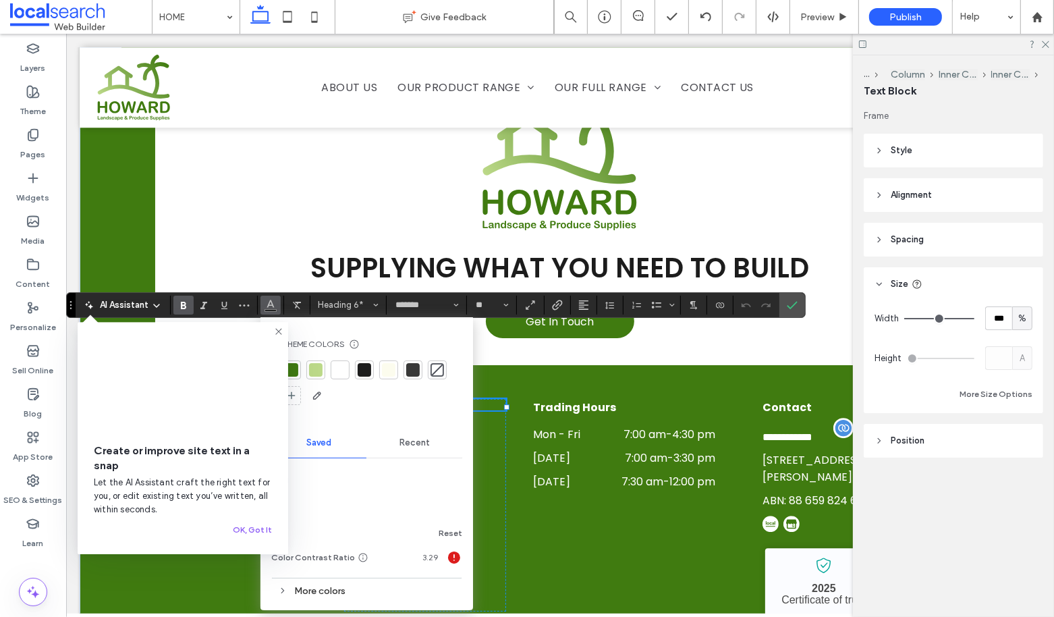
click at [339, 363] on div at bounding box center [339, 369] width 13 height 13
click at [782, 308] on label "Confirm" at bounding box center [792, 305] width 20 height 24
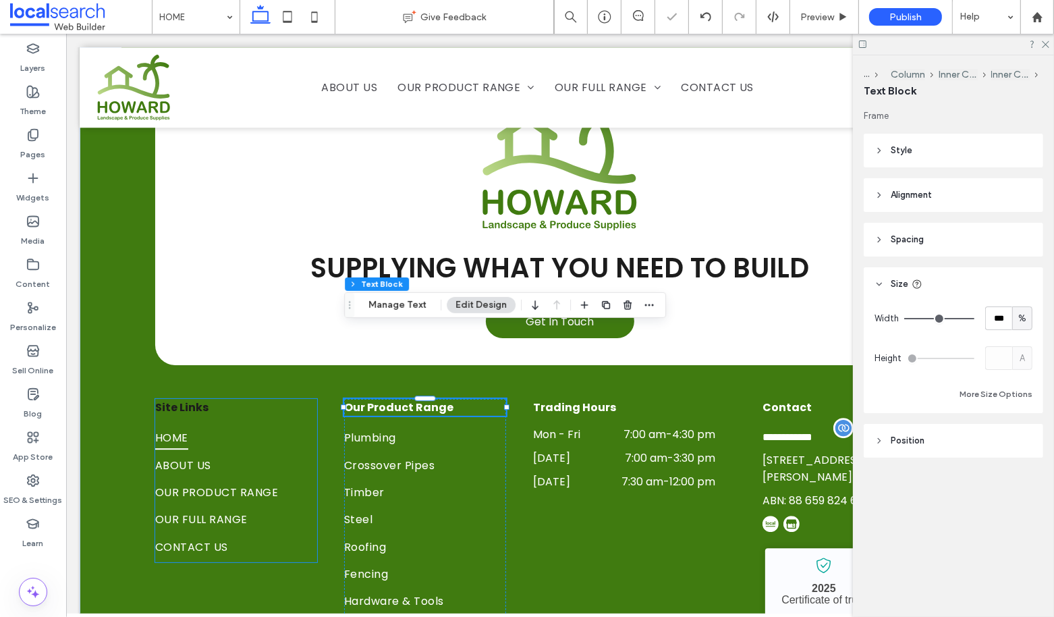
click at [180, 399] on span "Site Links" at bounding box center [181, 407] width 53 height 16
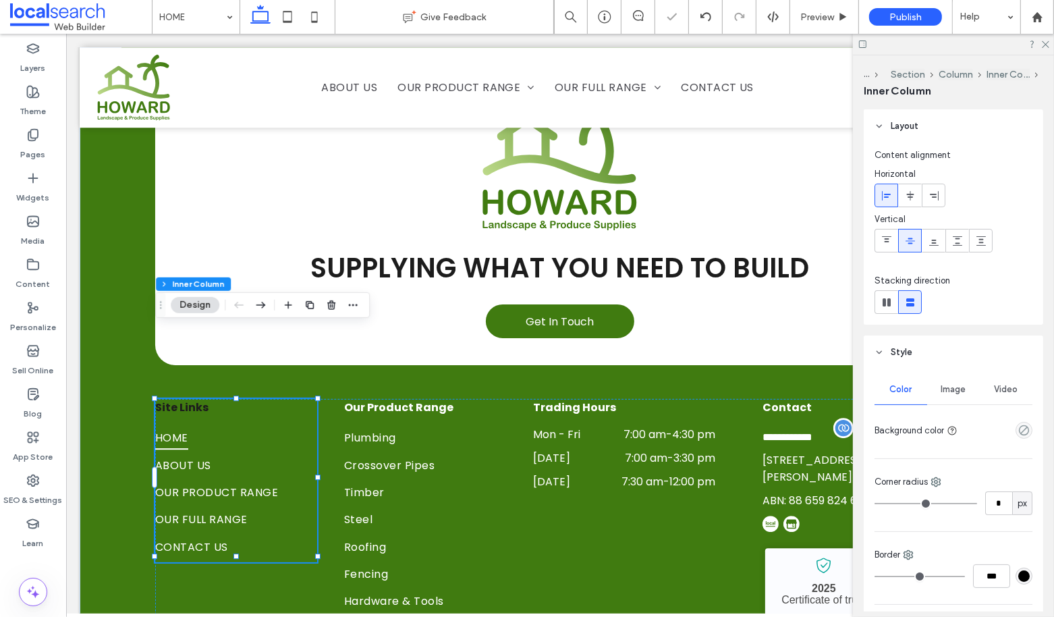
click at [180, 399] on span "Site Links" at bounding box center [181, 407] width 53 height 16
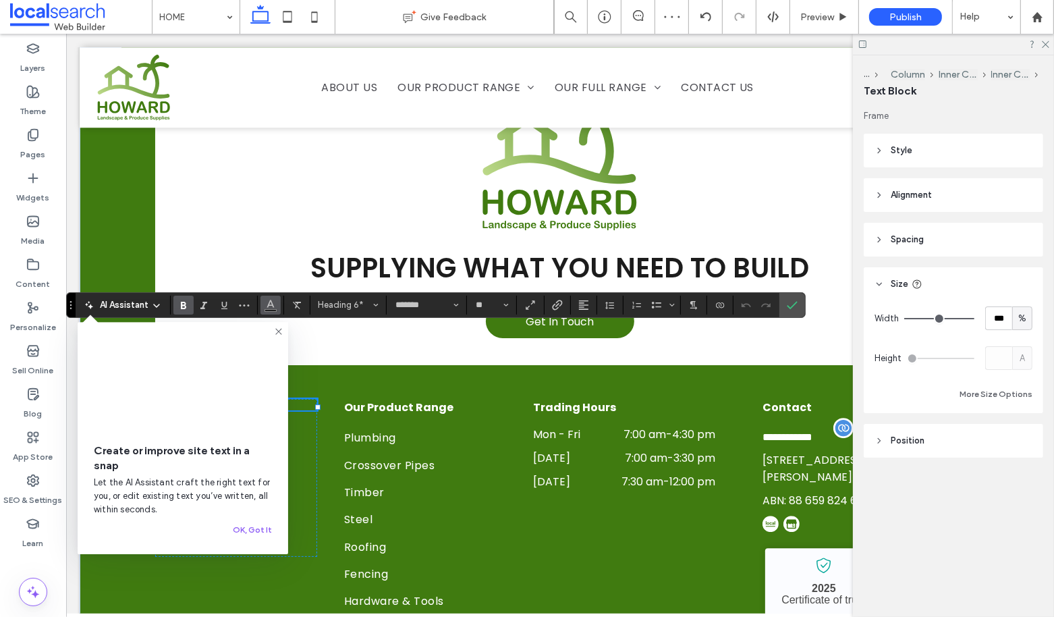
click at [267, 298] on icon "Color" at bounding box center [270, 303] width 11 height 11
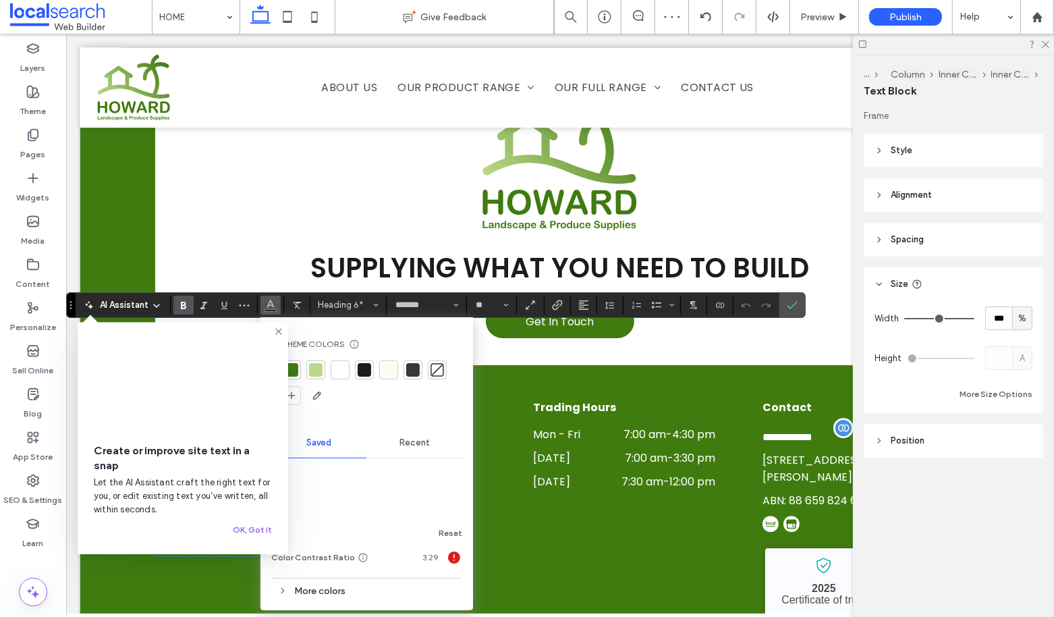
click at [344, 368] on div at bounding box center [339, 369] width 13 height 13
click at [787, 302] on icon "Confirm" at bounding box center [792, 305] width 11 height 11
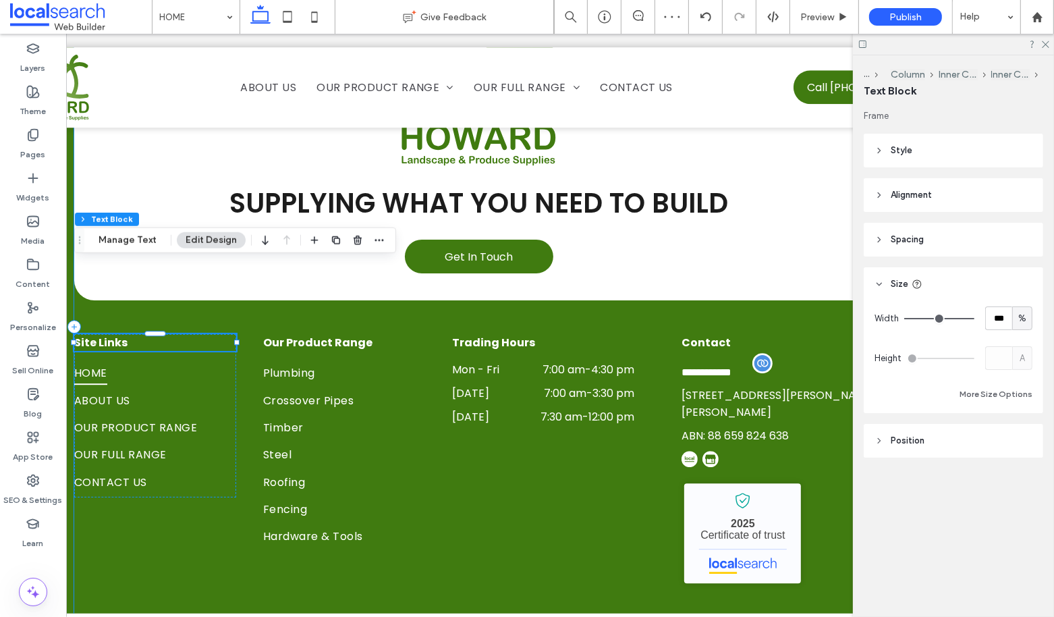
scroll to position [0, 200]
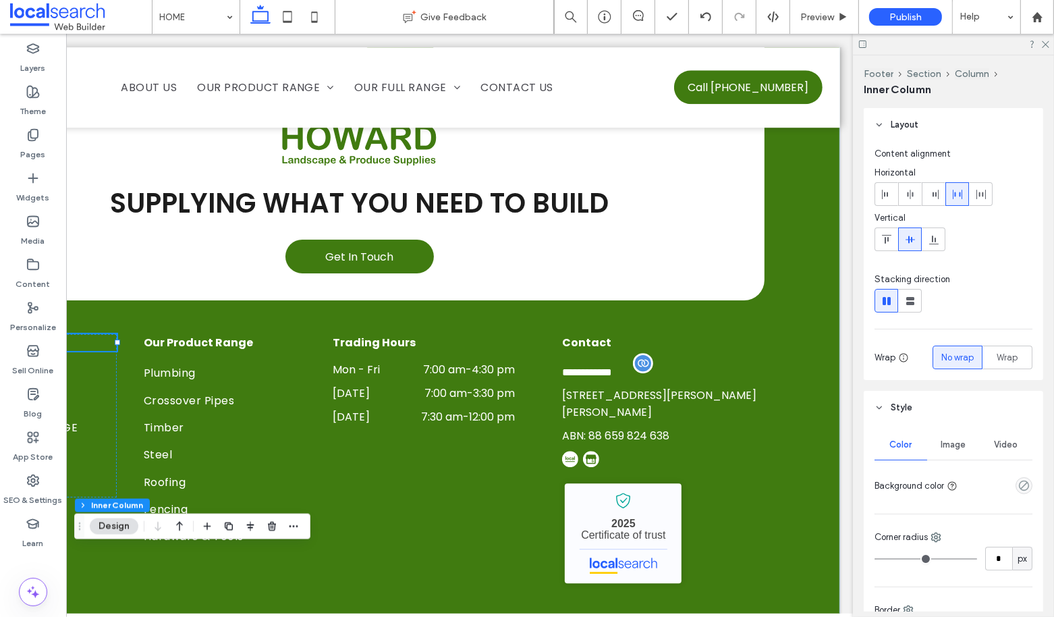
type input "**"
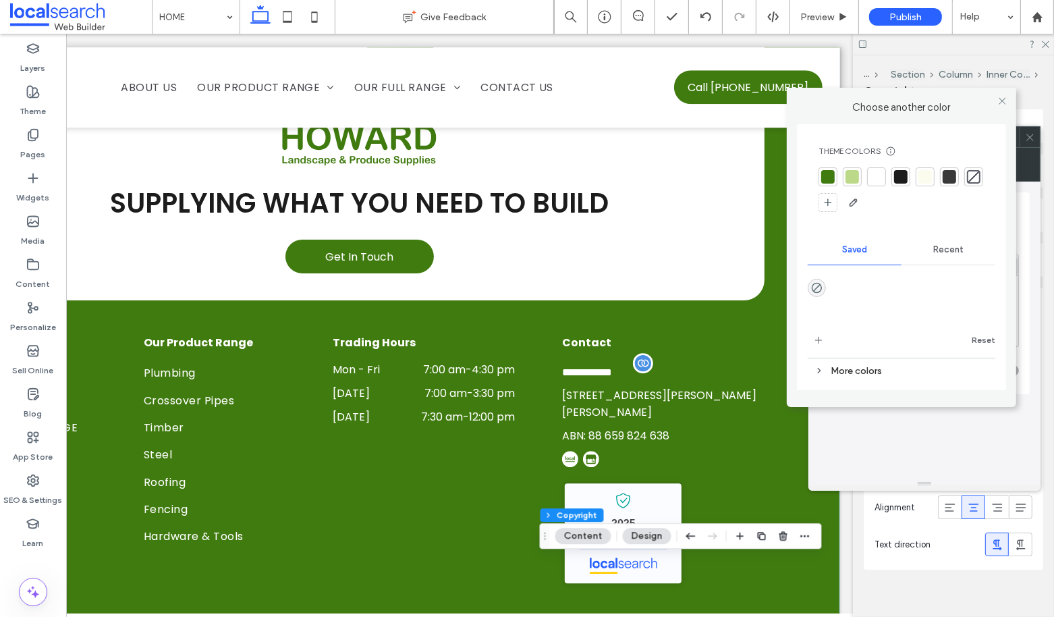
click at [913, 264] on body ".wqwq-1{fill:#231f20;} .cls-1q, .cls-2q { fill-rule: evenodd; } .cls-2q { fill:…" at bounding box center [527, 308] width 1054 height 617
click at [883, 171] on div at bounding box center [876, 176] width 13 height 13
click at [1006, 99] on icon at bounding box center [1002, 101] width 10 height 10
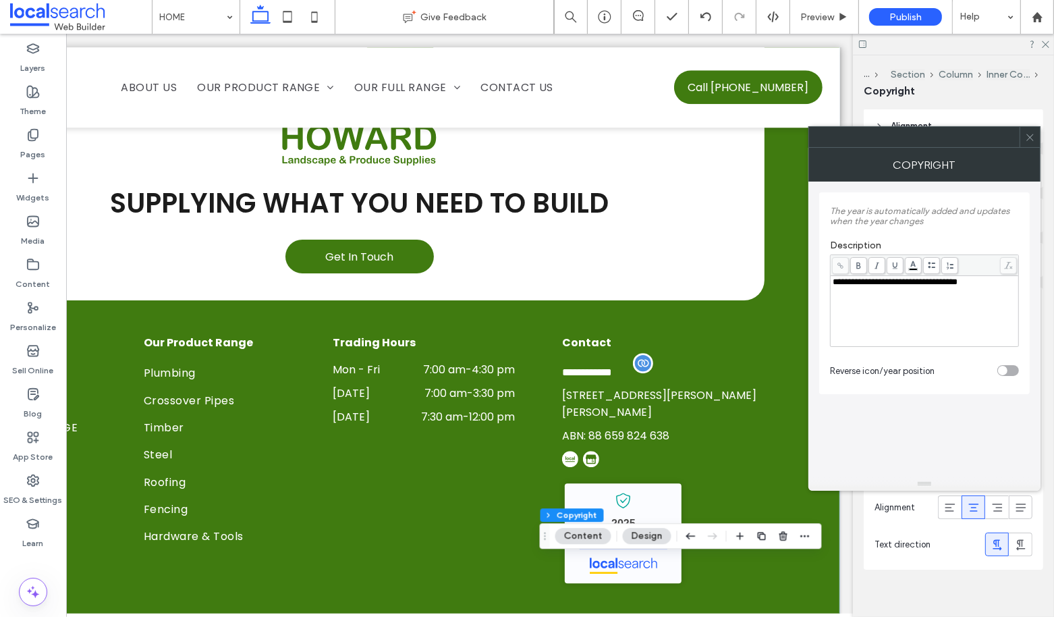
click at [1032, 136] on icon at bounding box center [1030, 137] width 10 height 10
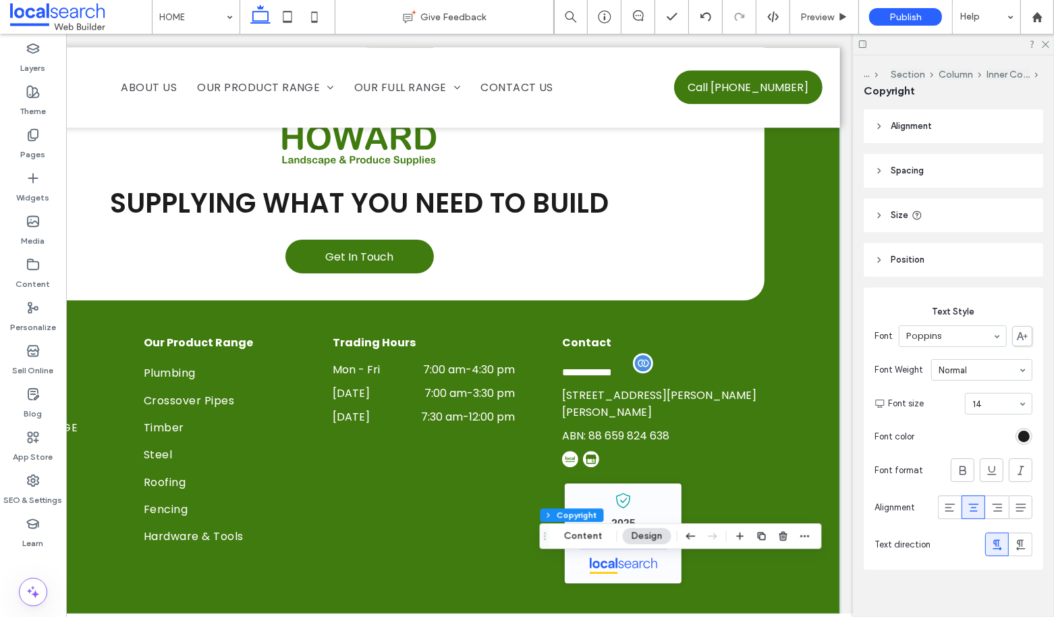
click at [1018, 433] on div "rgb(28, 28, 28)" at bounding box center [1024, 436] width 17 height 17
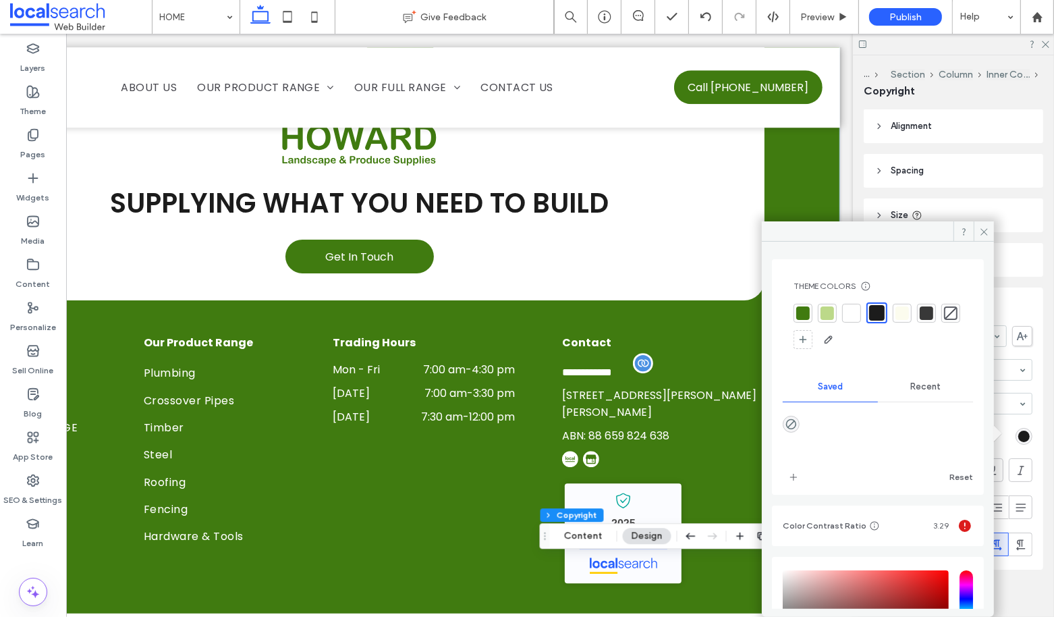
click at [845, 307] on div at bounding box center [851, 312] width 13 height 13
click at [984, 223] on span at bounding box center [984, 231] width 20 height 20
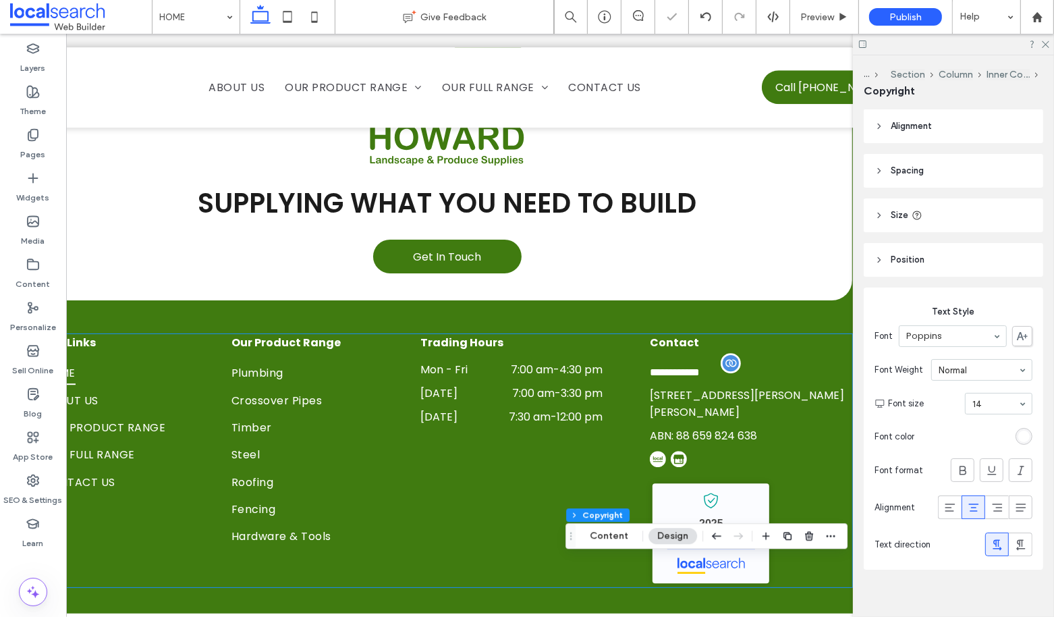
scroll to position [0, 0]
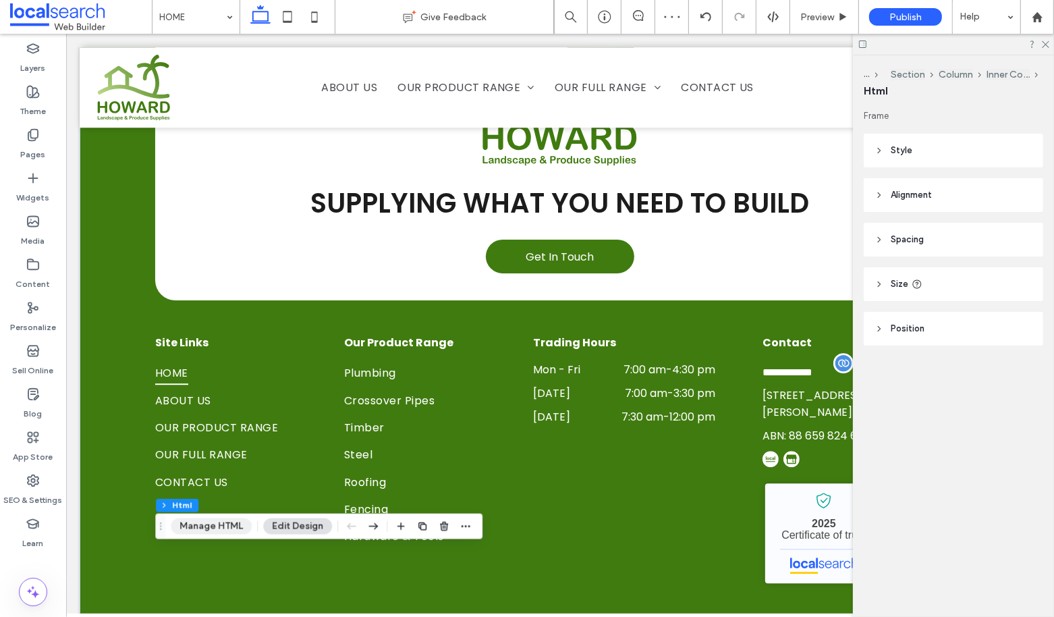
click at [189, 526] on button "Manage HTML" at bounding box center [211, 526] width 81 height 16
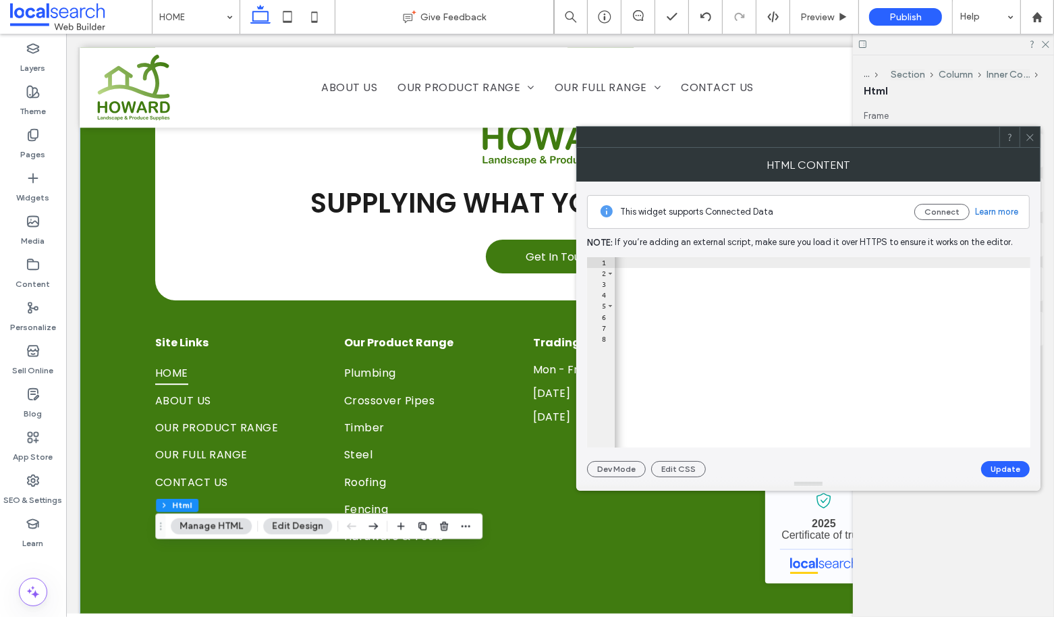
scroll to position [0, 712]
click at [999, 285] on div "<!--Powered BY LS White--> < a href = "https://business.localsearch.com.au/sear…" at bounding box center [467, 363] width 1128 height 213
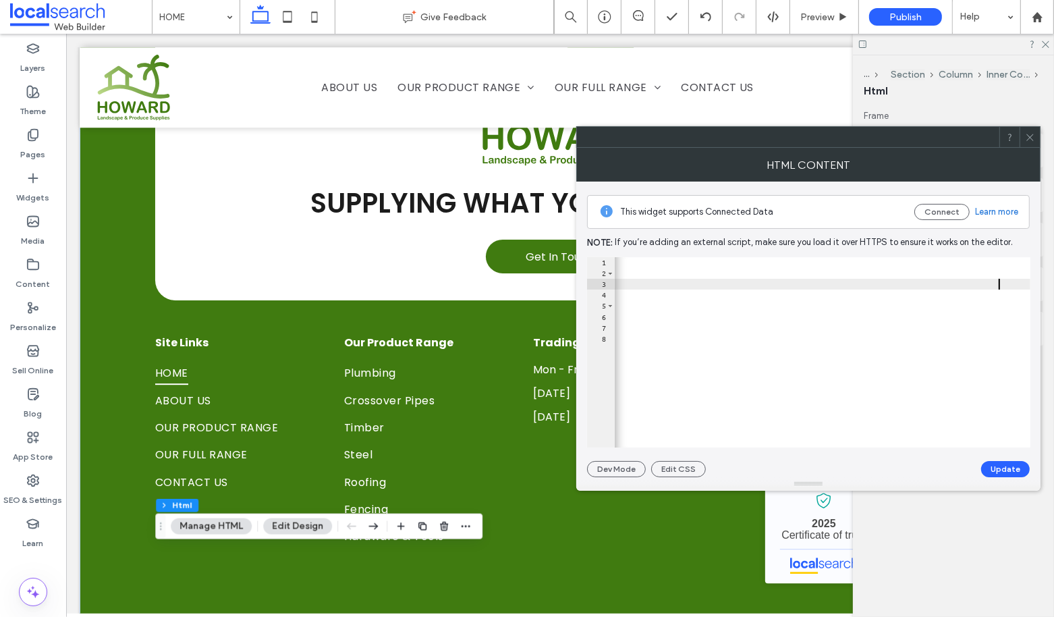
scroll to position [0, 692]
type textarea "**"
click at [999, 464] on button "Update" at bounding box center [1005, 469] width 49 height 16
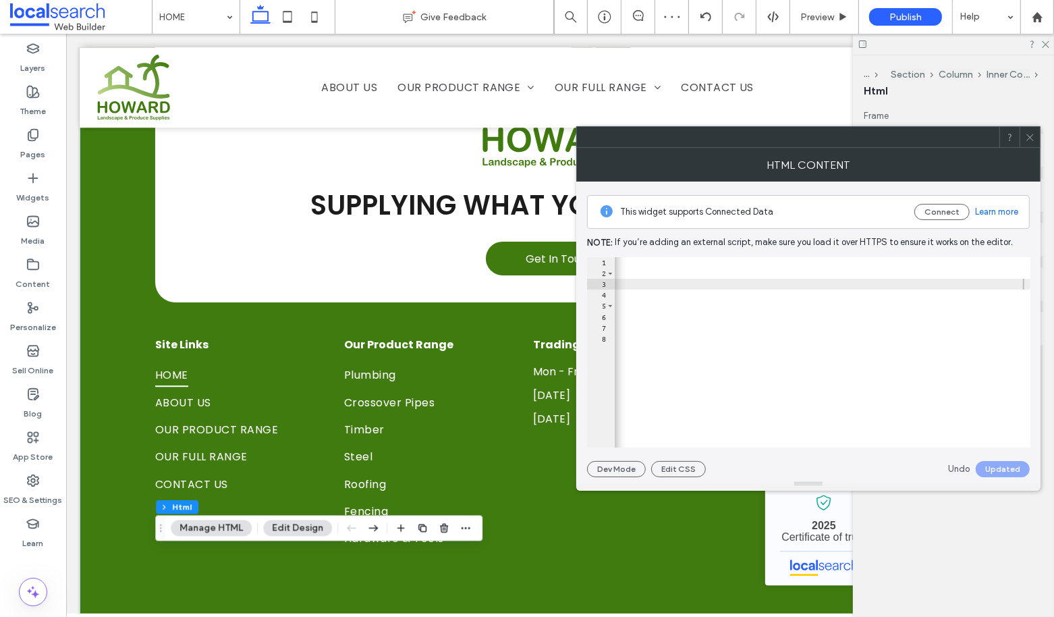
click at [1026, 135] on icon at bounding box center [1030, 137] width 10 height 10
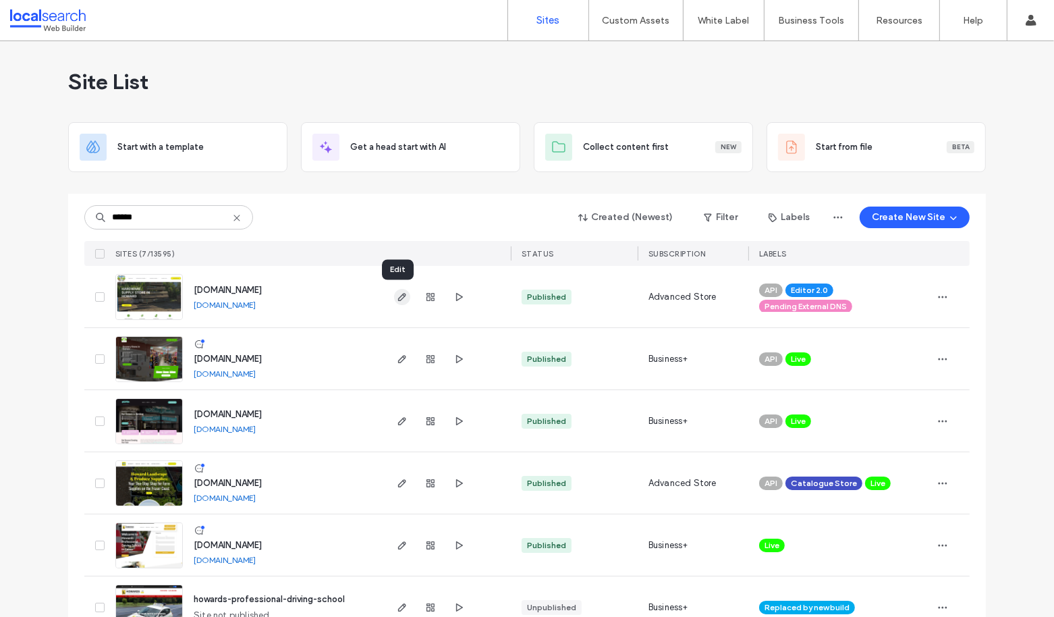
type input "******"
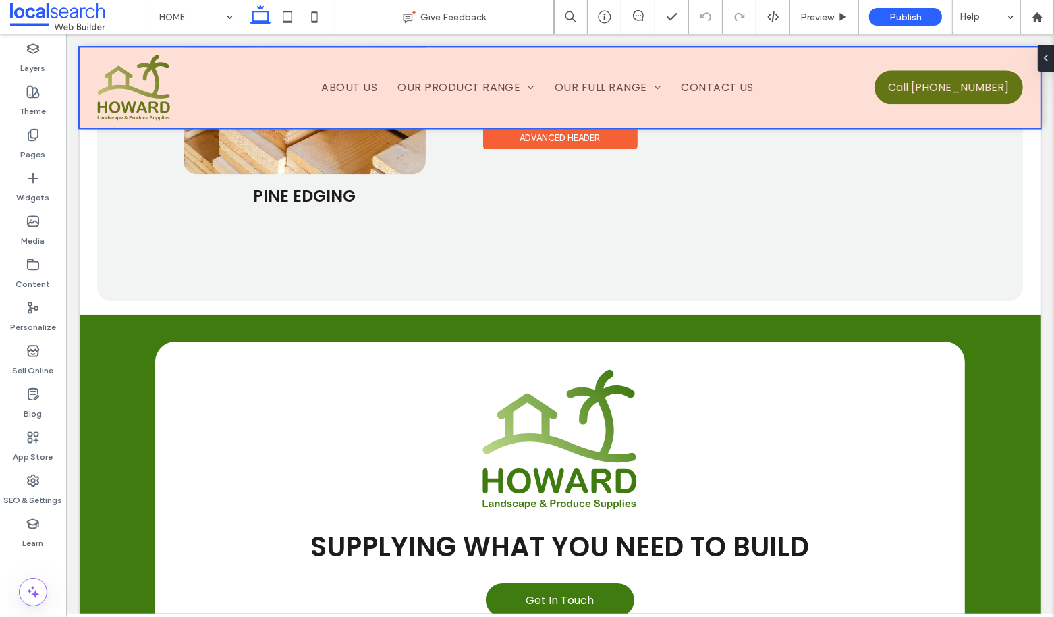
scroll to position [3548, 0]
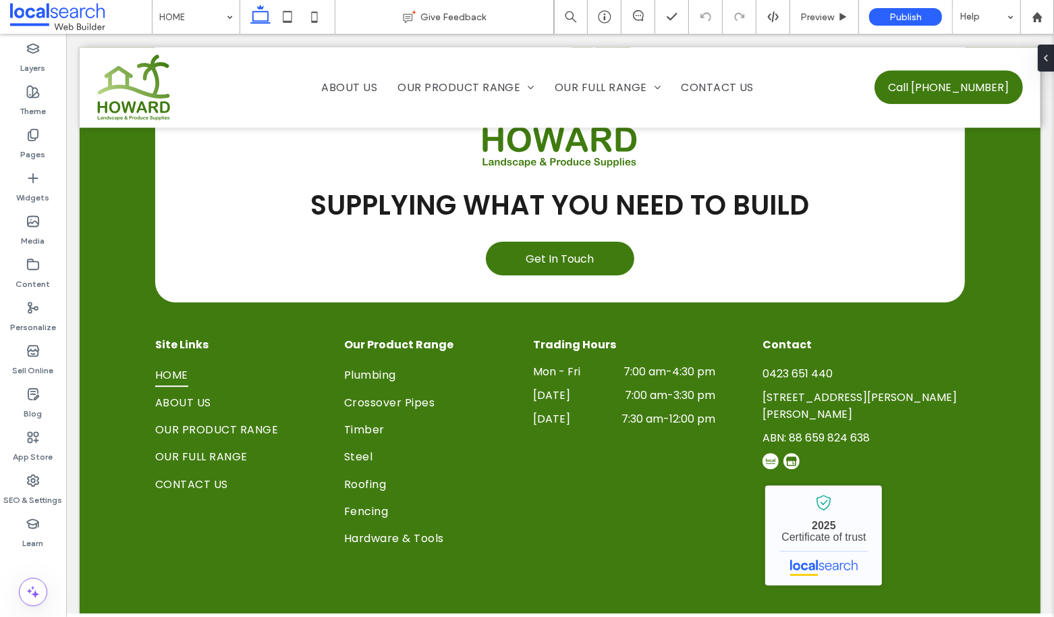
type input "**"
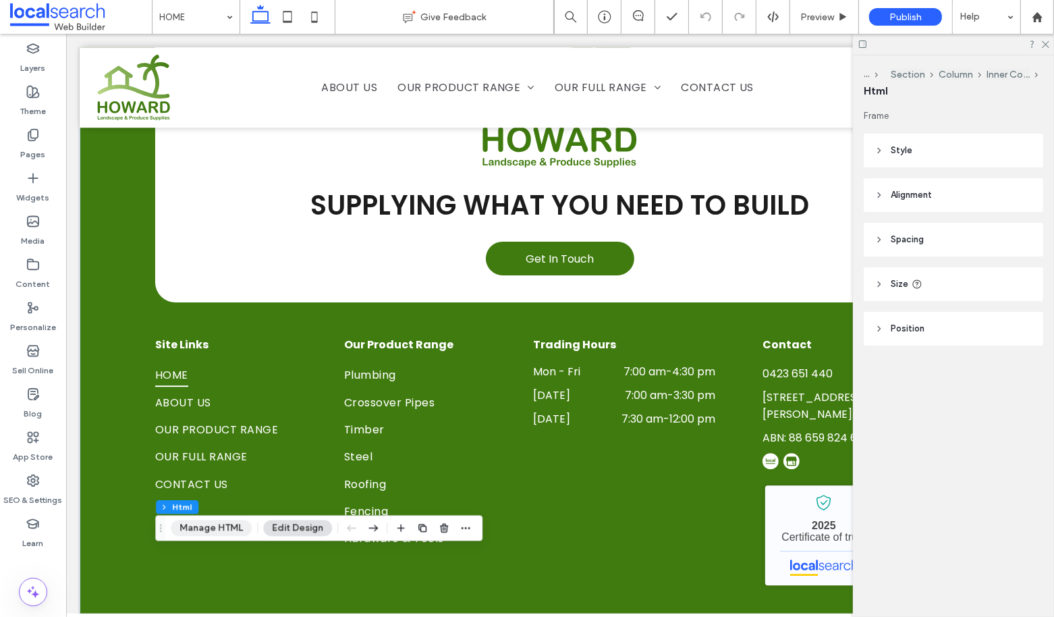
click at [204, 528] on button "Manage HTML" at bounding box center [211, 528] width 81 height 16
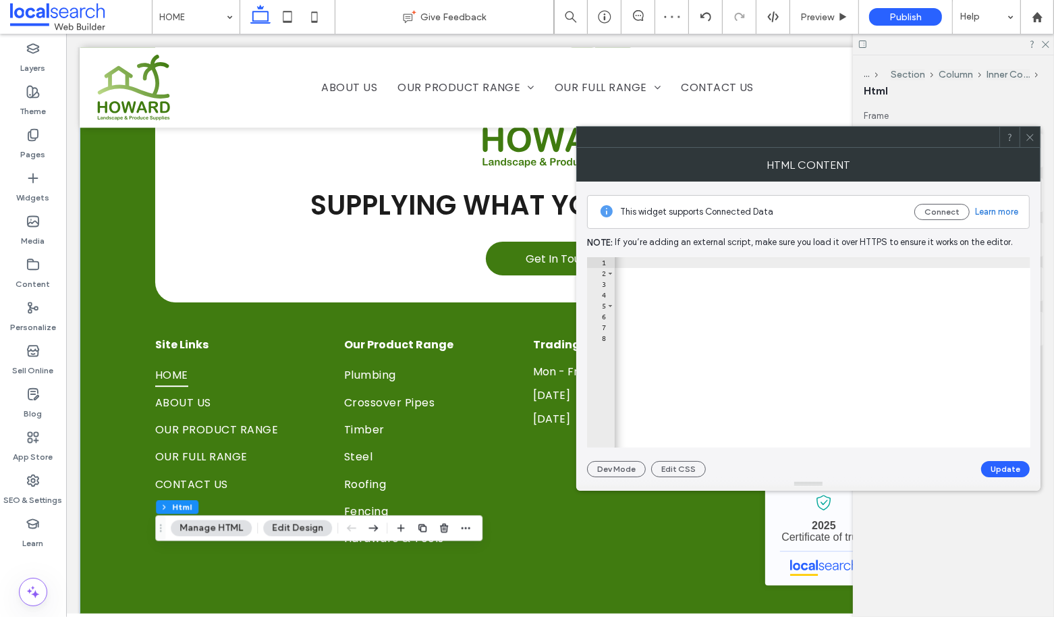
scroll to position [0, 716]
click at [997, 283] on div "<!-- Powered BY LS White --> < a href = "https://business.localsearch.com.au/se…" at bounding box center [464, 363] width 1132 height 213
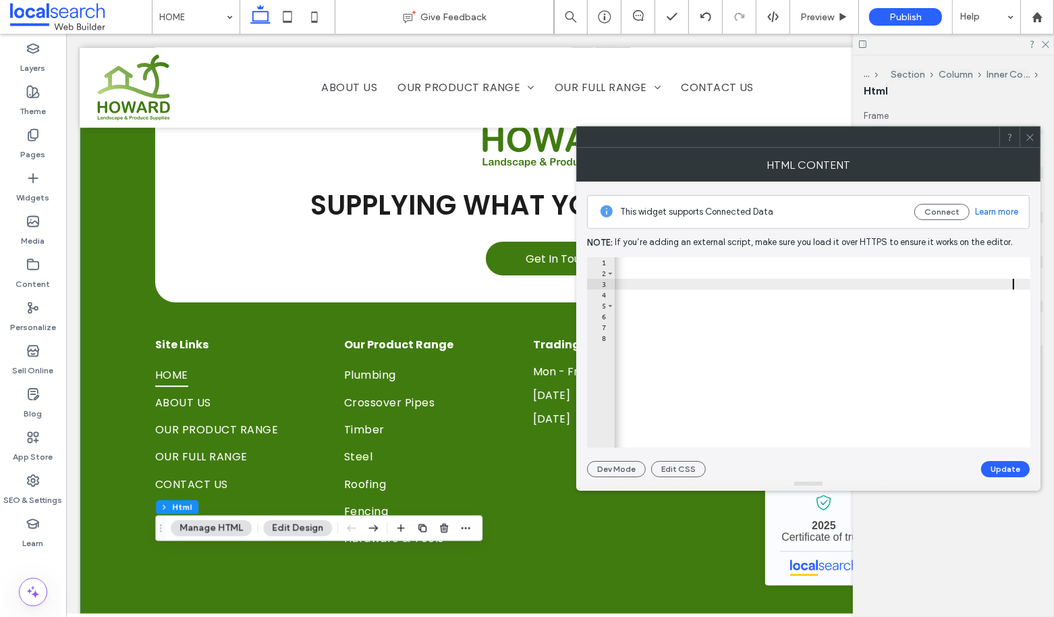
scroll to position [0, 693]
type textarea "**********"
click at [1008, 475] on button "Update" at bounding box center [1005, 469] width 49 height 16
click at [1034, 136] on icon at bounding box center [1030, 137] width 10 height 10
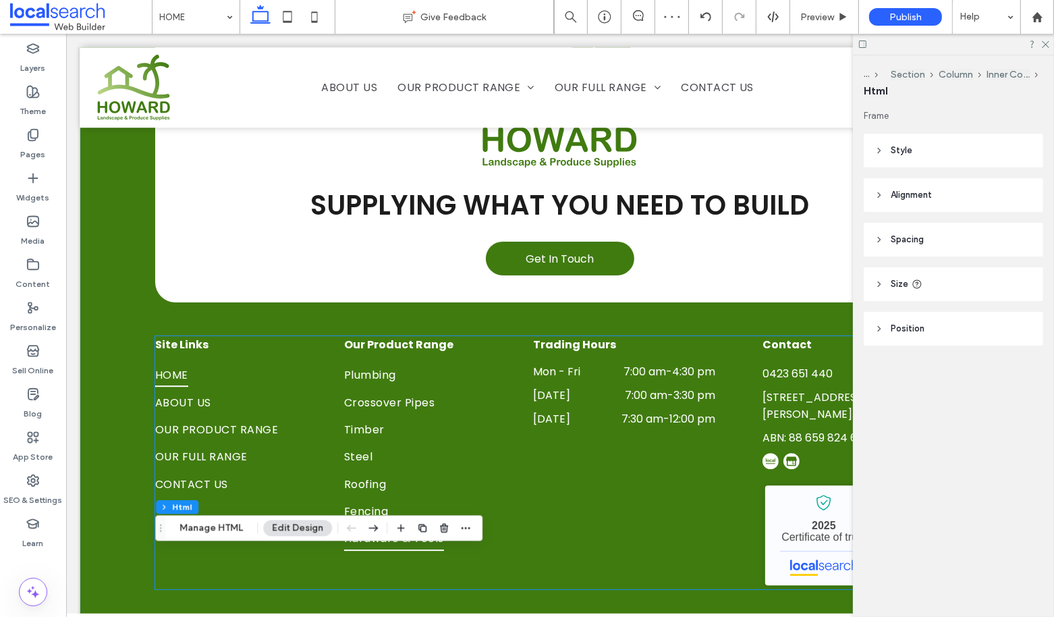
scroll to position [0, 200]
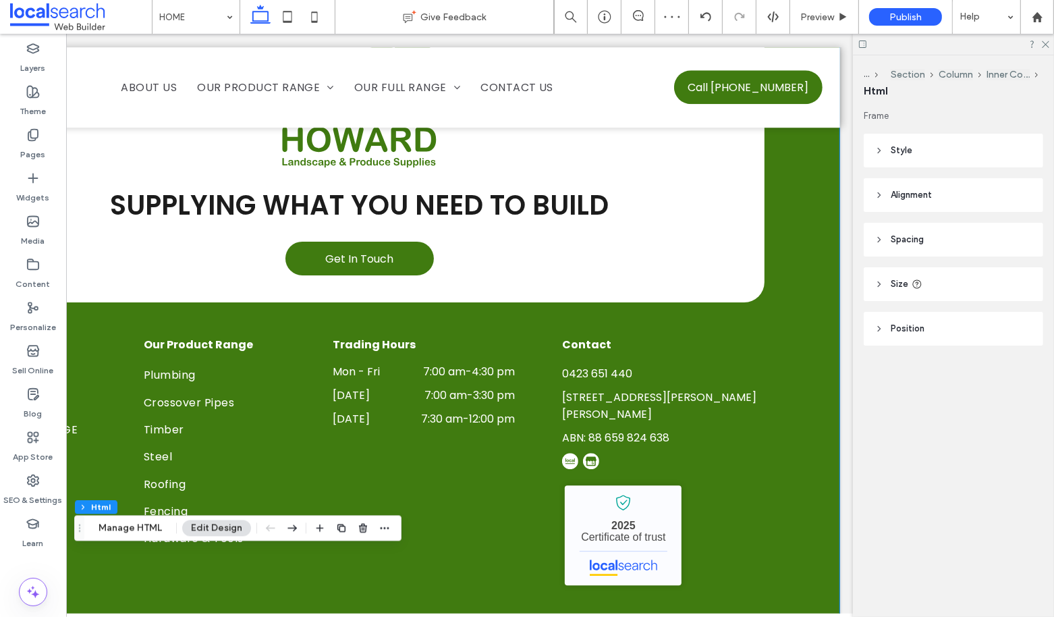
click at [787, 335] on div "SUPPLYING WHAT YOU NEED TO BUILD Get In Touch Site Links HOME ABOUT US OUR PROD…" at bounding box center [360, 328] width 961 height 711
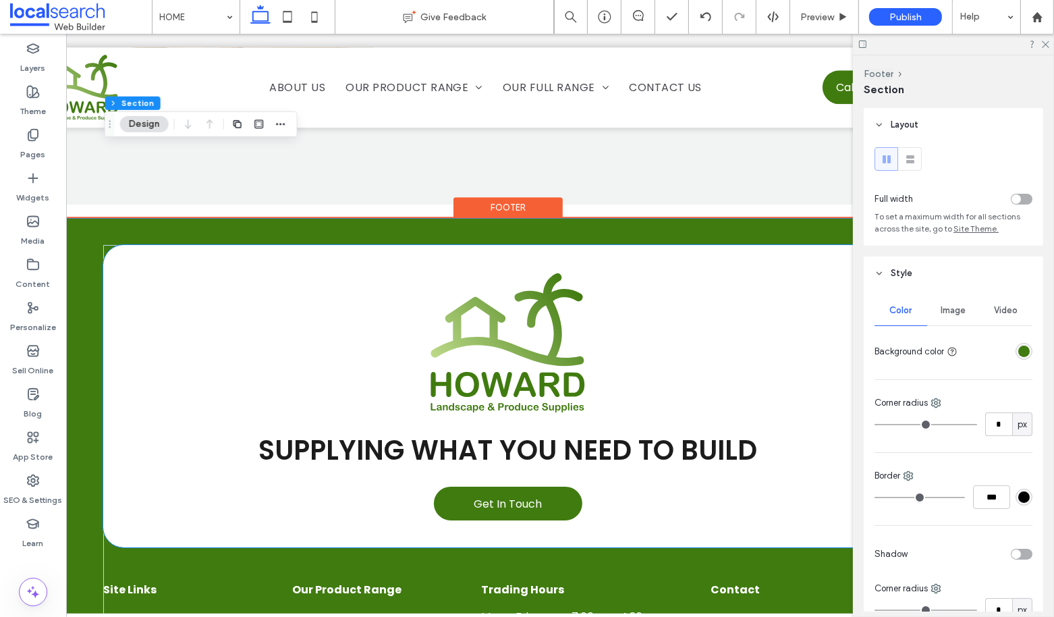
scroll to position [0, 55]
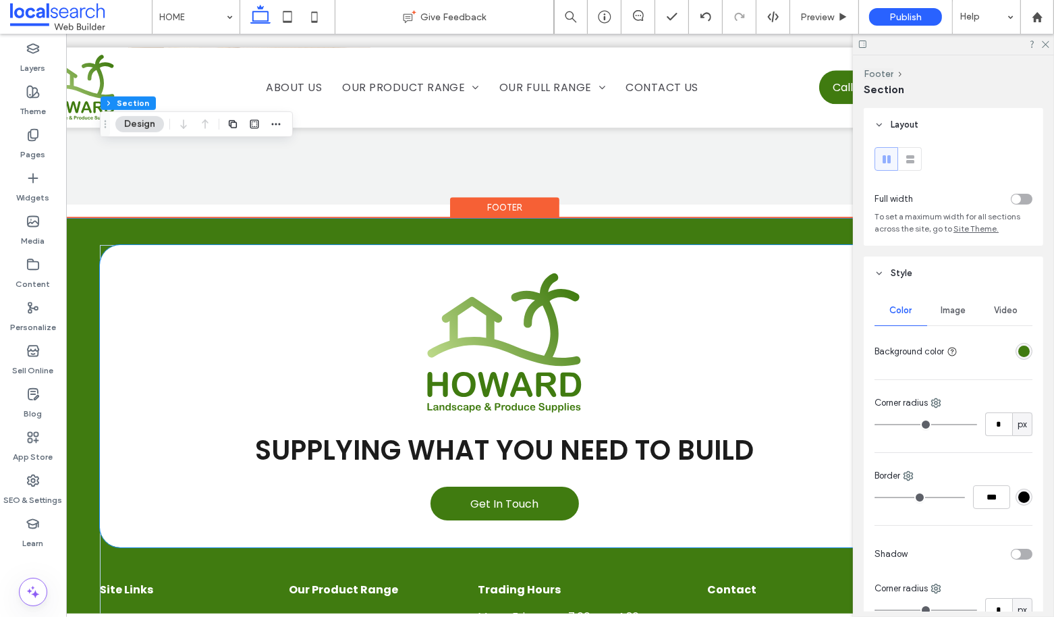
click at [534, 296] on img at bounding box center [504, 343] width 157 height 142
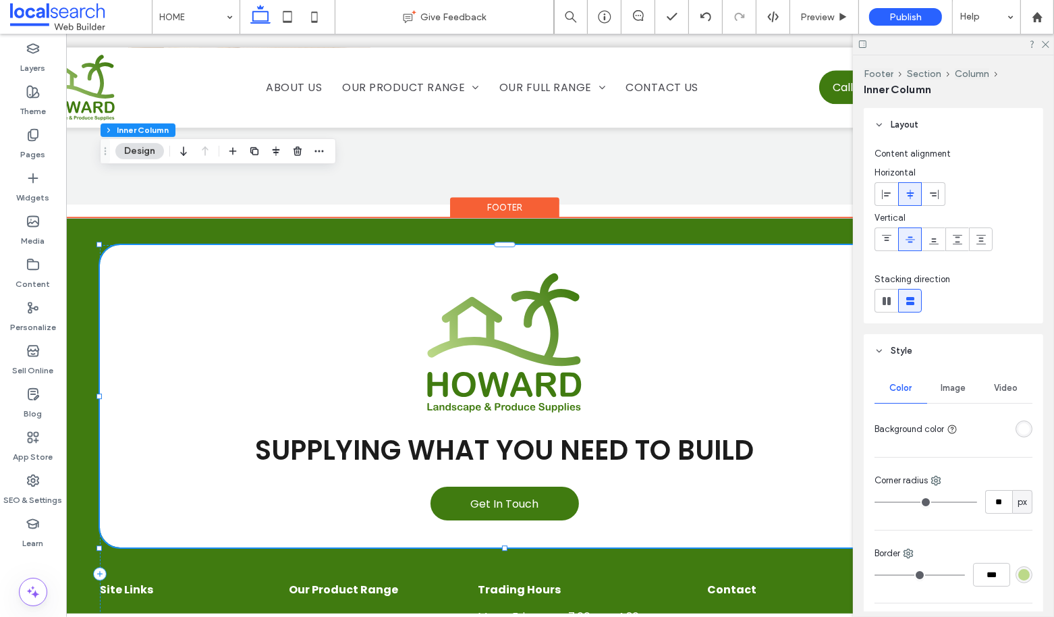
click at [534, 296] on img at bounding box center [504, 343] width 157 height 142
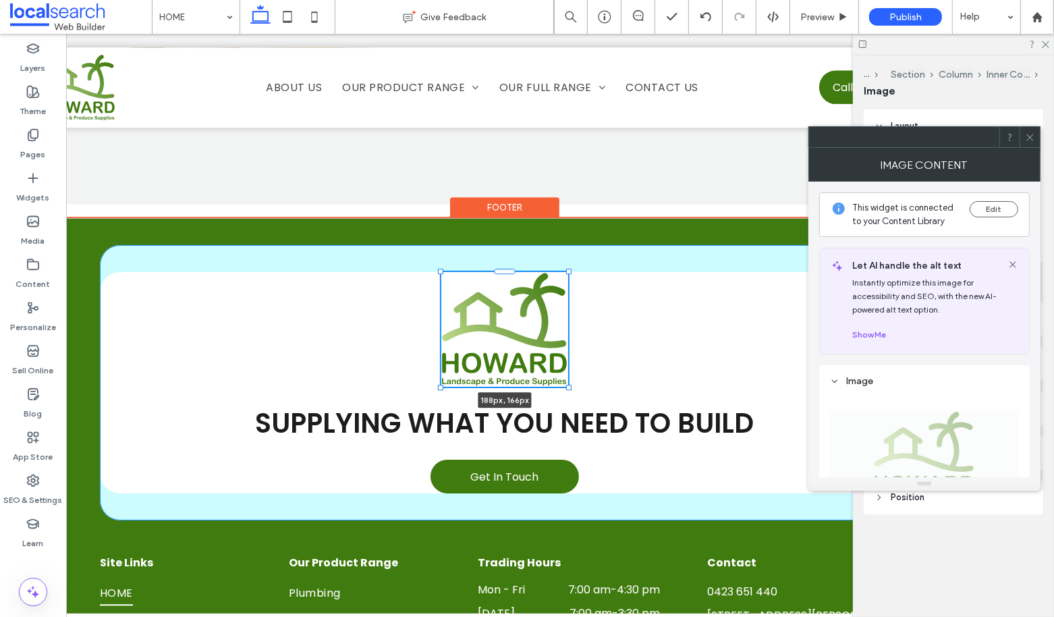
drag, startPoint x: 584, startPoint y: 340, endPoint x: 567, endPoint y: 326, distance: 21.5
click at [567, 326] on div "188px , 166px SUPPLYING WHAT YOU NEED TO BUILD Get In Touch Site Links HOME ABO…" at bounding box center [505, 560] width 810 height 684
type input "***"
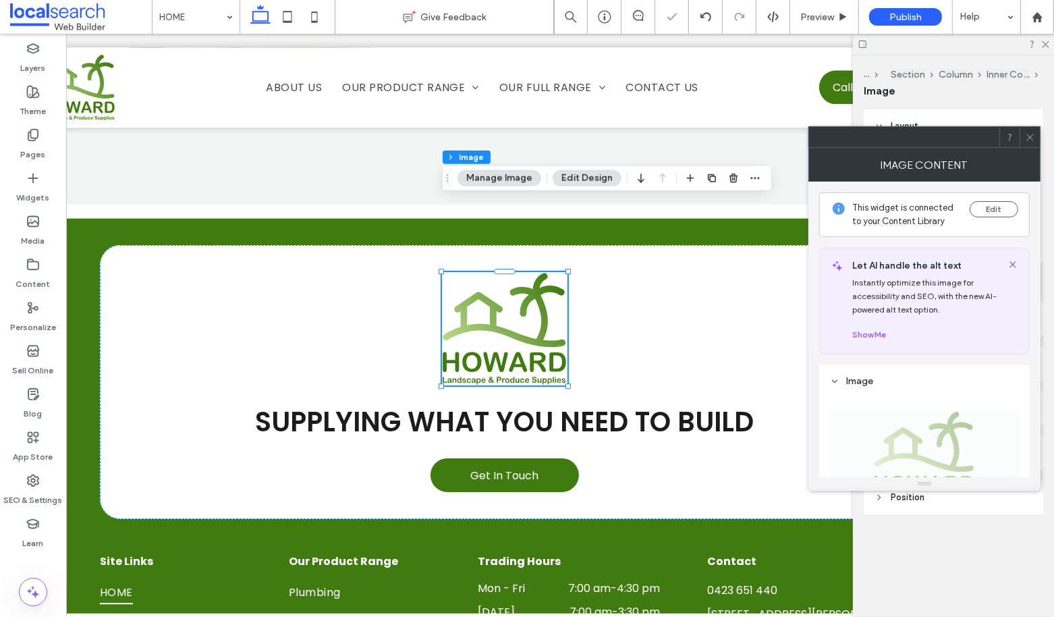
click at [1032, 134] on icon at bounding box center [1030, 137] width 10 height 10
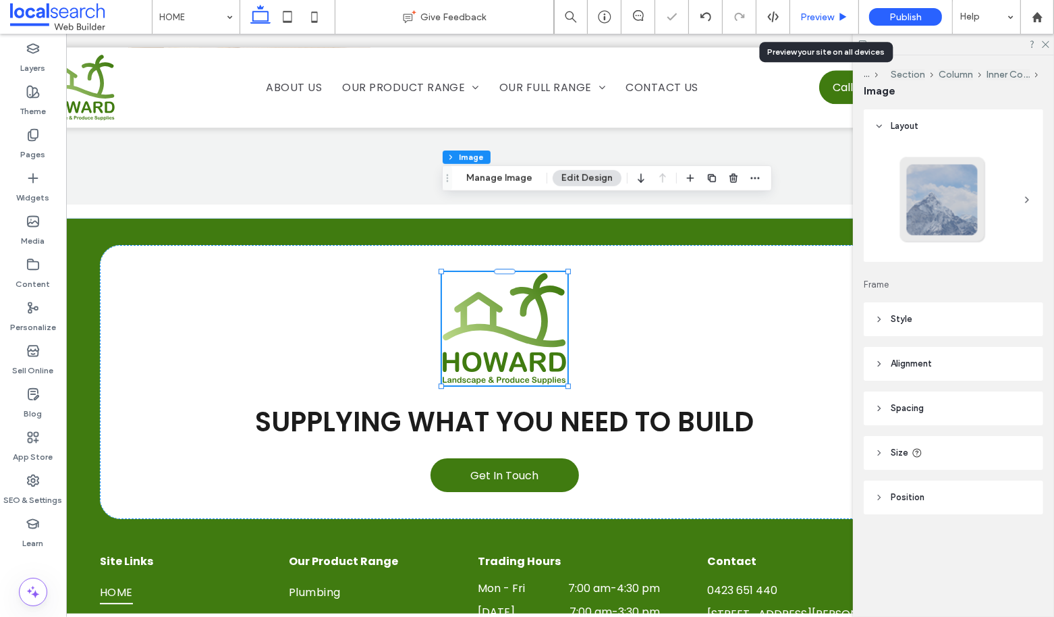
click at [821, 9] on div "Preview" at bounding box center [824, 17] width 69 height 34
click at [816, 18] on span "Preview" at bounding box center [817, 16] width 34 height 11
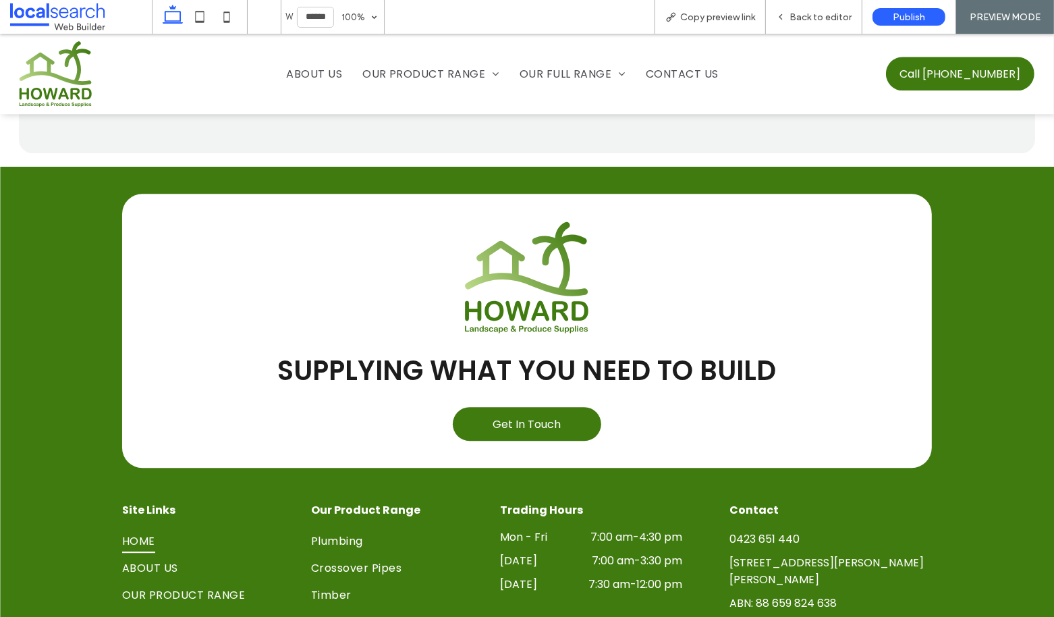
scroll to position [3335, 0]
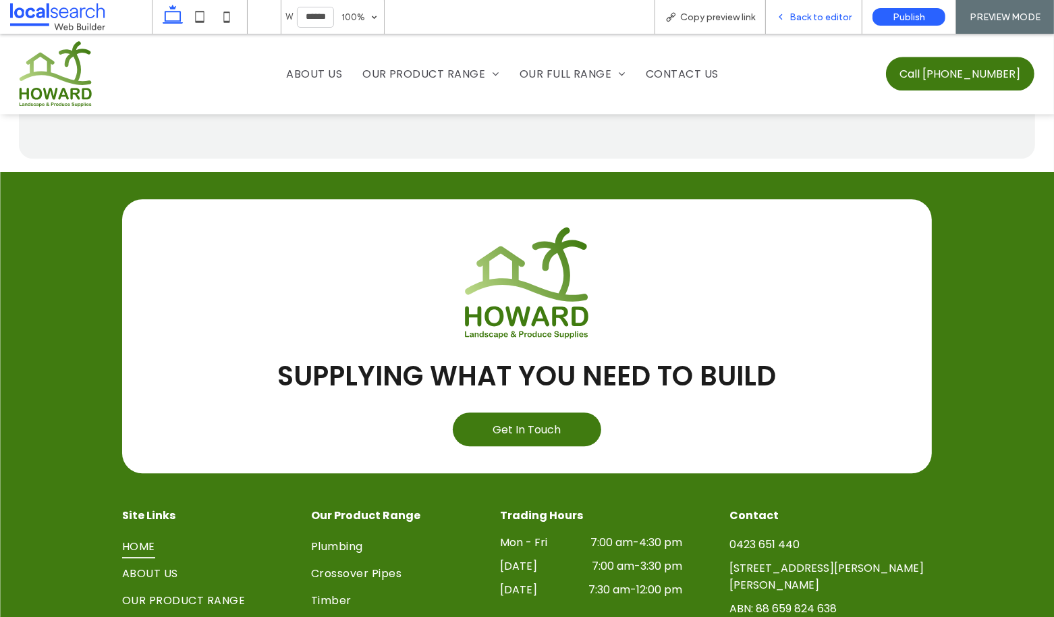
click at [826, 20] on span "Back to editor" at bounding box center [820, 16] width 62 height 11
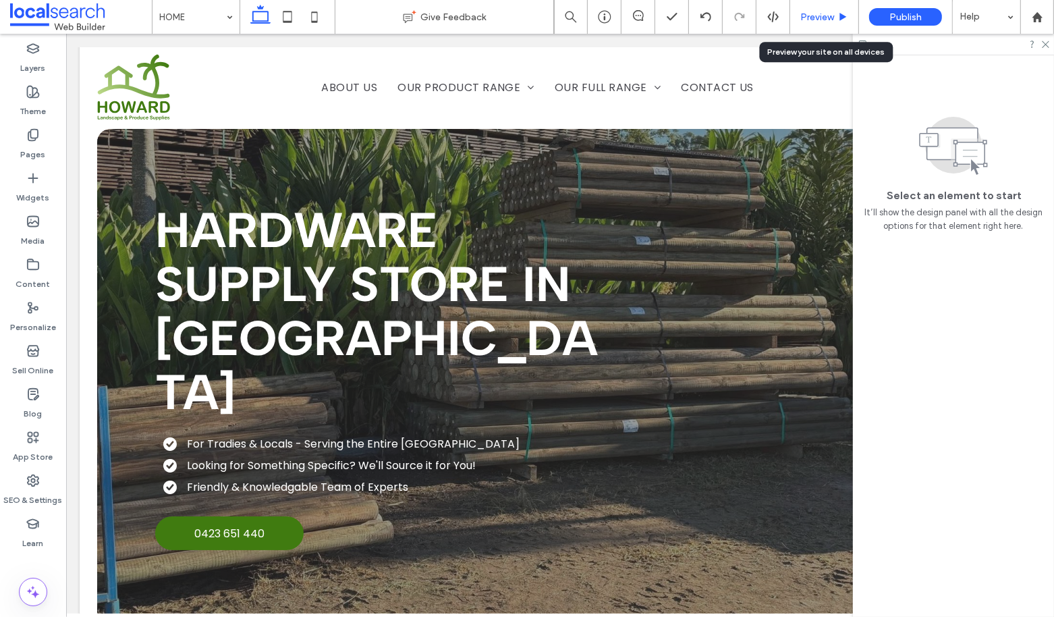
click at [840, 17] on icon at bounding box center [843, 17] width 10 height 10
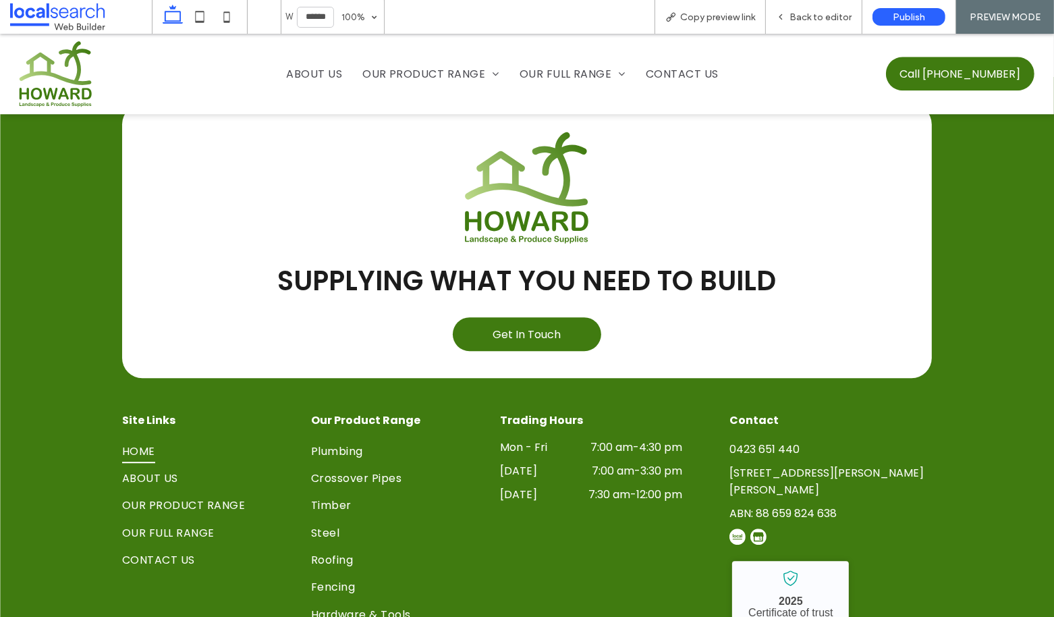
scroll to position [3502, 0]
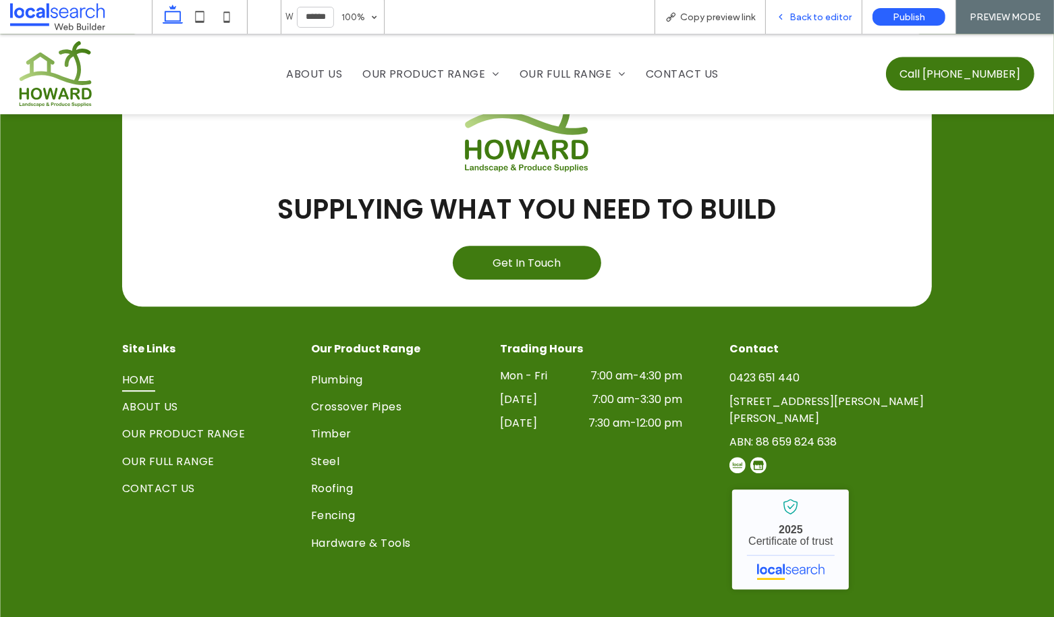
click at [805, 18] on span "Back to editor" at bounding box center [820, 16] width 62 height 11
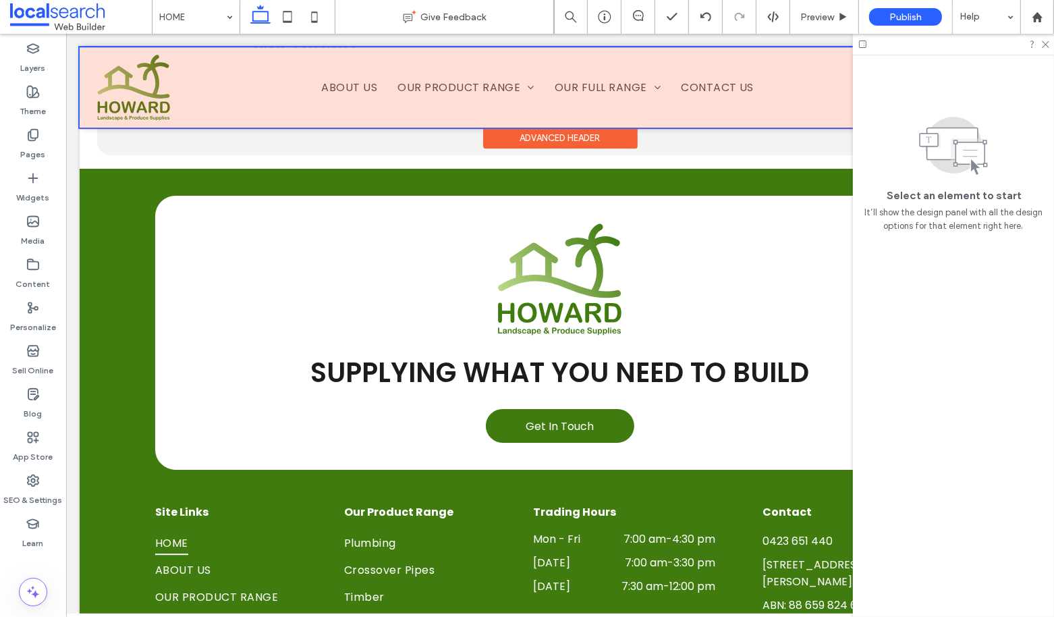
scroll to position [3307, 0]
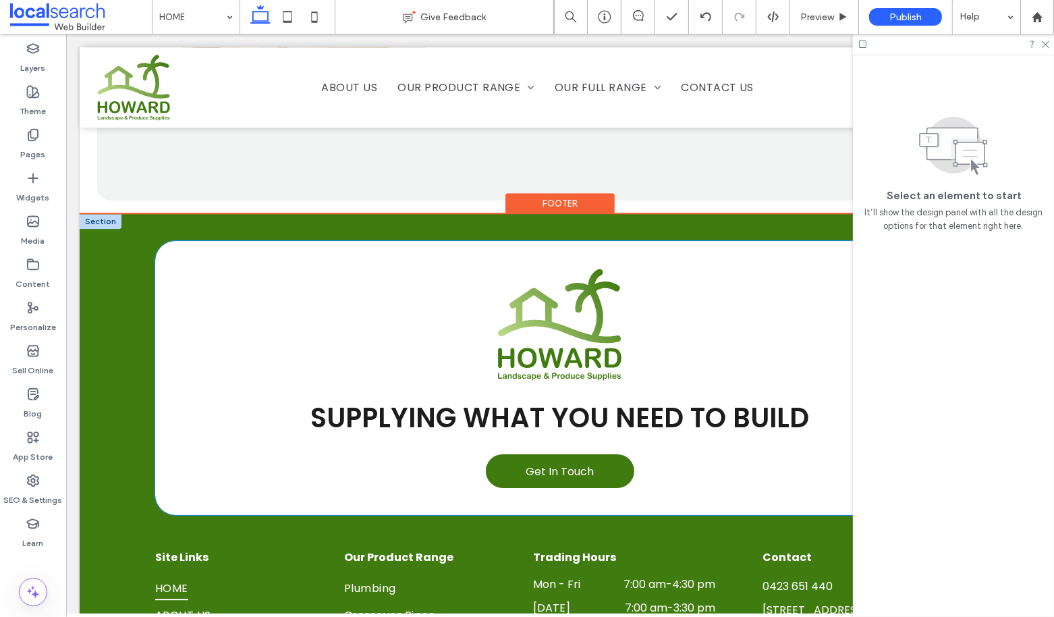
click at [665, 399] on span "SUPPLYING WHAT YOU NEED TO BUILD" at bounding box center [559, 418] width 499 height 38
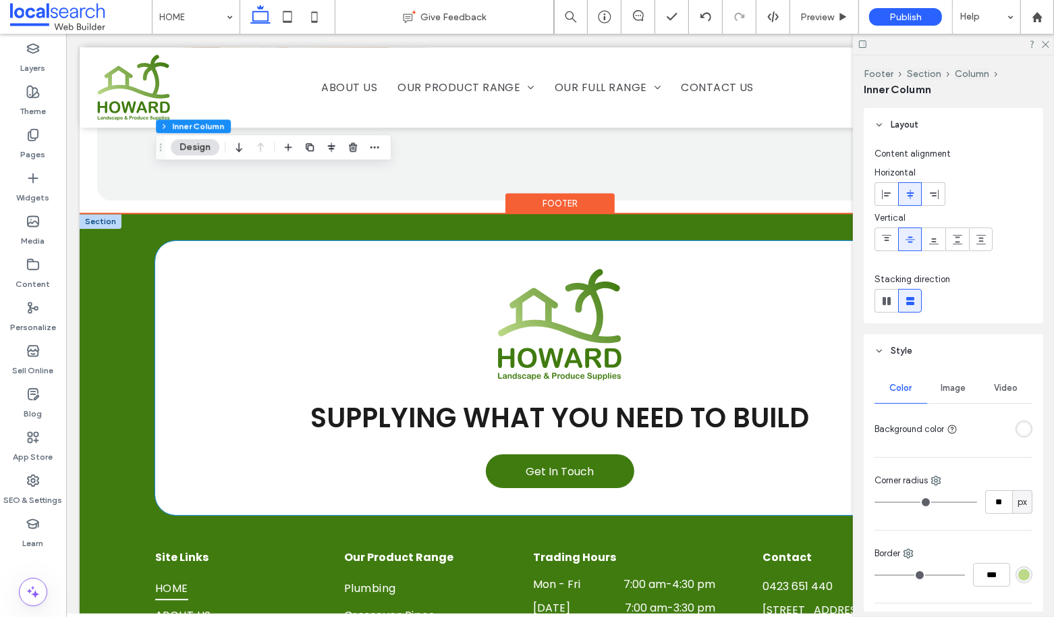
click at [665, 399] on span "SUPPLYING WHAT YOU NEED TO BUILD" at bounding box center [559, 418] width 499 height 38
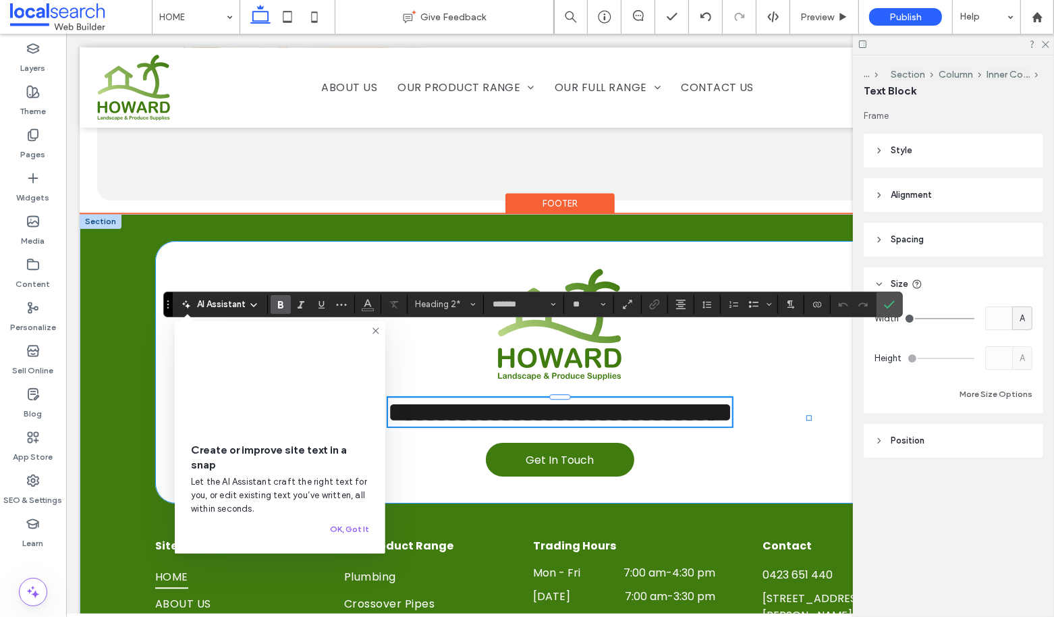
click at [731, 399] on span "**********" at bounding box center [559, 412] width 344 height 26
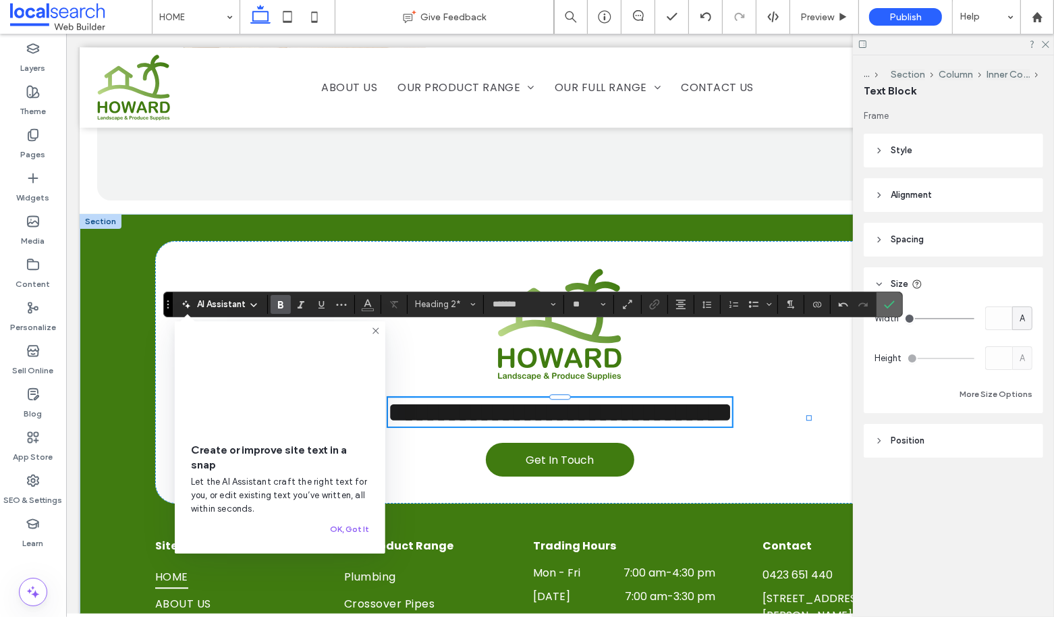
click at [889, 307] on icon "Confirm" at bounding box center [889, 304] width 11 height 11
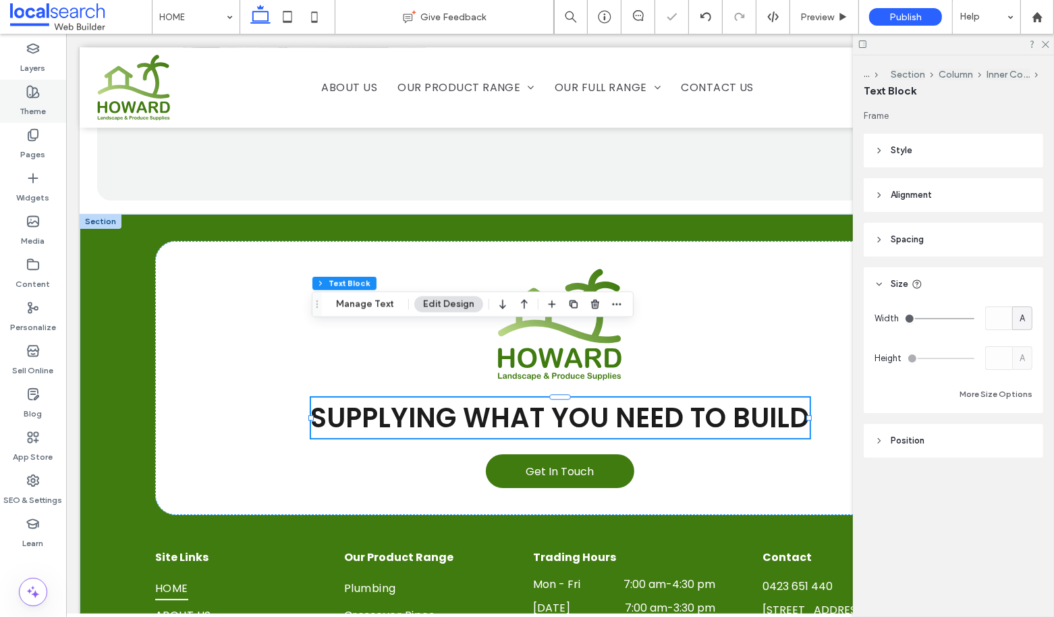
click at [40, 102] on label "Theme" at bounding box center [33, 108] width 26 height 19
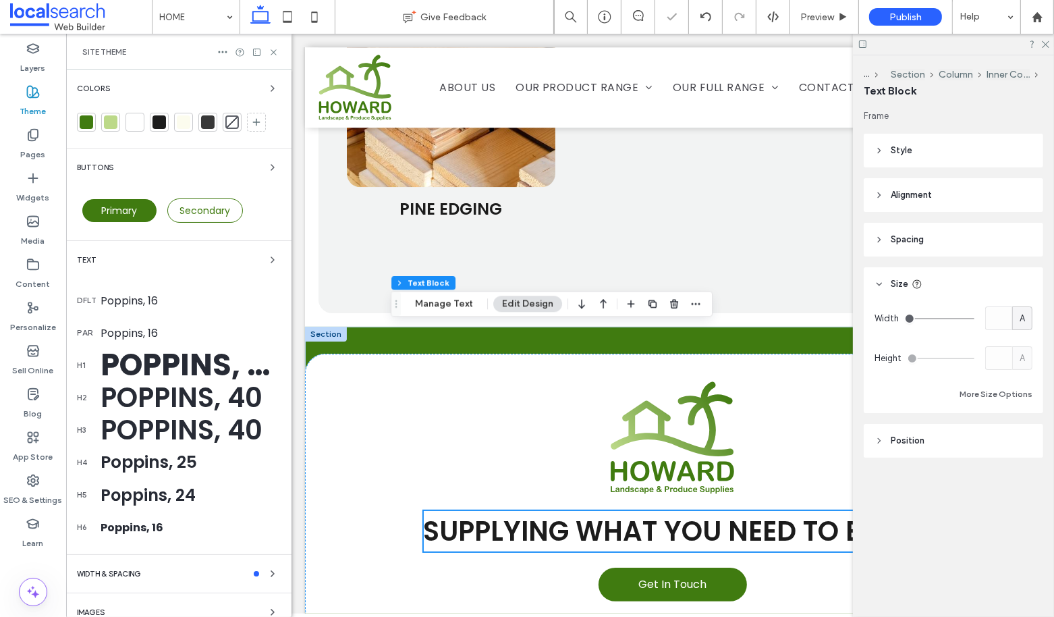
scroll to position [3397, 0]
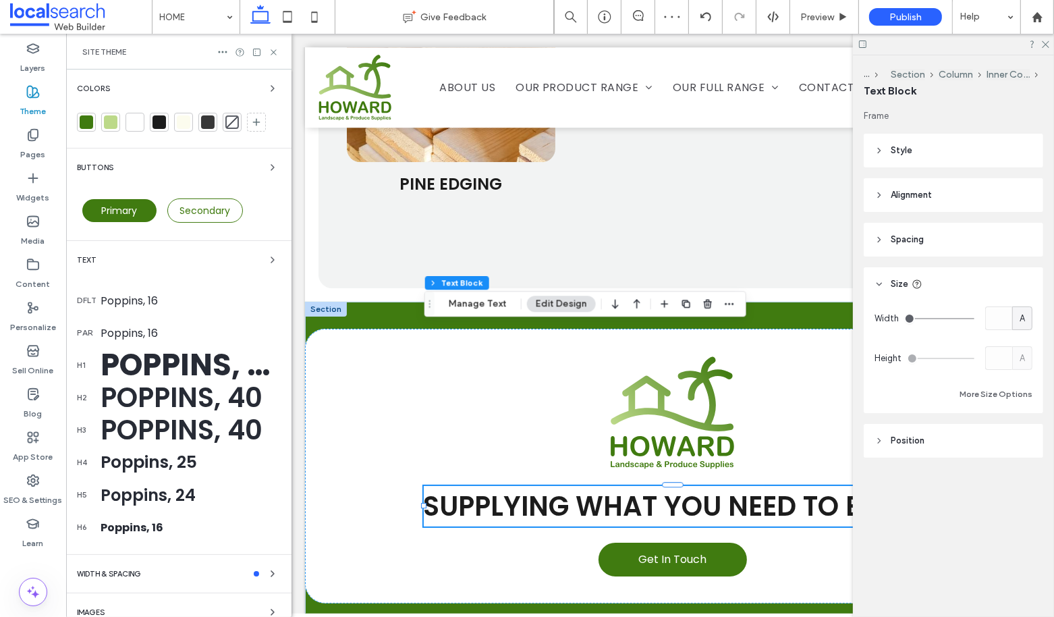
click at [169, 397] on div "Poppins, 40" at bounding box center [191, 397] width 180 height 40
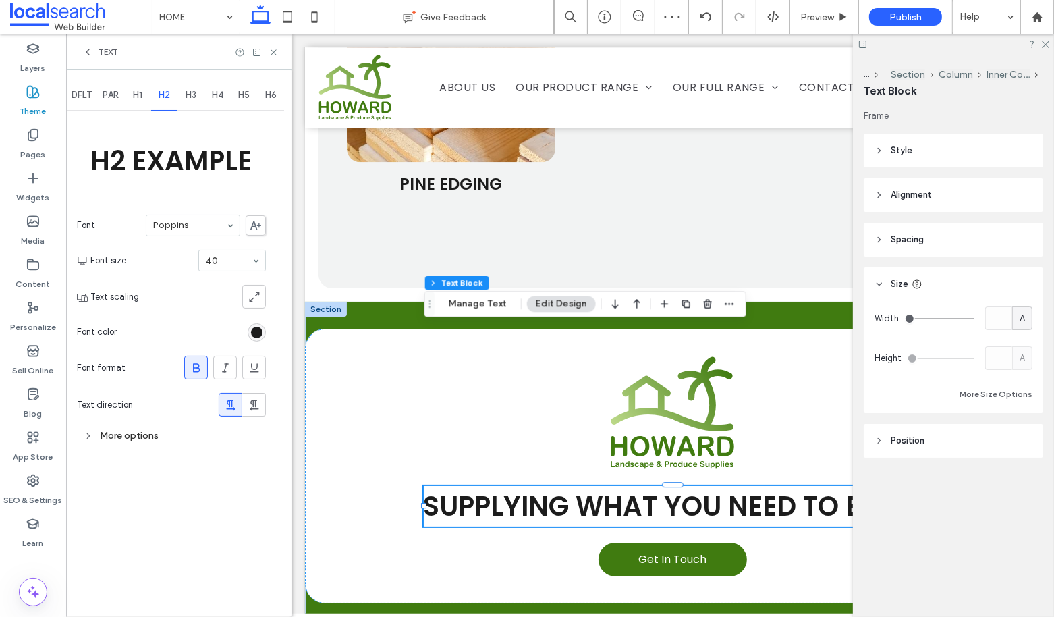
click at [142, 435] on div "More options" at bounding box center [171, 435] width 189 height 18
click at [252, 559] on div "toggle" at bounding box center [255, 564] width 22 height 11
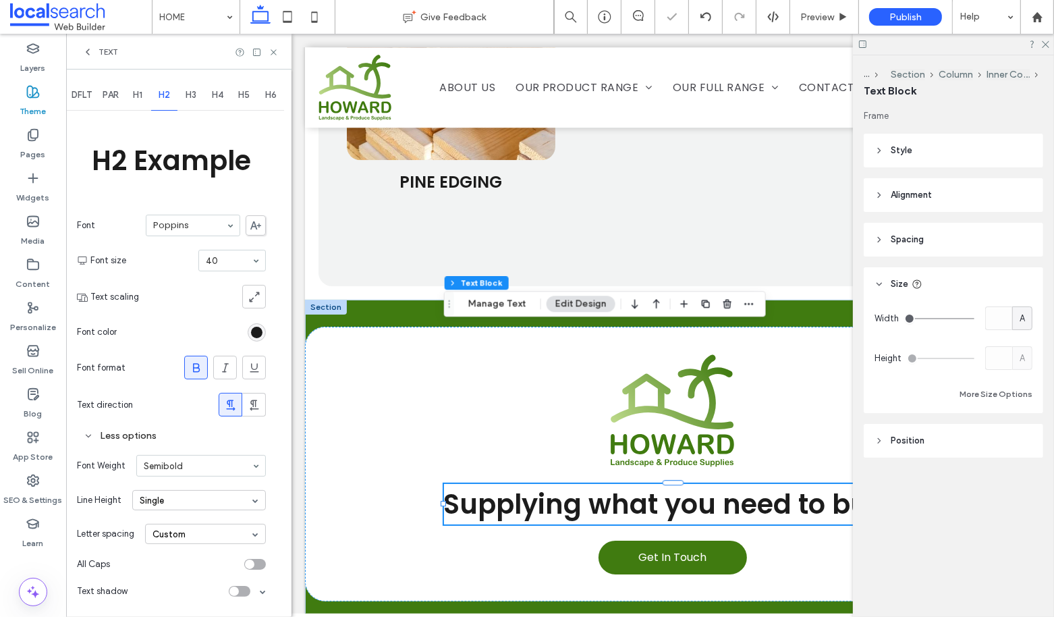
click at [273, 45] on div "Text" at bounding box center [178, 52] width 225 height 36
click at [611, 485] on span "Supplying what you need to build" at bounding box center [672, 504] width 458 height 38
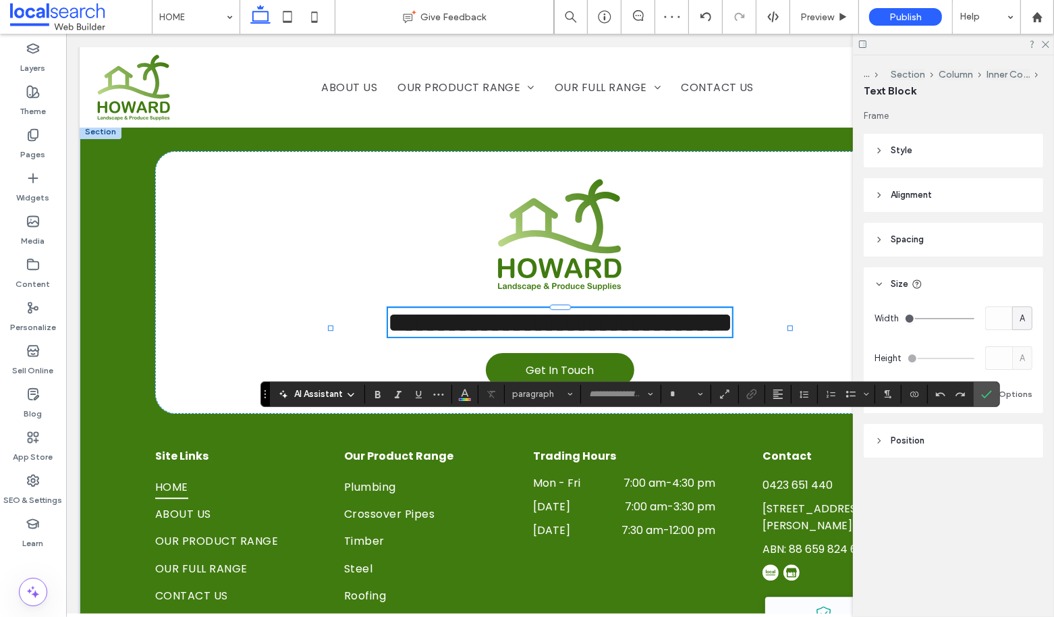
scroll to position [3307, 0]
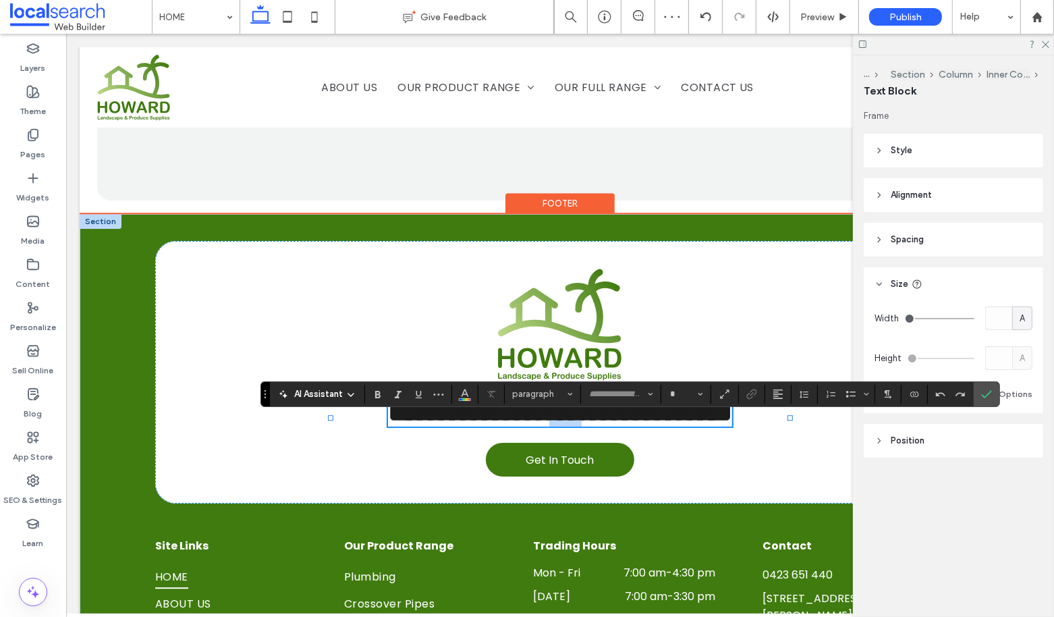
type input "*******"
type input "**"
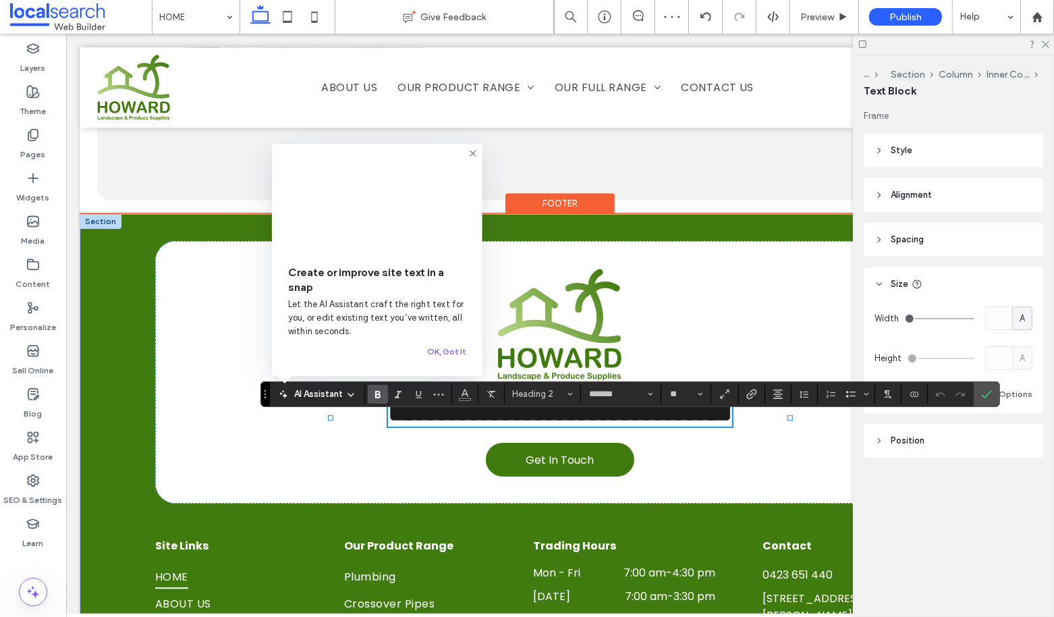
click at [498, 399] on span "**********" at bounding box center [559, 412] width 344 height 26
click at [582, 399] on span "**********" at bounding box center [559, 412] width 344 height 26
click at [631, 399] on span "**********" at bounding box center [559, 412] width 344 height 26
click at [697, 399] on span "**********" at bounding box center [559, 412] width 344 height 26
click at [731, 399] on span "**********" at bounding box center [559, 412] width 344 height 26
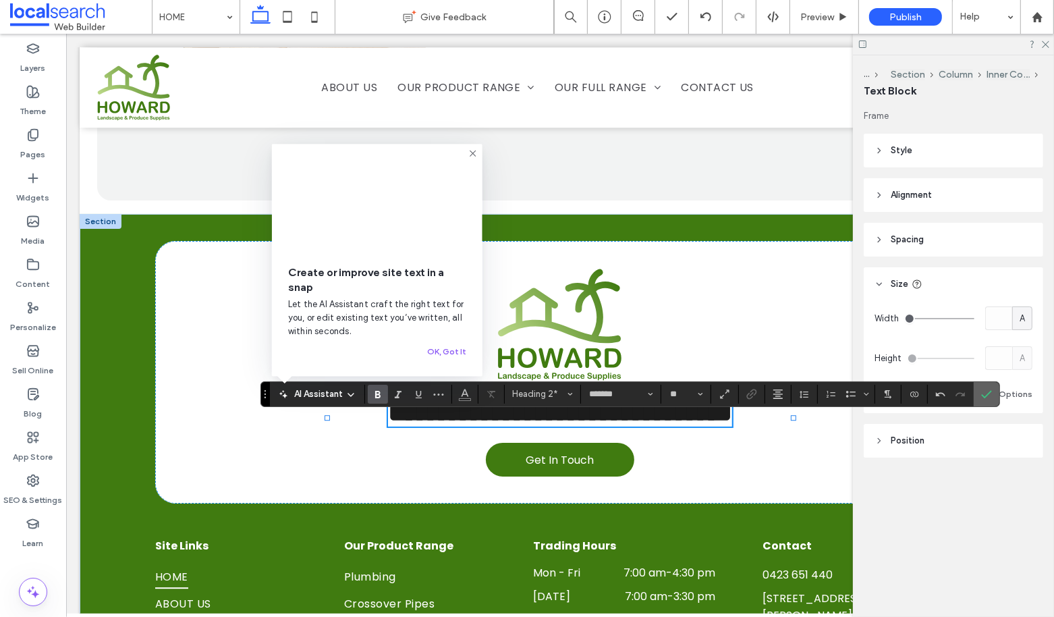
click at [982, 394] on use "Confirm" at bounding box center [986, 394] width 11 height 8
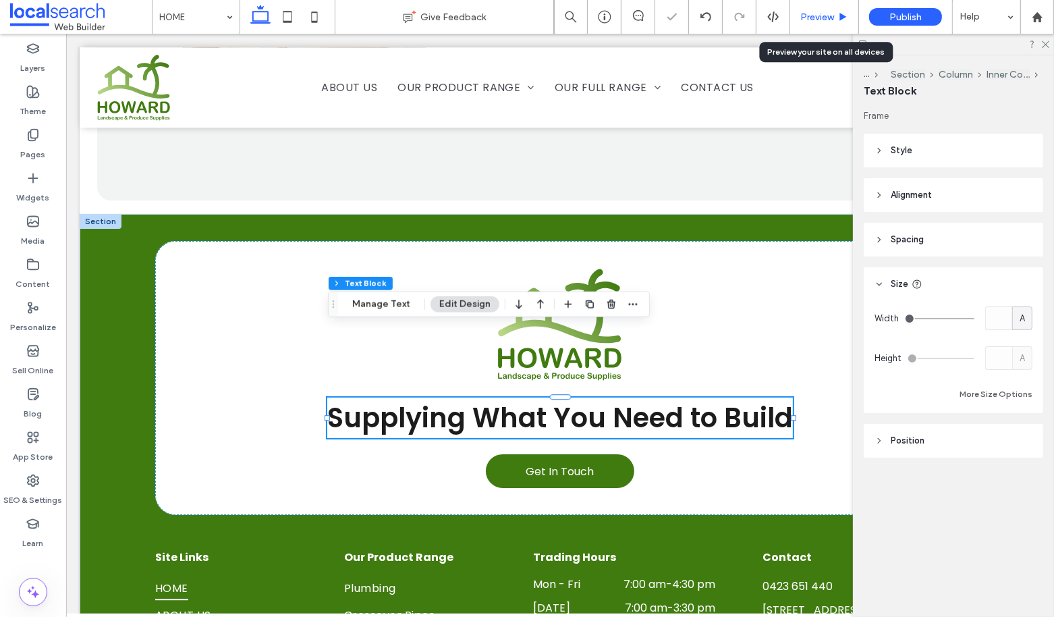
click at [810, 25] on div "Preview" at bounding box center [824, 17] width 69 height 34
click at [803, 13] on span "Preview" at bounding box center [817, 16] width 34 height 11
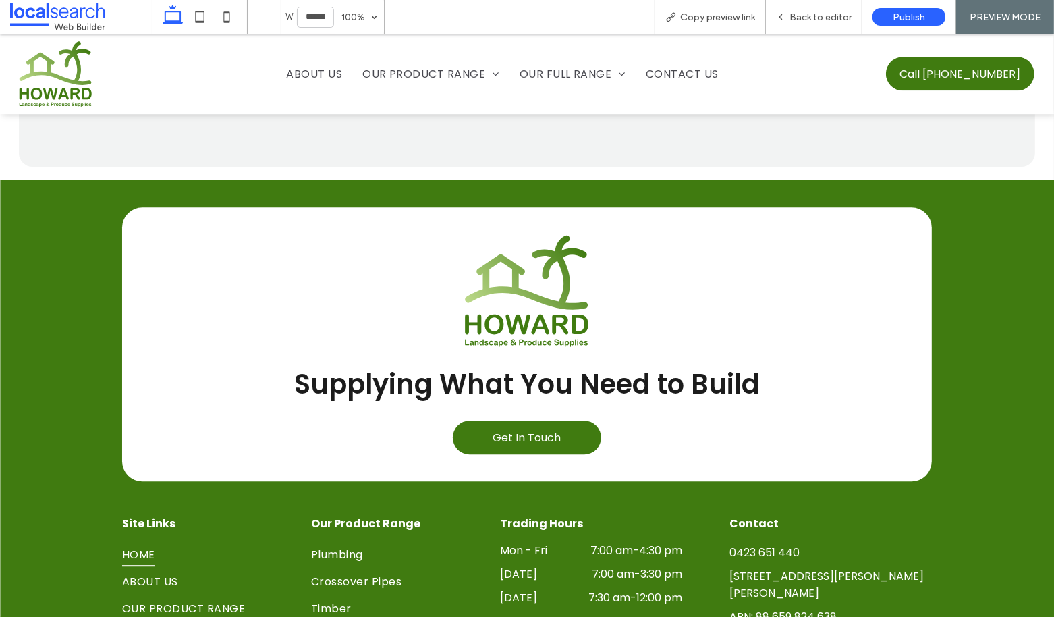
scroll to position [3329, 0]
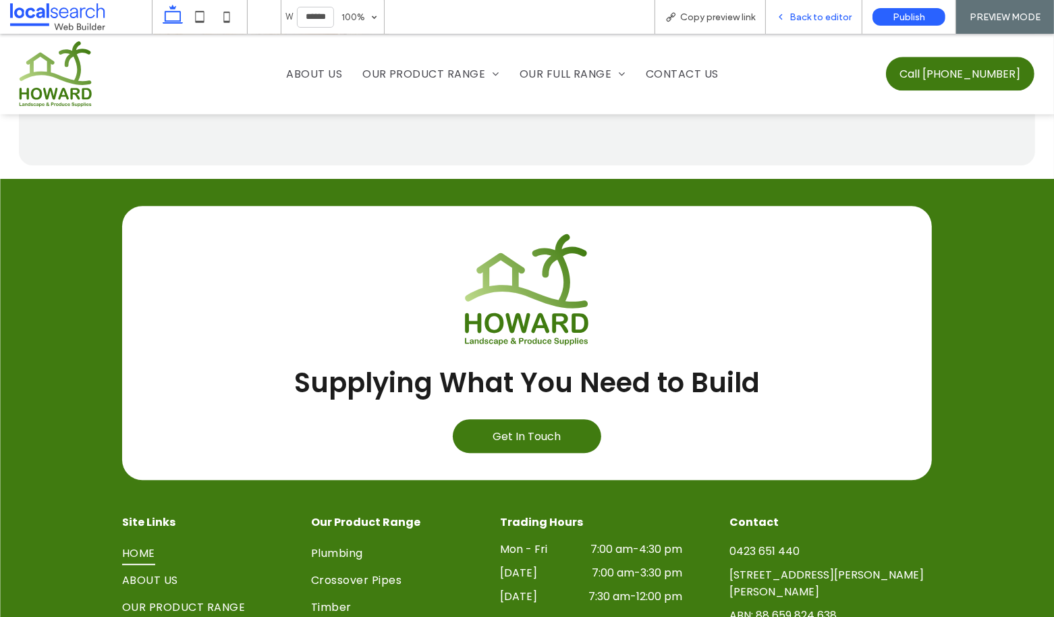
click at [800, 13] on span "Back to editor" at bounding box center [820, 16] width 62 height 11
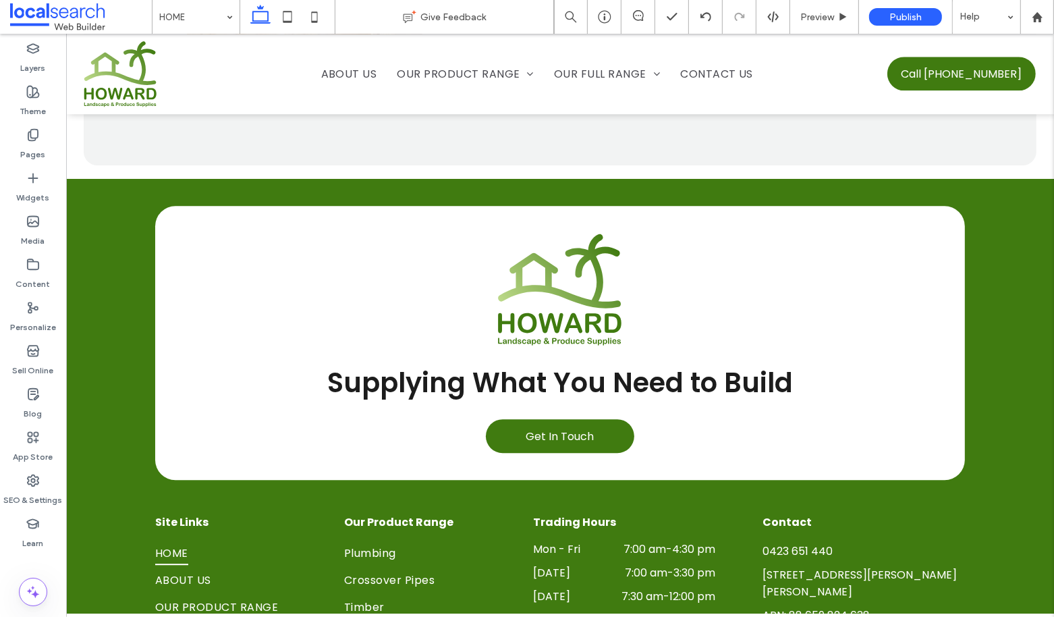
scroll to position [3342, 0]
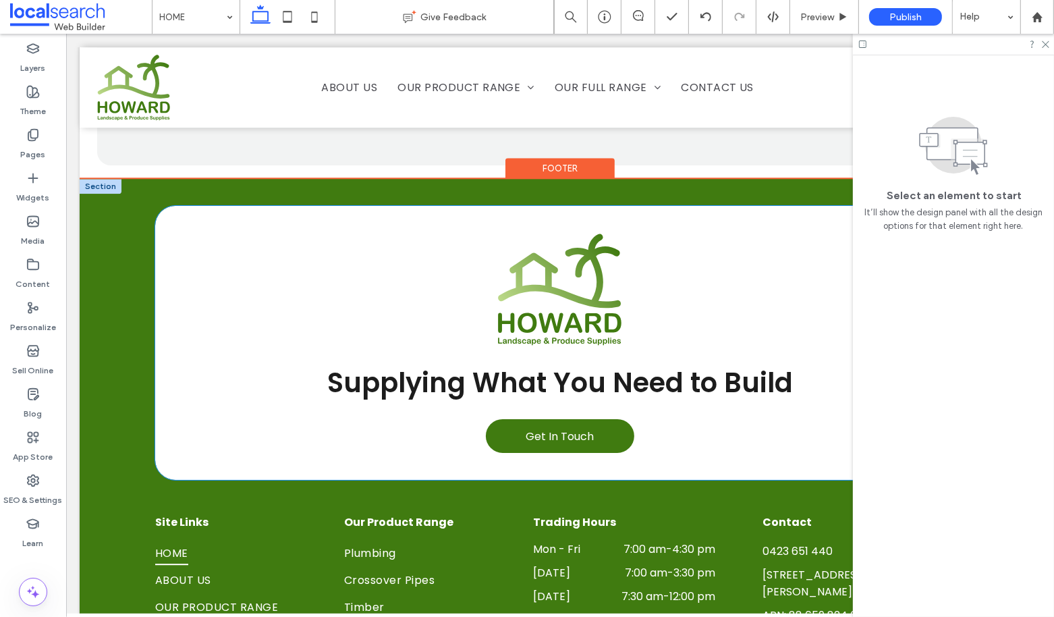
click at [713, 364] on span "Supplying What You Need to Build" at bounding box center [560, 383] width 466 height 38
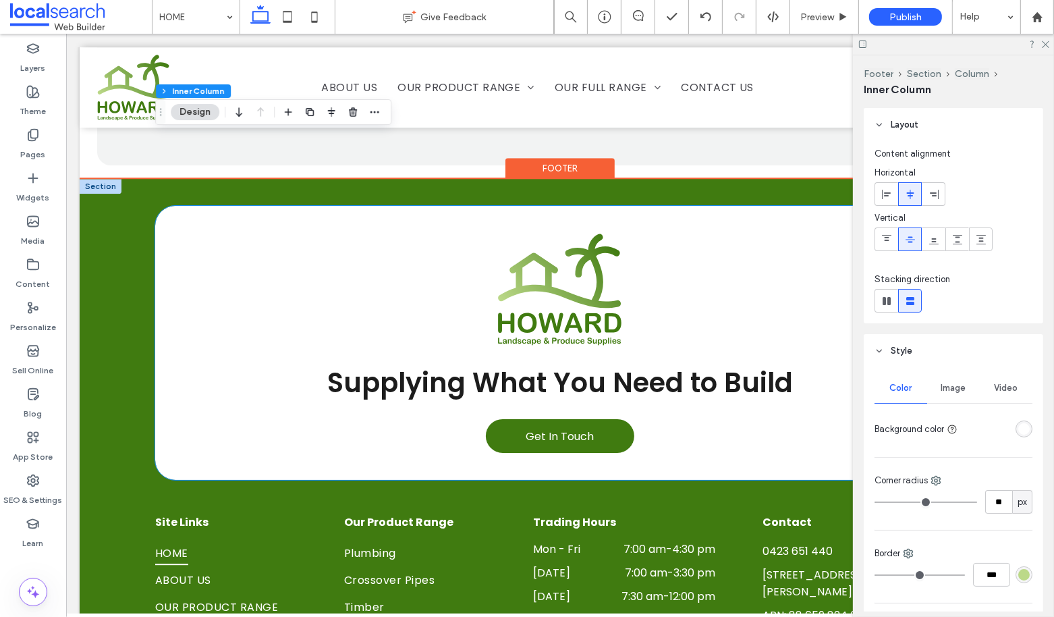
click at [713, 364] on span "Supplying What You Need to Build" at bounding box center [560, 383] width 466 height 38
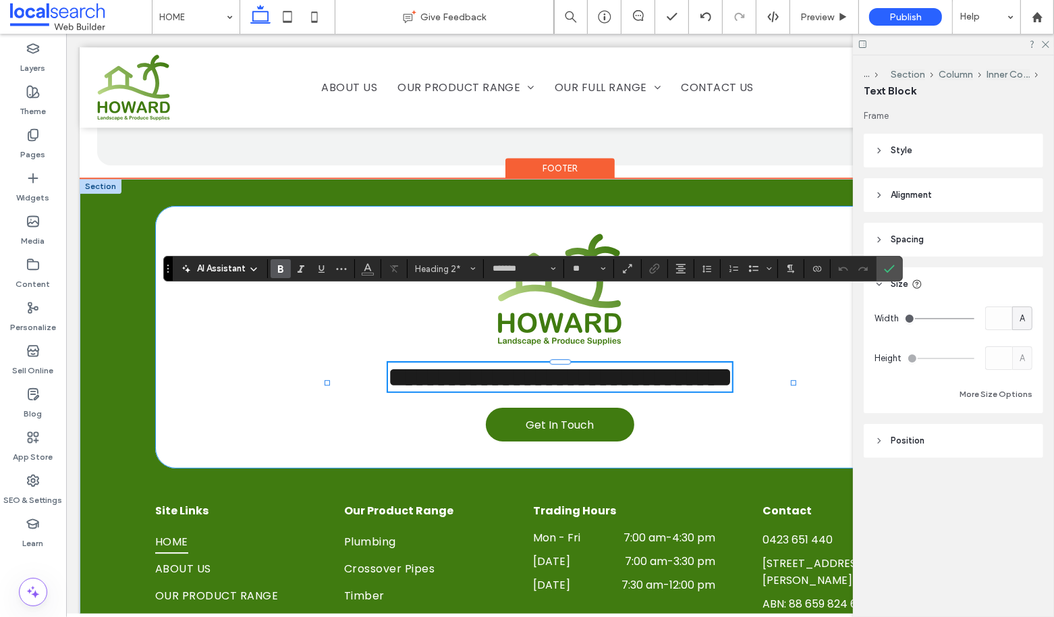
click at [697, 364] on span "**********" at bounding box center [559, 377] width 344 height 26
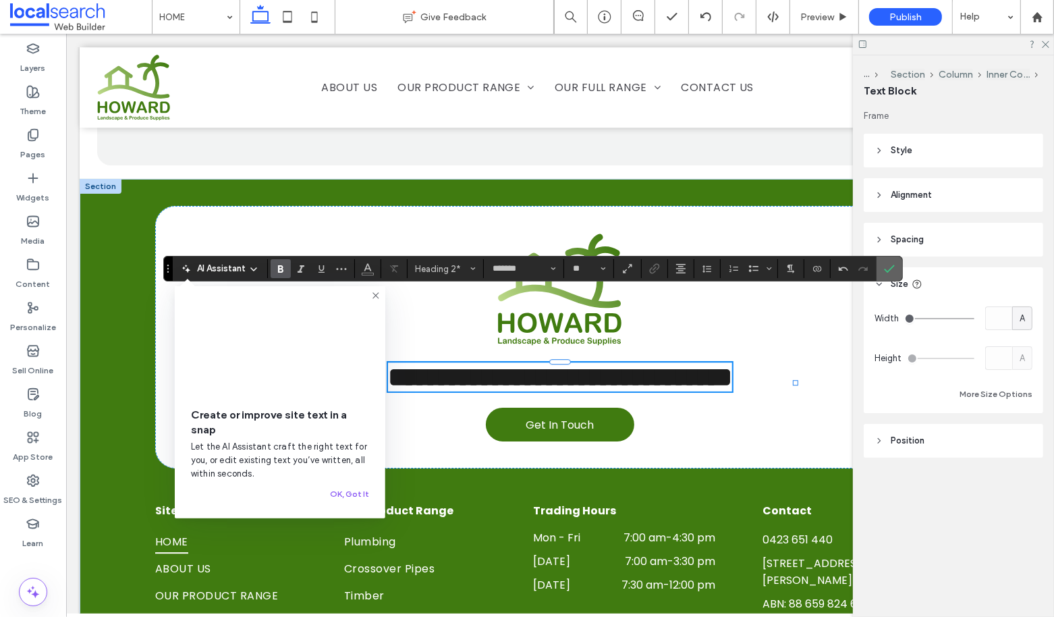
click at [887, 267] on icon "Confirm" at bounding box center [889, 268] width 11 height 11
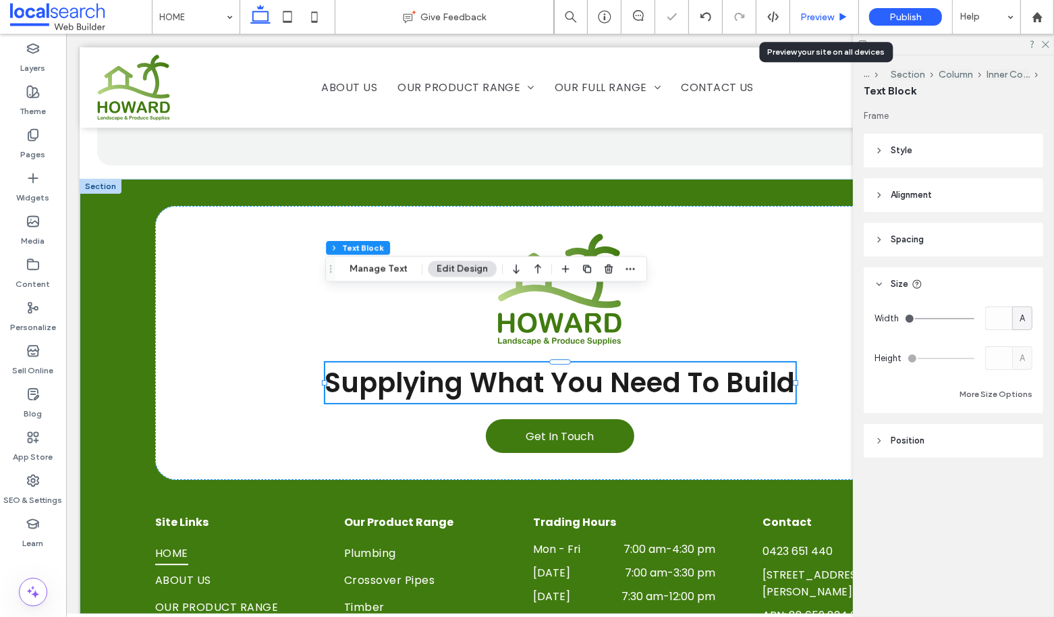
click at [817, 18] on span "Preview" at bounding box center [817, 16] width 34 height 11
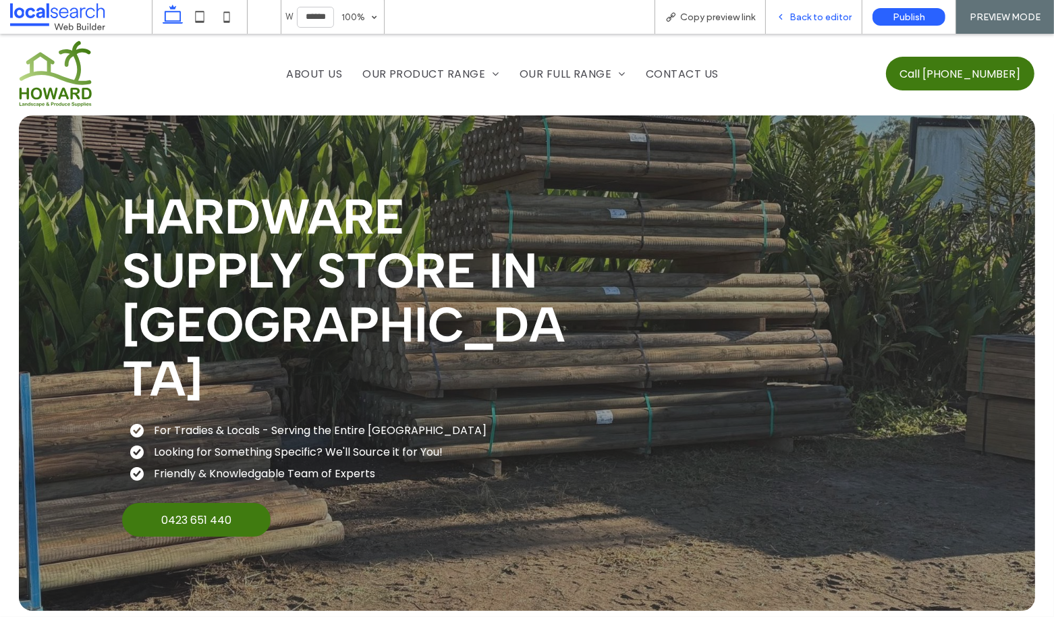
click at [810, 16] on span "Back to editor" at bounding box center [820, 16] width 62 height 11
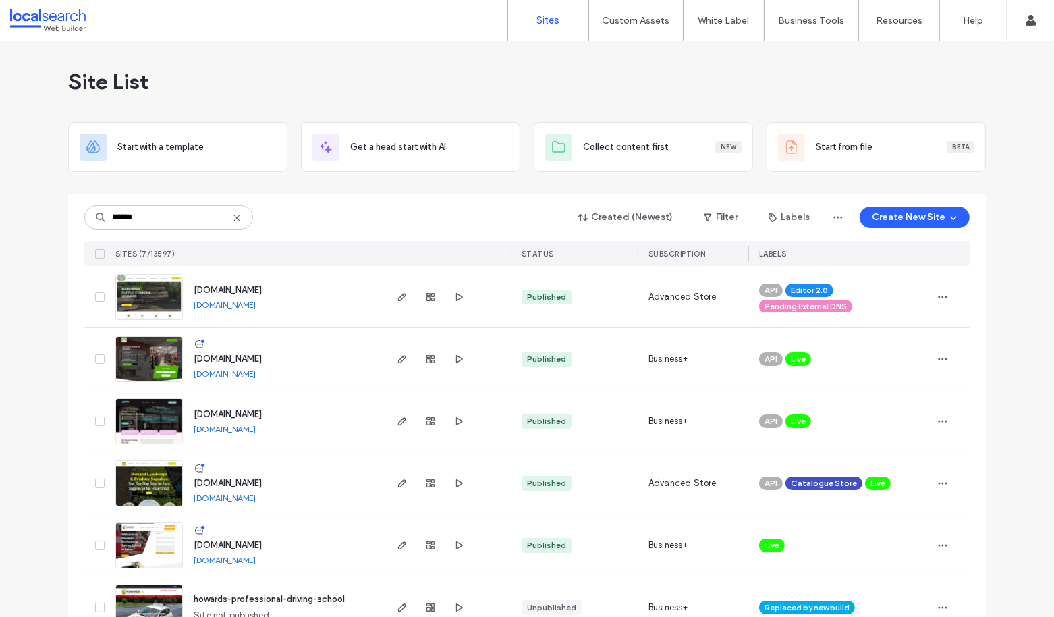
click at [231, 211] on input "******" at bounding box center [168, 217] width 169 height 24
type input "******"
click at [234, 215] on use at bounding box center [236, 218] width 6 height 6
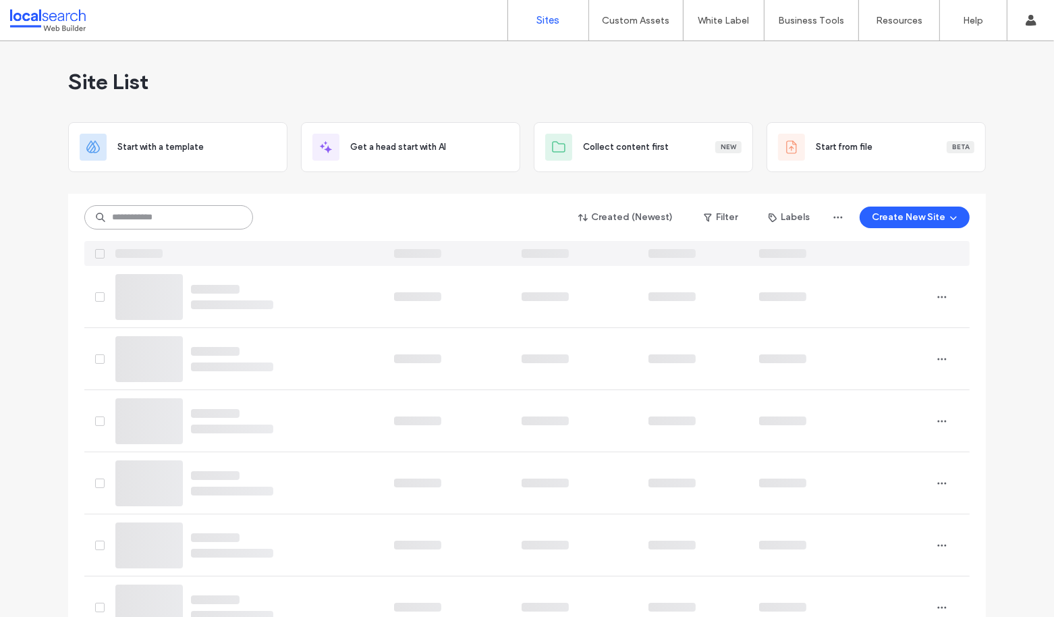
paste input "********"
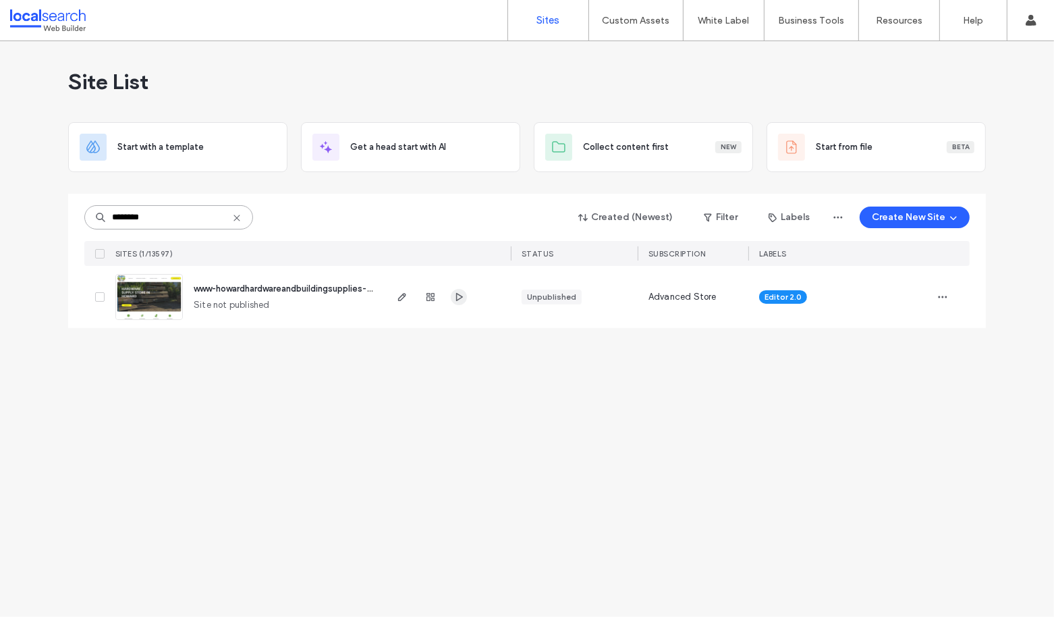
type input "********"
click at [456, 295] on use "button" at bounding box center [459, 297] width 7 height 8
click at [942, 292] on icon "button" at bounding box center [942, 297] width 11 height 11
click at [863, 468] on span "Delete Site" at bounding box center [880, 468] width 45 height 13
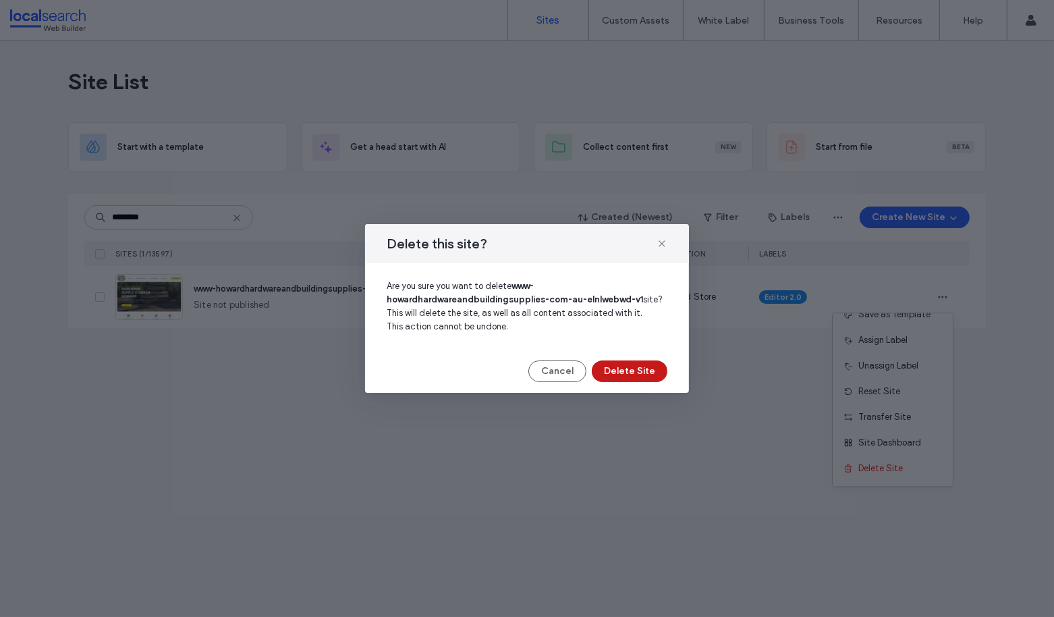
click at [627, 372] on button "Delete Site" at bounding box center [630, 371] width 76 height 22
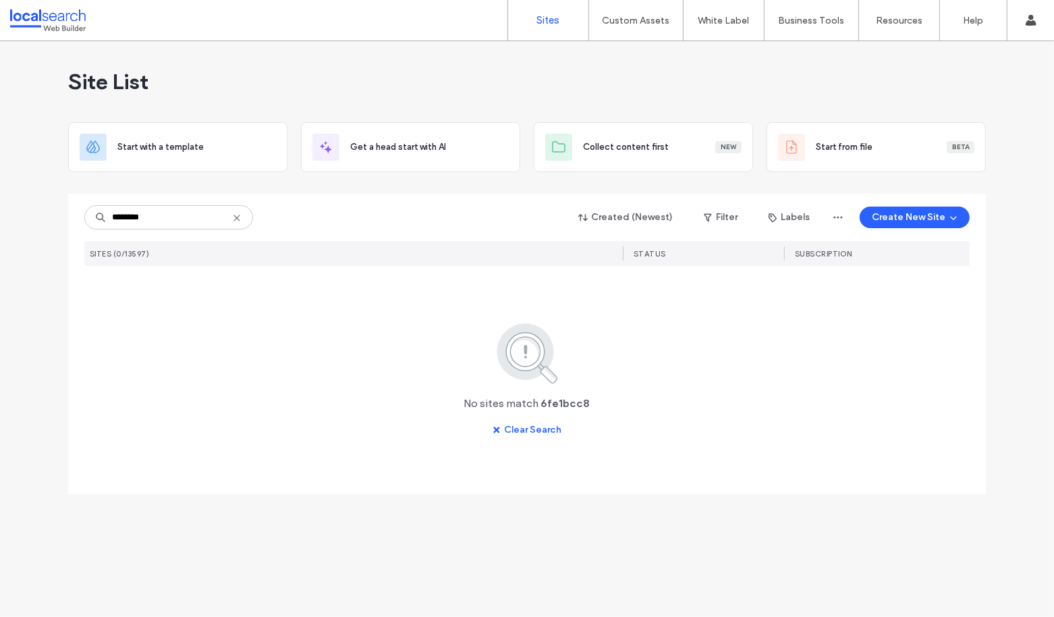
click at [235, 217] on icon at bounding box center [236, 218] width 11 height 11
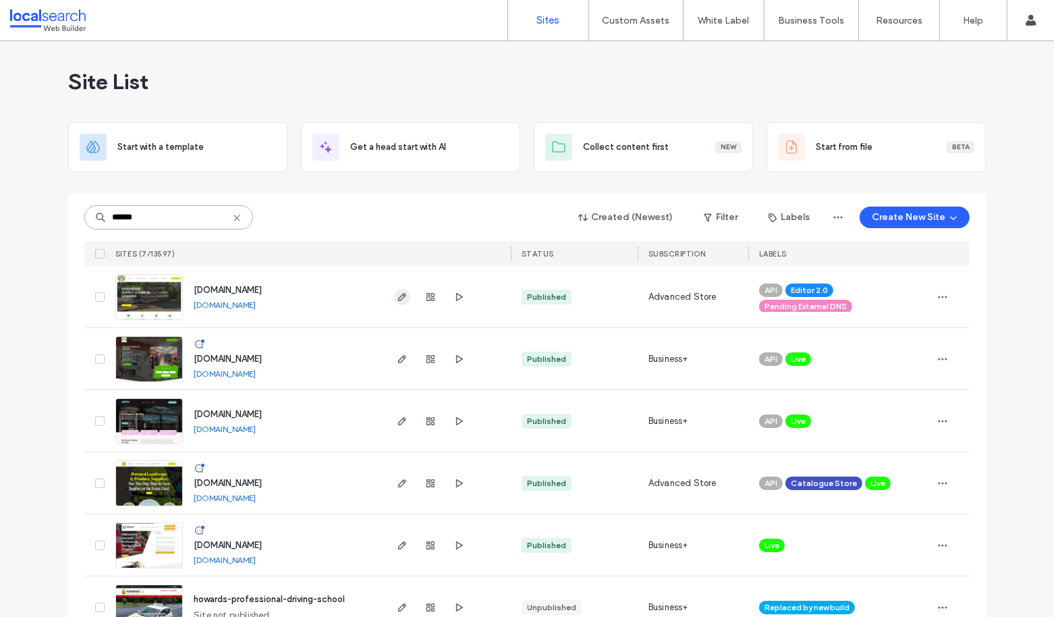
type input "******"
click at [397, 296] on icon "button" at bounding box center [402, 297] width 11 height 11
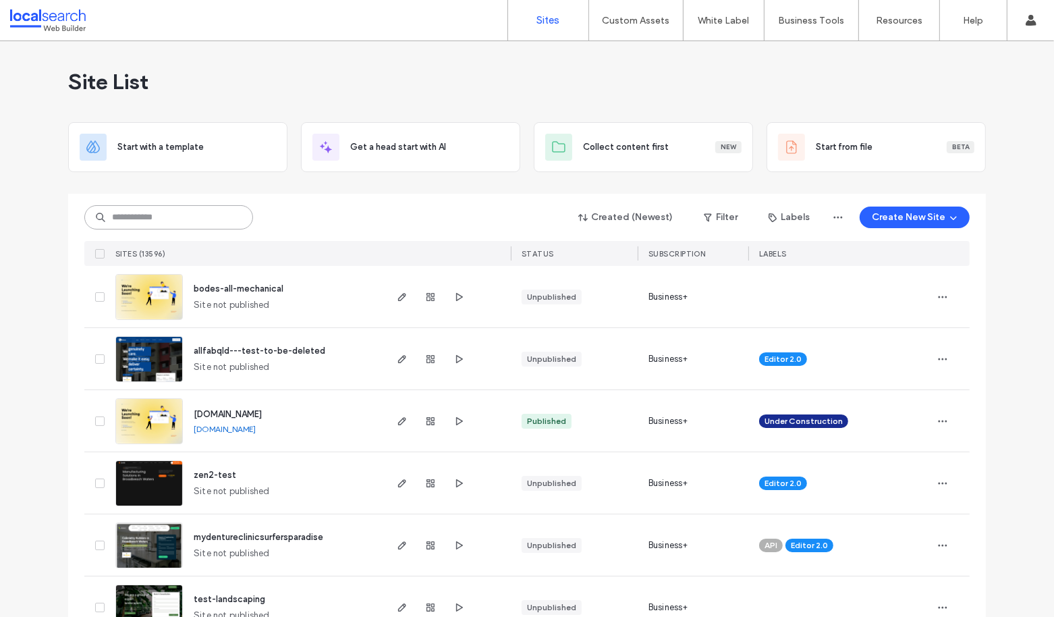
click at [155, 220] on input at bounding box center [168, 217] width 169 height 24
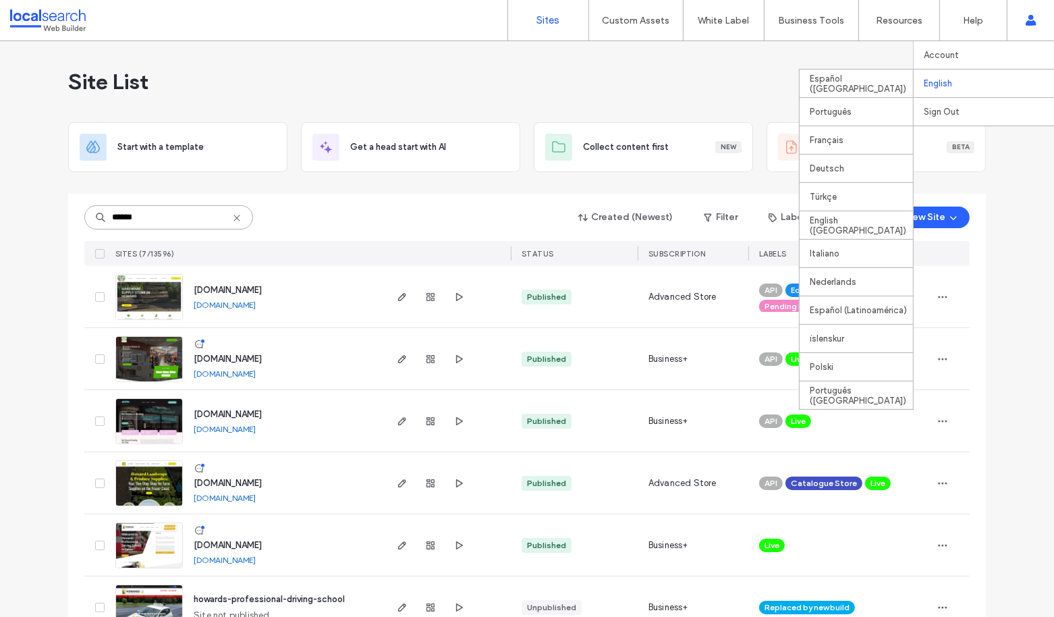
type input "******"
click at [994, 76] on div "English Español ([GEOGRAPHIC_DATA]) Português Français Deutsch Türkçe English (…" at bounding box center [984, 83] width 140 height 28
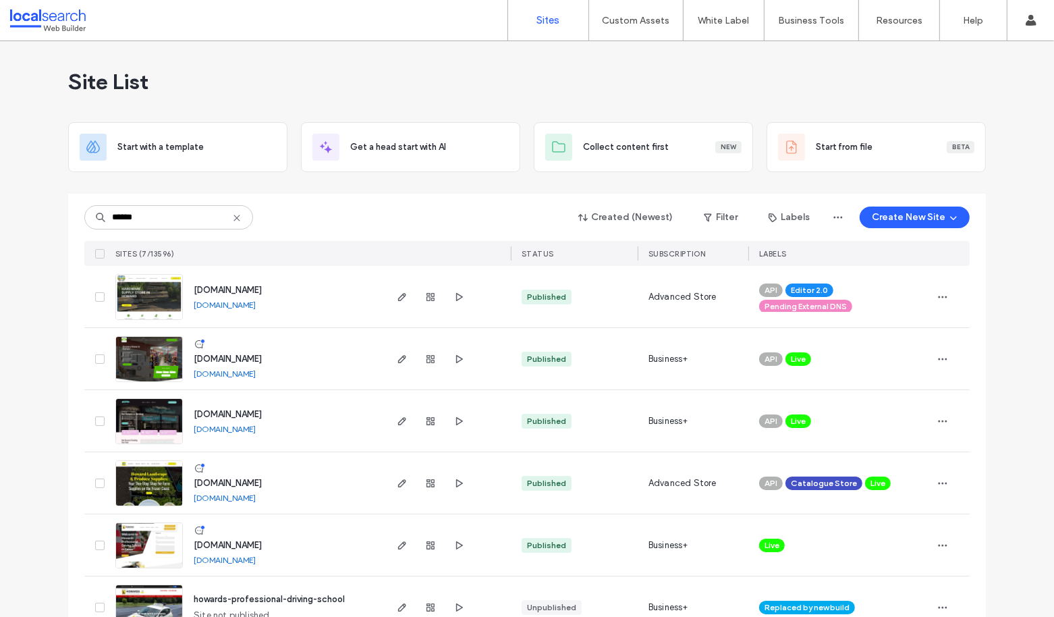
click at [706, 80] on div "Site List" at bounding box center [527, 81] width 918 height 81
